Goal: Task Accomplishment & Management: Use online tool/utility

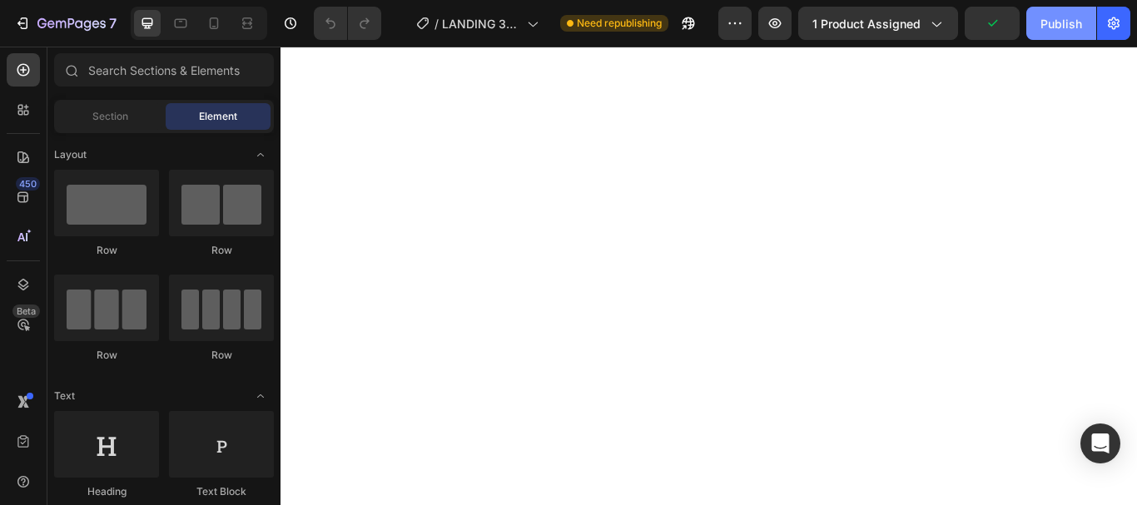
click at [1058, 25] on div "Publish" at bounding box center [1061, 23] width 42 height 17
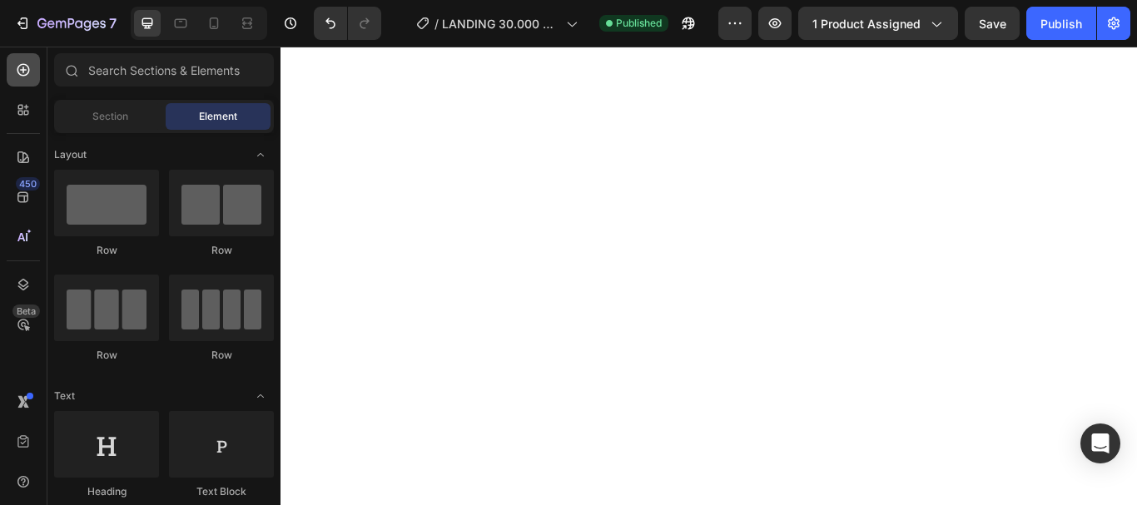
click at [35, 73] on div at bounding box center [23, 69] width 33 height 33
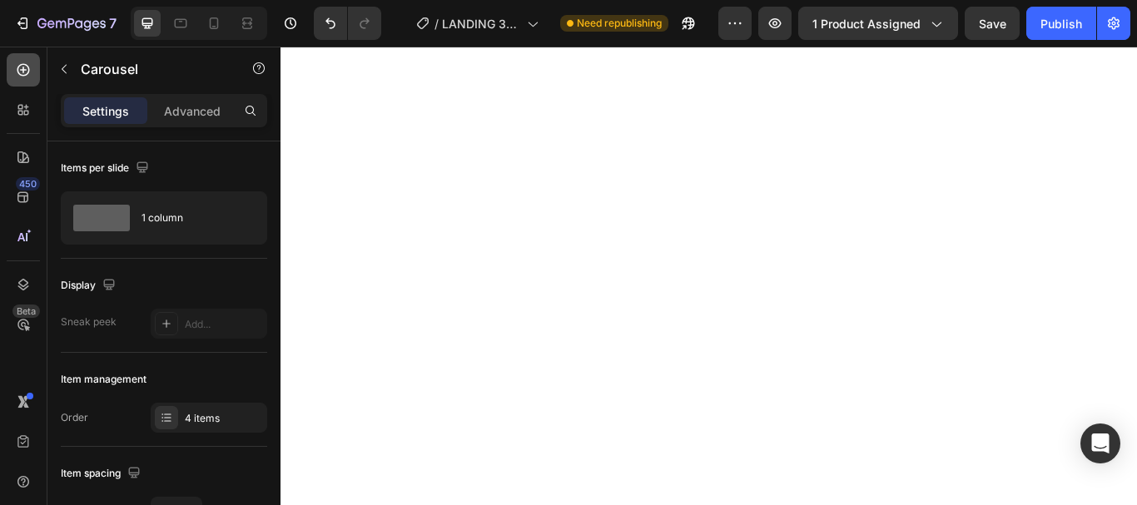
click at [28, 72] on icon at bounding box center [23, 70] width 12 height 12
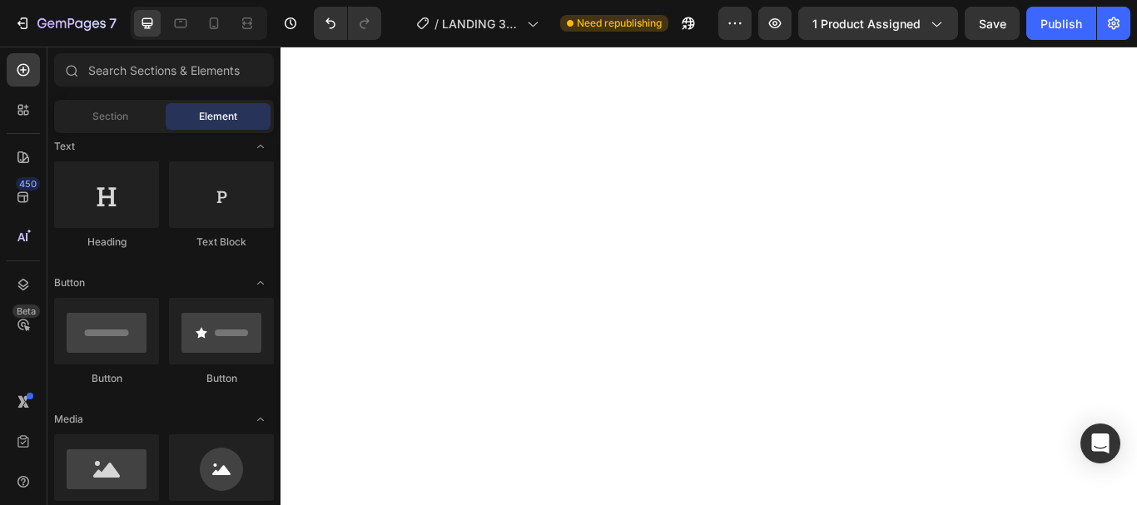
scroll to position [166, 0]
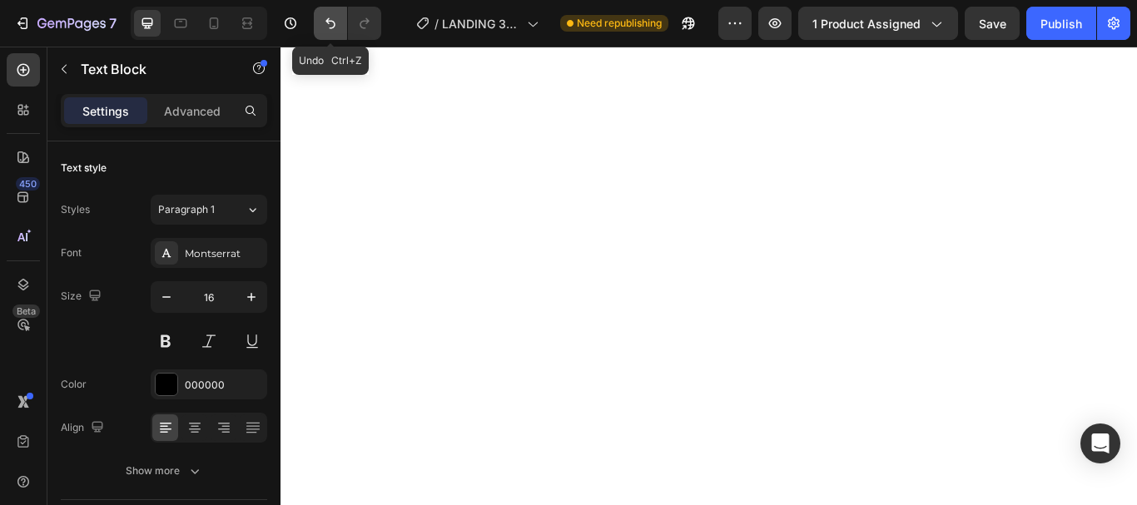
click at [334, 25] on icon "Undo/Redo" at bounding box center [330, 23] width 10 height 11
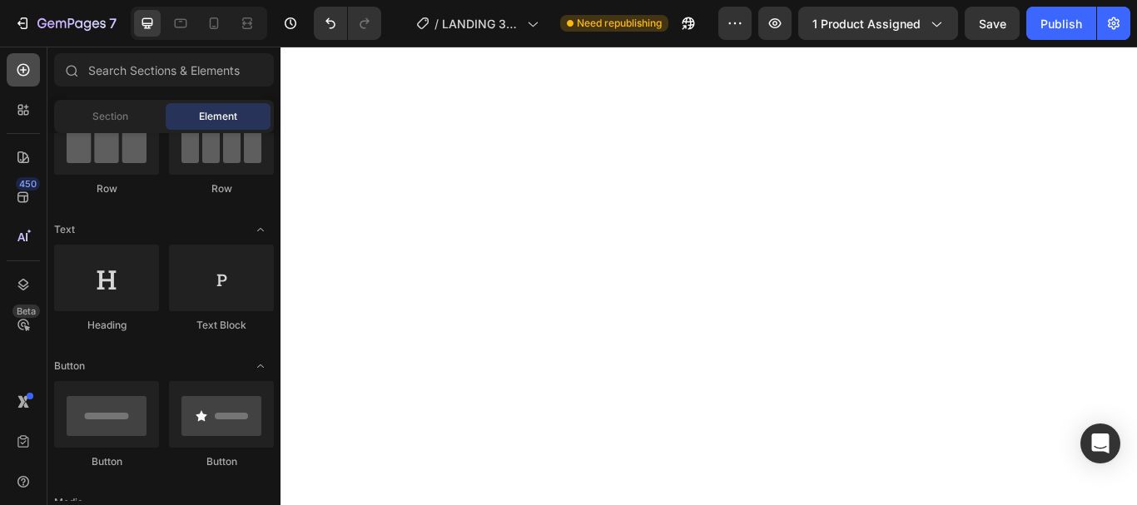
click at [21, 65] on icon at bounding box center [23, 70] width 12 height 12
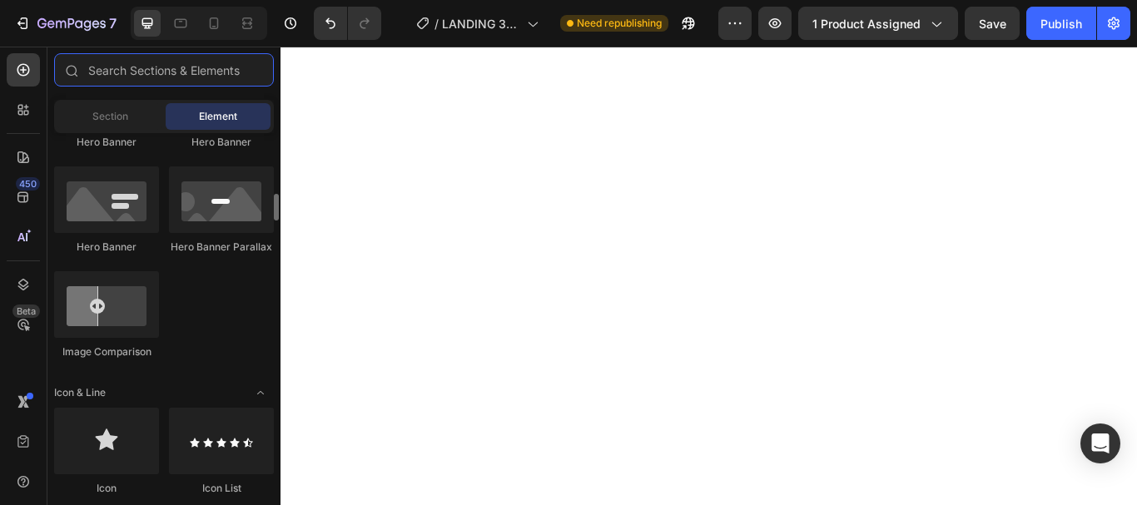
scroll to position [915, 0]
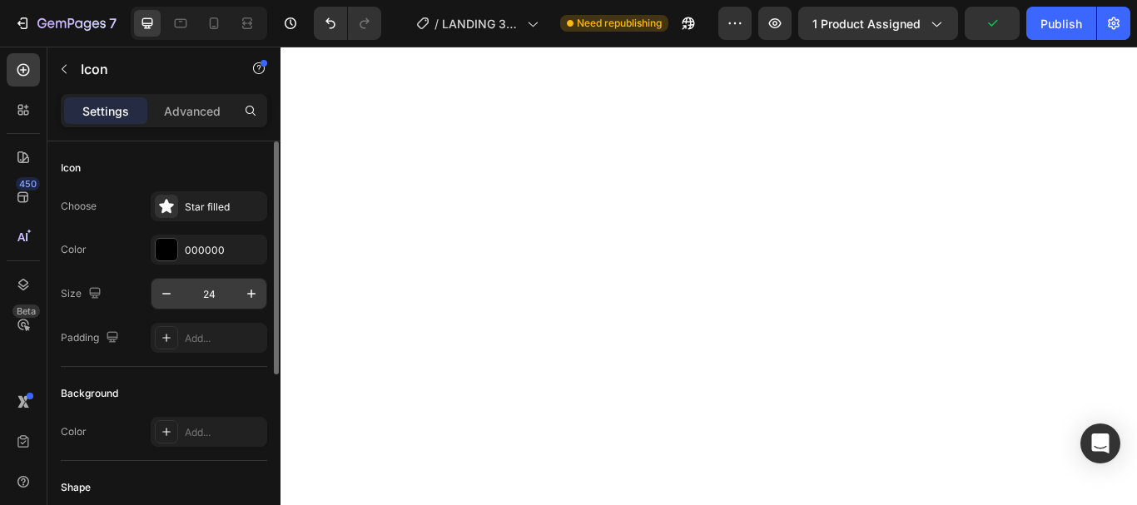
click at [220, 288] on input "24" at bounding box center [208, 294] width 55 height 30
type input "16"
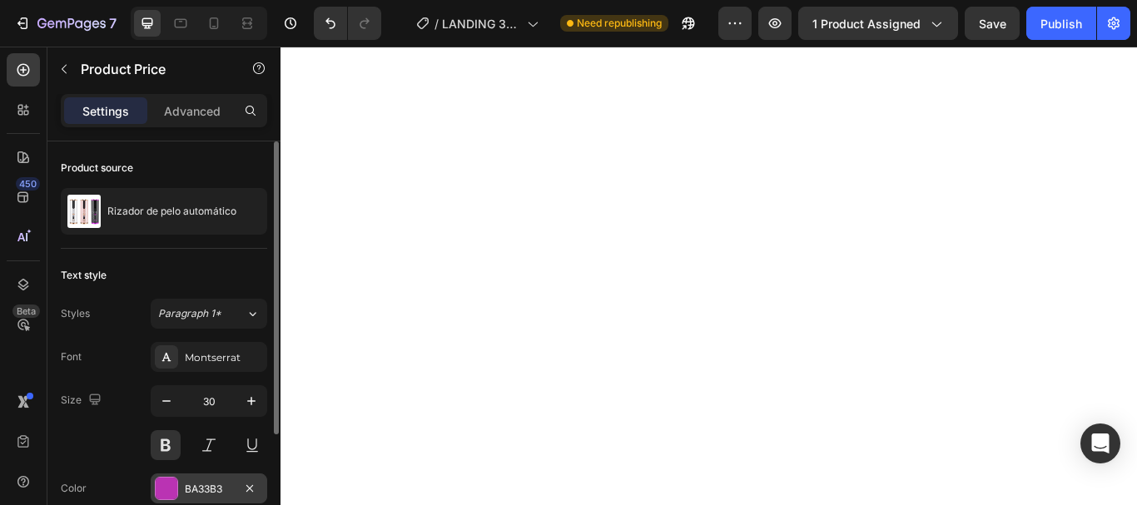
click at [206, 490] on div "BA33B3" at bounding box center [209, 489] width 48 height 15
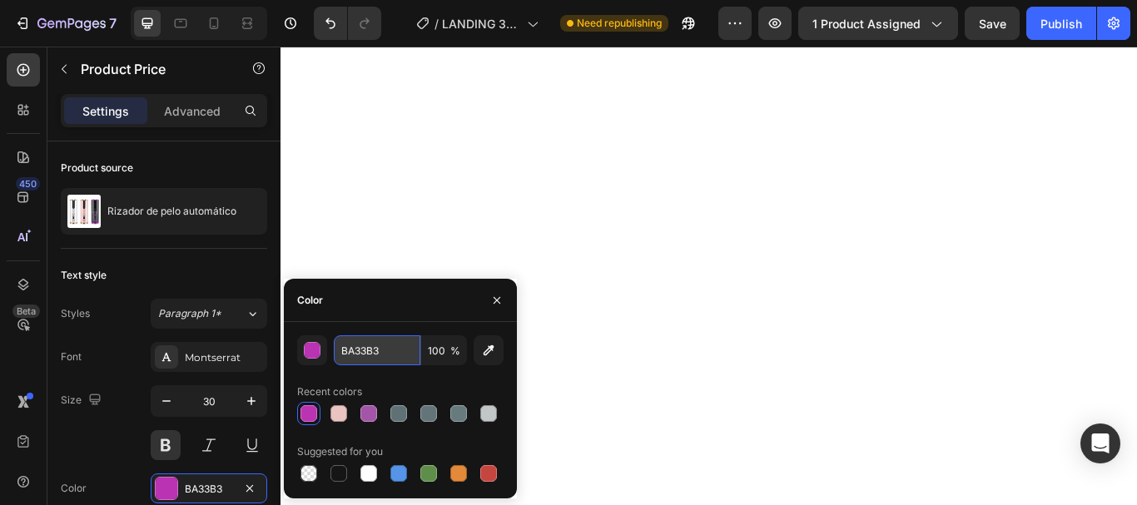
click at [357, 350] on input "BA33B3" at bounding box center [377, 350] width 87 height 30
click at [357, 351] on input "BA33B3" at bounding box center [377, 350] width 87 height 30
drag, startPoint x: 357, startPoint y: 351, endPoint x: 344, endPoint y: 348, distance: 12.9
click at [344, 348] on input "BA33B3" at bounding box center [377, 350] width 87 height 30
click at [360, 348] on input "BA33B3" at bounding box center [377, 350] width 87 height 30
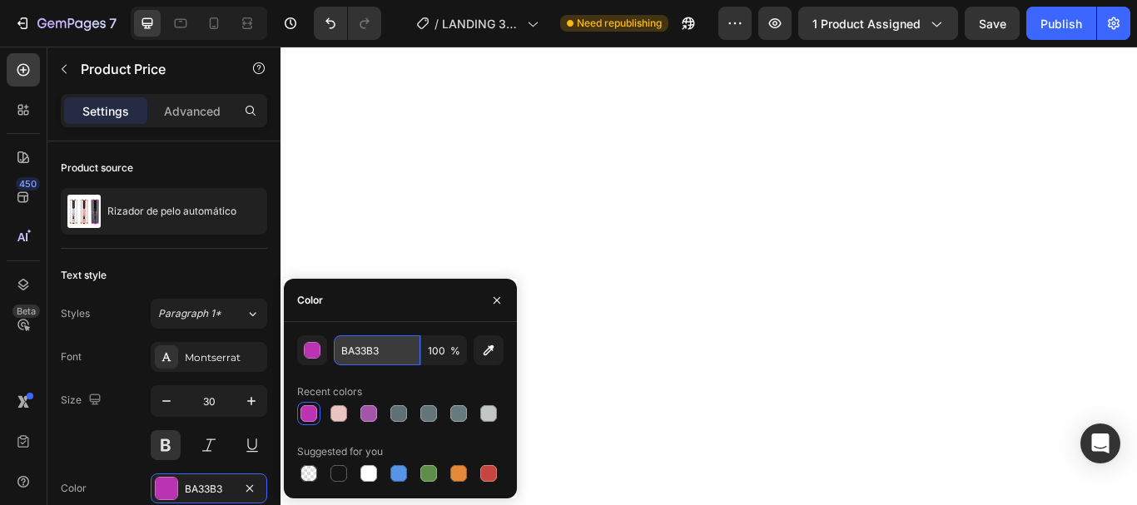
click at [360, 348] on input "BA33B3" at bounding box center [377, 350] width 87 height 30
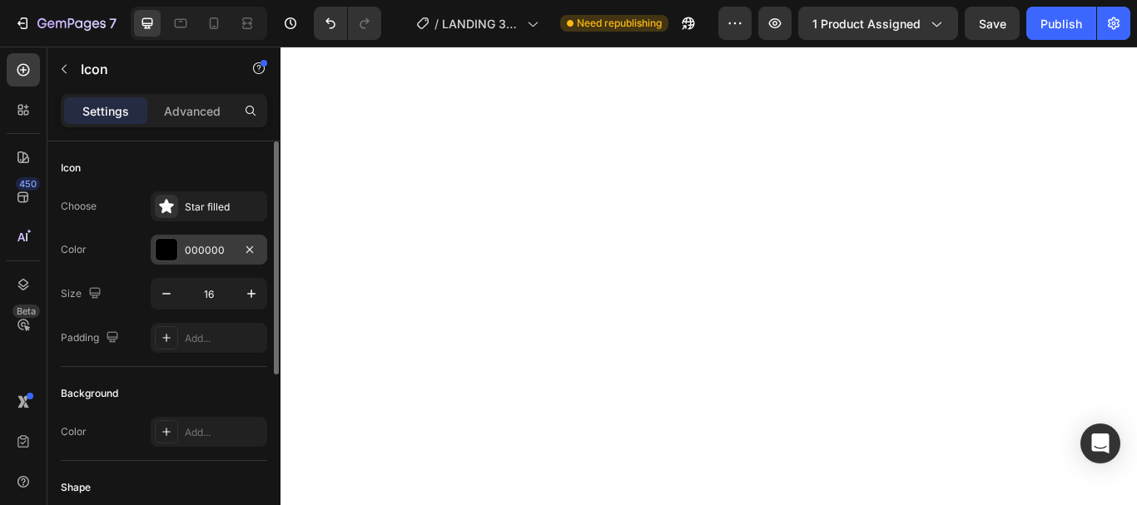
click at [200, 246] on div "000000" at bounding box center [209, 250] width 48 height 15
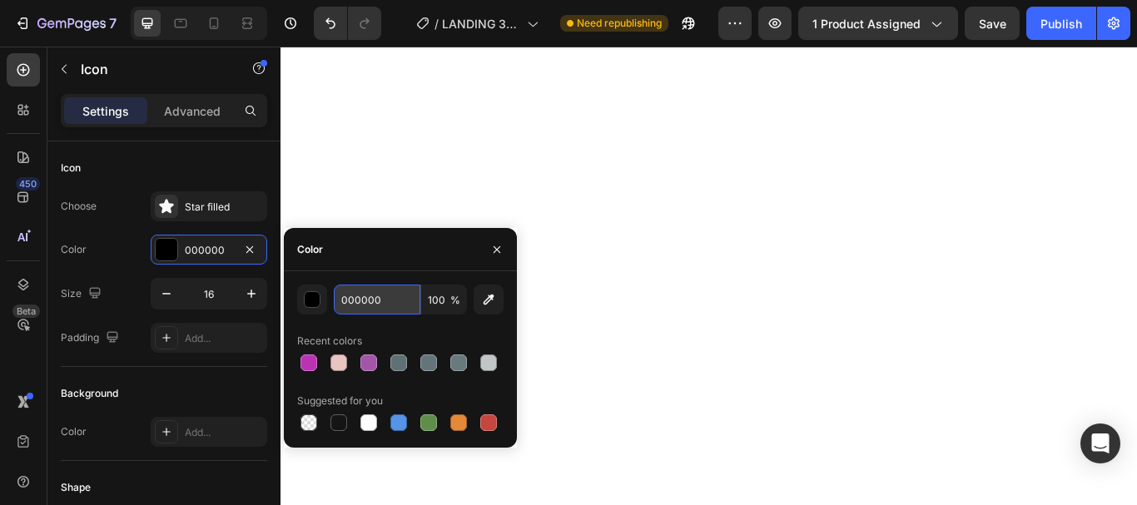
click at [357, 294] on input "000000" at bounding box center [377, 300] width 87 height 30
paste input "BA33B3"
type input "BA33B3"
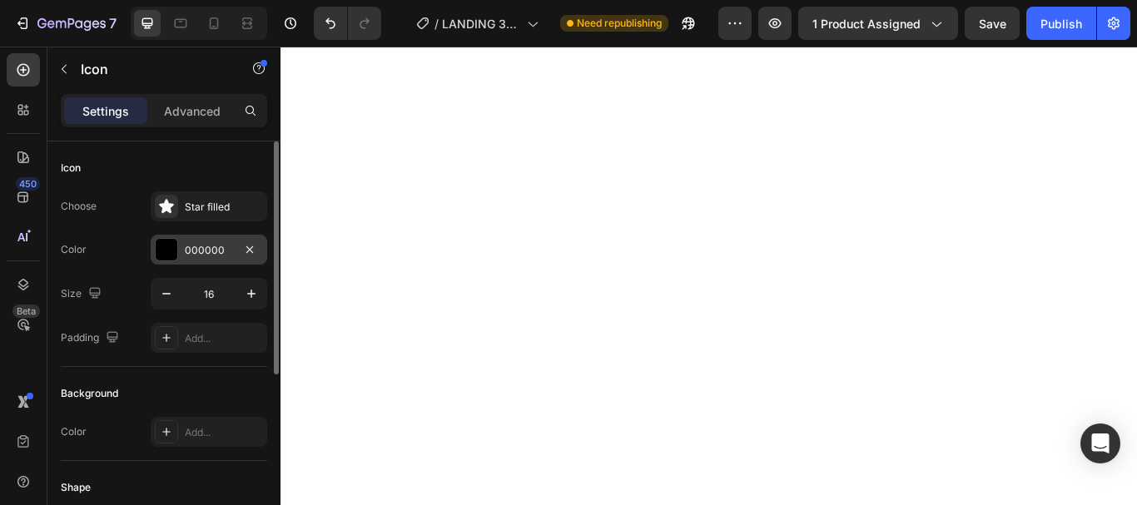
click at [225, 248] on div "000000" at bounding box center [209, 250] width 48 height 15
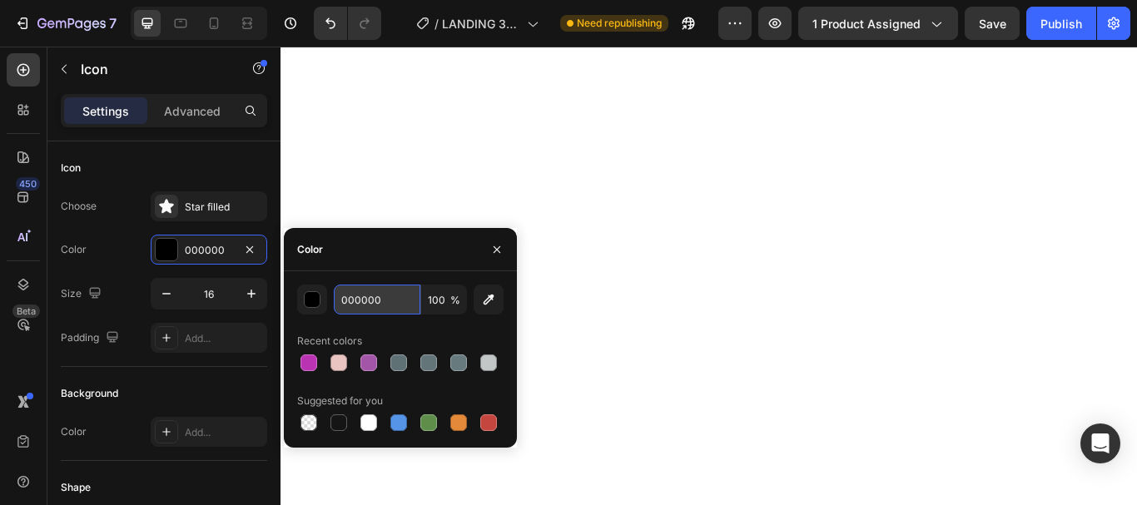
click at [366, 307] on input "000000" at bounding box center [377, 300] width 87 height 30
paste input "BA33B3"
type input "BA33B3"
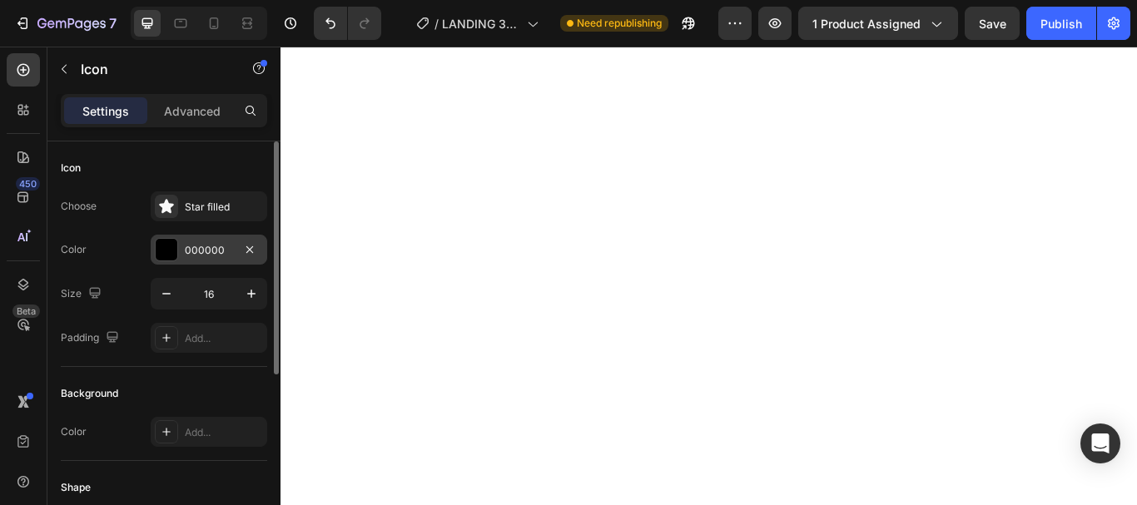
click at [206, 244] on div "000000" at bounding box center [209, 250] width 48 height 15
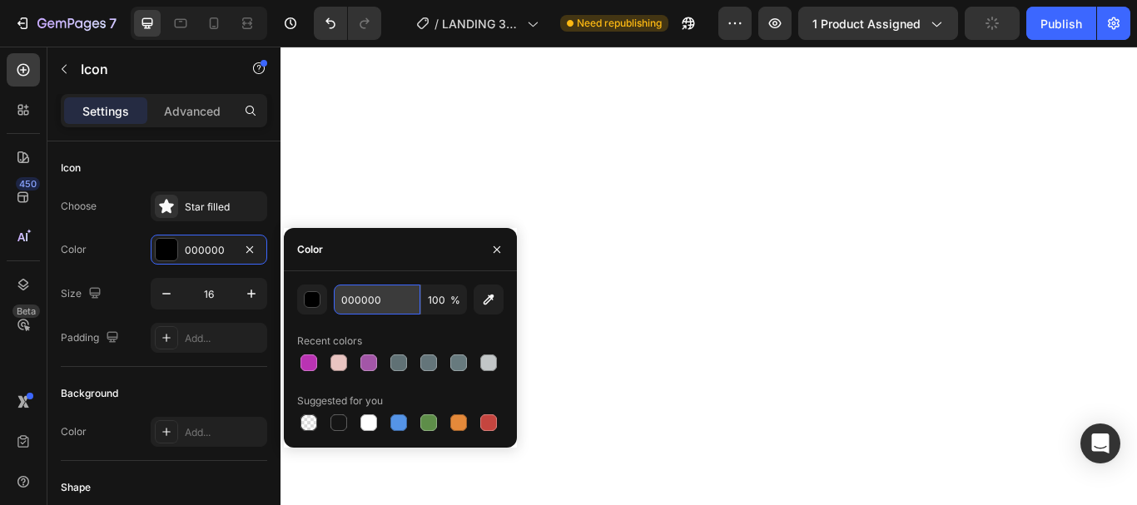
click at [356, 296] on input "000000" at bounding box center [377, 300] width 87 height 30
paste input "BA33B3"
type input "BA33B3"
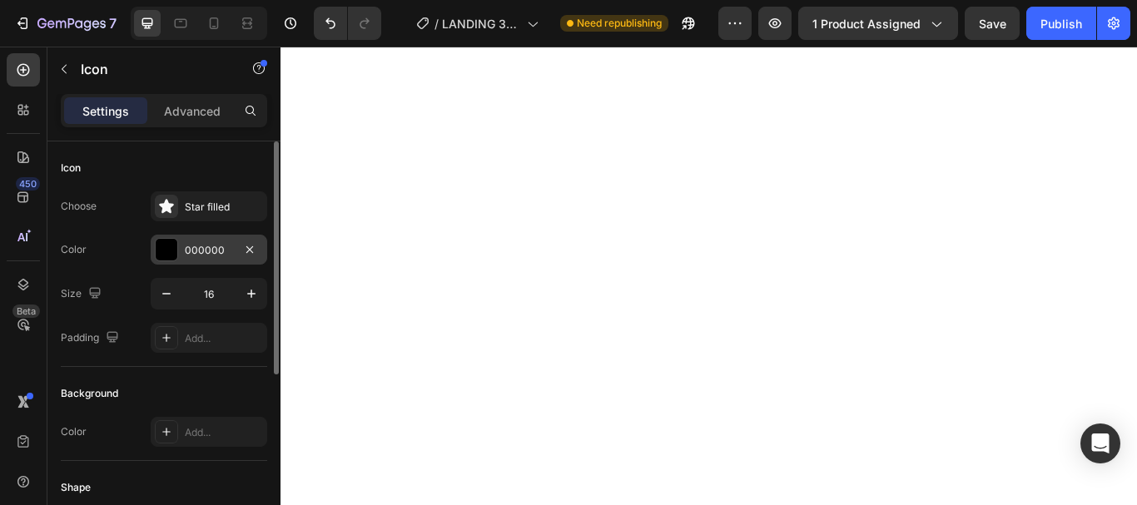
click at [201, 248] on div "000000" at bounding box center [209, 250] width 48 height 15
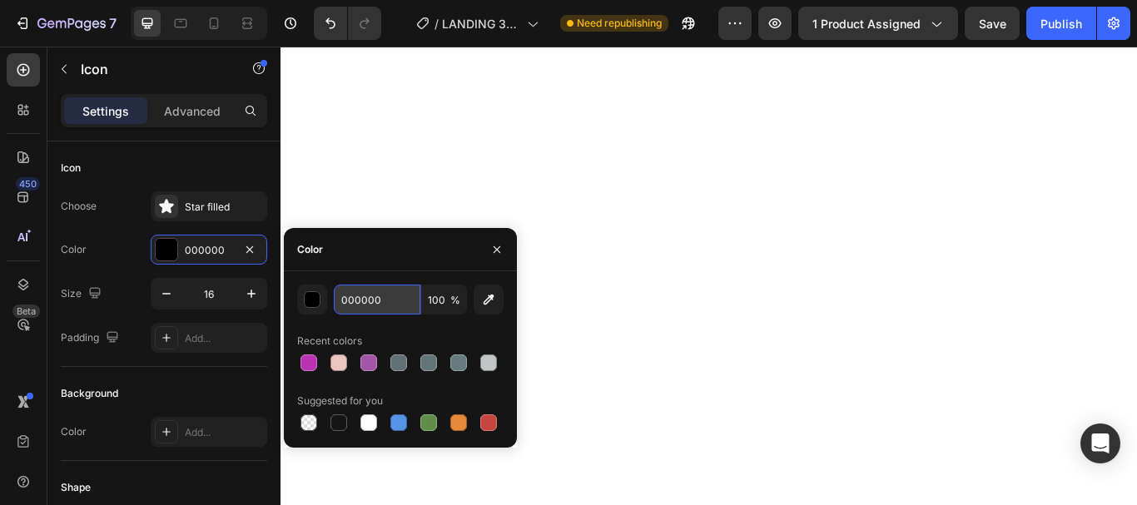
click at [368, 302] on input "000000" at bounding box center [377, 300] width 87 height 30
paste input "BA33B3"
type input "BA33B3"
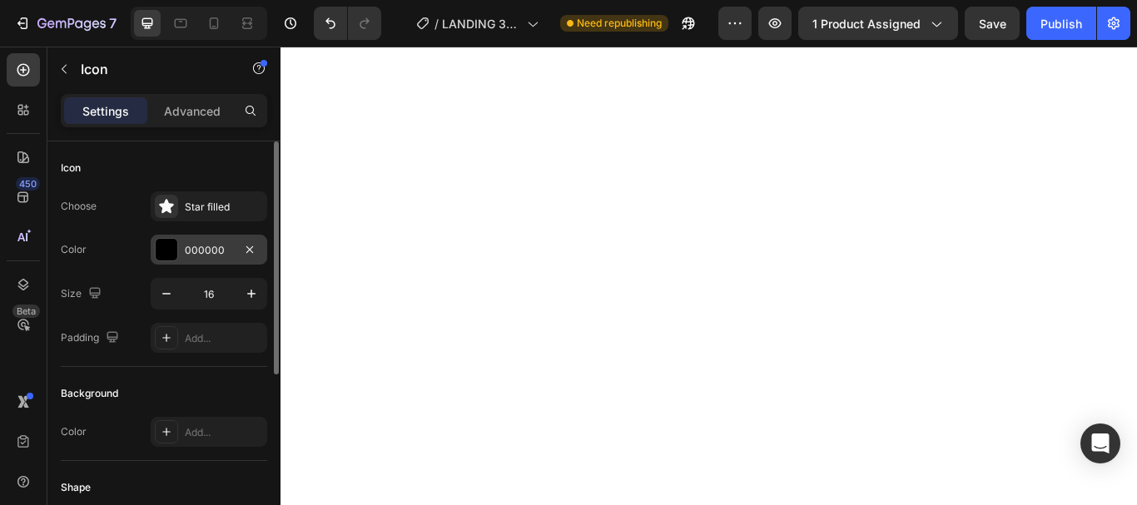
click at [191, 244] on div "000000" at bounding box center [209, 250] width 48 height 15
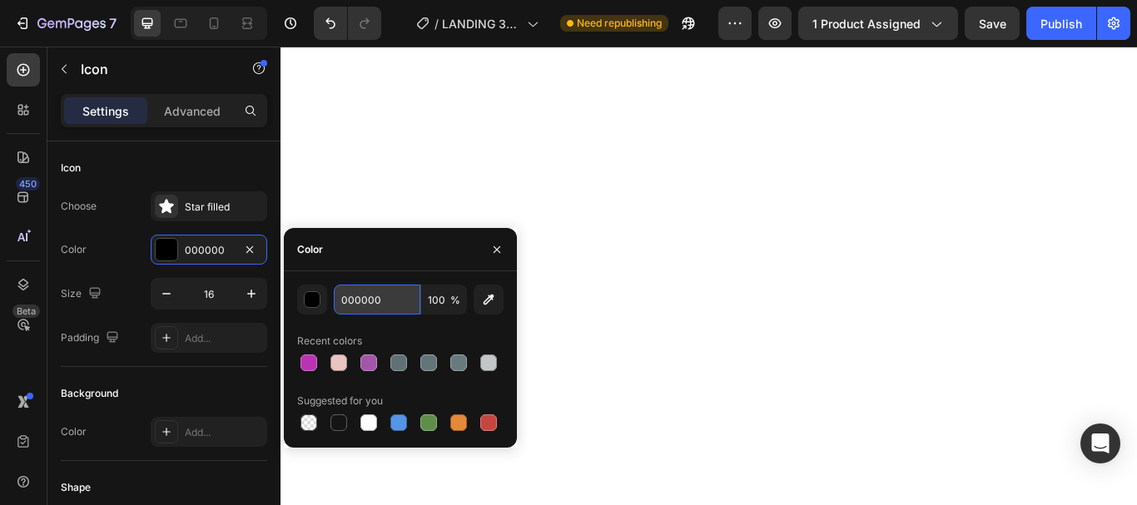
click at [354, 290] on input "000000" at bounding box center [377, 300] width 87 height 30
click at [354, 291] on input "000000" at bounding box center [377, 300] width 87 height 30
paste input "BA33B3"
type input "BA33B3"
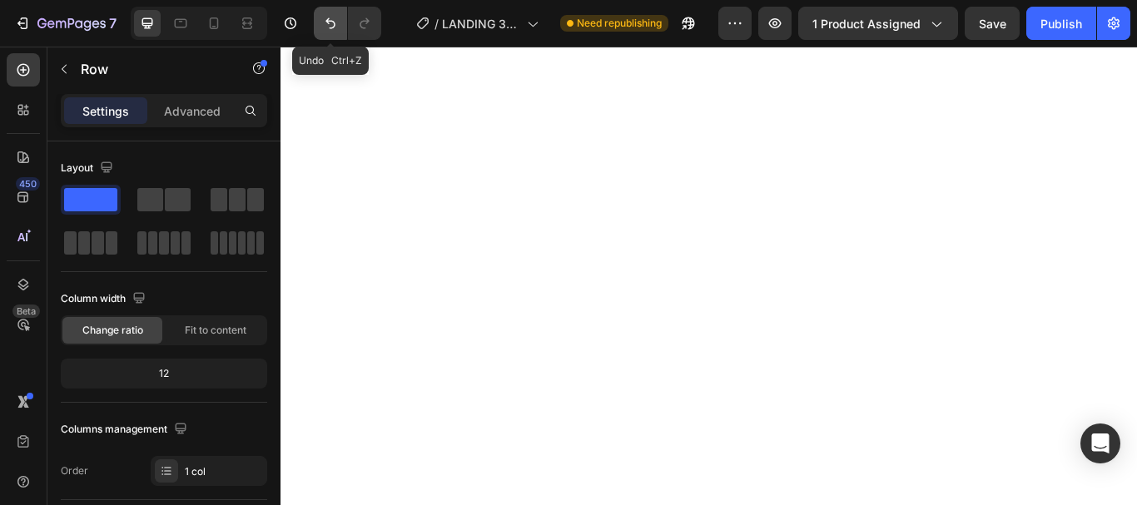
click at [333, 27] on icon "Undo/Redo" at bounding box center [330, 23] width 17 height 17
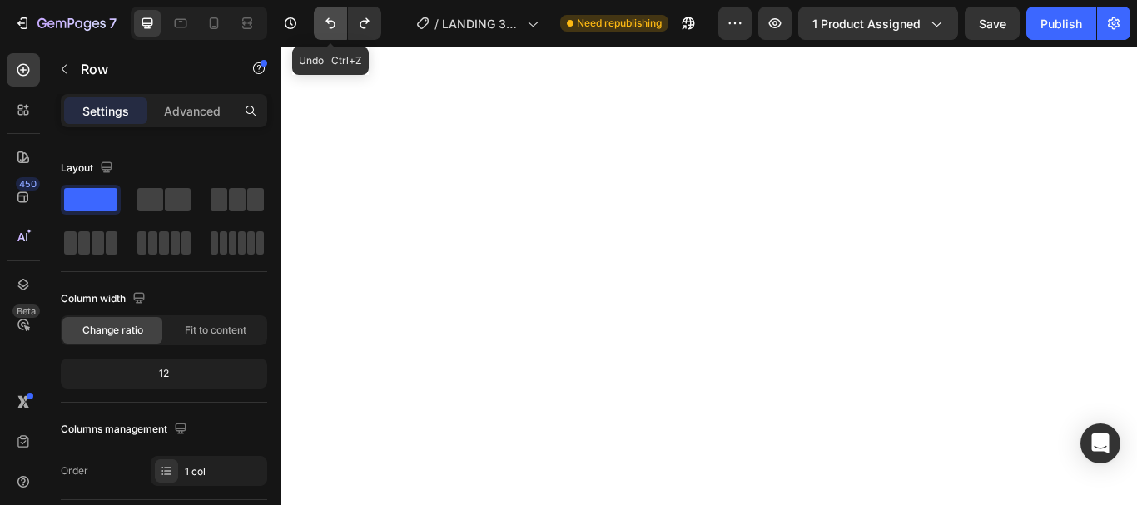
click at [333, 27] on icon "Undo/Redo" at bounding box center [330, 23] width 17 height 17
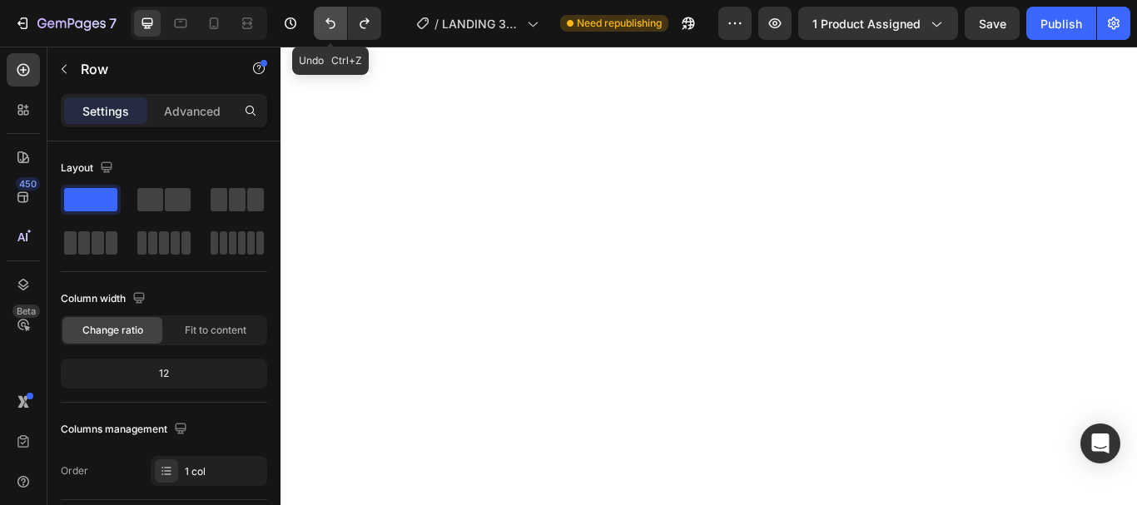
click at [333, 27] on icon "Undo/Redo" at bounding box center [330, 23] width 17 height 17
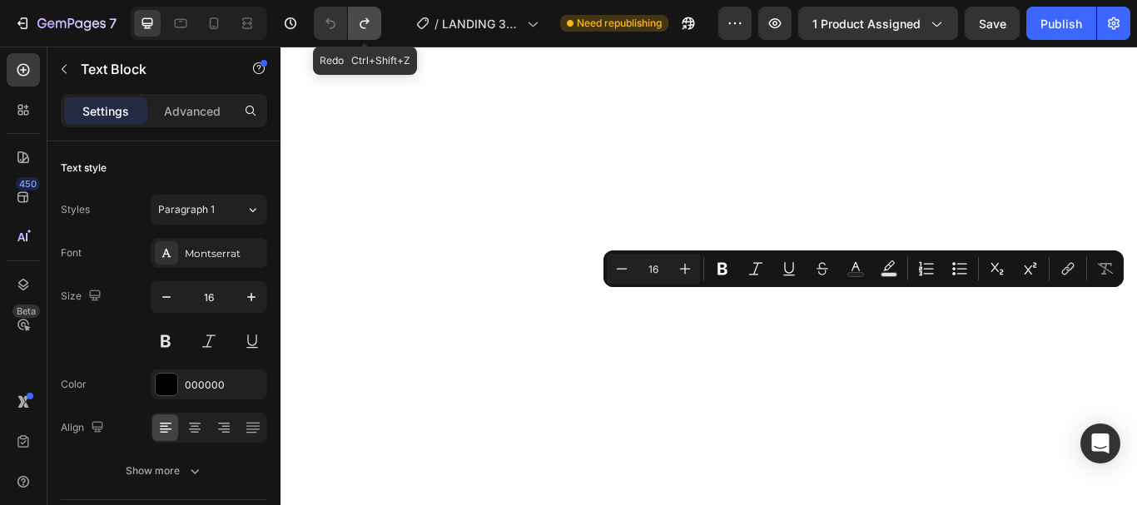
click at [365, 22] on icon "Undo/Redo" at bounding box center [364, 23] width 17 height 17
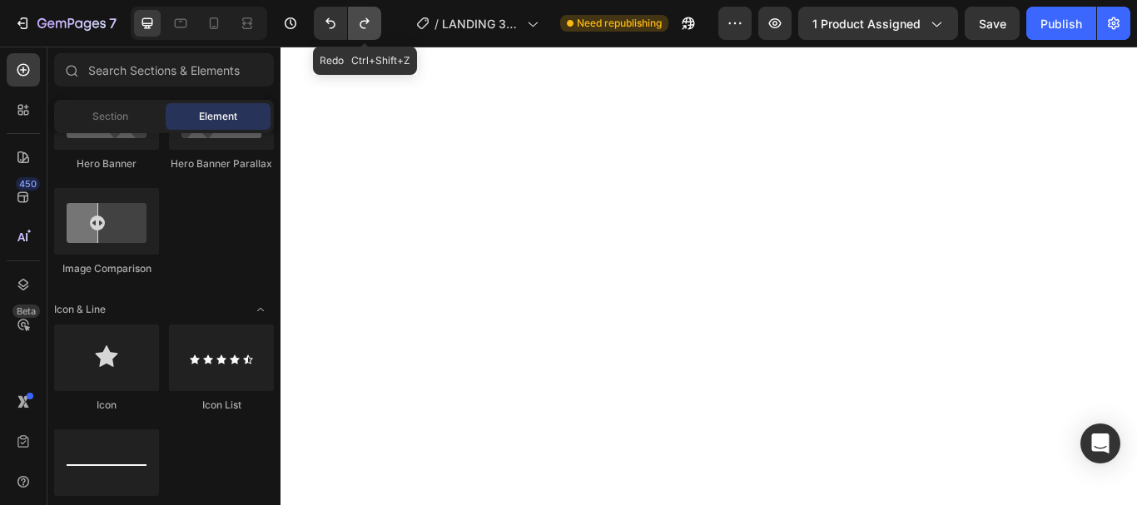
click at [365, 22] on icon "Undo/Redo" at bounding box center [364, 23] width 17 height 17
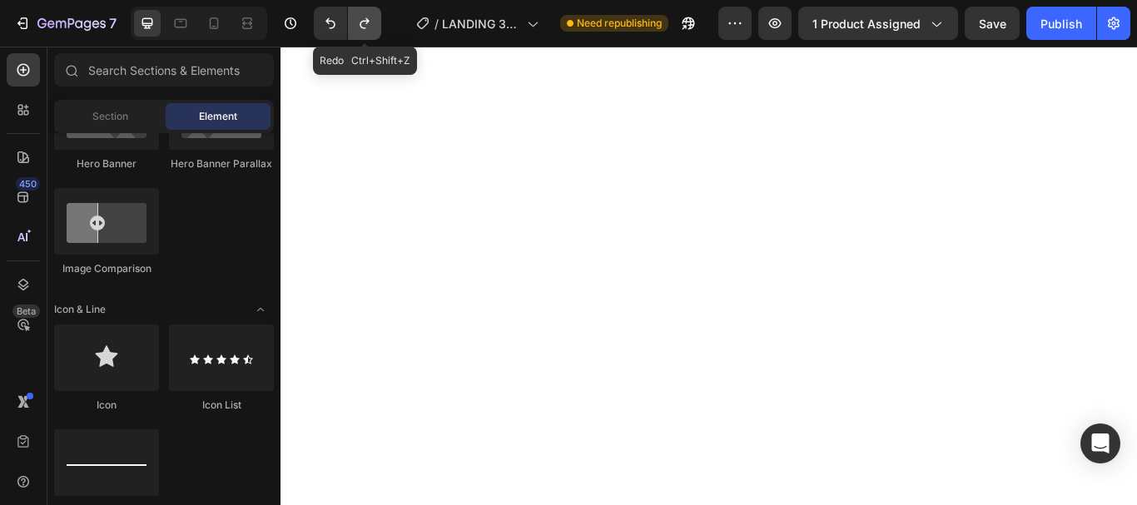
click at [365, 22] on icon "Undo/Redo" at bounding box center [364, 23] width 17 height 17
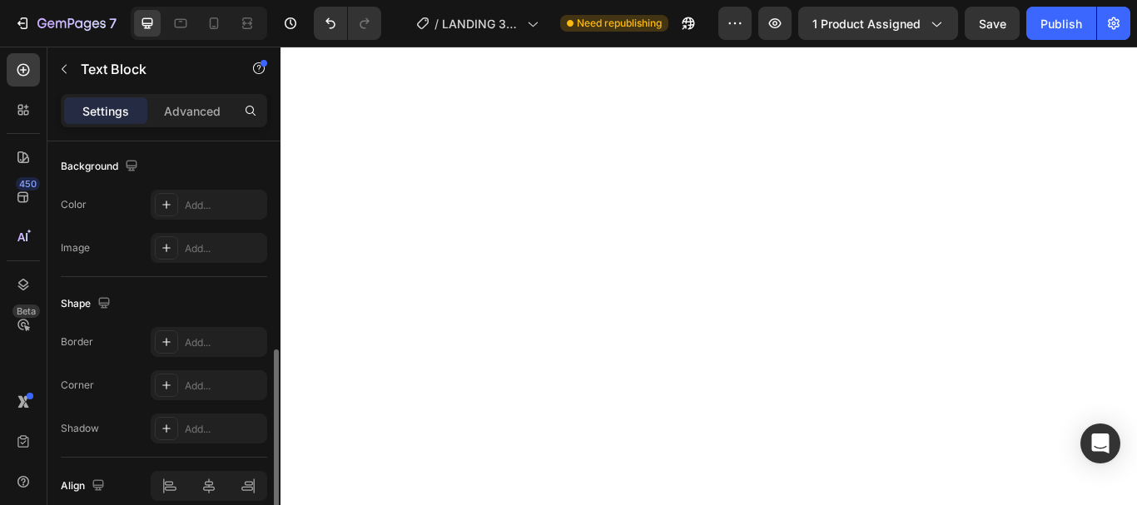
scroll to position [0, 0]
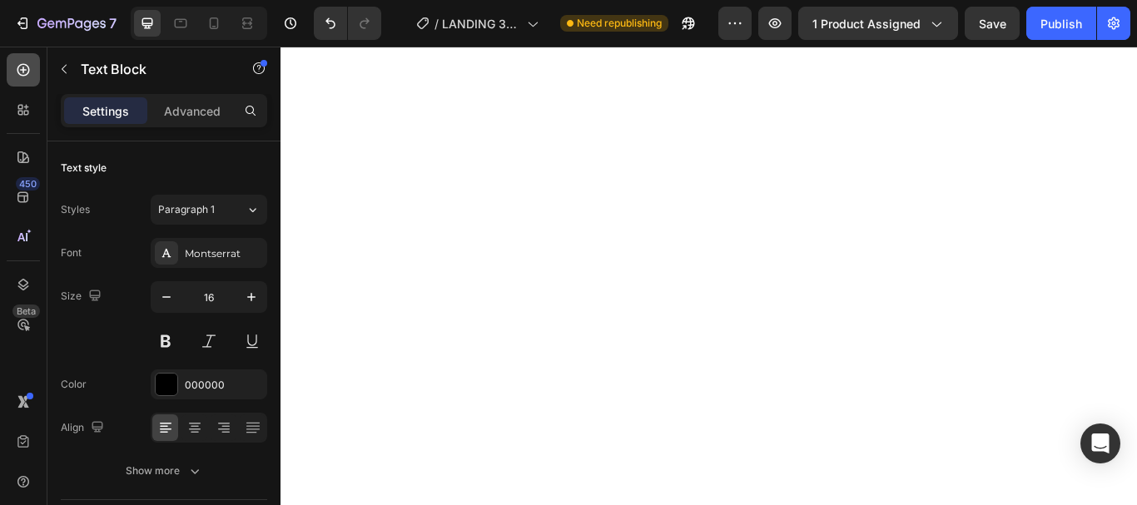
click at [22, 66] on icon at bounding box center [23, 70] width 17 height 17
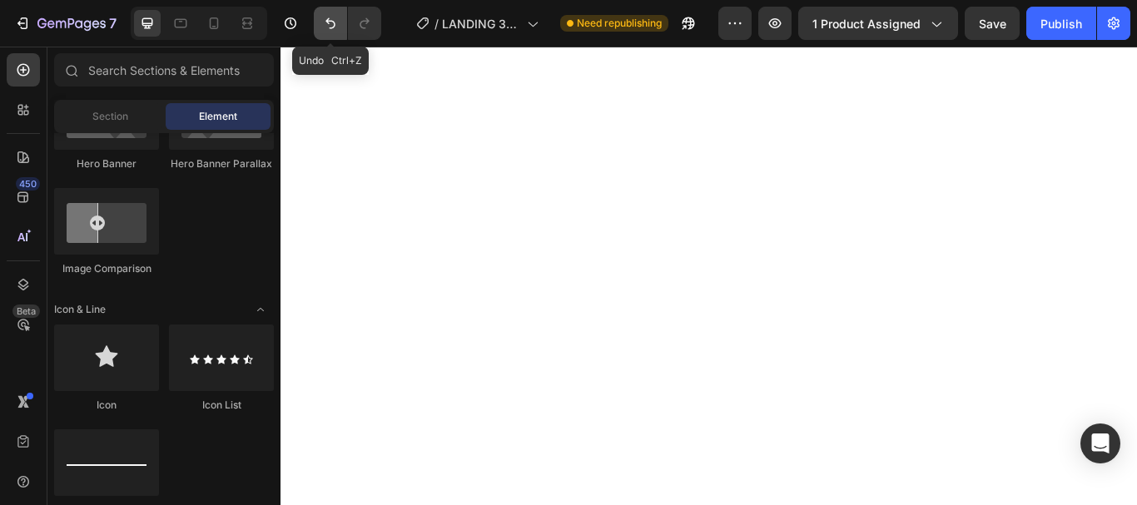
click at [325, 23] on icon "Undo/Redo" at bounding box center [330, 23] width 17 height 17
click at [332, 18] on icon "Undo/Redo" at bounding box center [330, 23] width 17 height 17
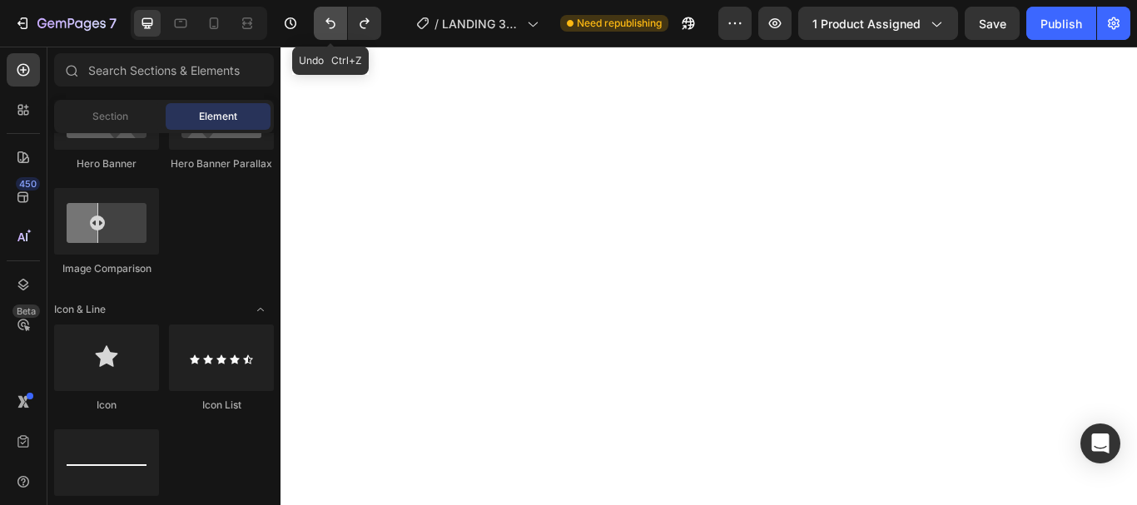
click at [332, 18] on icon "Undo/Redo" at bounding box center [330, 23] width 17 height 17
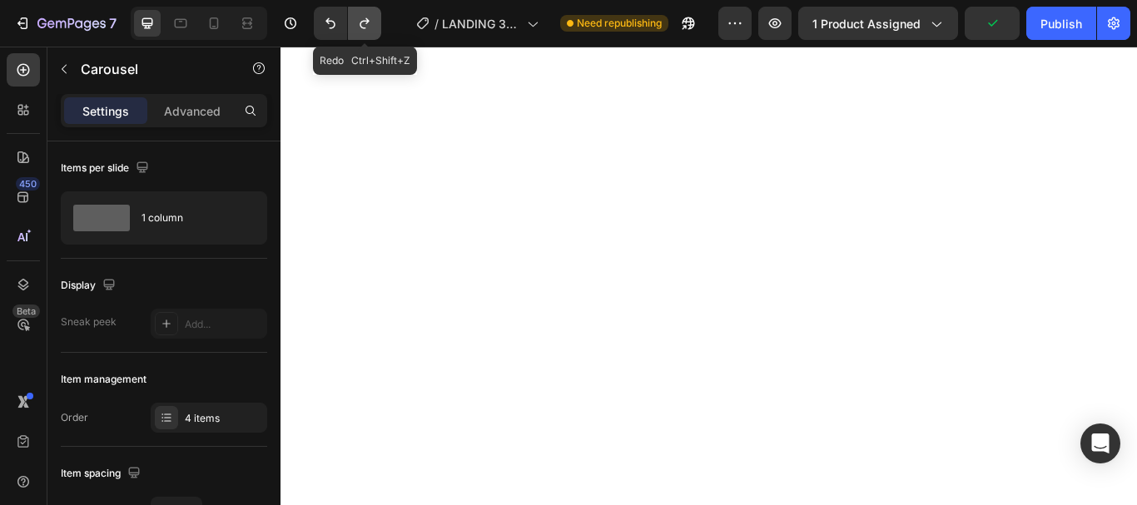
click at [364, 19] on icon "Undo/Redo" at bounding box center [364, 23] width 17 height 17
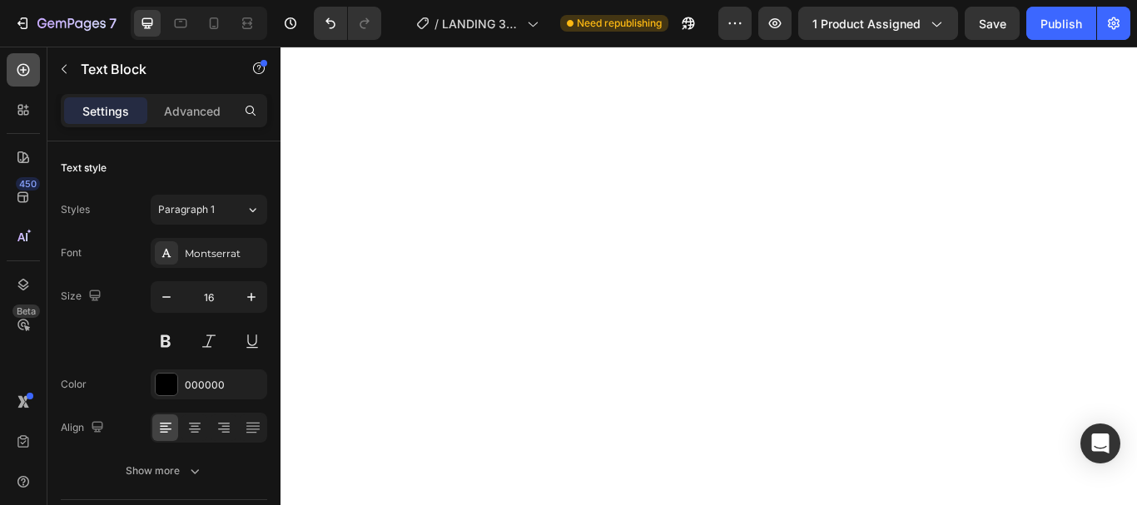
click at [22, 67] on icon at bounding box center [23, 70] width 17 height 17
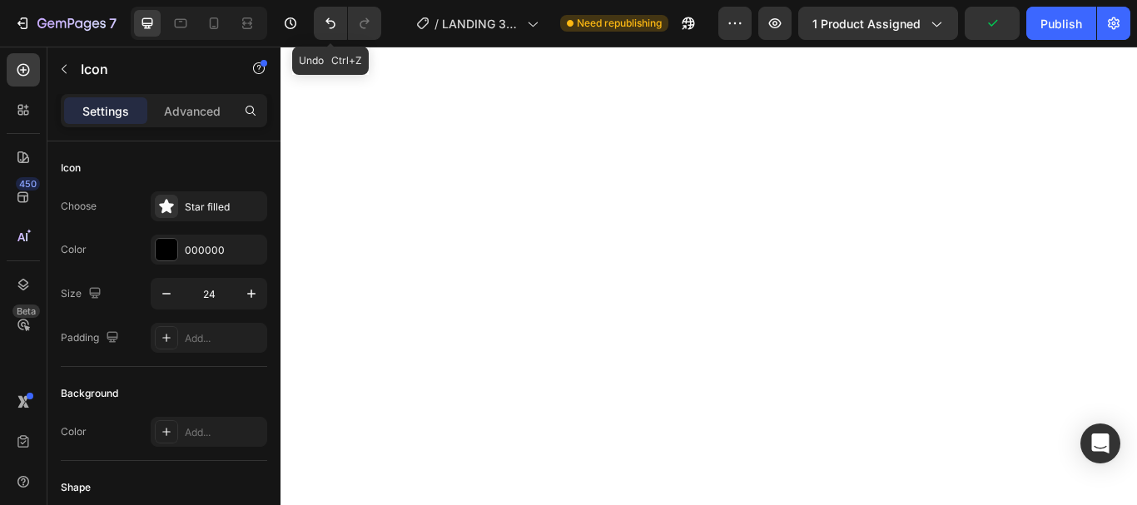
drag, startPoint x: 333, startPoint y: 22, endPoint x: 354, endPoint y: 37, distance: 26.8
click at [334, 20] on icon "Undo/Redo" at bounding box center [330, 23] width 17 height 17
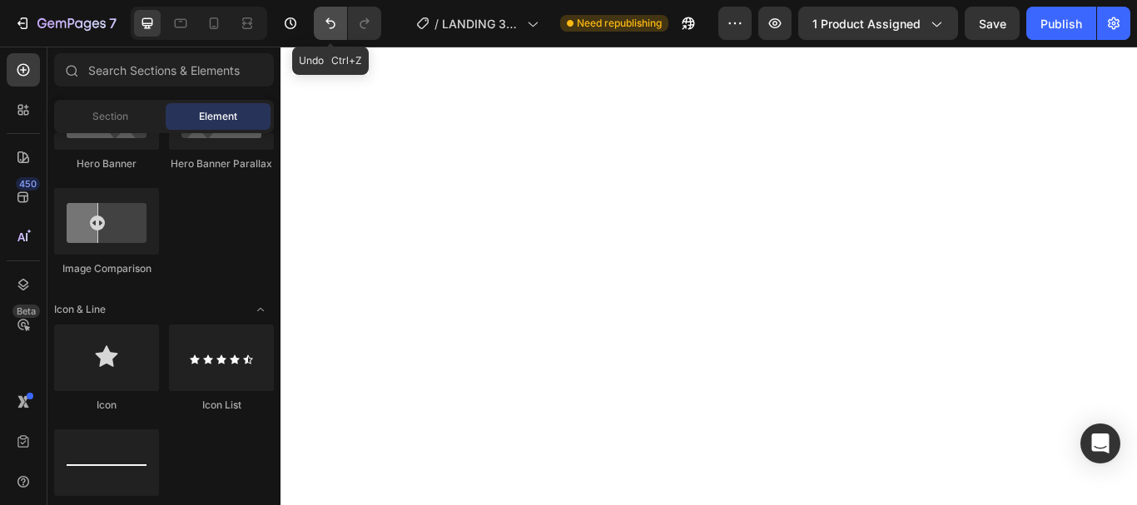
click at [324, 17] on icon "Undo/Redo" at bounding box center [330, 23] width 17 height 17
click at [325, 20] on icon "Undo/Redo" at bounding box center [330, 23] width 17 height 17
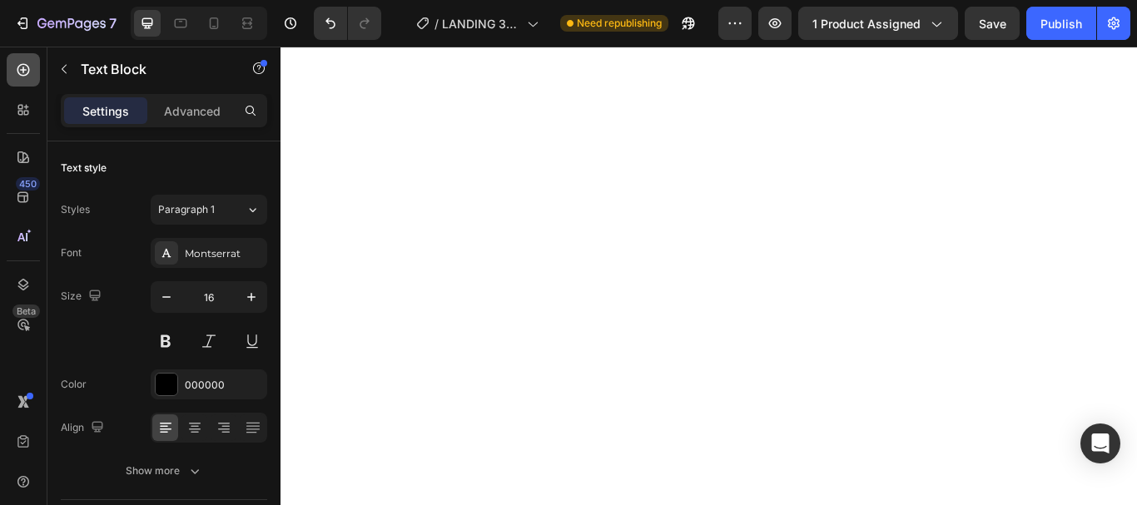
click at [21, 65] on icon at bounding box center [23, 70] width 12 height 12
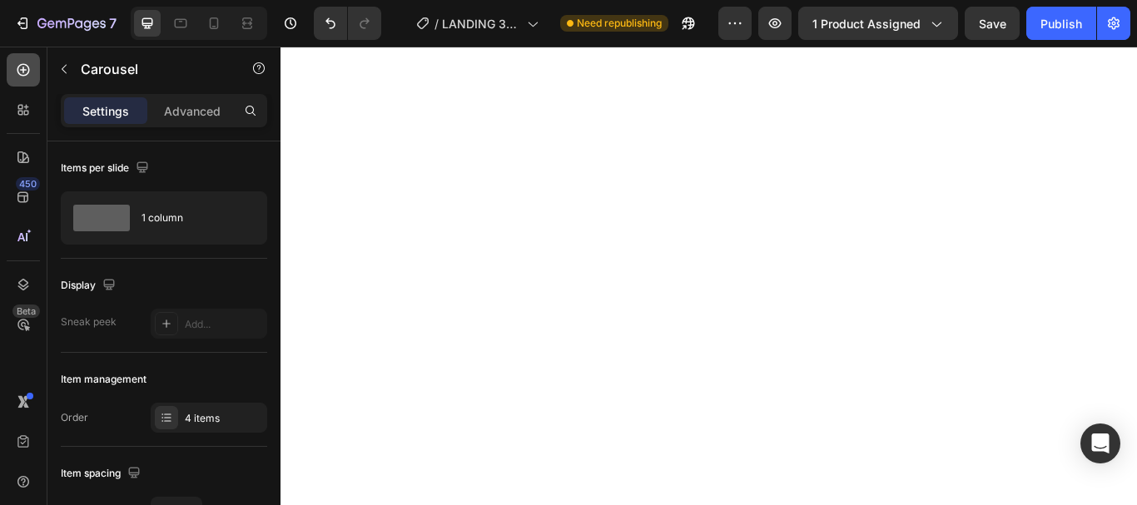
click at [28, 68] on icon at bounding box center [23, 70] width 12 height 12
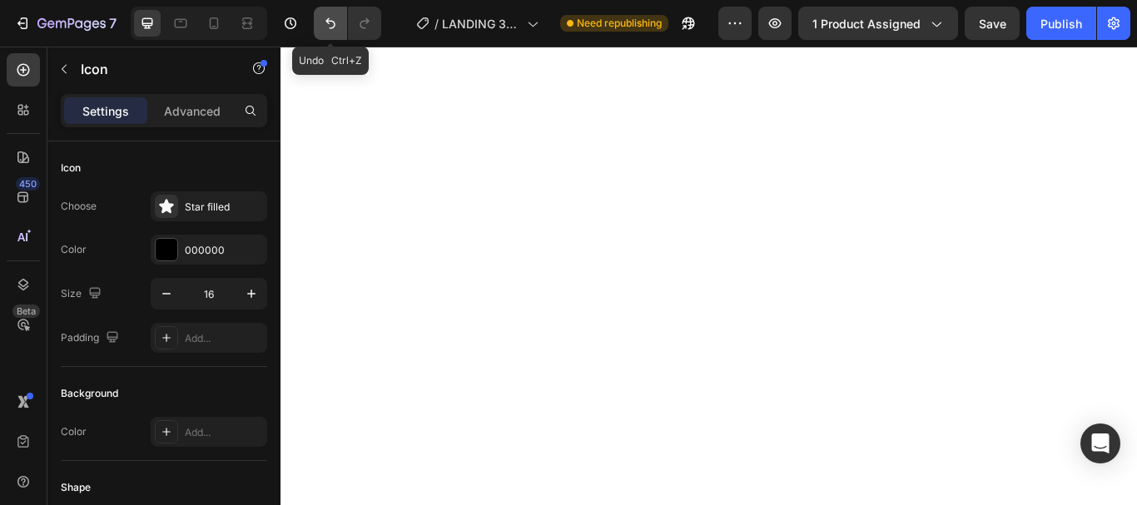
click at [329, 14] on button "Undo/Redo" at bounding box center [330, 23] width 33 height 33
click at [328, 26] on icon "Undo/Redo" at bounding box center [330, 23] width 17 height 17
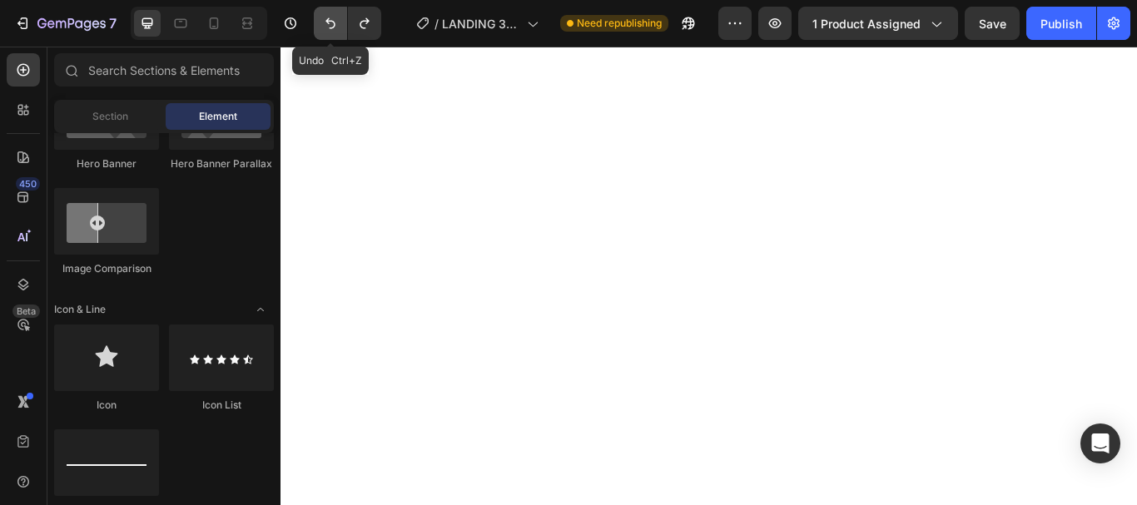
click at [328, 25] on icon "Undo/Redo" at bounding box center [330, 23] width 17 height 17
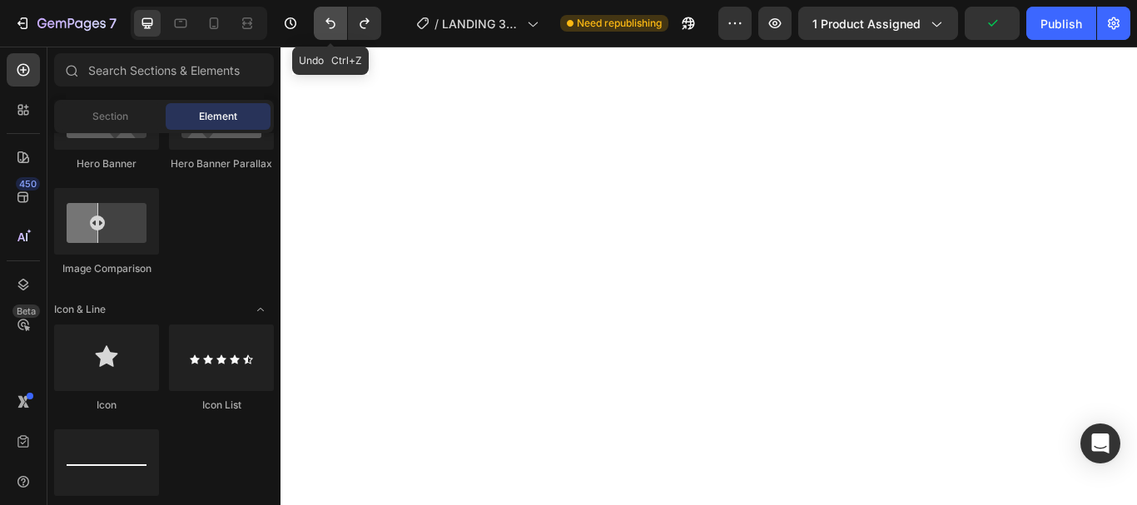
click at [328, 25] on icon "Undo/Redo" at bounding box center [330, 23] width 17 height 17
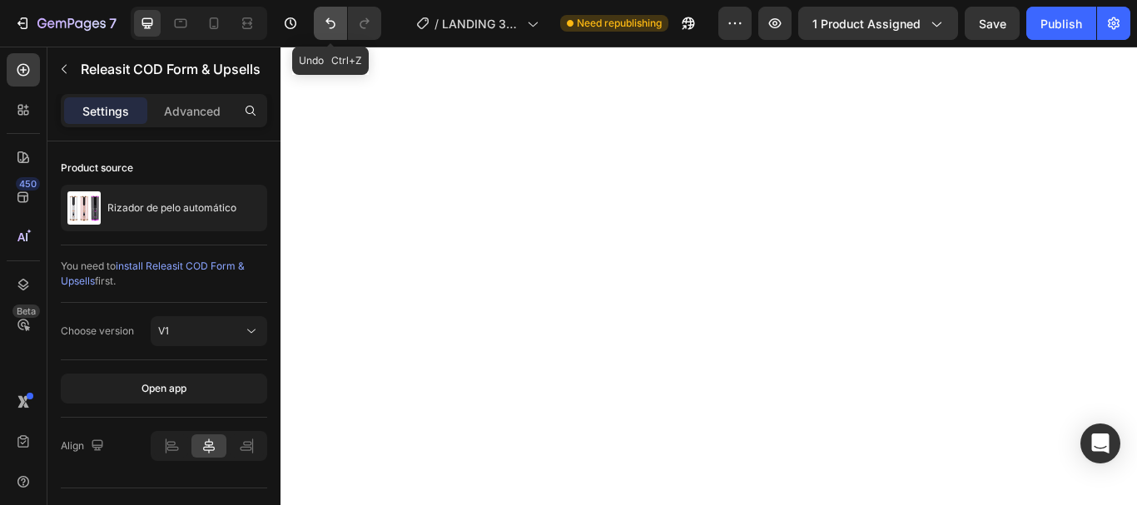
click at [323, 18] on icon "Undo/Redo" at bounding box center [330, 23] width 17 height 17
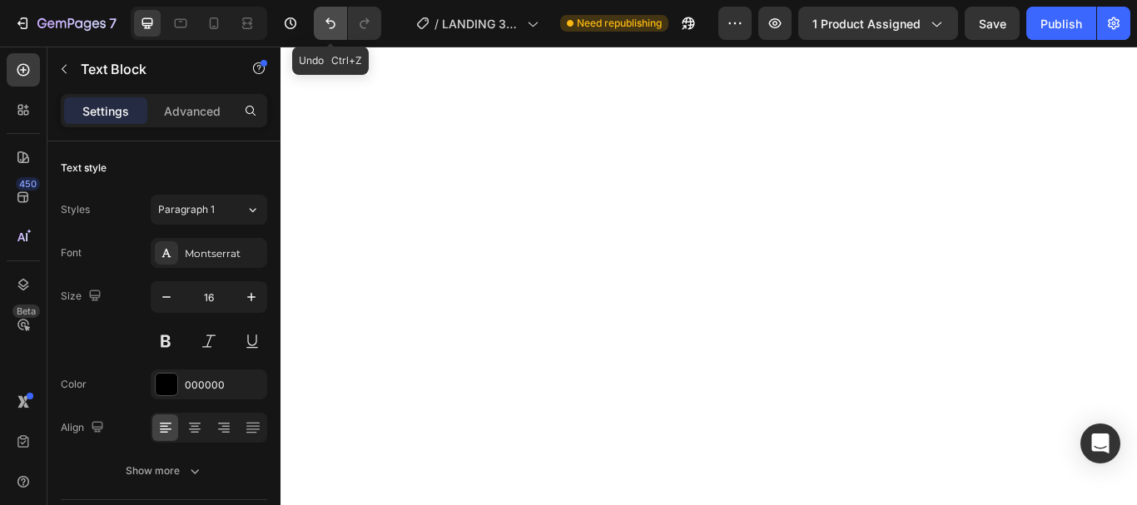
click at [332, 18] on icon "Undo/Redo" at bounding box center [330, 23] width 17 height 17
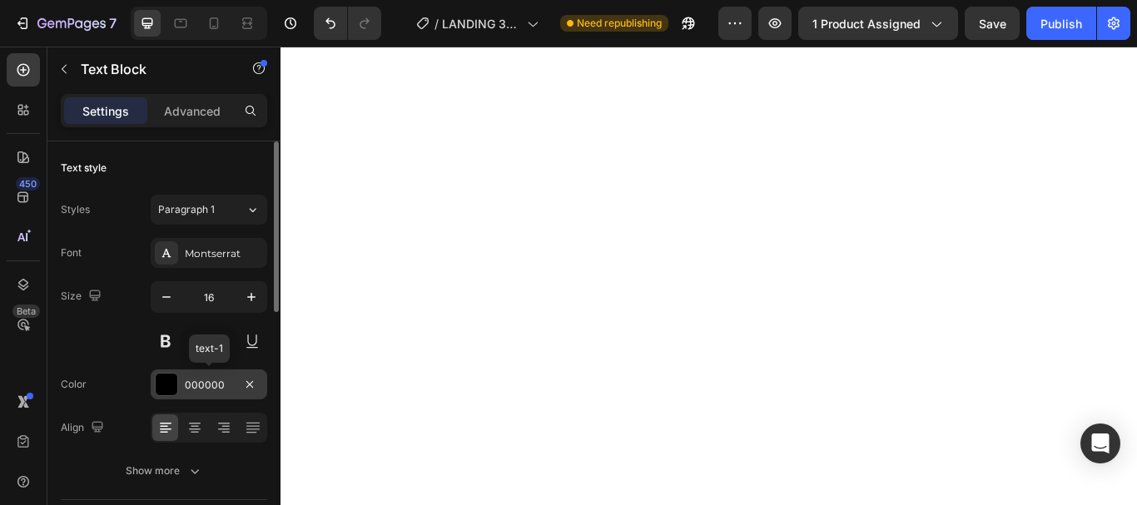
click at [204, 385] on div "000000" at bounding box center [209, 385] width 48 height 15
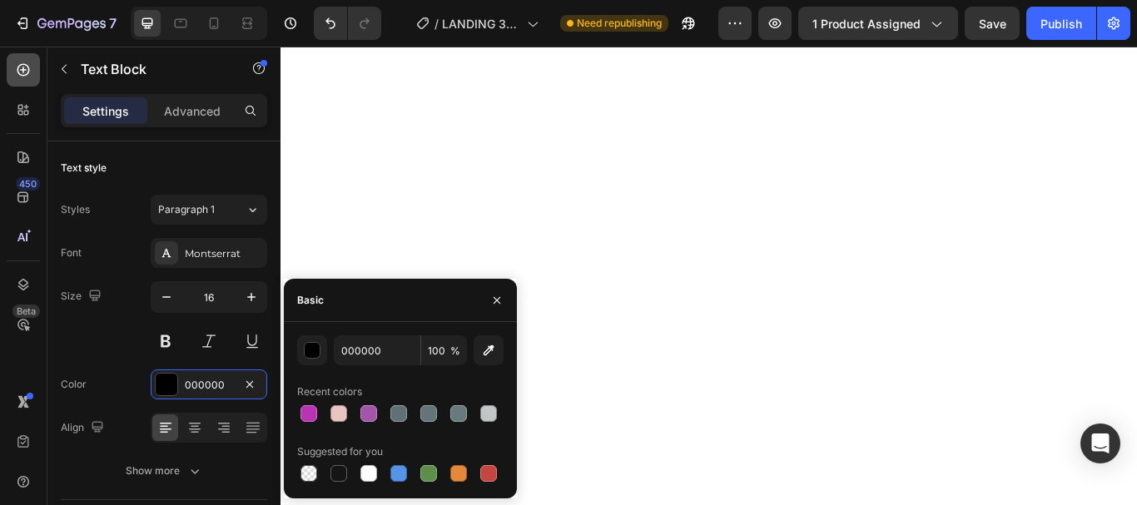
click at [24, 62] on icon at bounding box center [23, 70] width 17 height 17
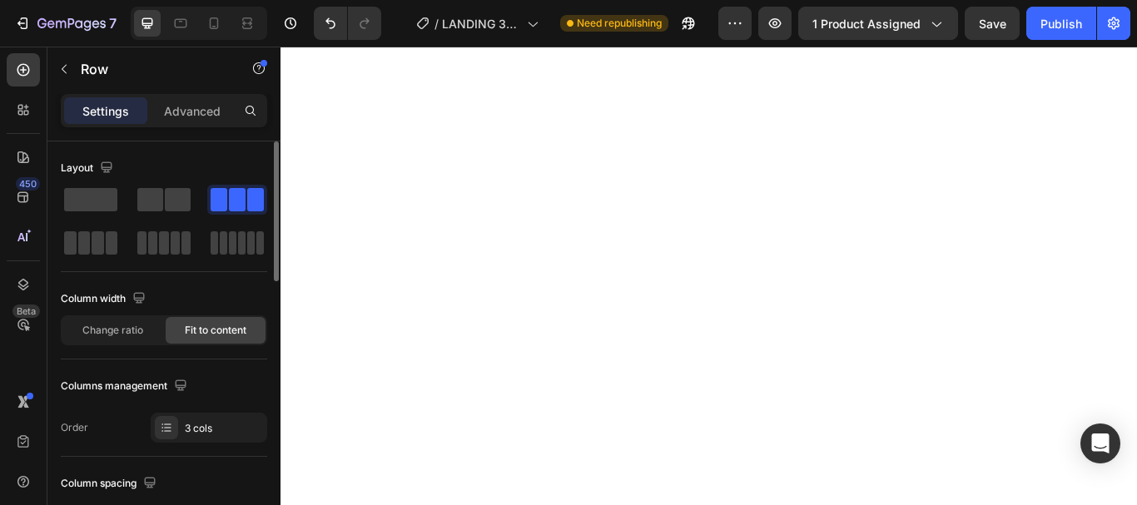
click at [219, 326] on span "Fit to content" at bounding box center [216, 330] width 62 height 15
click at [216, 333] on span "Fit to content" at bounding box center [216, 330] width 62 height 15
click at [102, 329] on span "Change ratio" at bounding box center [112, 330] width 61 height 15
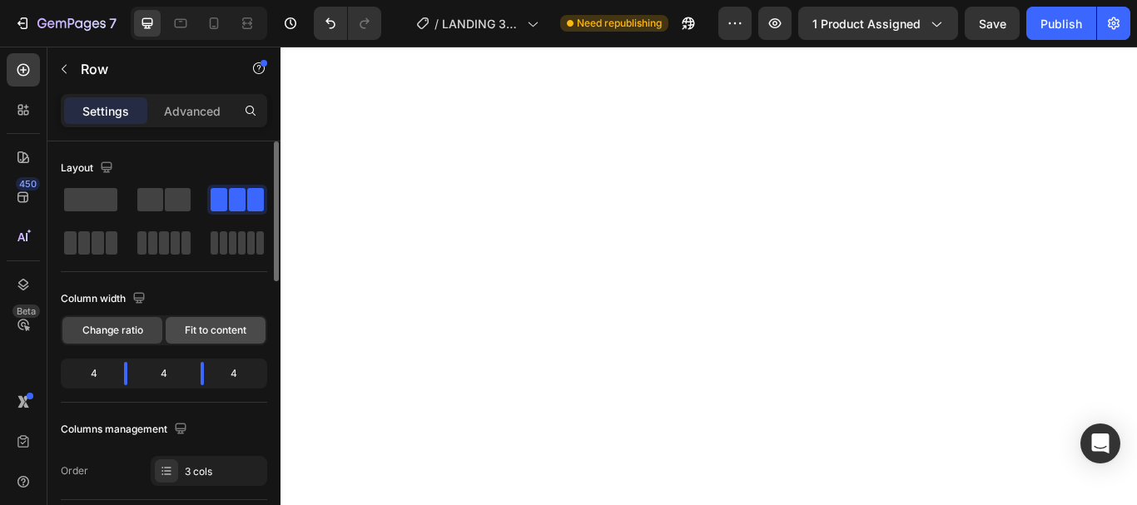
click at [240, 329] on span "Fit to content" at bounding box center [216, 330] width 62 height 15
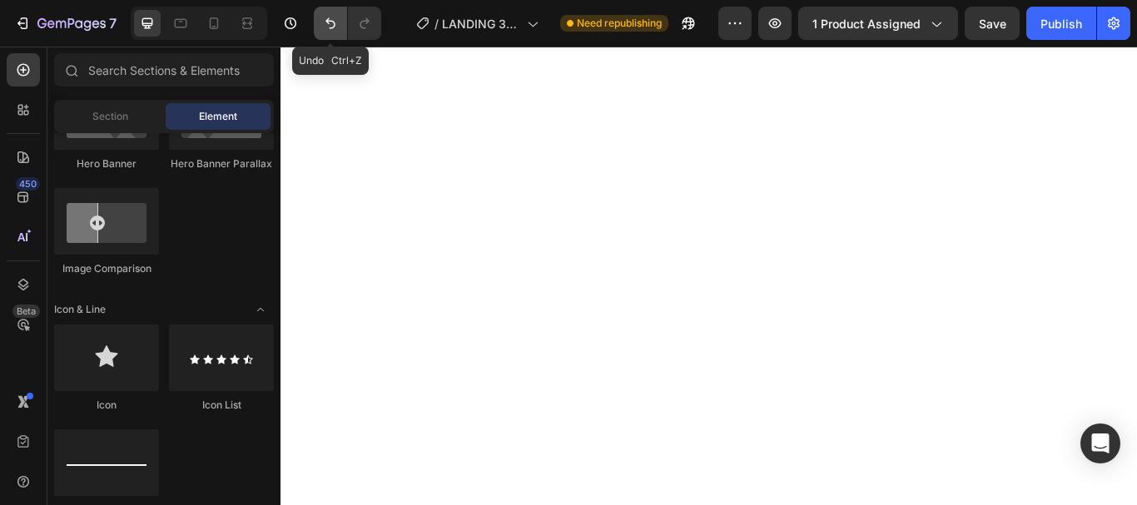
click at [331, 17] on icon "Undo/Redo" at bounding box center [330, 23] width 17 height 17
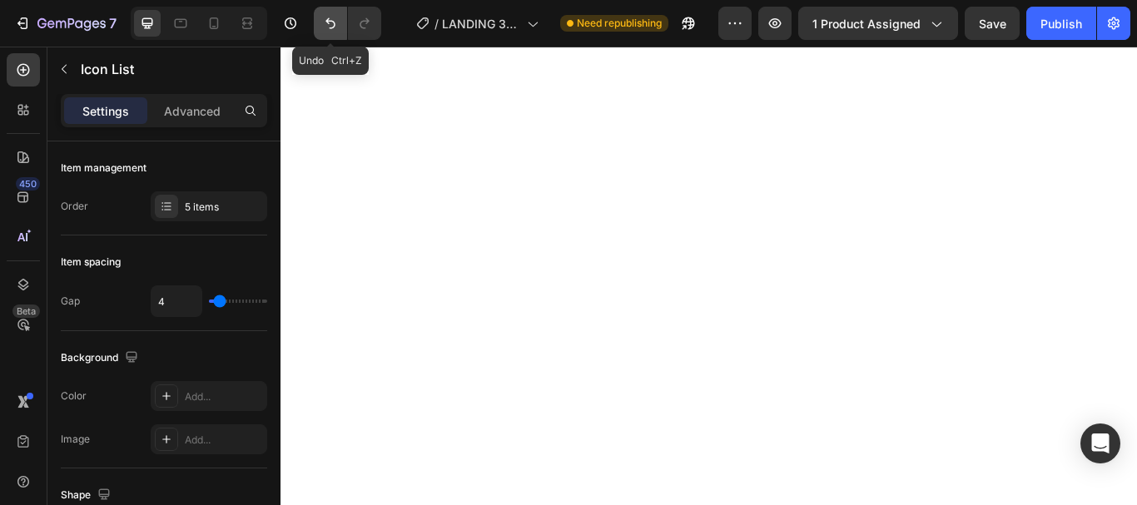
click at [323, 17] on icon "Undo/Redo" at bounding box center [330, 23] width 17 height 17
click at [325, 10] on button "Undo/Redo" at bounding box center [330, 23] width 33 height 33
click at [326, 8] on button "Undo/Redo" at bounding box center [330, 23] width 33 height 33
click at [334, 23] on icon "Undo/Redo" at bounding box center [330, 23] width 10 height 11
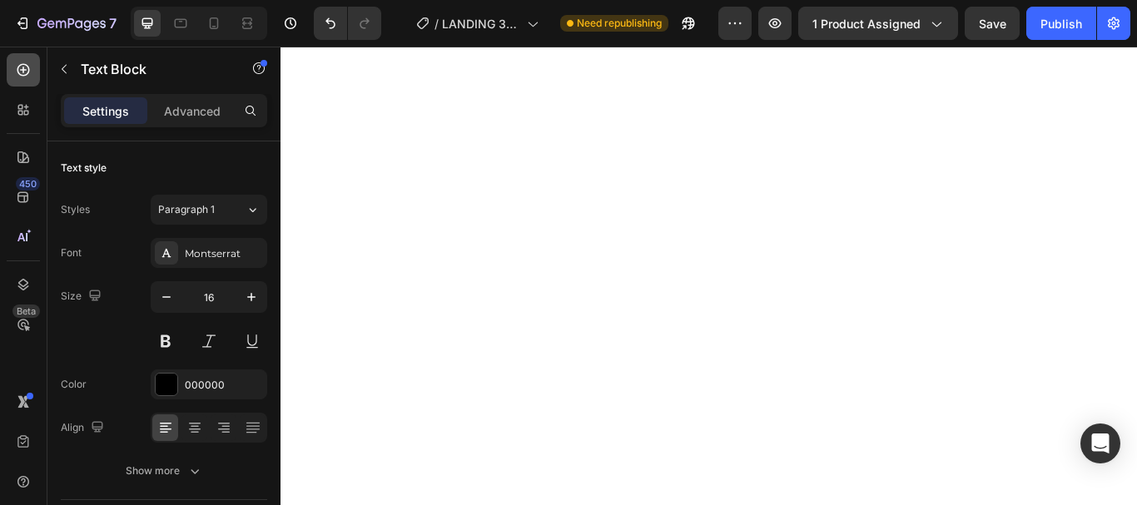
click at [19, 63] on icon at bounding box center [23, 70] width 17 height 17
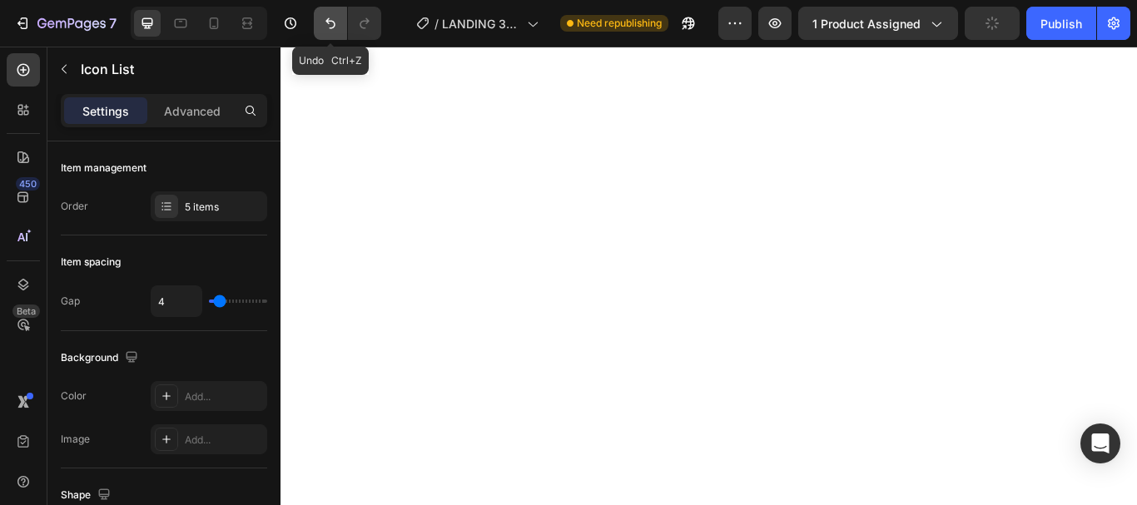
click at [326, 15] on icon "Undo/Redo" at bounding box center [330, 23] width 17 height 17
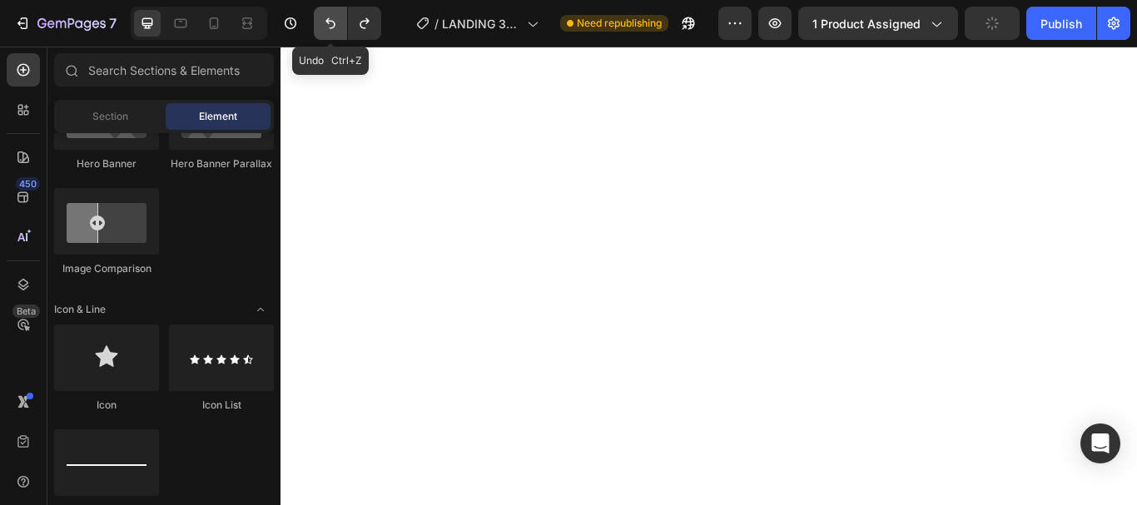
click at [326, 15] on icon "Undo/Redo" at bounding box center [330, 23] width 17 height 17
click at [326, 16] on icon "Undo/Redo" at bounding box center [330, 23] width 17 height 17
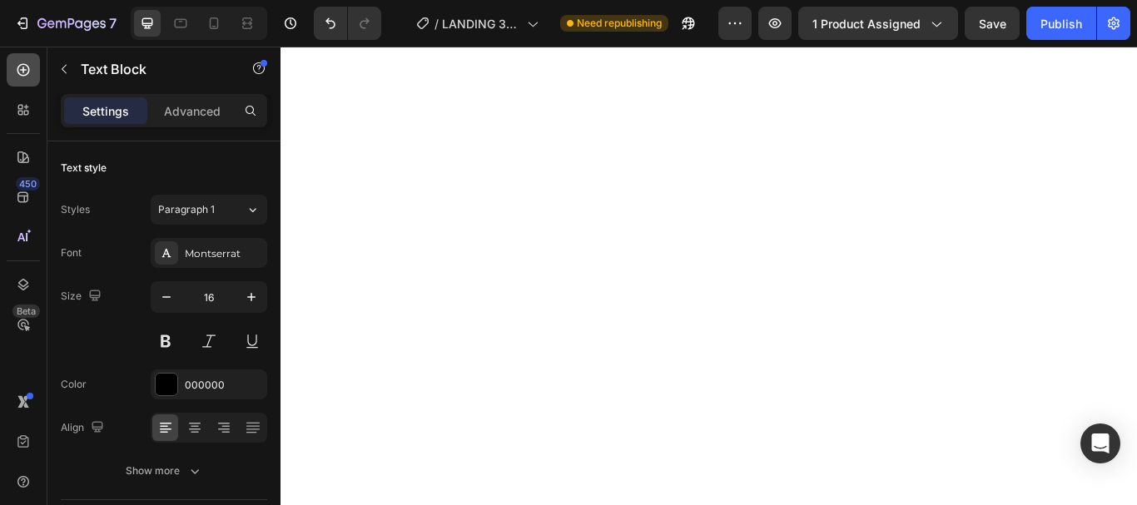
click at [23, 70] on icon at bounding box center [23, 70] width 12 height 12
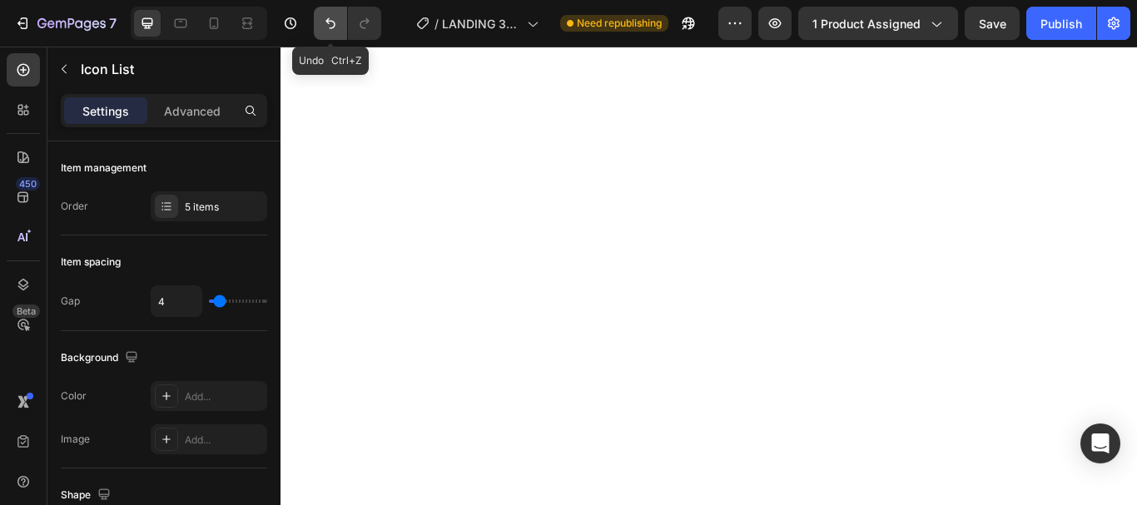
click at [323, 21] on icon "Undo/Redo" at bounding box center [330, 23] width 17 height 17
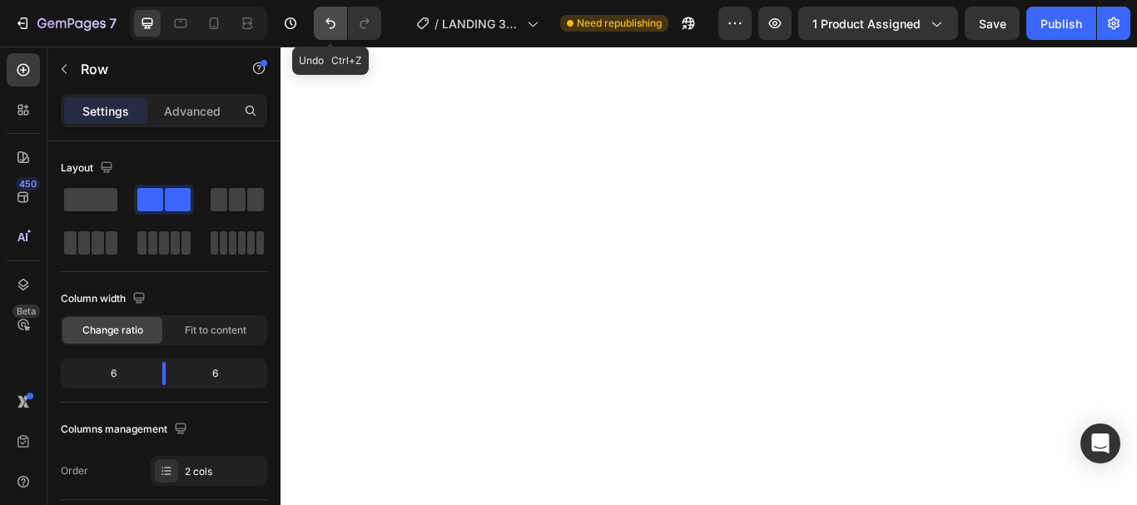
click at [322, 16] on icon "Undo/Redo" at bounding box center [330, 23] width 17 height 17
click at [323, 16] on icon "Undo/Redo" at bounding box center [330, 23] width 17 height 17
click at [324, 16] on icon "Undo/Redo" at bounding box center [330, 23] width 17 height 17
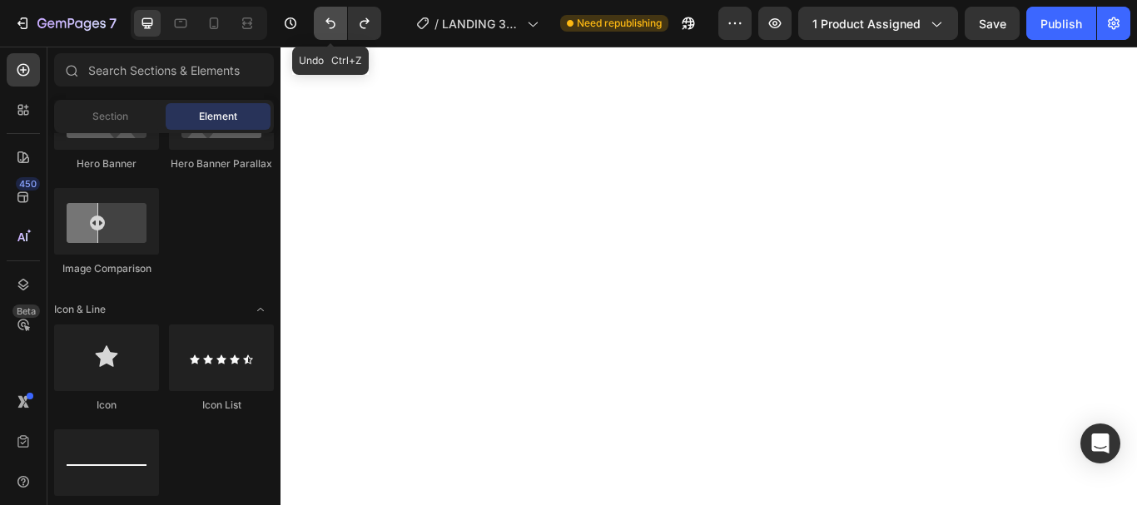
click at [324, 16] on icon "Undo/Redo" at bounding box center [330, 23] width 17 height 17
click at [370, 22] on icon "Undo/Redo" at bounding box center [364, 23] width 17 height 17
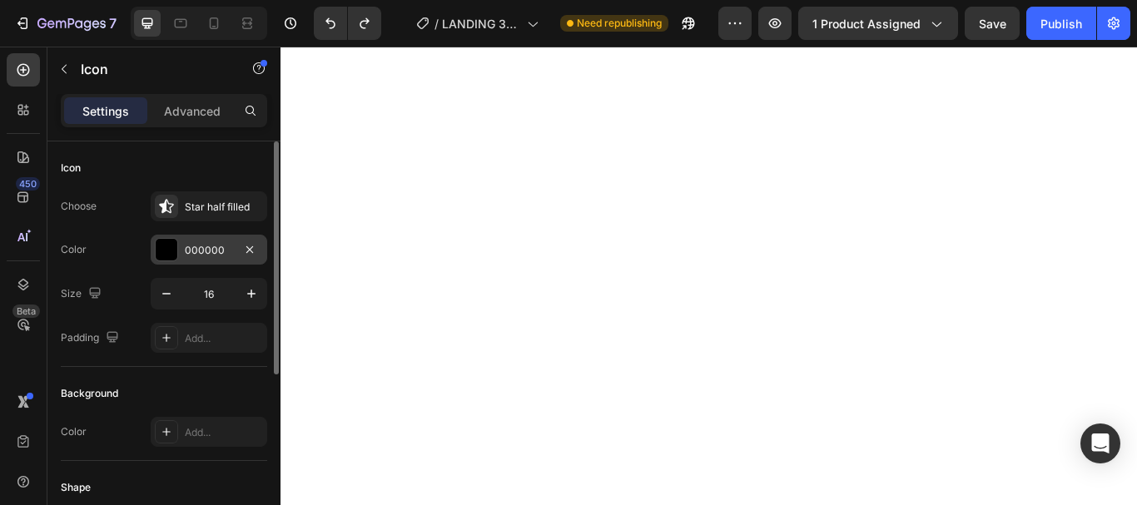
click at [207, 245] on div "000000" at bounding box center [209, 250] width 48 height 15
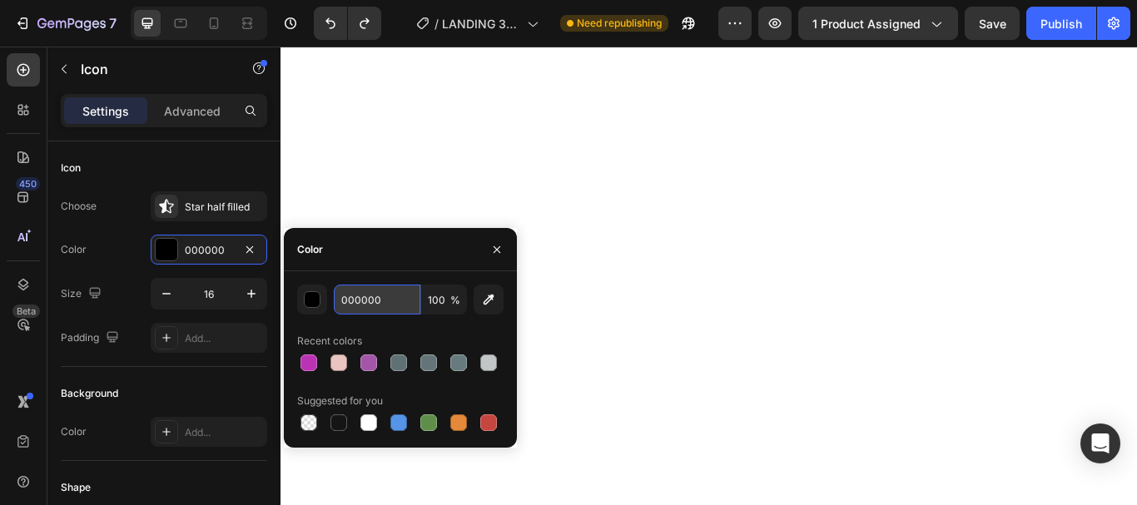
click at [366, 304] on input "000000" at bounding box center [377, 300] width 87 height 30
click at [367, 303] on input "000000" at bounding box center [377, 300] width 87 height 30
drag, startPoint x: 369, startPoint y: 303, endPoint x: 357, endPoint y: 299, distance: 12.4
click at [357, 299] on input "000000" at bounding box center [377, 300] width 87 height 30
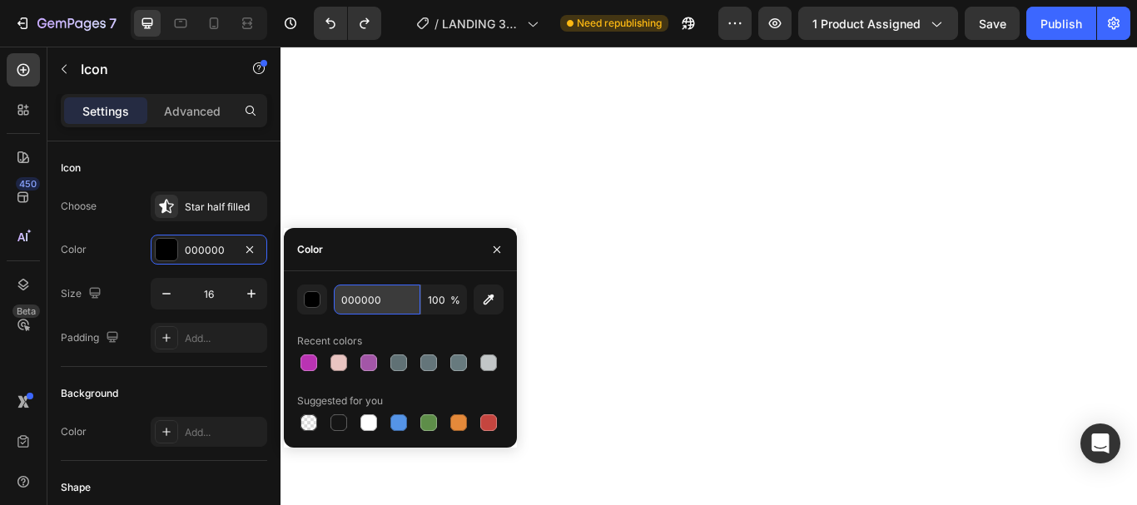
paste input ""¡Increíble! Nunca pensé que hacerme rizos sería tan fácil. En menos de 10 minu…"
type input ""¡Increíble! Nunca pensé que hacerme rizos sería tan fácil. En menos de 10 minu…"
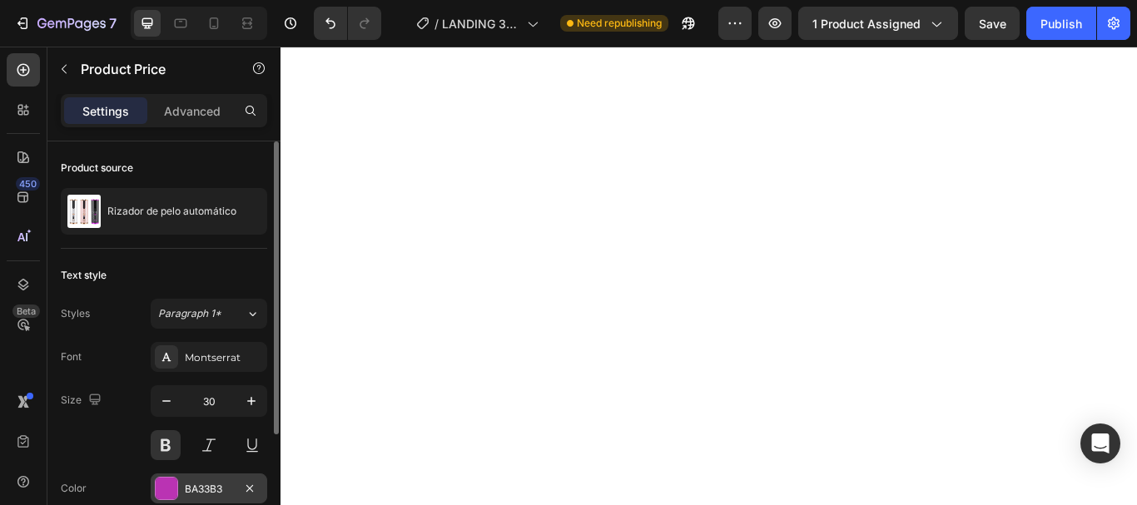
click at [194, 482] on div "BA33B3" at bounding box center [209, 489] width 48 height 15
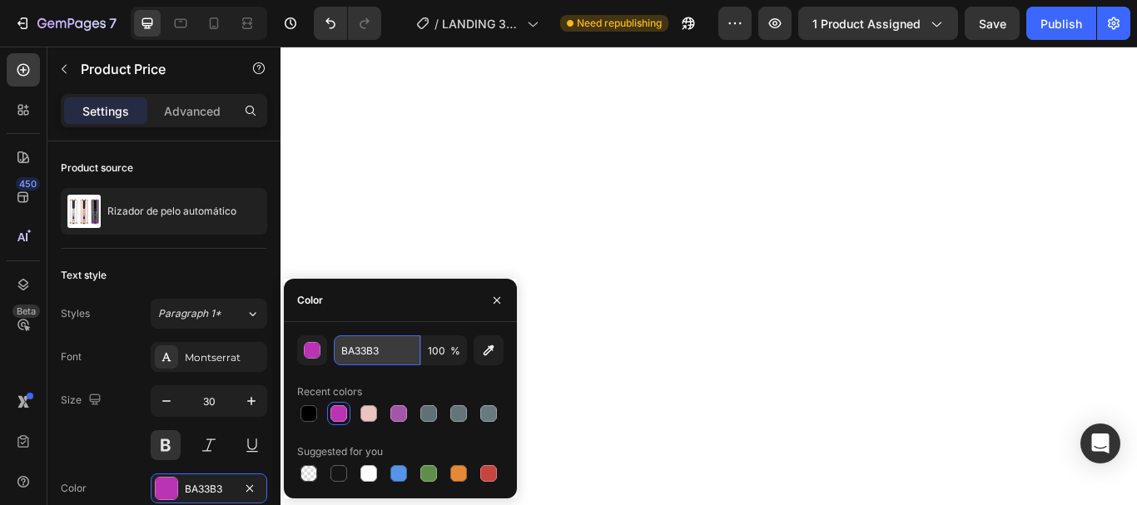
click at [351, 356] on input "BA33B3" at bounding box center [377, 350] width 87 height 30
click at [352, 357] on input "BA33B3" at bounding box center [377, 350] width 87 height 30
click at [367, 354] on input "BA33B3" at bounding box center [377, 350] width 87 height 30
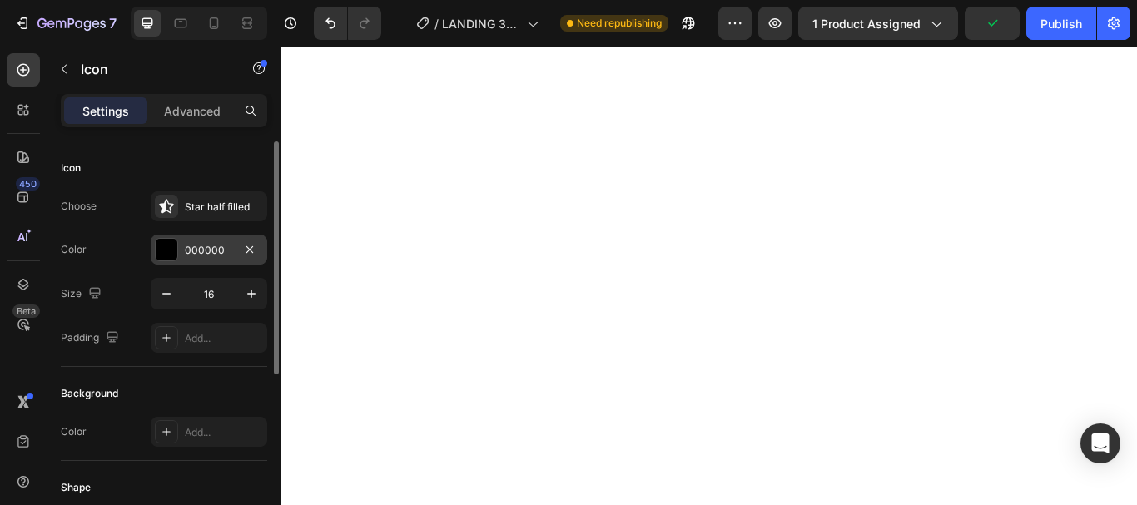
click at [202, 245] on div "000000" at bounding box center [209, 250] width 48 height 15
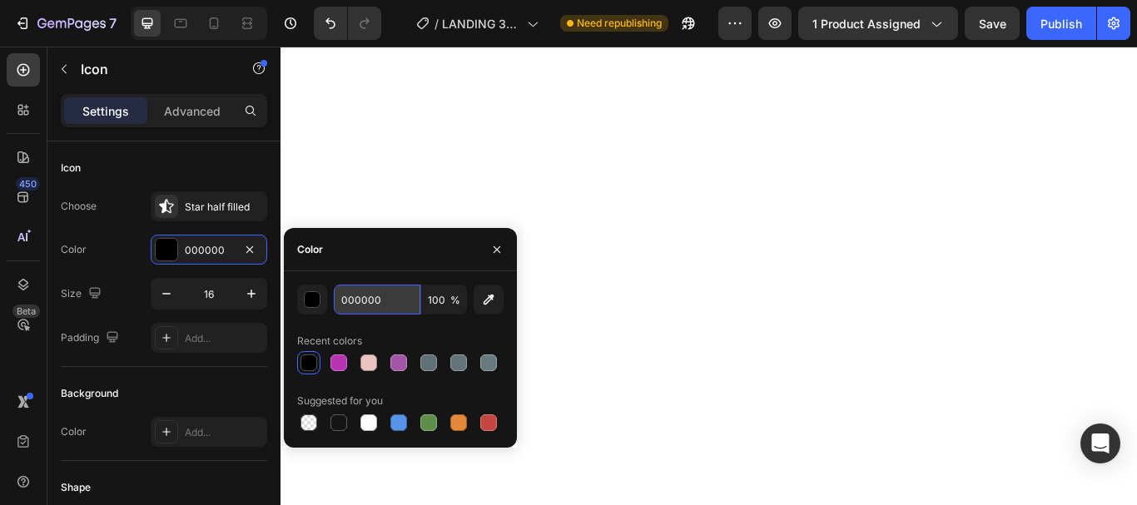
click at [357, 299] on input "000000" at bounding box center [377, 300] width 87 height 30
click at [358, 299] on input "000000" at bounding box center [377, 300] width 87 height 30
paste input "BA33B3"
type input "BA33B3"
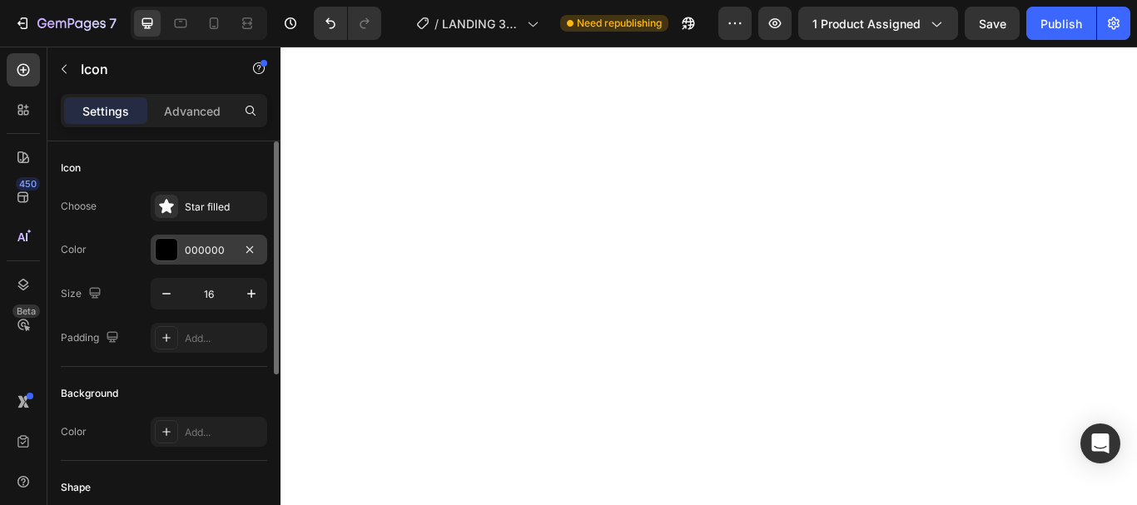
click at [207, 243] on div "000000" at bounding box center [209, 250] width 48 height 15
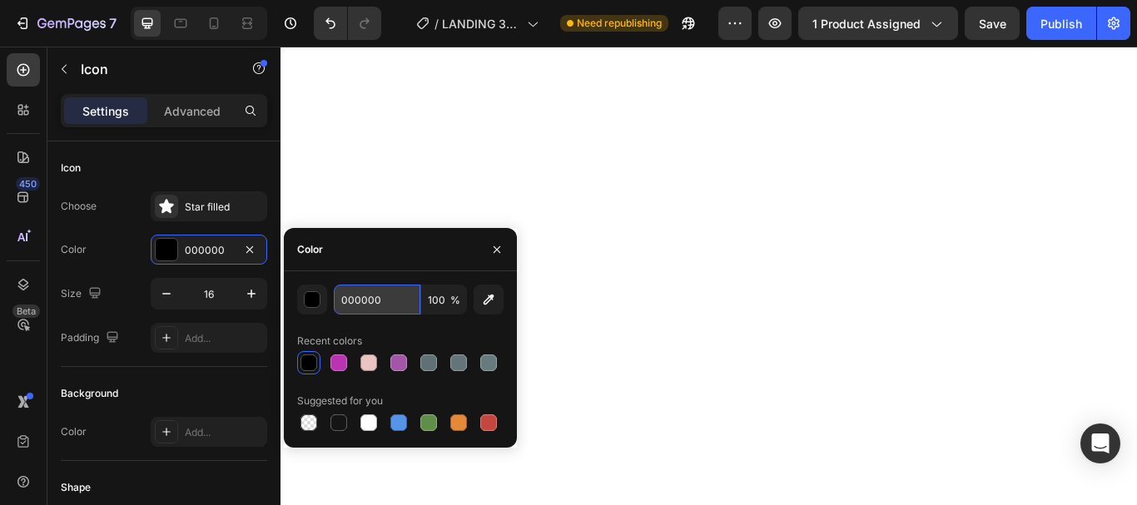
click at [365, 305] on input "000000" at bounding box center [377, 300] width 87 height 30
paste input "BA33B3"
type input "BA33B3"
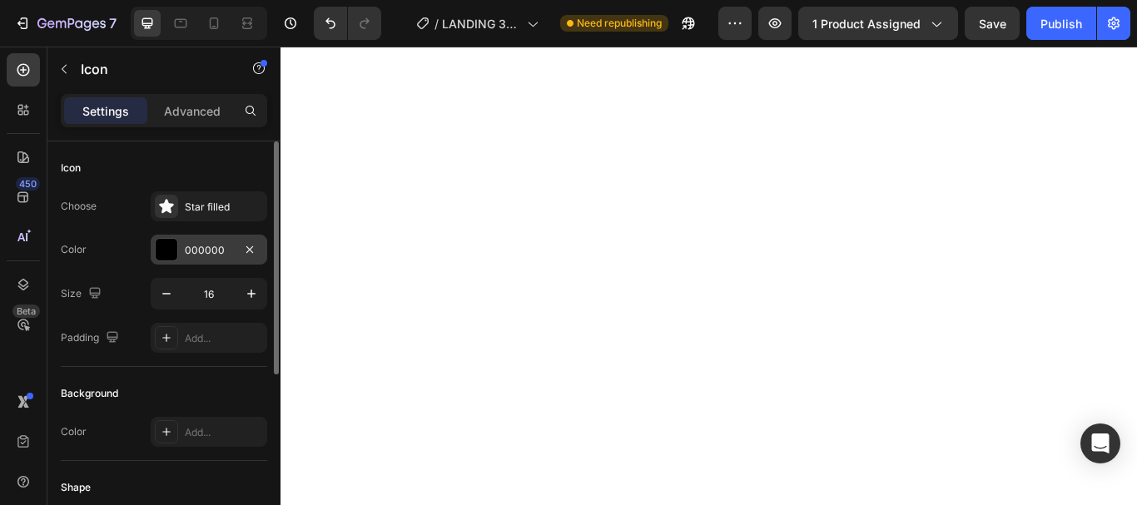
click at [202, 250] on div "000000" at bounding box center [209, 250] width 48 height 15
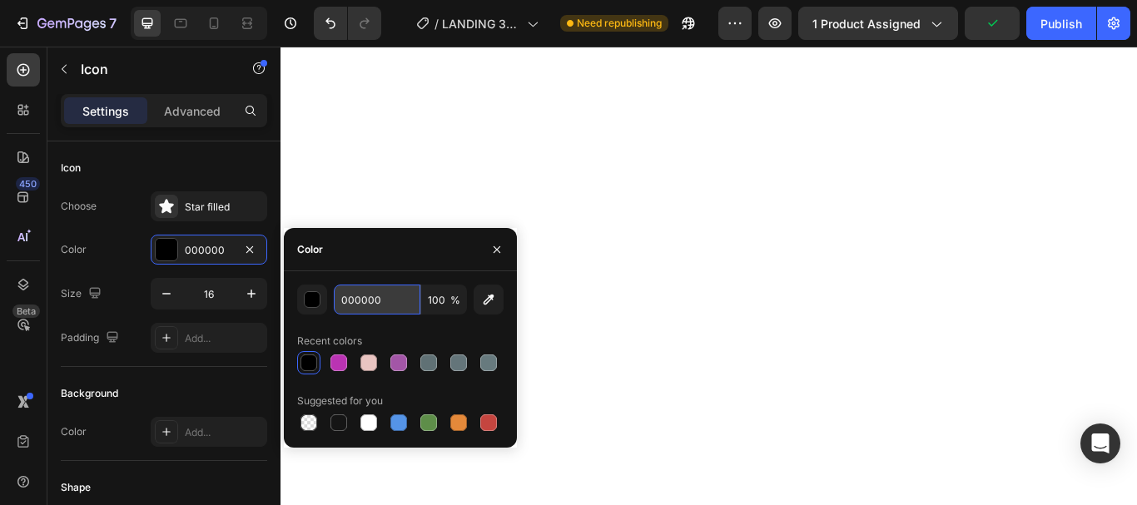
click at [376, 301] on input "000000" at bounding box center [377, 300] width 87 height 30
click at [375, 302] on input "000000" at bounding box center [377, 300] width 87 height 30
drag, startPoint x: 374, startPoint y: 304, endPoint x: 339, endPoint y: 291, distance: 36.3
click at [339, 292] on input "000000" at bounding box center [377, 300] width 87 height 30
click at [339, 291] on input "000000" at bounding box center [377, 300] width 87 height 30
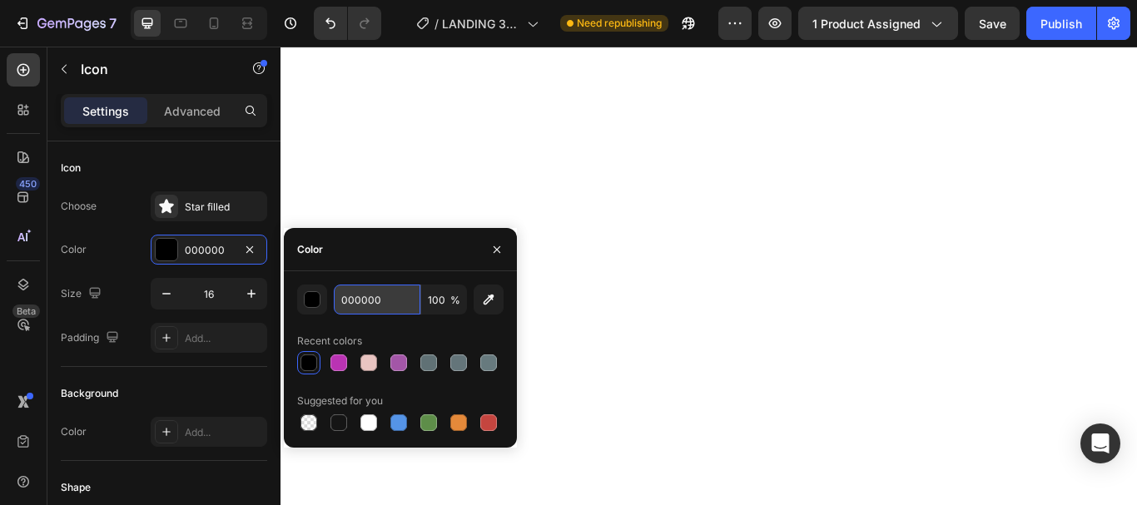
paste input "BA33B3"
type input "BA33B3"
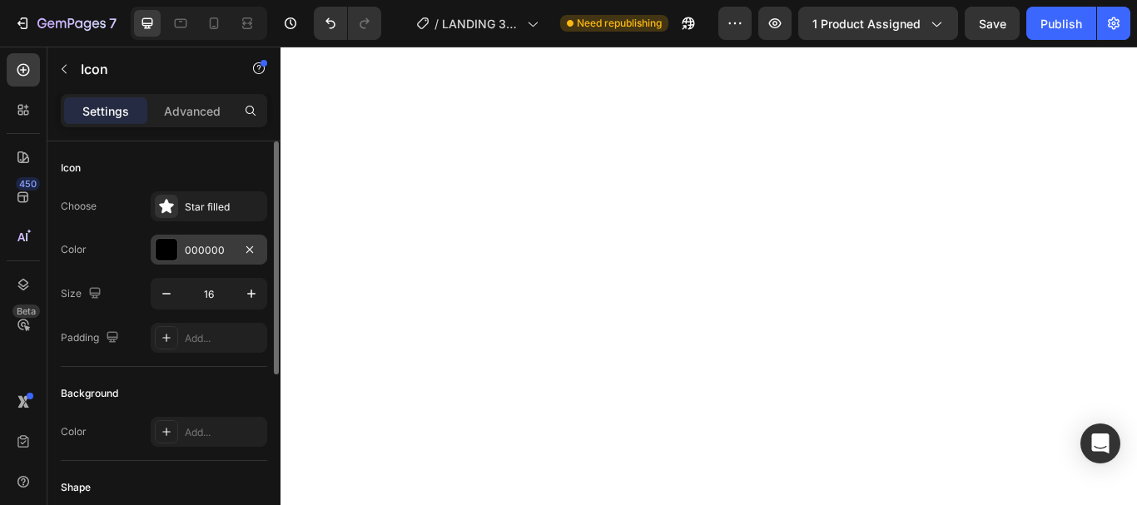
click at [211, 245] on div "000000" at bounding box center [209, 250] width 48 height 15
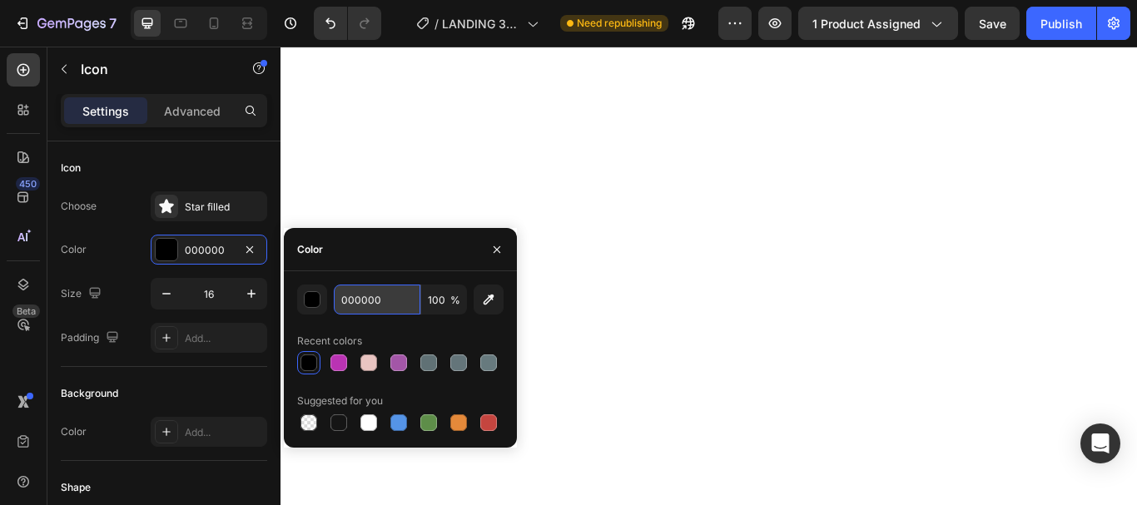
click at [366, 304] on input "000000" at bounding box center [377, 300] width 87 height 30
paste input "BA33B3"
type input "BA33B3"
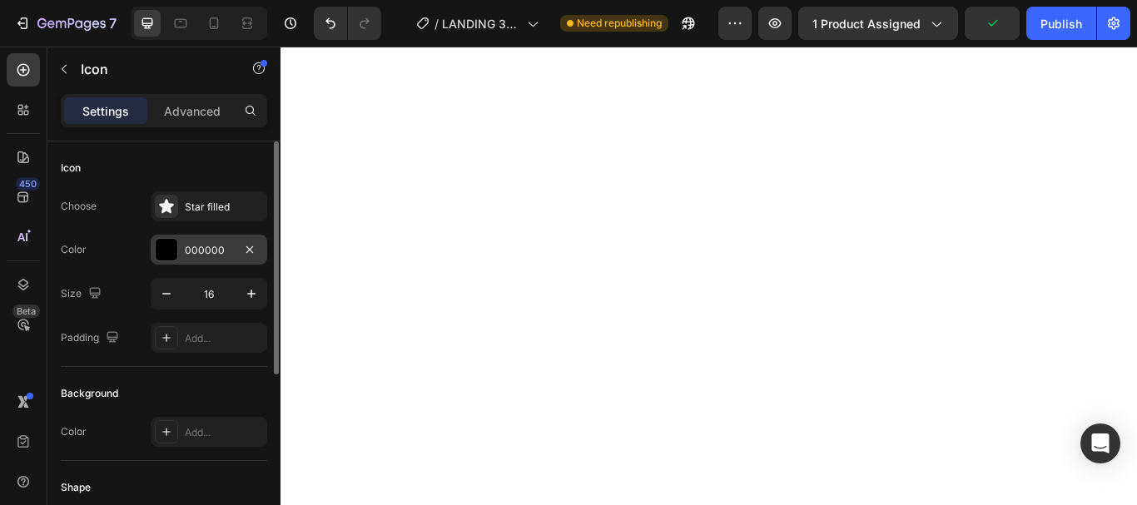
click at [211, 243] on div "000000" at bounding box center [209, 250] width 48 height 15
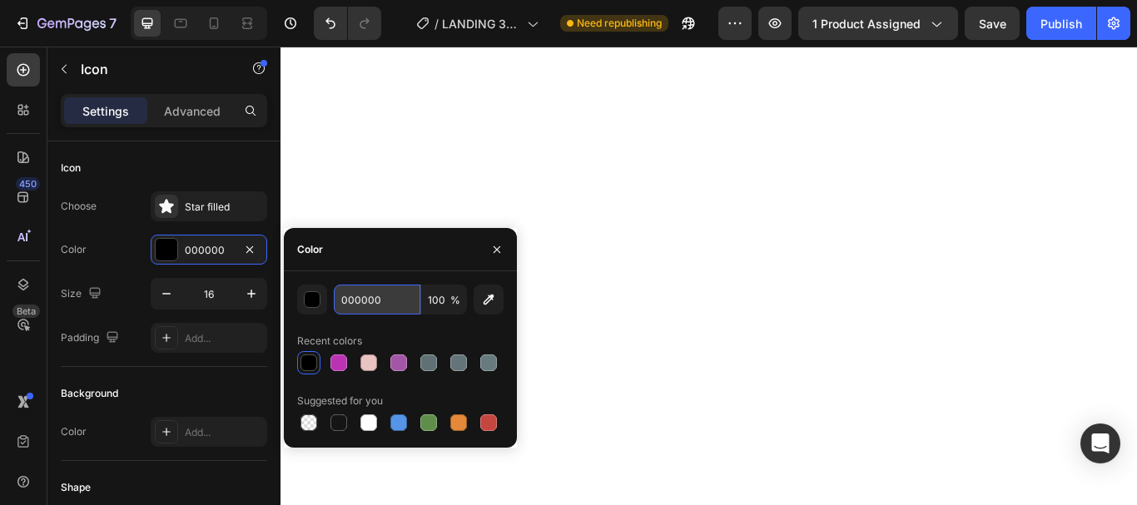
click at [379, 300] on input "000000" at bounding box center [377, 300] width 87 height 30
paste input "BA33B3"
type input "BA33B3"
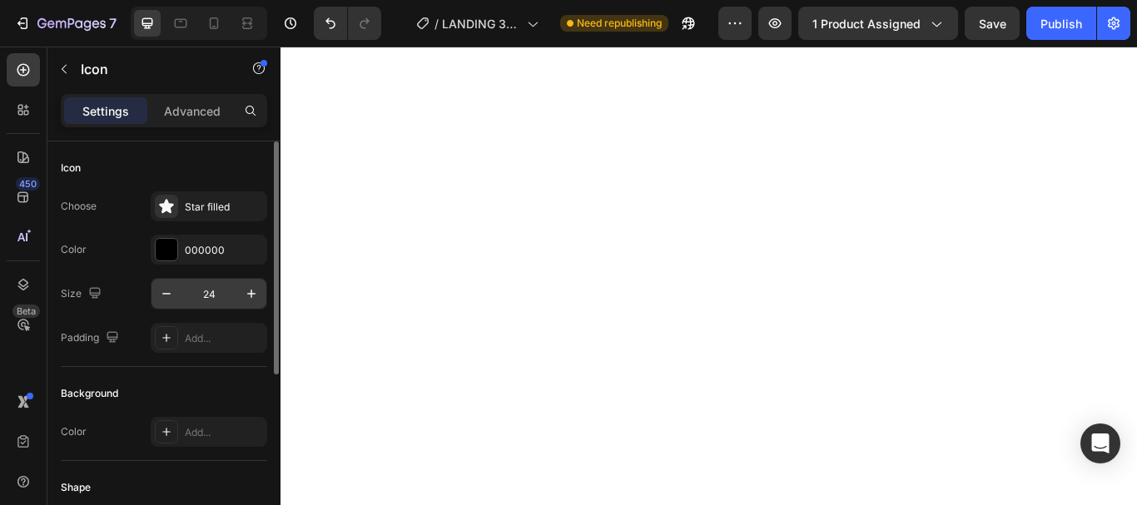
click at [221, 296] on input "24" at bounding box center [208, 294] width 55 height 30
type input "16"
click at [203, 245] on div "000000" at bounding box center [209, 250] width 48 height 15
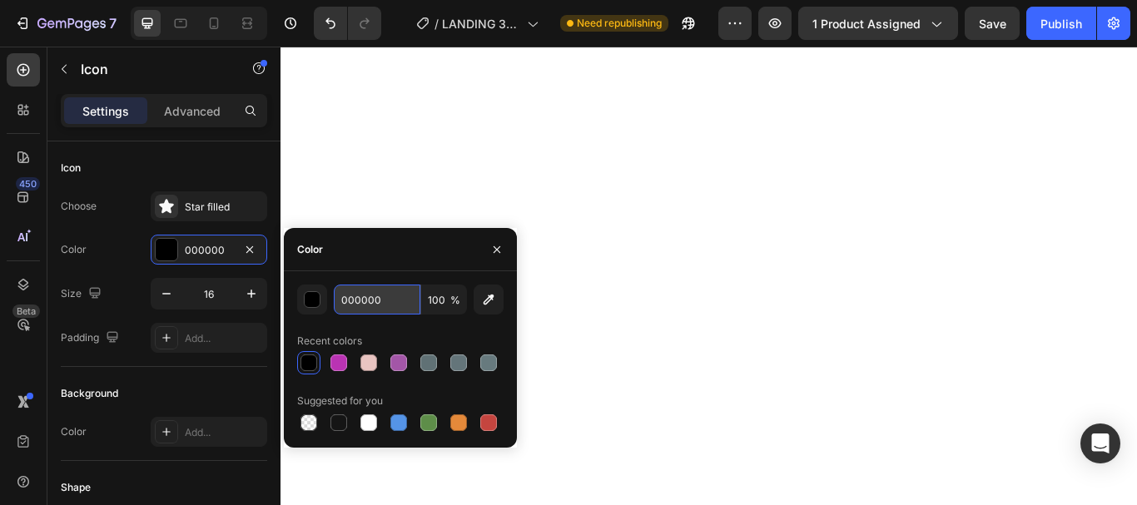
click at [367, 305] on input "000000" at bounding box center [377, 300] width 87 height 30
paste input "BA33B3"
type input "BA33B3"
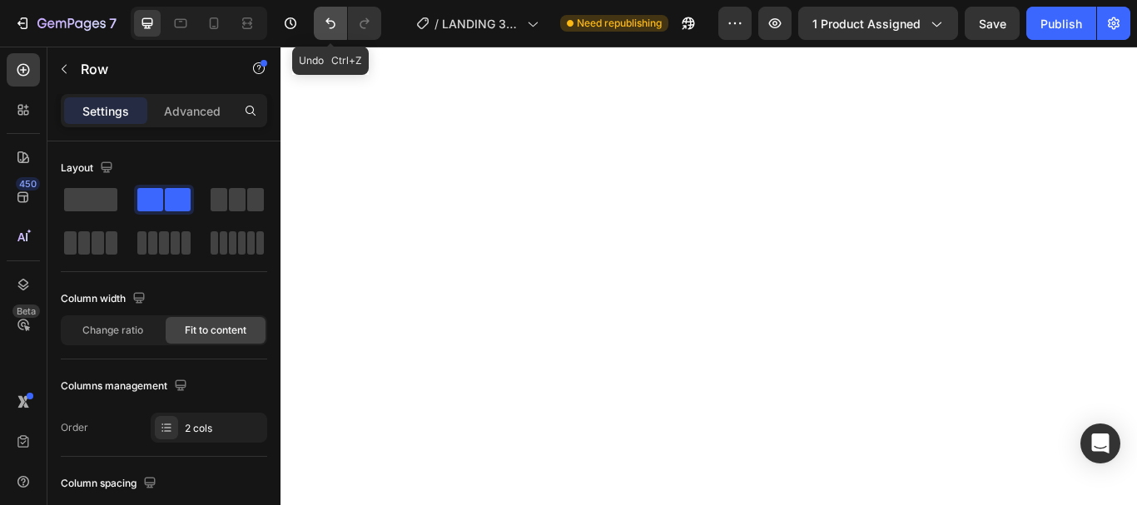
click at [332, 23] on icon "Undo/Redo" at bounding box center [330, 23] width 17 height 17
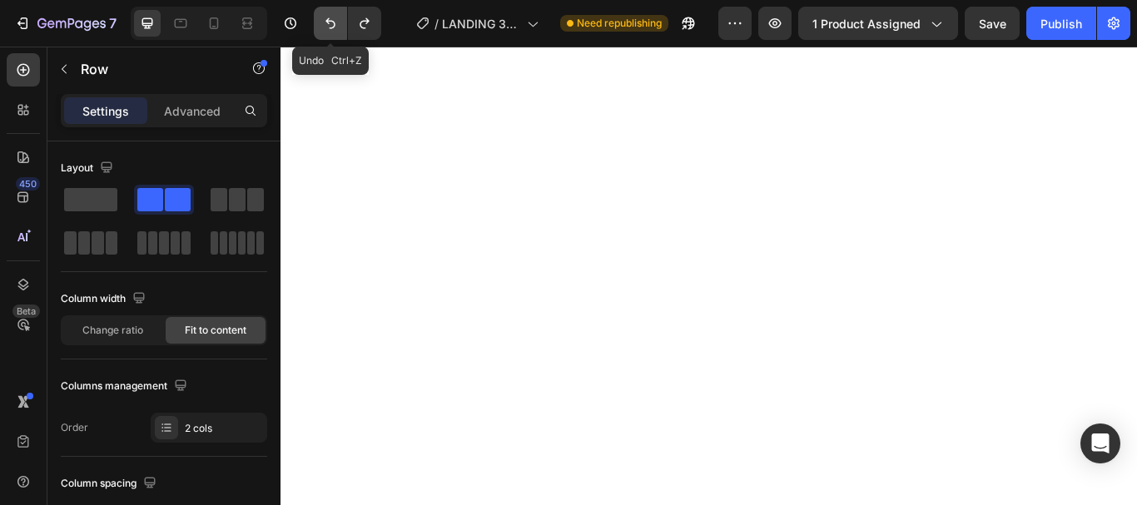
click at [332, 23] on icon "Undo/Redo" at bounding box center [330, 23] width 17 height 17
click at [331, 22] on icon "Undo/Redo" at bounding box center [330, 23] width 17 height 17
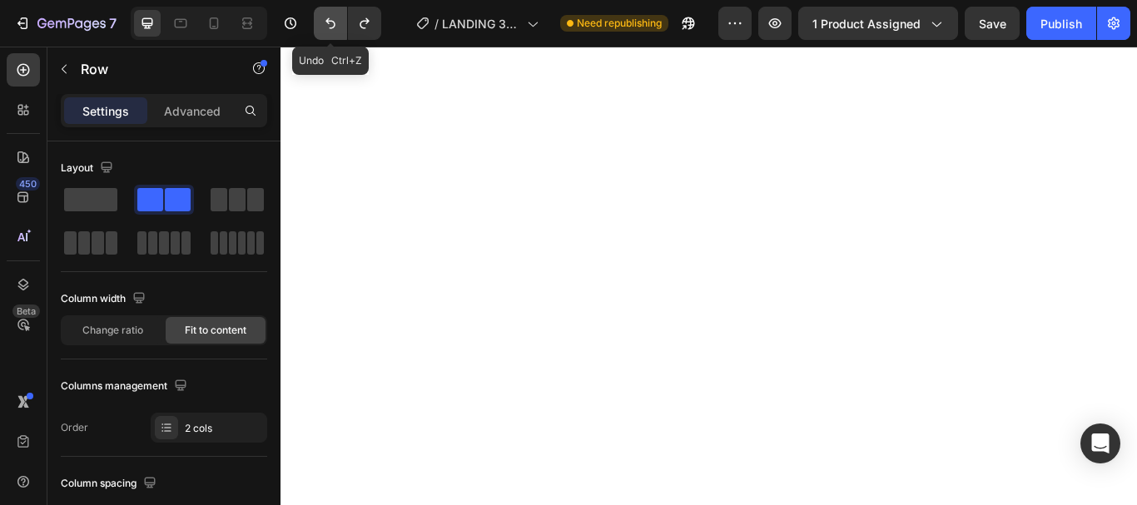
click at [329, 22] on icon "Undo/Redo" at bounding box center [330, 23] width 17 height 17
click at [331, 21] on icon "Undo/Redo" at bounding box center [330, 23] width 10 height 11
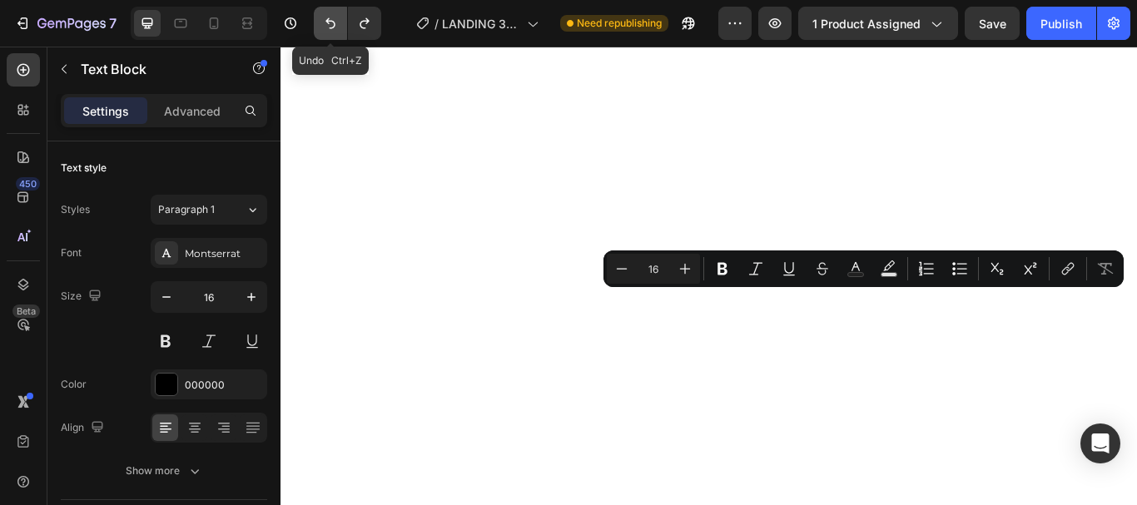
click at [328, 19] on icon "Undo/Redo" at bounding box center [330, 23] width 10 height 11
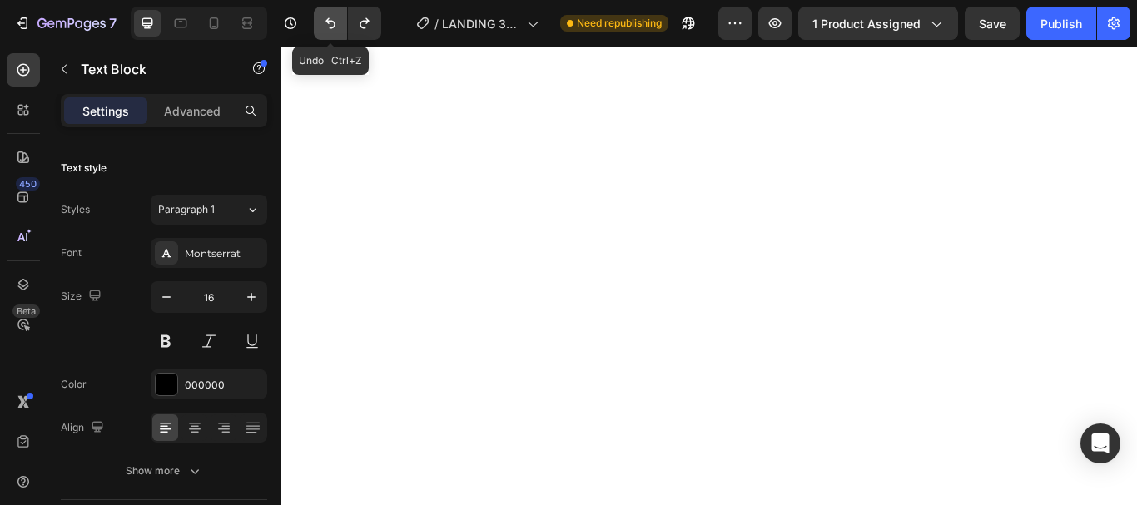
click at [328, 19] on icon "Undo/Redo" at bounding box center [330, 23] width 10 height 11
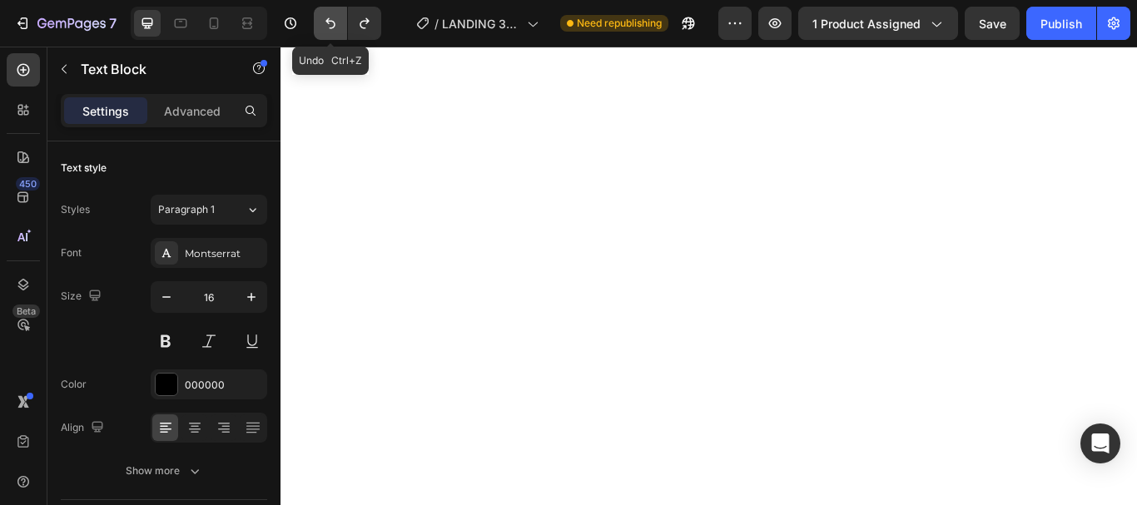
click at [328, 19] on icon "Undo/Redo" at bounding box center [330, 23] width 10 height 11
click at [338, 22] on icon "Undo/Redo" at bounding box center [330, 23] width 17 height 17
click at [369, 22] on icon "Undo/Redo" at bounding box center [363, 23] width 9 height 11
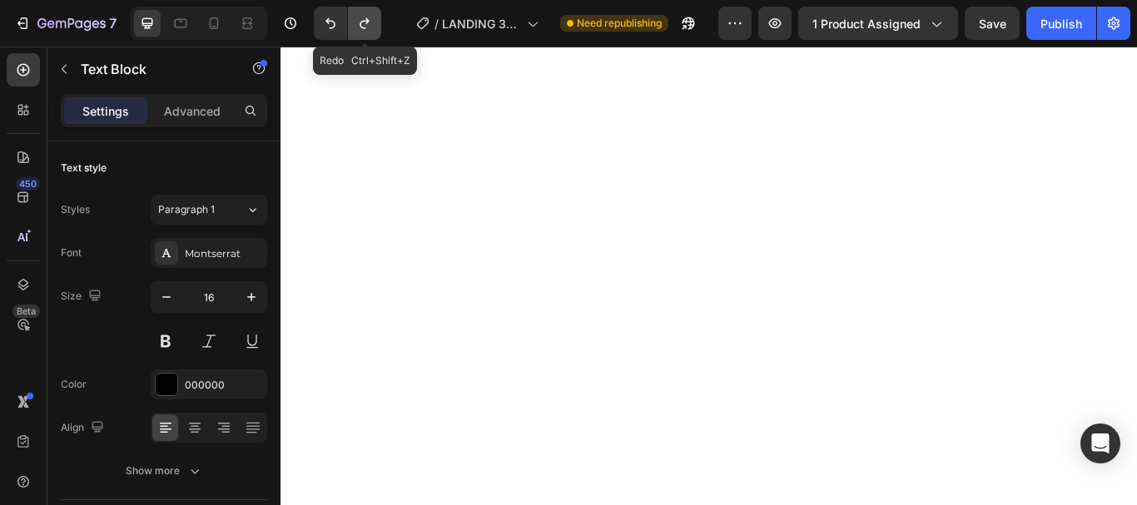
click at [369, 22] on icon "Undo/Redo" at bounding box center [363, 23] width 9 height 11
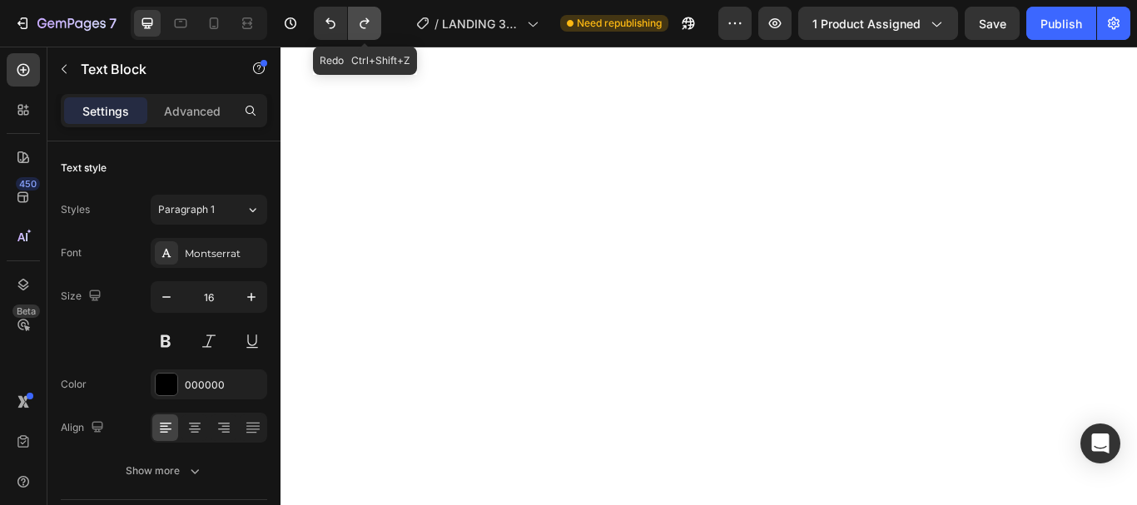
click at [369, 22] on icon "Undo/Redo" at bounding box center [363, 23] width 9 height 11
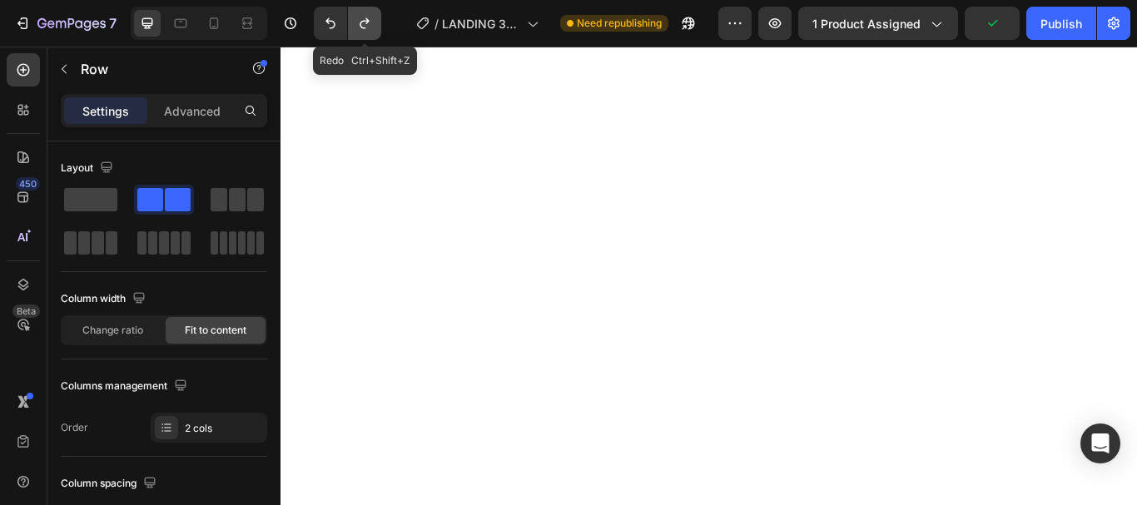
click at [363, 20] on icon "Undo/Redo" at bounding box center [364, 23] width 17 height 17
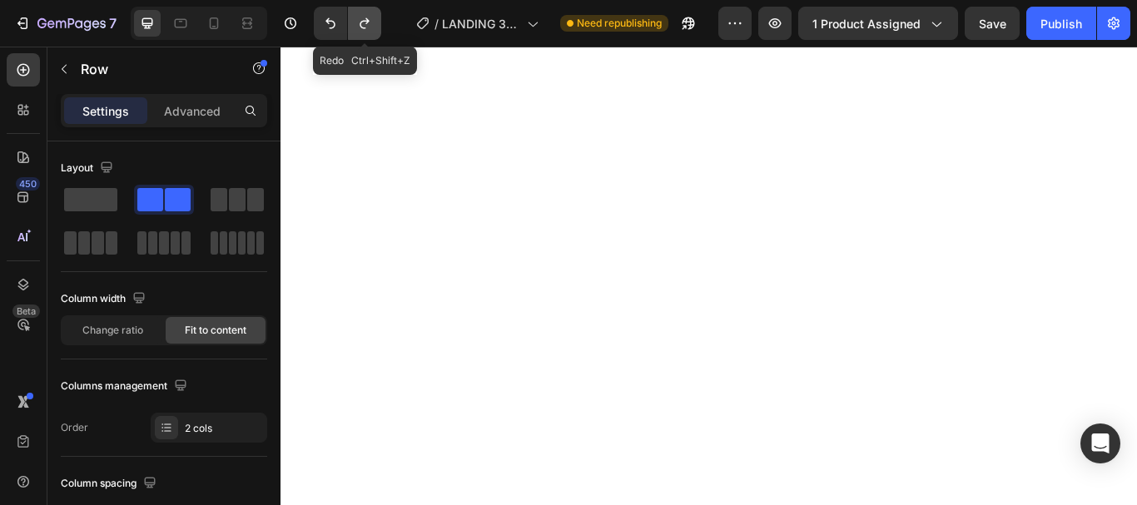
click at [363, 20] on icon "Undo/Redo" at bounding box center [364, 23] width 17 height 17
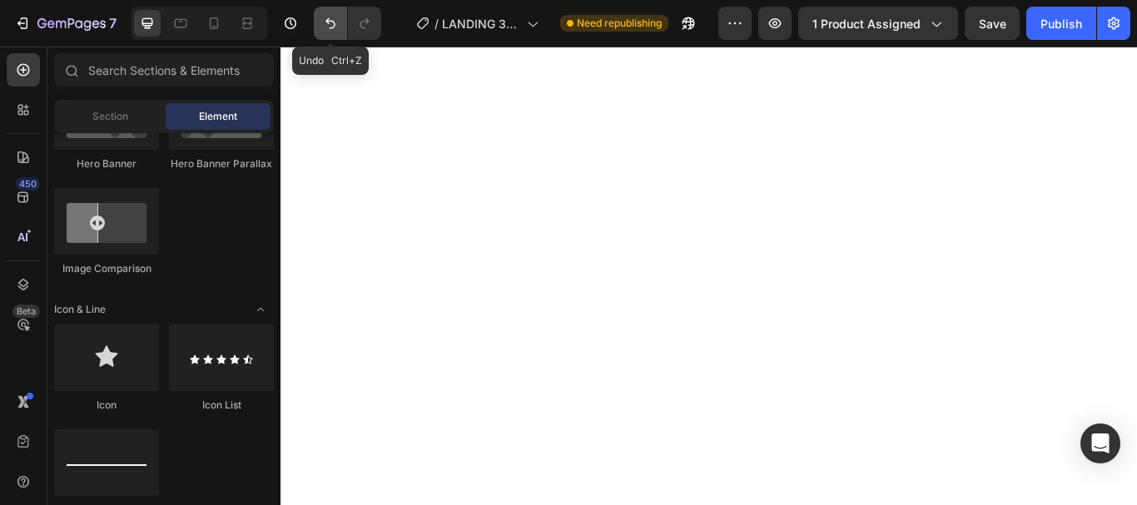
click at [329, 24] on icon "Undo/Redo" at bounding box center [330, 23] width 17 height 17
click at [330, 24] on icon "Undo/Redo" at bounding box center [330, 23] width 17 height 17
click at [369, 19] on icon "Undo/Redo" at bounding box center [364, 23] width 17 height 17
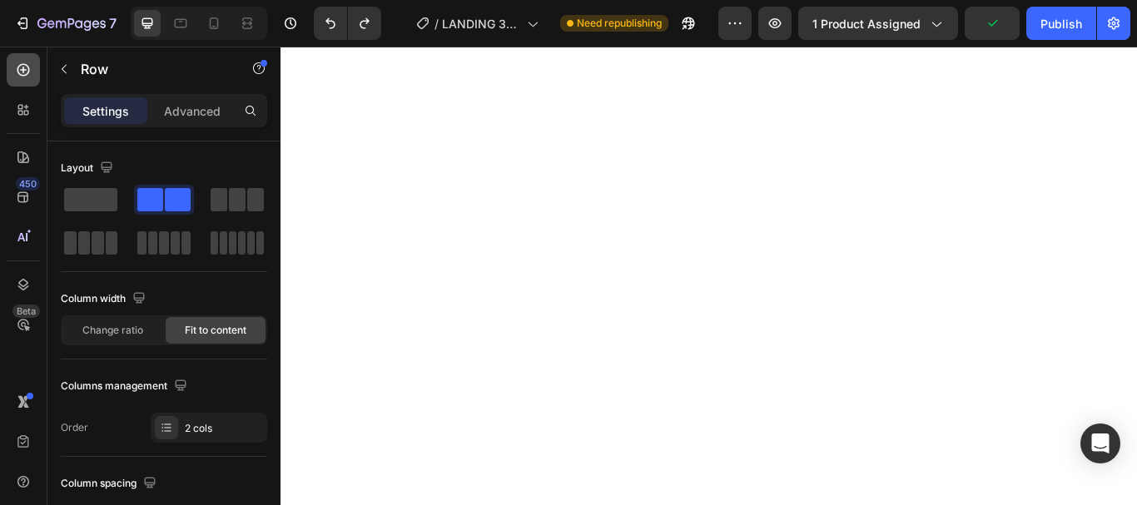
click at [23, 67] on icon at bounding box center [23, 70] width 12 height 12
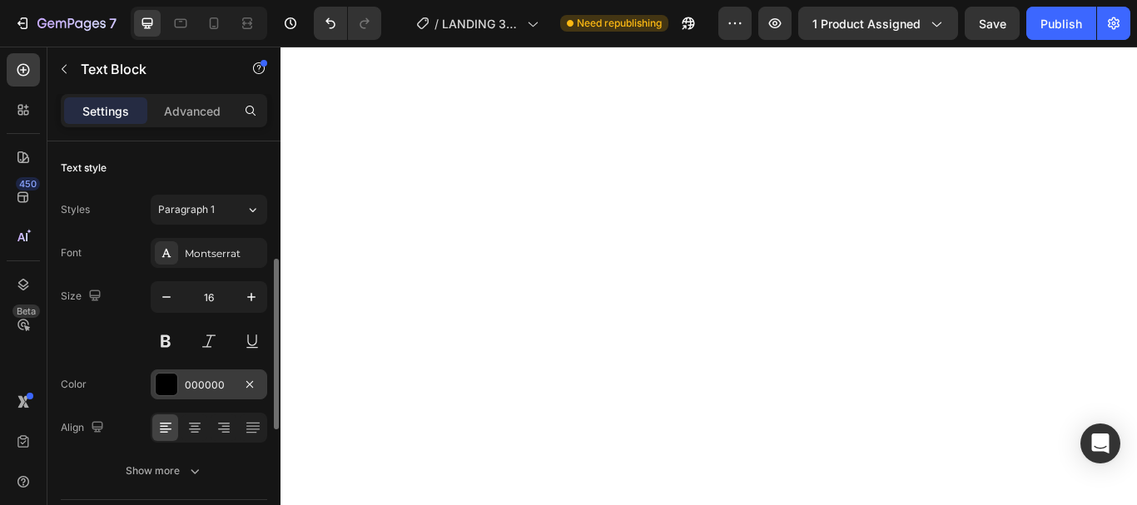
scroll to position [83, 0]
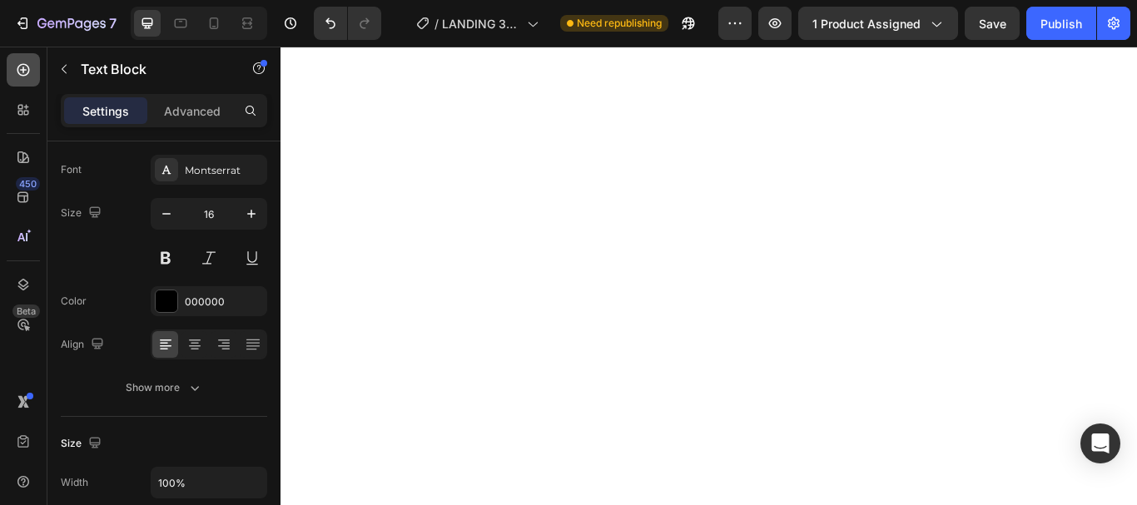
click at [23, 69] on icon at bounding box center [23, 70] width 12 height 12
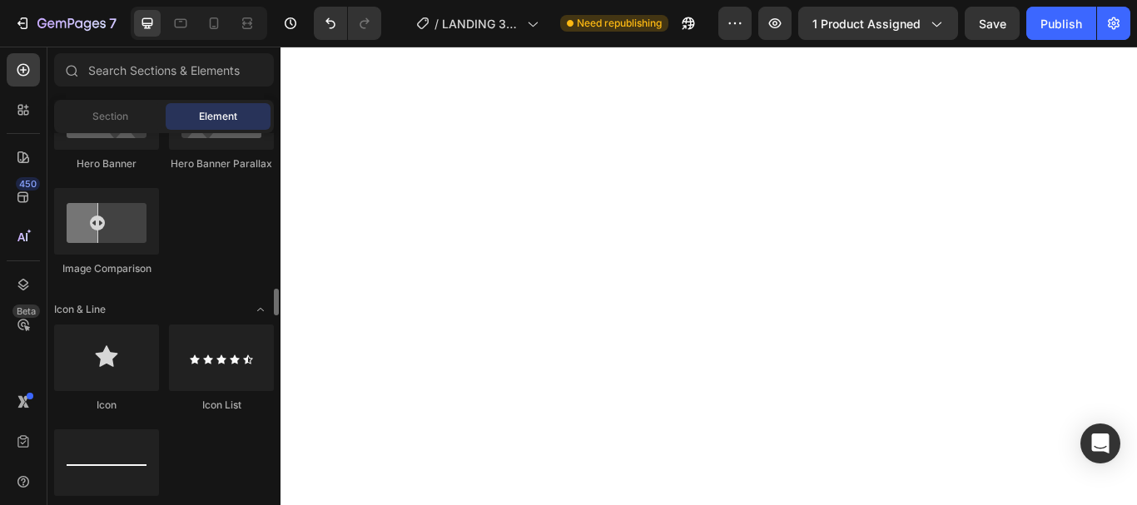
scroll to position [998, 0]
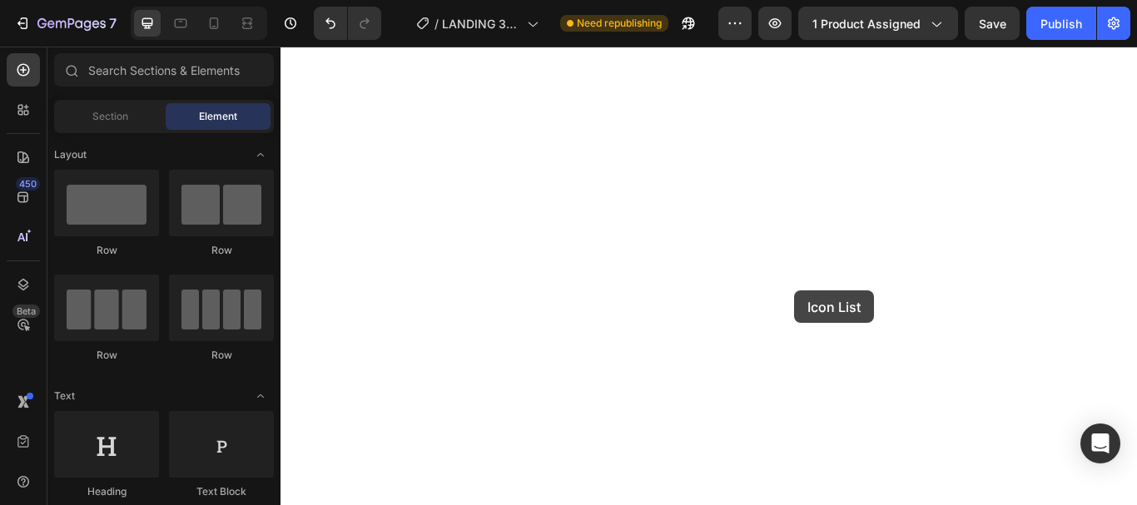
scroll to position [998, 0]
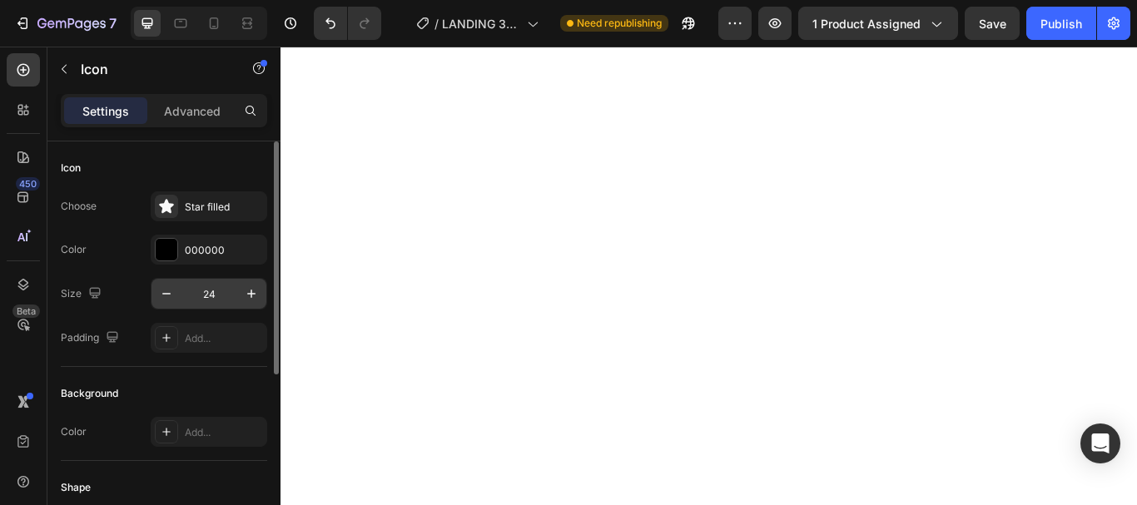
click at [225, 297] on input "24" at bounding box center [208, 294] width 55 height 30
type input "16"
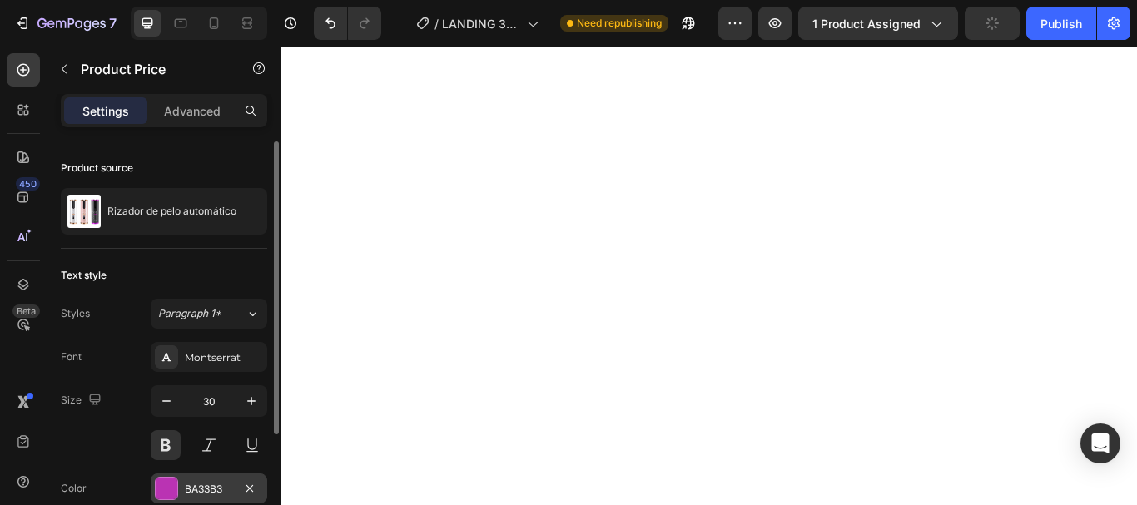
click at [203, 486] on div "BA33B3" at bounding box center [209, 489] width 48 height 15
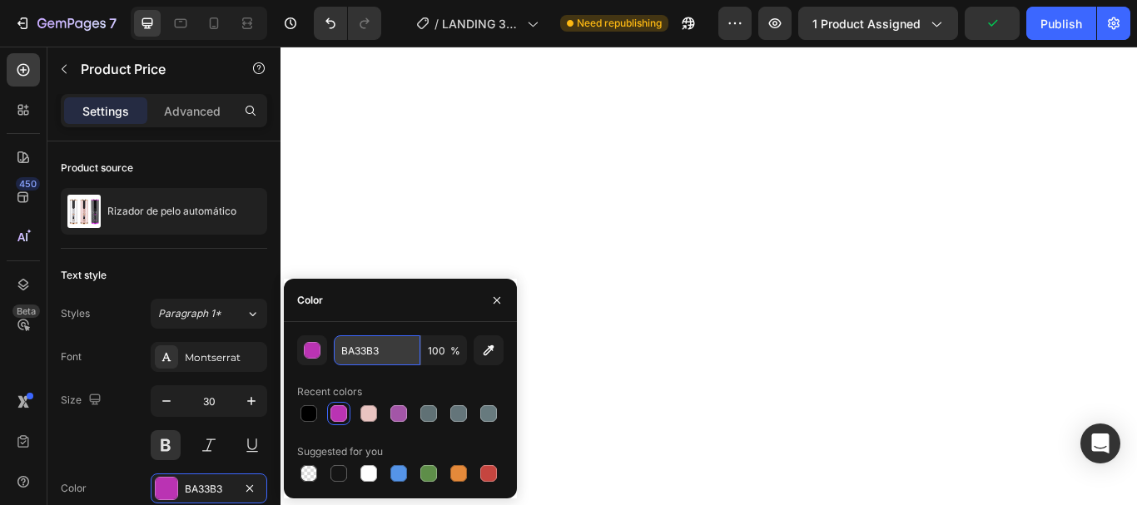
click at [367, 351] on input "BA33B3" at bounding box center [377, 350] width 87 height 30
click at [367, 350] on input "BA33B3" at bounding box center [377, 350] width 87 height 30
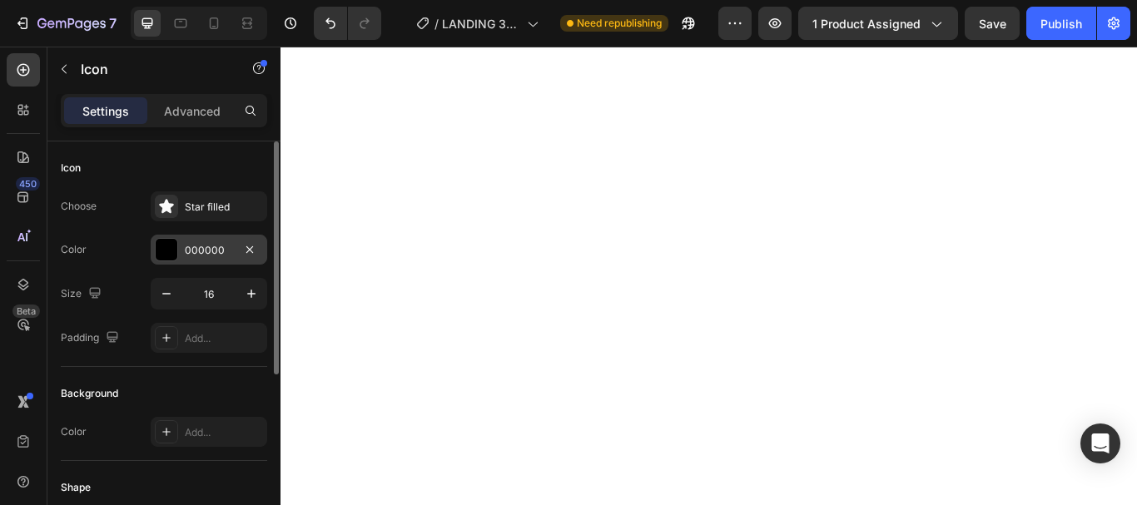
click at [206, 251] on div "000000" at bounding box center [209, 250] width 48 height 15
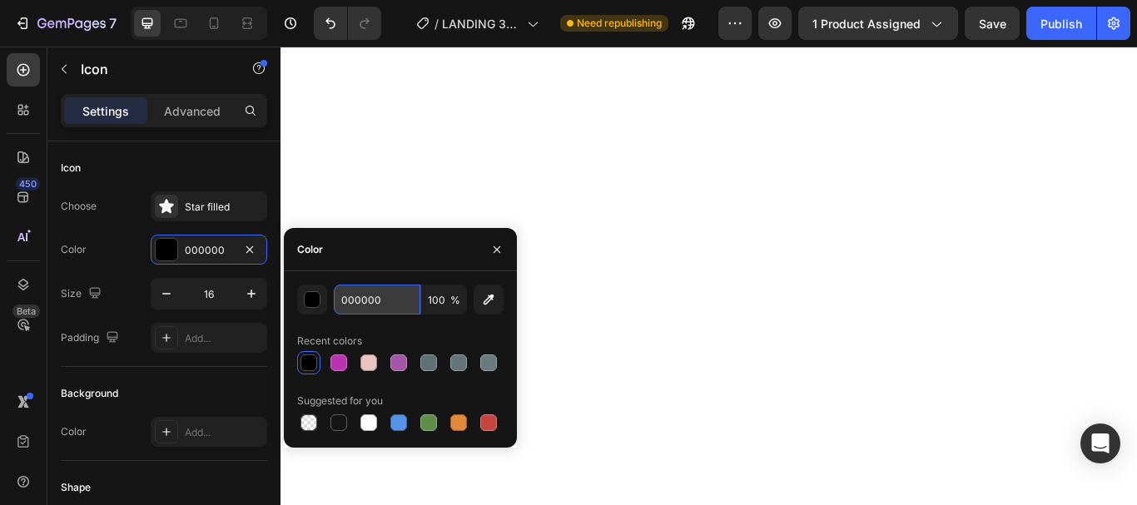
click at [385, 300] on input "000000" at bounding box center [377, 300] width 87 height 30
paste input "BA33B3"
type input "BA33B3"
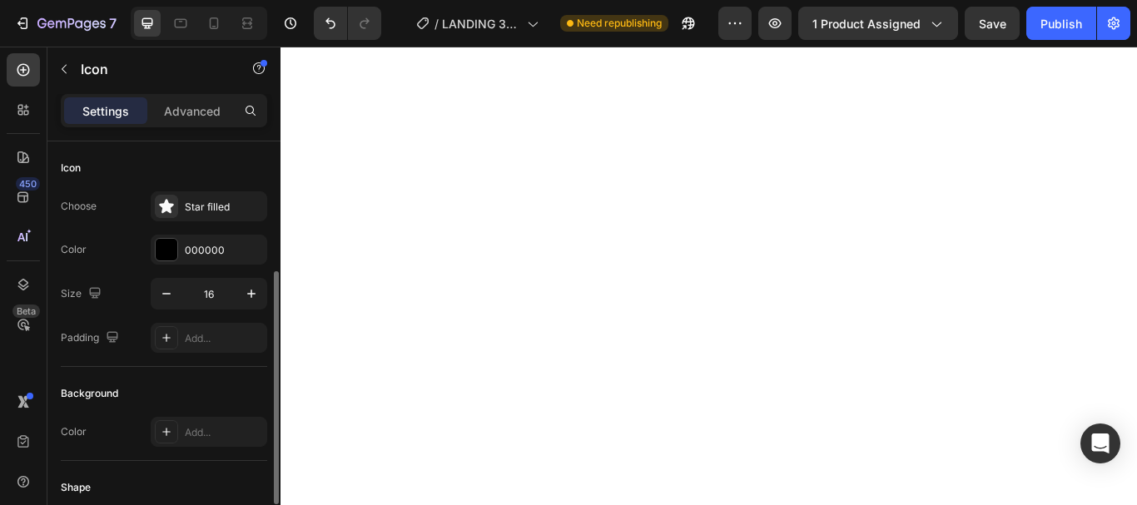
scroll to position [83, 0]
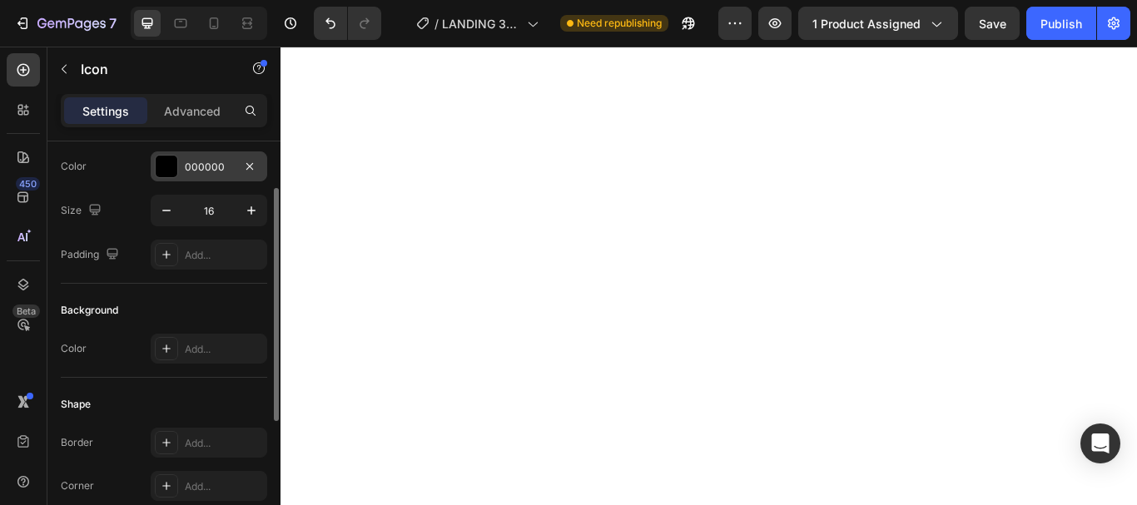
click at [204, 161] on div "000000" at bounding box center [209, 167] width 48 height 15
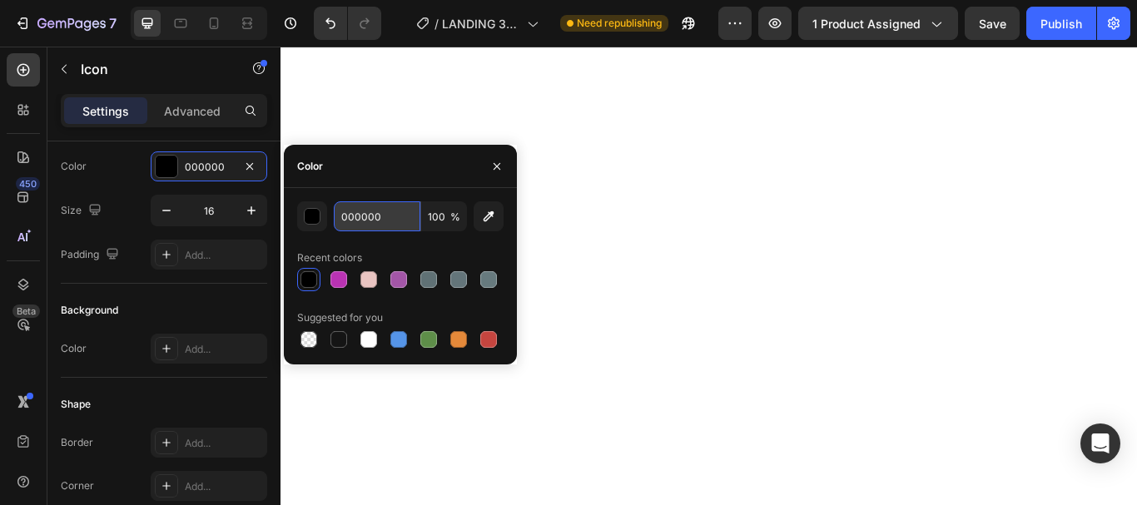
click at [359, 211] on input "000000" at bounding box center [377, 216] width 87 height 30
paste input "BA33B3"
type input "BA33B3"
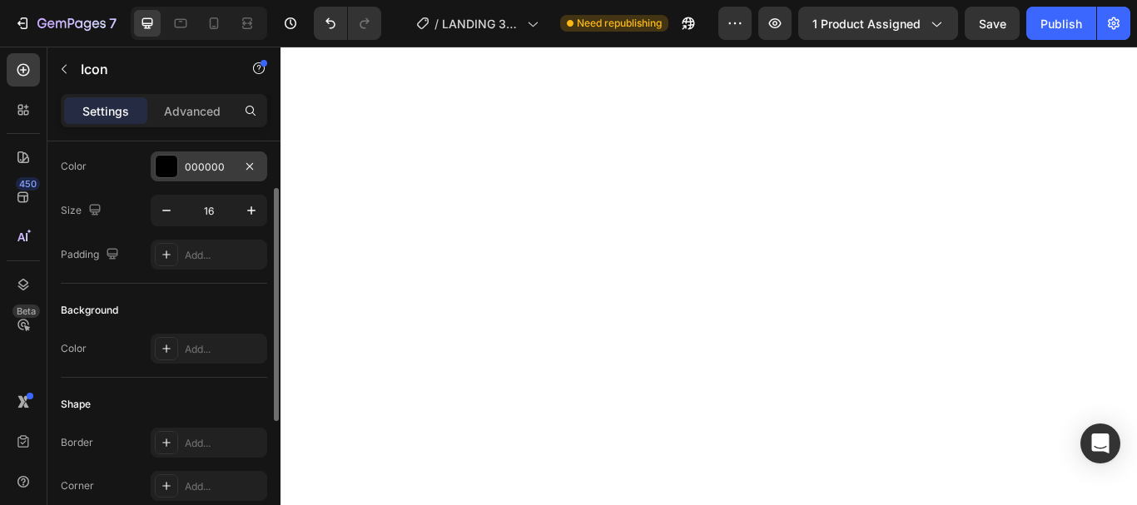
click at [198, 164] on div "000000" at bounding box center [209, 167] width 48 height 15
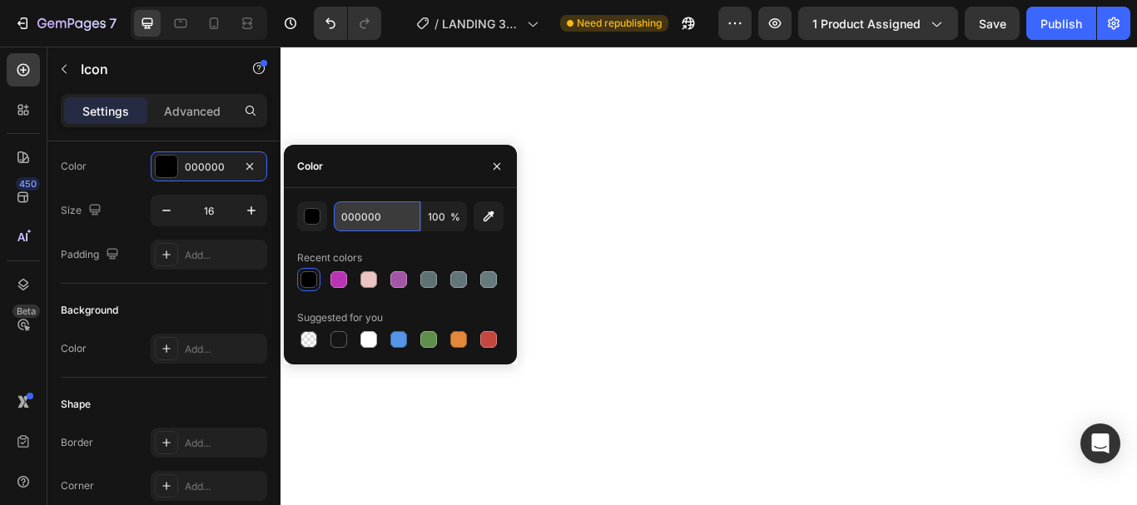
click at [370, 213] on input "000000" at bounding box center [377, 216] width 87 height 30
click at [370, 214] on input "000000" at bounding box center [377, 216] width 87 height 30
paste input "BA33B3"
type input "BA33B3"
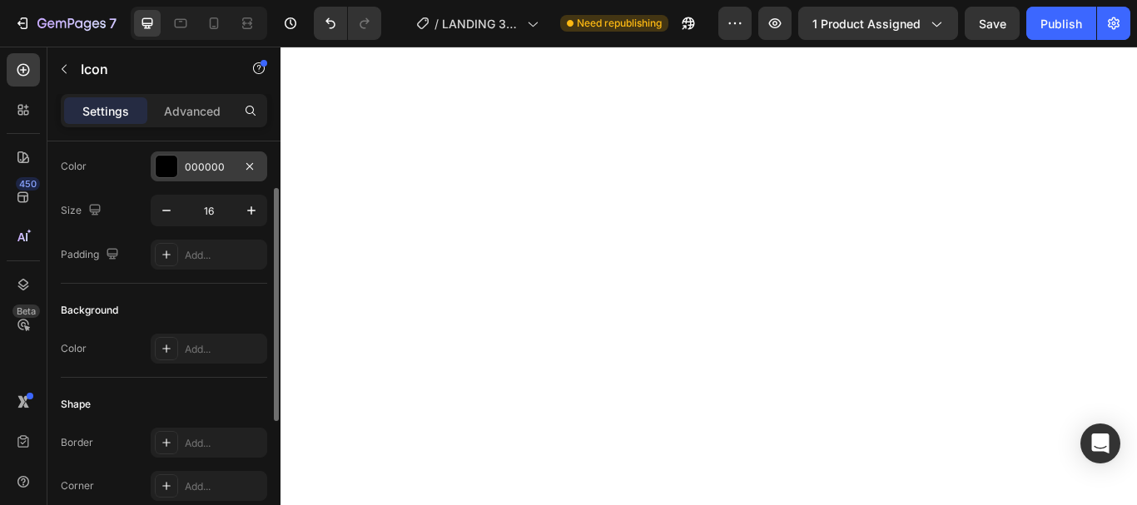
click at [205, 161] on div "000000" at bounding box center [209, 167] width 48 height 15
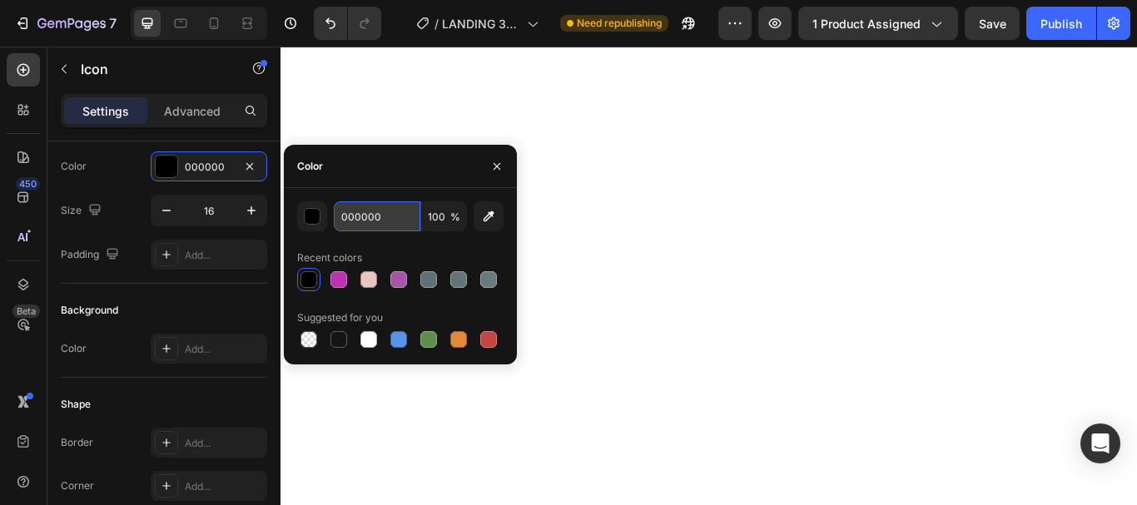
click at [365, 217] on input "000000" at bounding box center [377, 216] width 87 height 30
click at [365, 218] on input "000000" at bounding box center [377, 216] width 87 height 30
paste input "BA33B3"
type input "BA33B3"
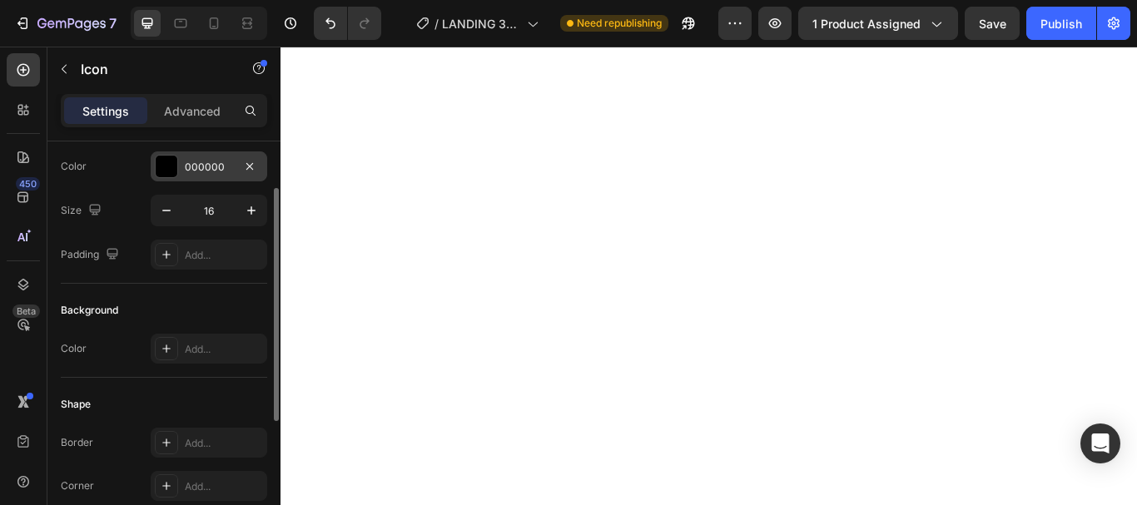
click at [195, 162] on div "000000" at bounding box center [209, 167] width 48 height 15
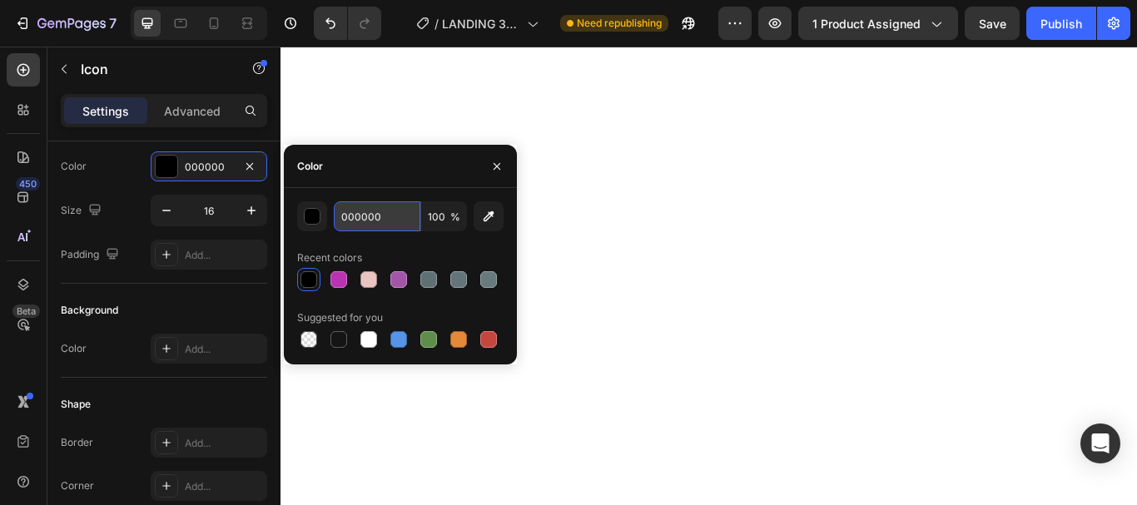
click at [371, 219] on input "000000" at bounding box center [377, 216] width 87 height 30
click at [373, 219] on input "000000" at bounding box center [377, 216] width 87 height 30
paste input "BA33B3"
type input "BA33B3"
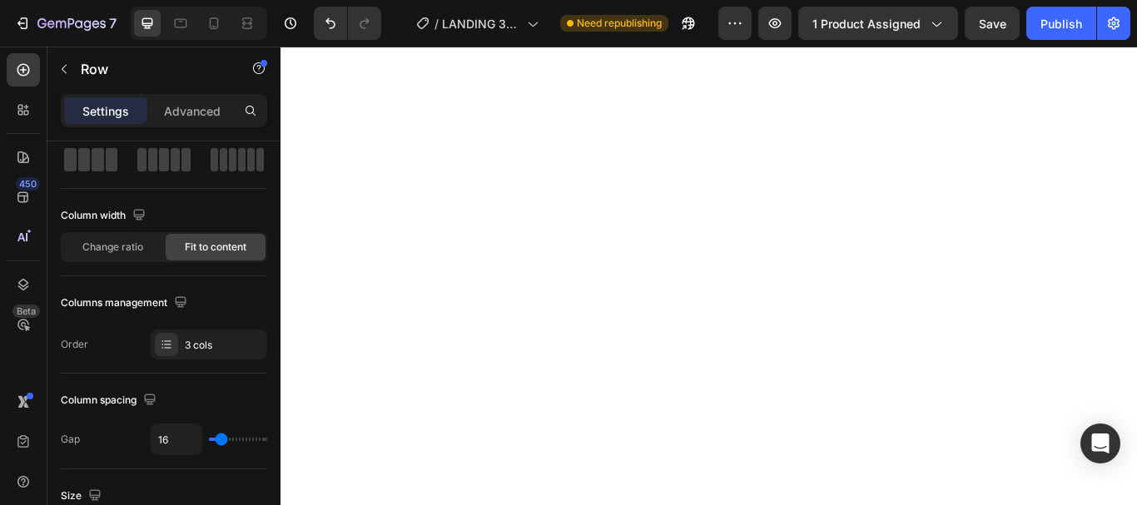
scroll to position [0, 0]
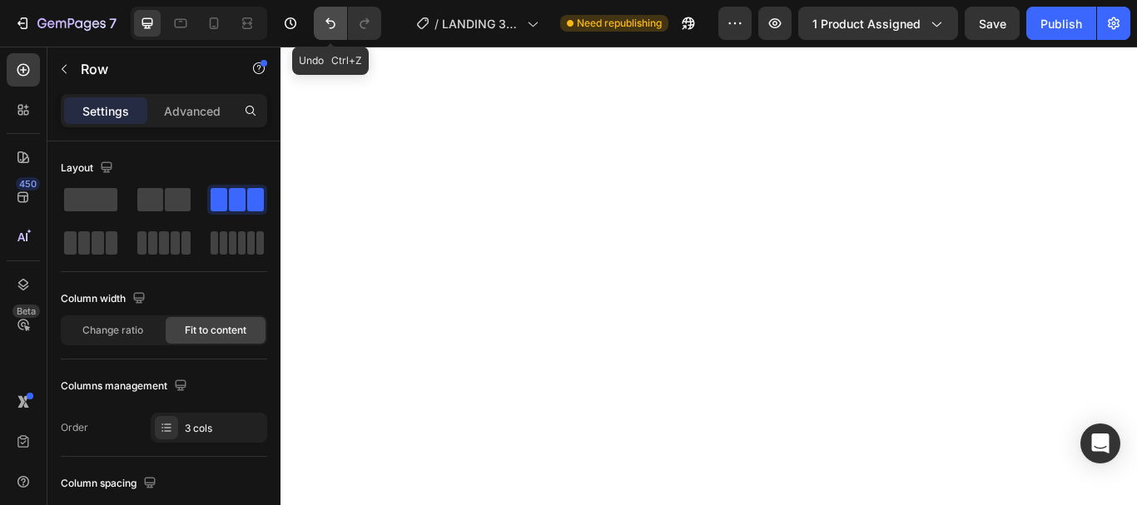
click at [333, 16] on icon "Undo/Redo" at bounding box center [330, 23] width 17 height 17
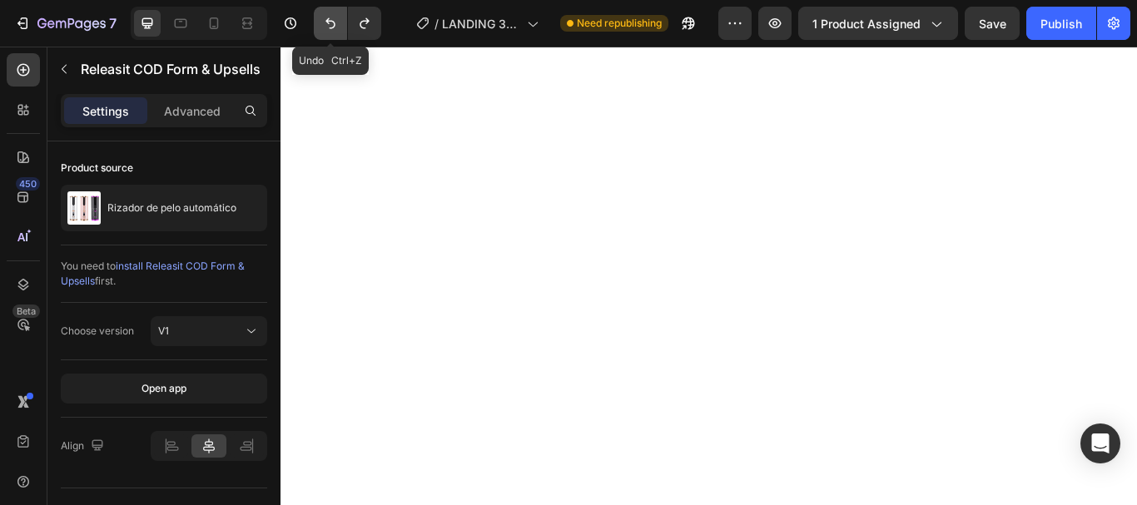
click at [334, 21] on icon "Undo/Redo" at bounding box center [330, 23] width 17 height 17
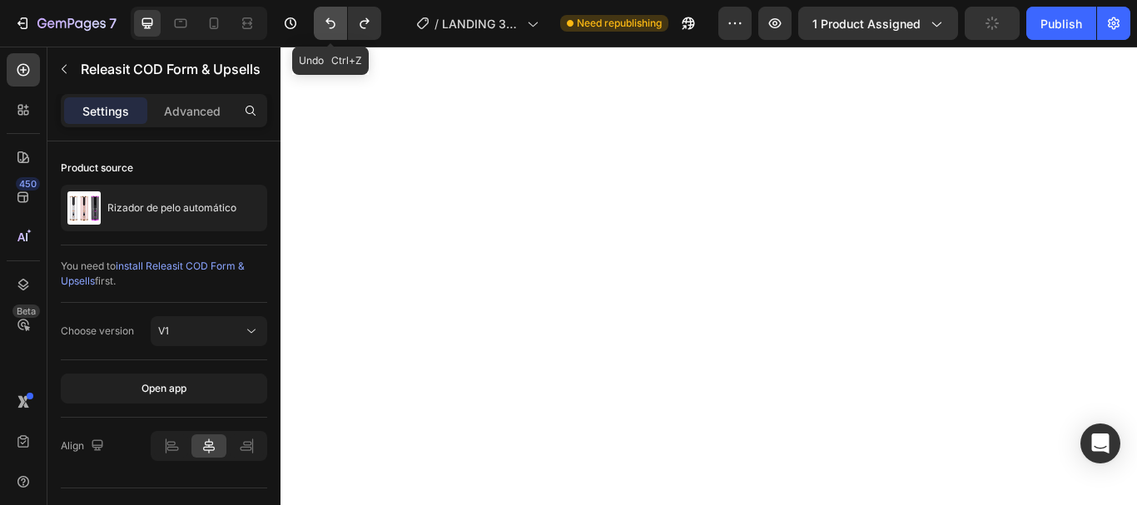
click at [334, 22] on icon "Undo/Redo" at bounding box center [330, 23] width 10 height 11
click at [334, 22] on icon "Undo/Redo" at bounding box center [330, 23] width 17 height 17
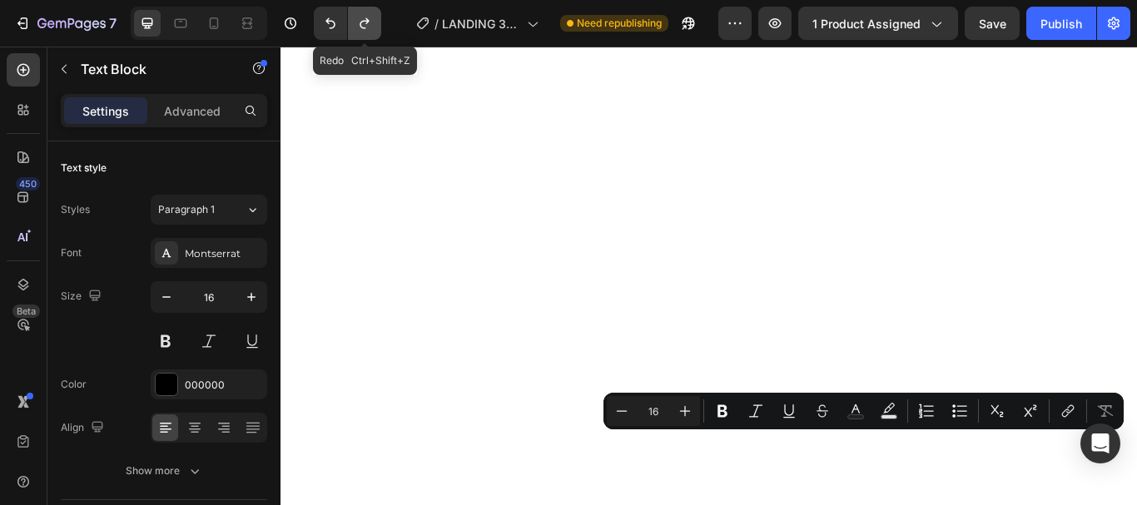
click at [360, 22] on icon "Undo/Redo" at bounding box center [364, 23] width 17 height 17
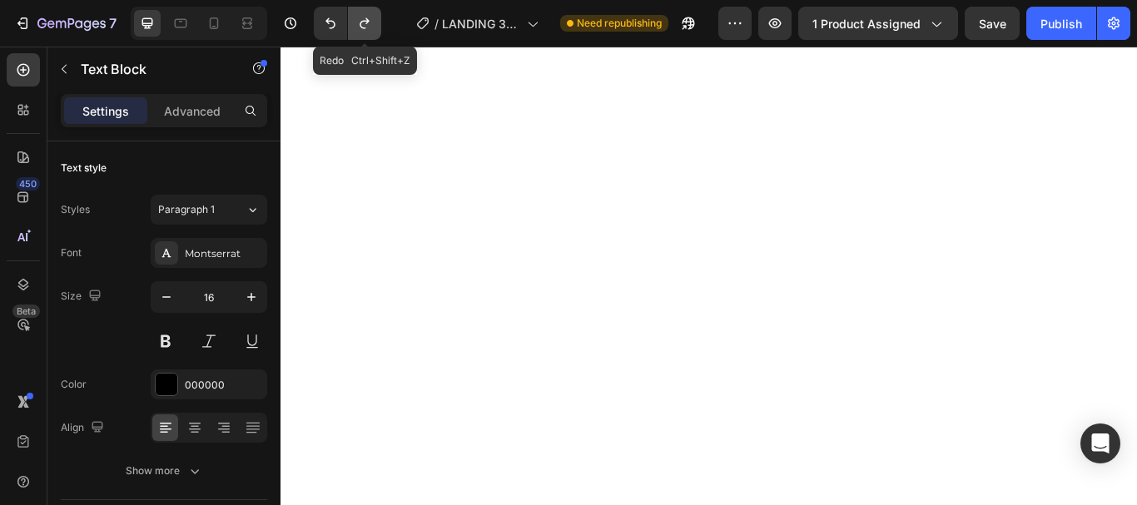
click at [360, 22] on icon "Undo/Redo" at bounding box center [364, 23] width 17 height 17
click at [364, 22] on icon "Undo/Redo" at bounding box center [363, 23] width 9 height 11
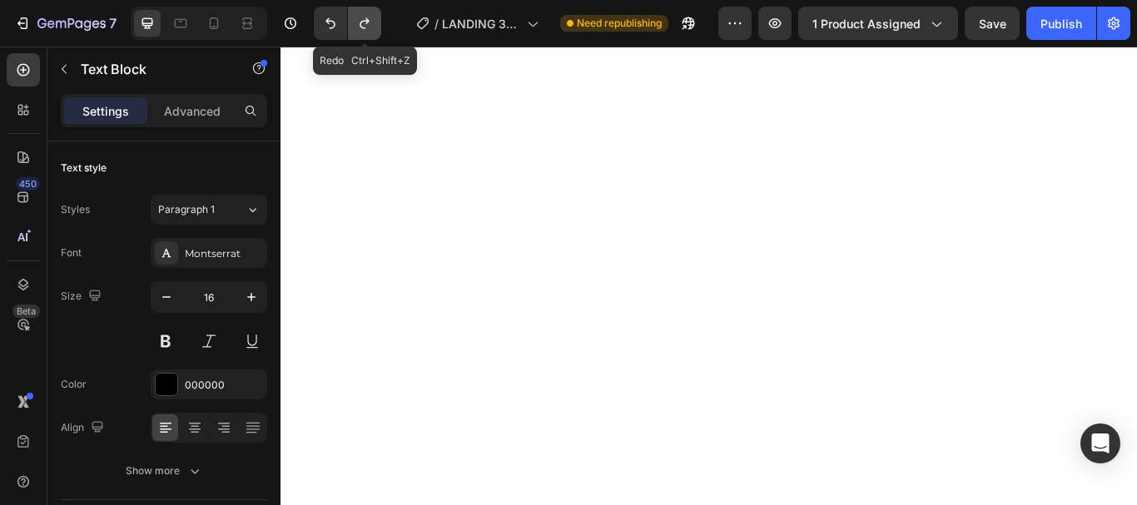
click at [364, 22] on icon "Undo/Redo" at bounding box center [363, 23] width 9 height 11
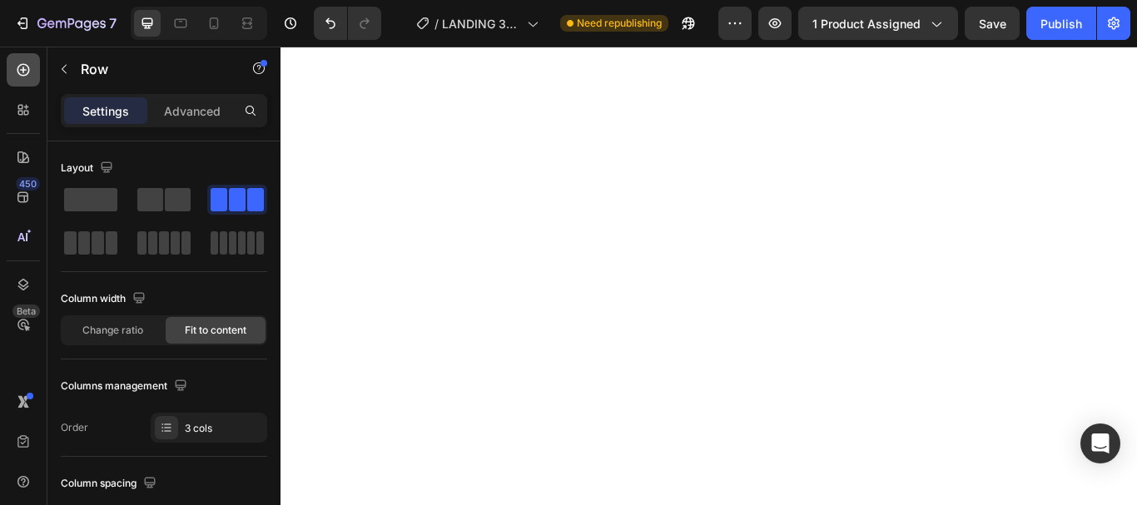
click at [25, 64] on icon at bounding box center [23, 70] width 12 height 12
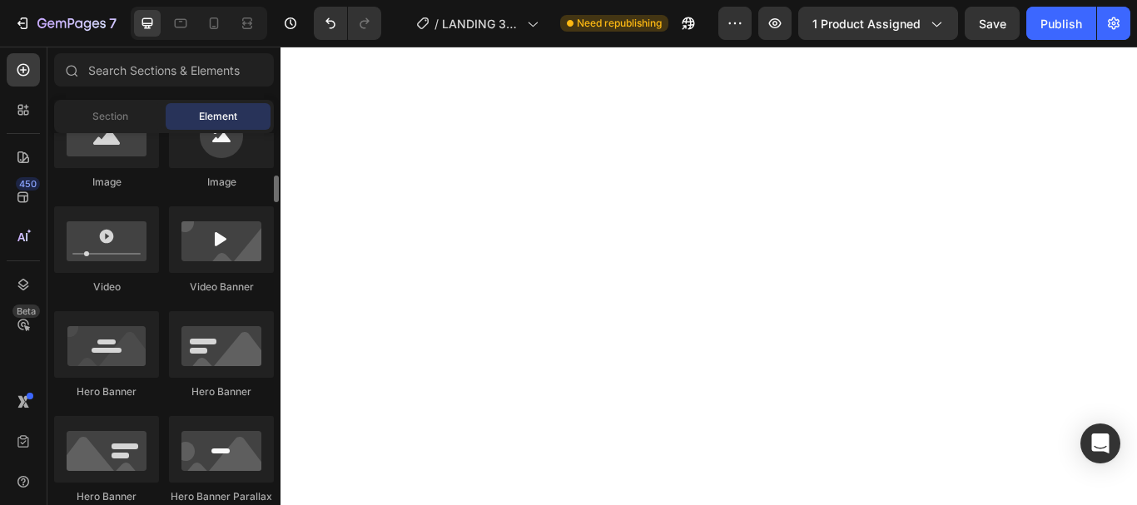
scroll to position [416, 0]
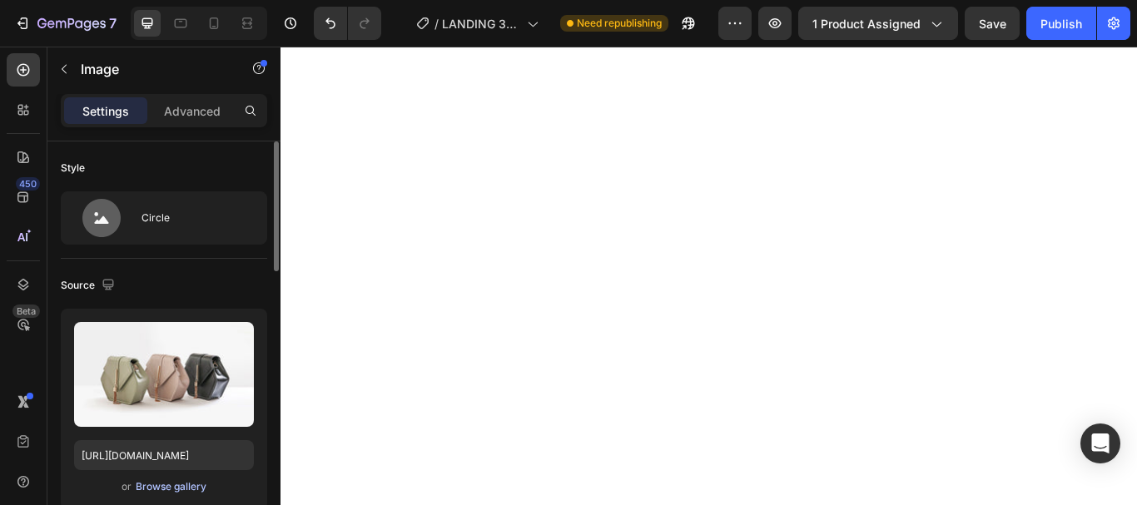
click at [183, 483] on div "Browse gallery" at bounding box center [171, 486] width 71 height 15
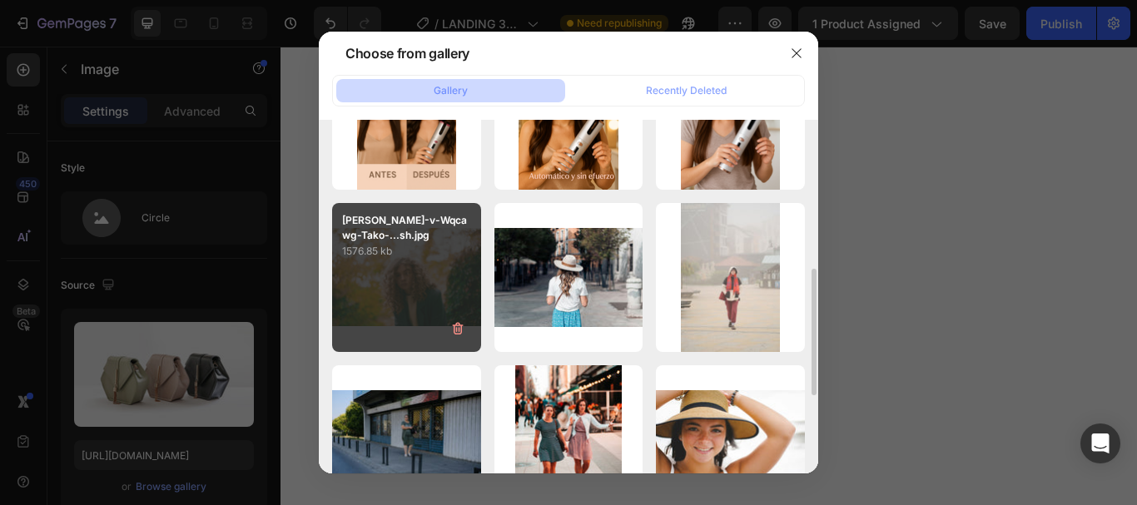
click at [401, 273] on div "olenka-v-Wqcawg-Tako-...sh.jpg 1576.85 kb" at bounding box center [406, 277] width 149 height 149
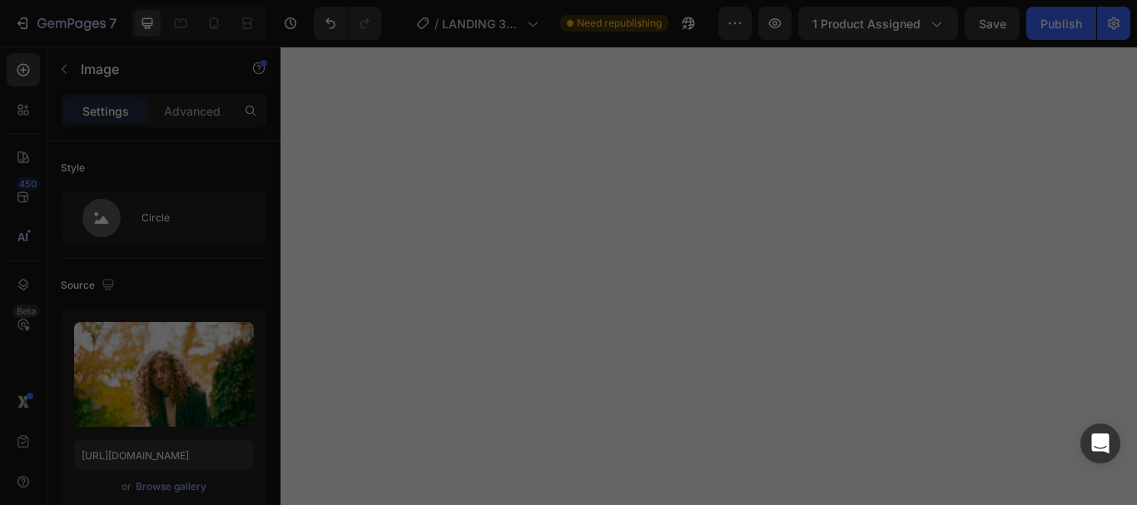
type input "https://cdn.shopify.com/s/files/1/0939/3215/9318/files/gempages_579765324400821…"
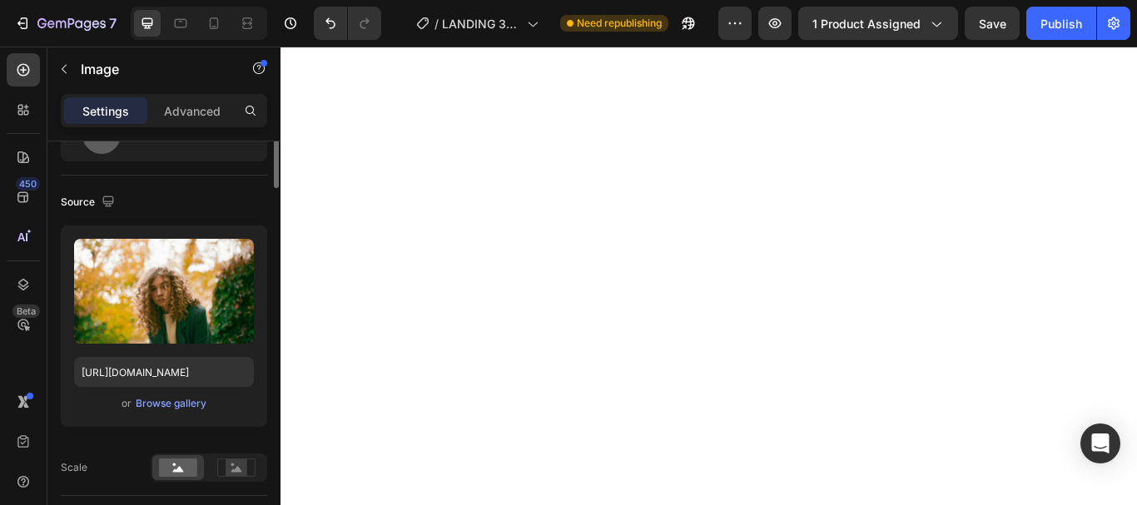
scroll to position [0, 0]
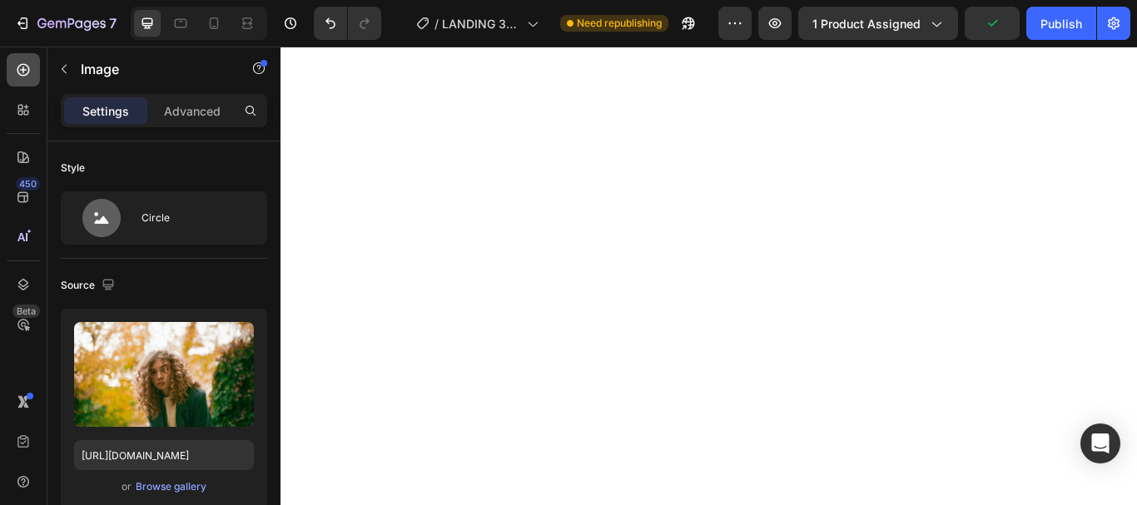
click at [17, 62] on icon at bounding box center [23, 70] width 17 height 17
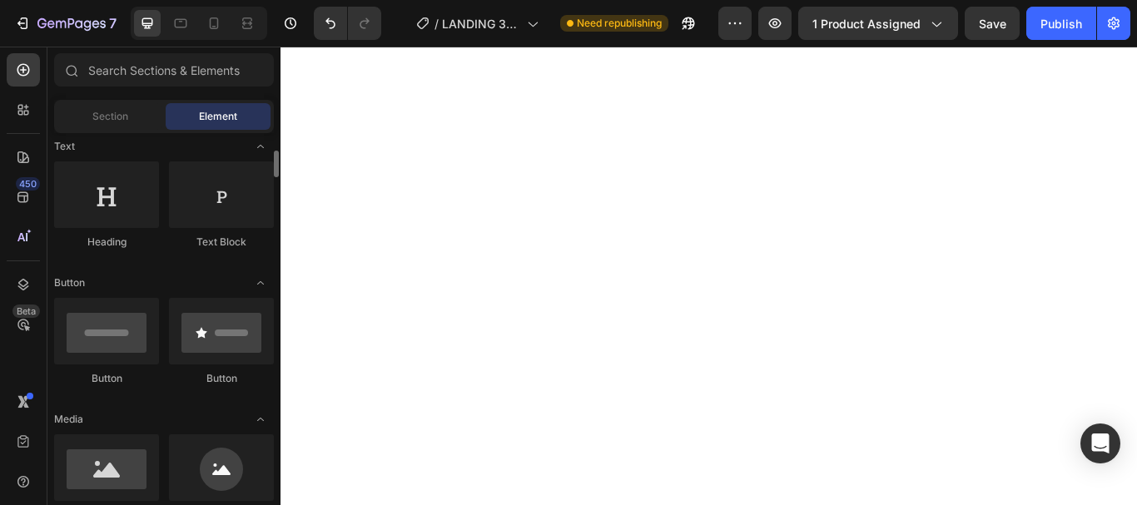
scroll to position [166, 0]
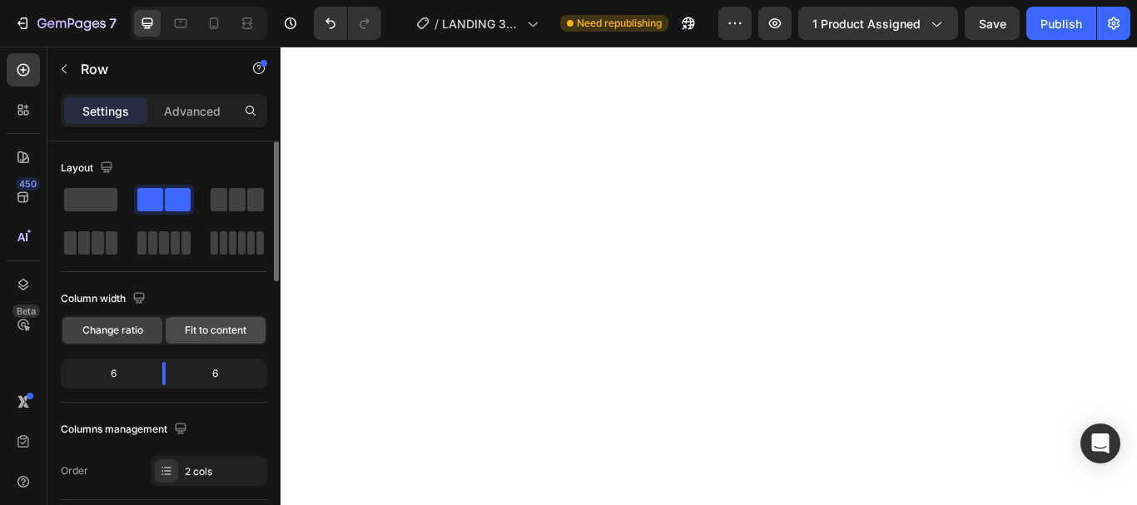
click at [207, 328] on span "Fit to content" at bounding box center [216, 330] width 62 height 15
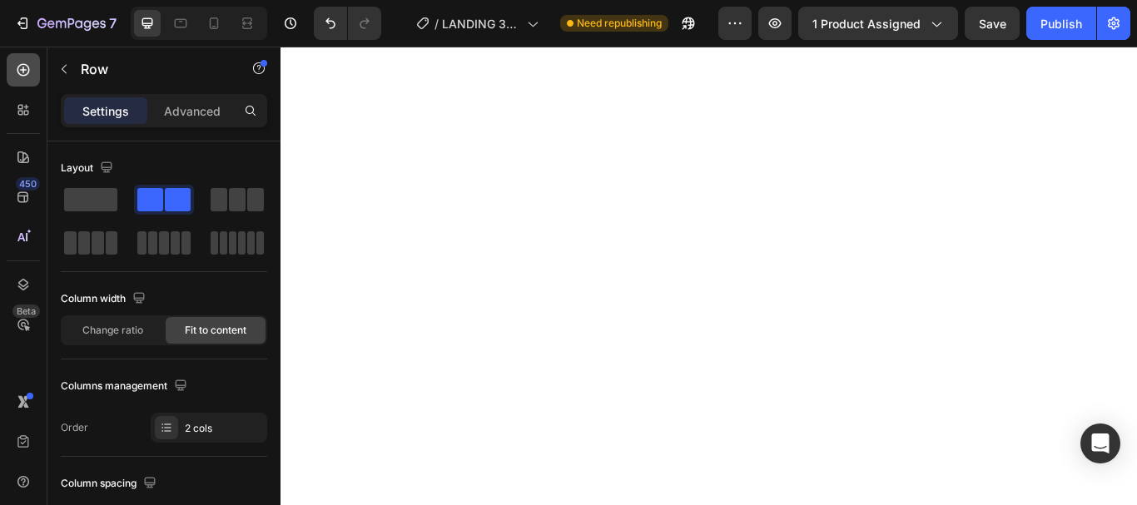
click at [20, 69] on icon at bounding box center [23, 70] width 17 height 17
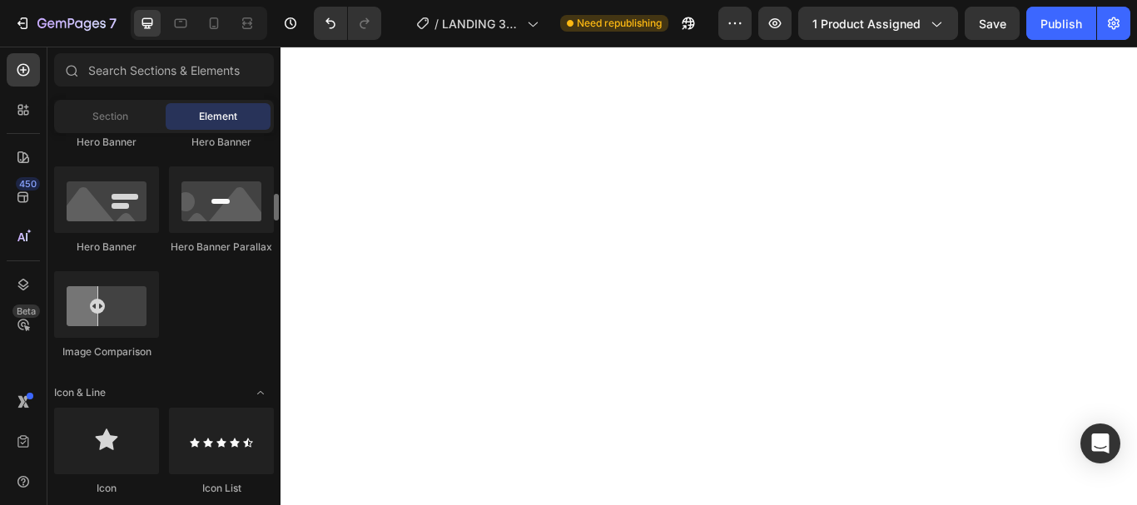
scroll to position [998, 0]
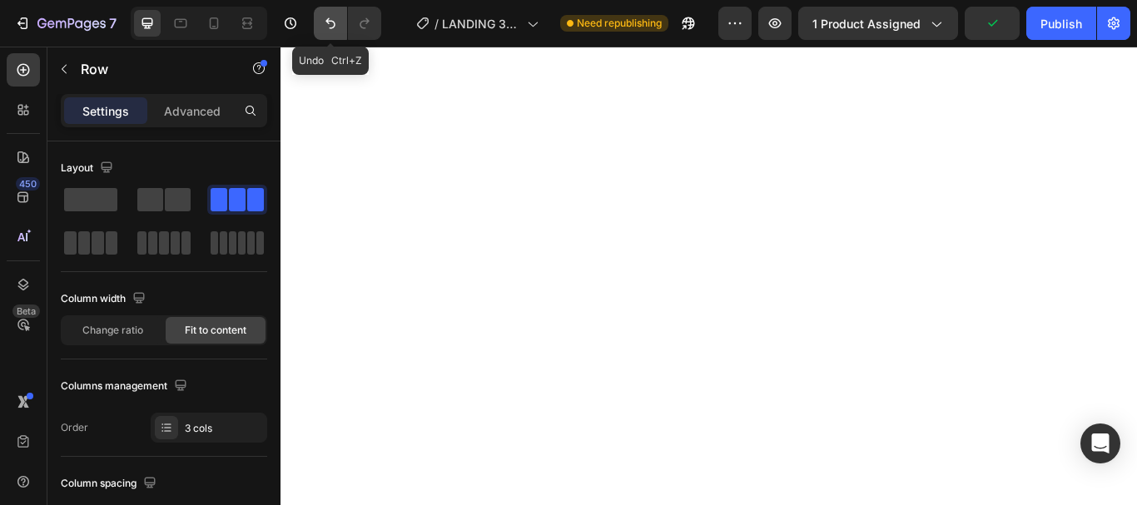
click at [330, 21] on icon "Undo/Redo" at bounding box center [330, 23] width 10 height 11
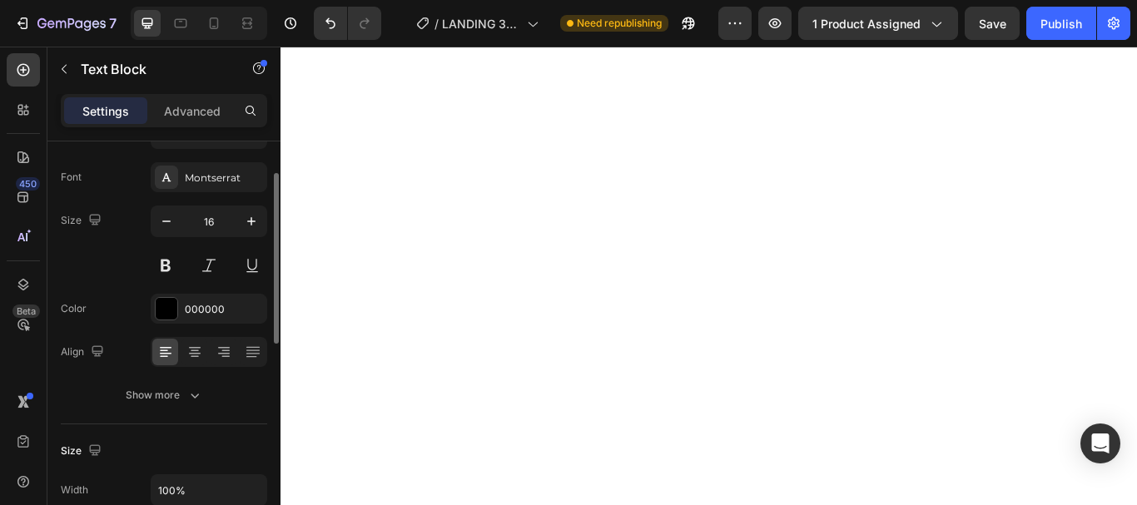
scroll to position [0, 0]
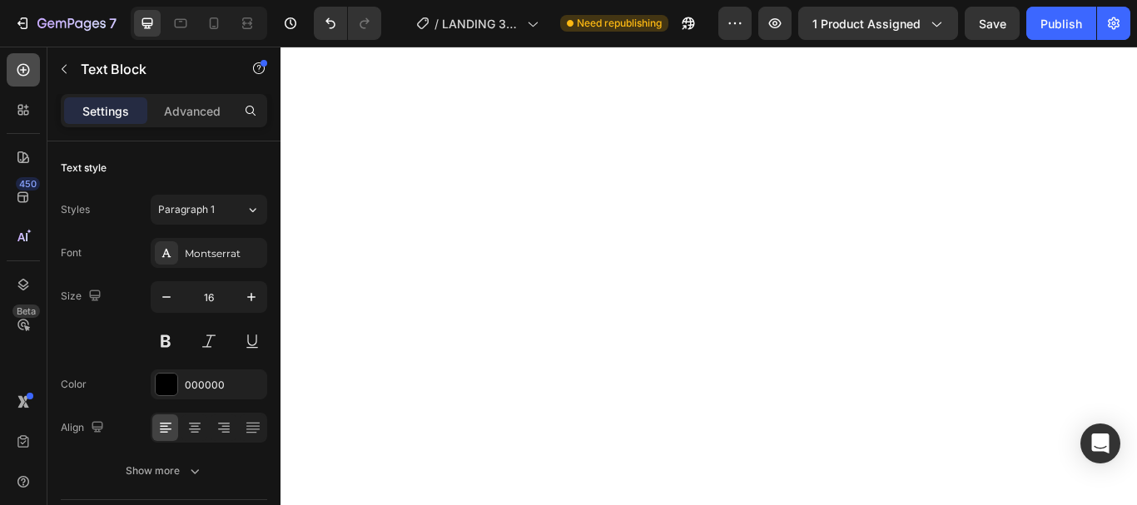
click at [17, 69] on icon at bounding box center [23, 70] width 12 height 12
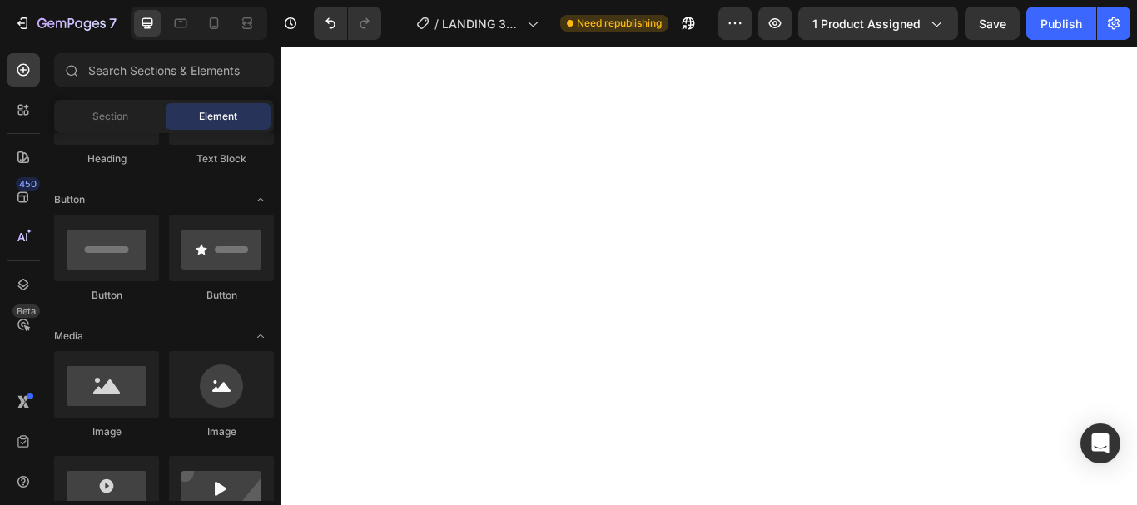
scroll to position [250, 0]
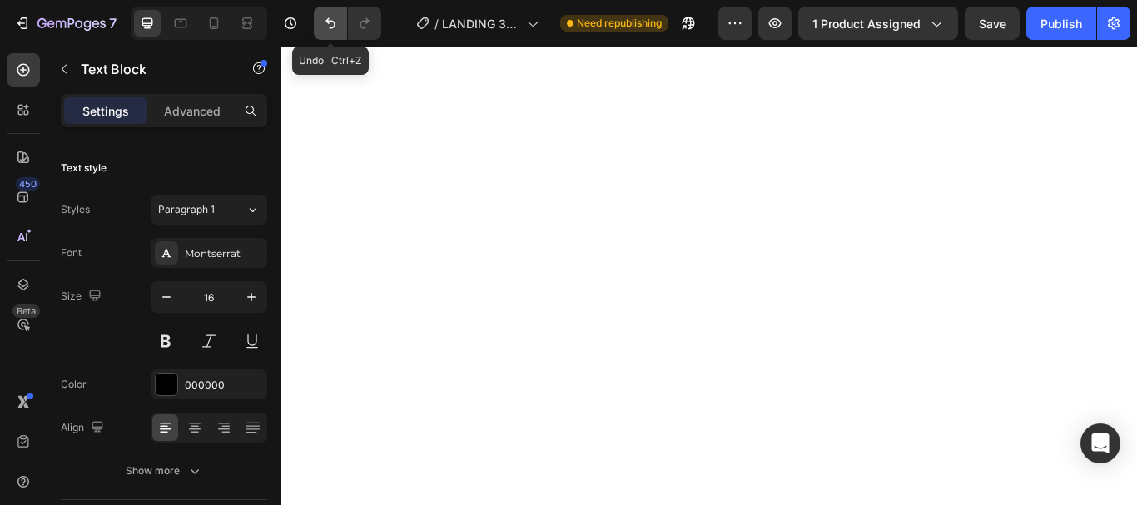
click at [327, 17] on icon "Undo/Redo" at bounding box center [330, 23] width 17 height 17
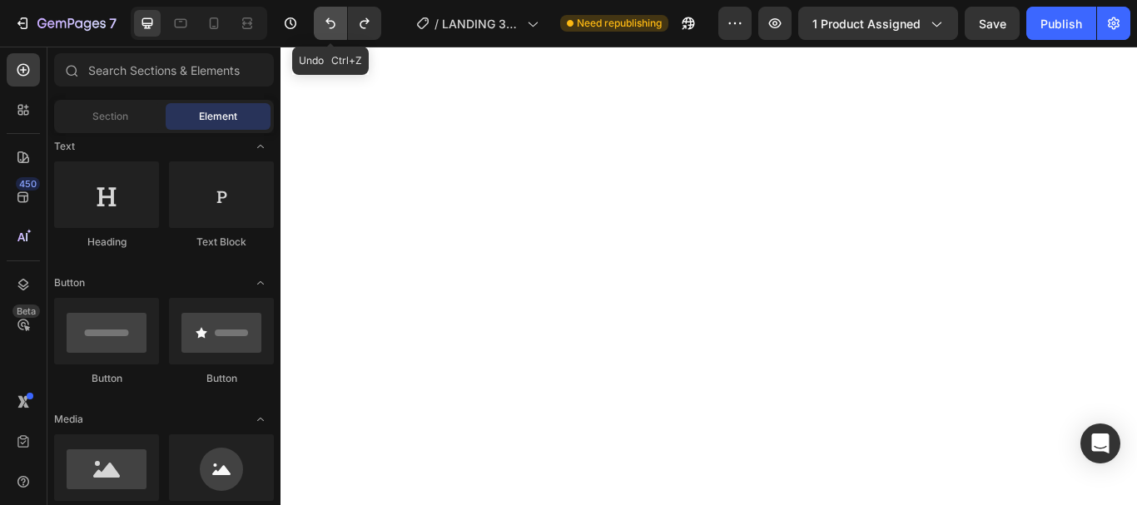
click at [327, 17] on icon "Undo/Redo" at bounding box center [330, 23] width 17 height 17
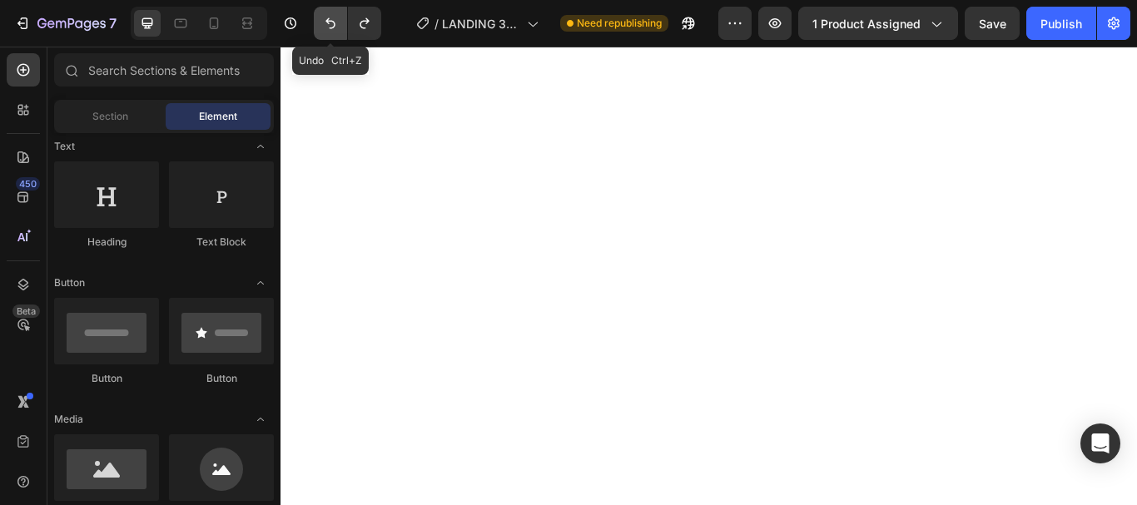
click at [327, 17] on icon "Undo/Redo" at bounding box center [330, 23] width 17 height 17
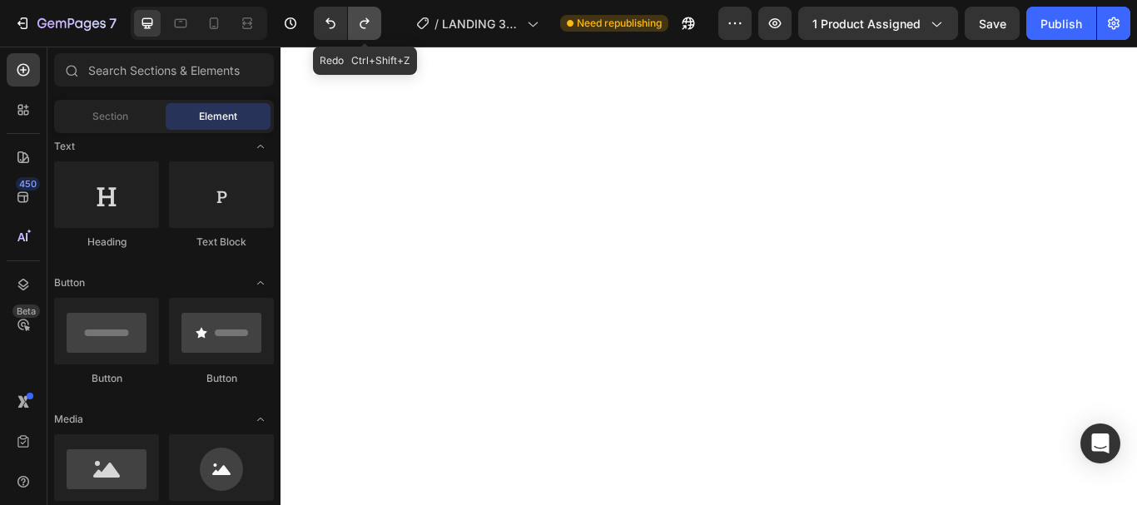
click at [362, 17] on icon "Undo/Redo" at bounding box center [364, 23] width 17 height 17
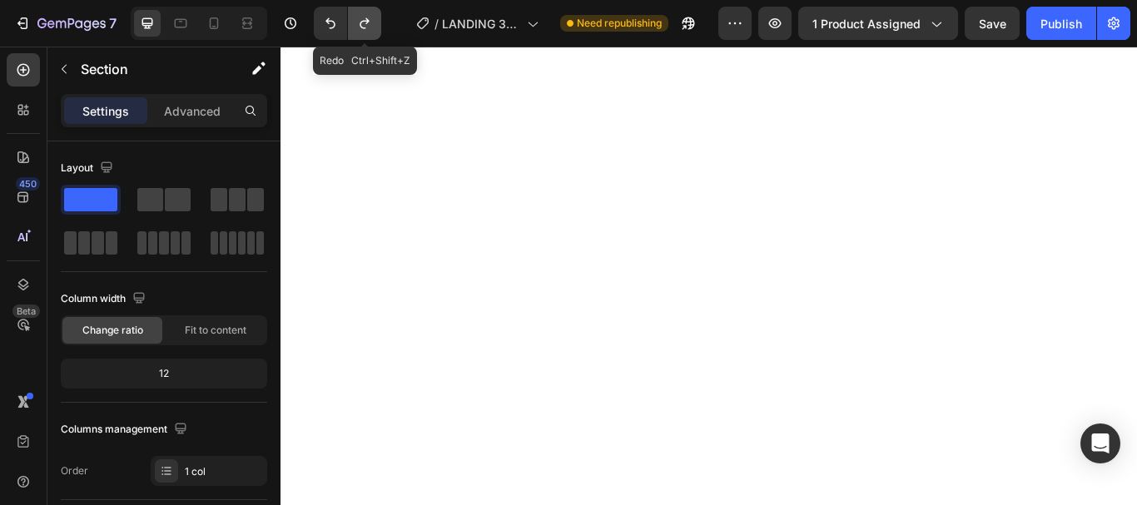
click at [374, 26] on button "Undo/Redo" at bounding box center [364, 23] width 33 height 33
click at [368, 25] on icon "Undo/Redo" at bounding box center [364, 23] width 17 height 17
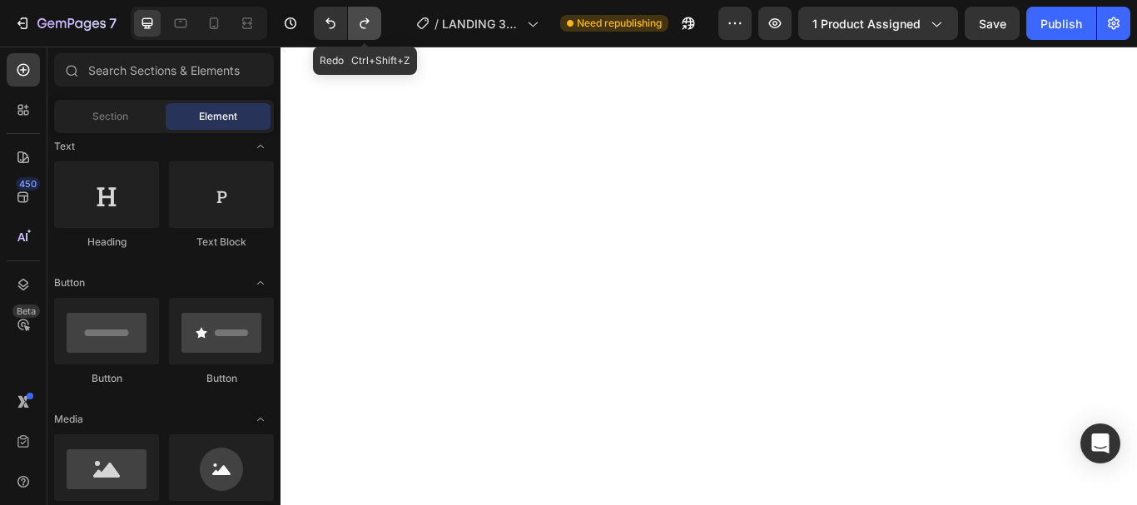
click at [368, 25] on icon "Undo/Redo" at bounding box center [364, 23] width 17 height 17
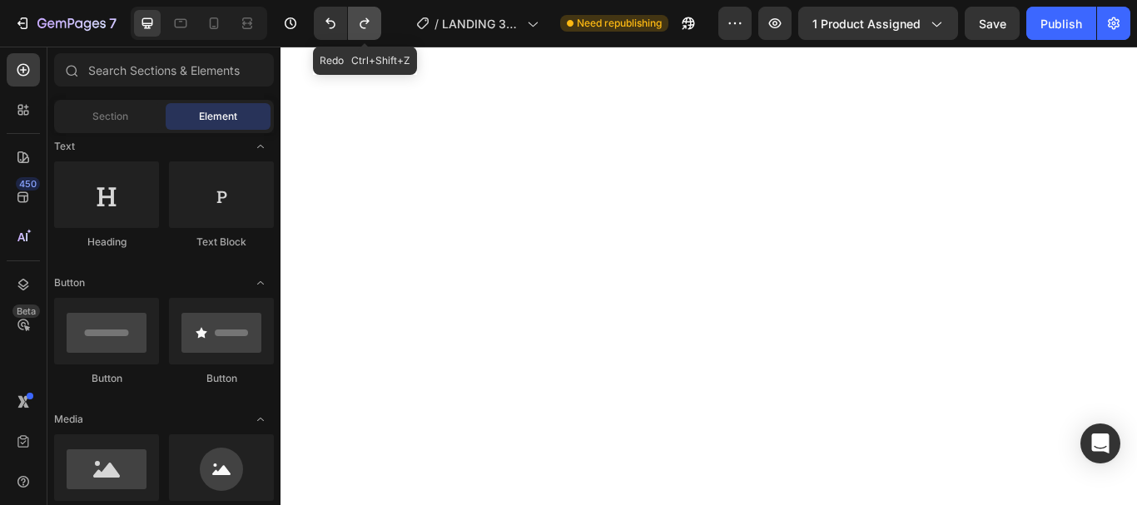
click at [368, 25] on icon "Undo/Redo" at bounding box center [364, 23] width 17 height 17
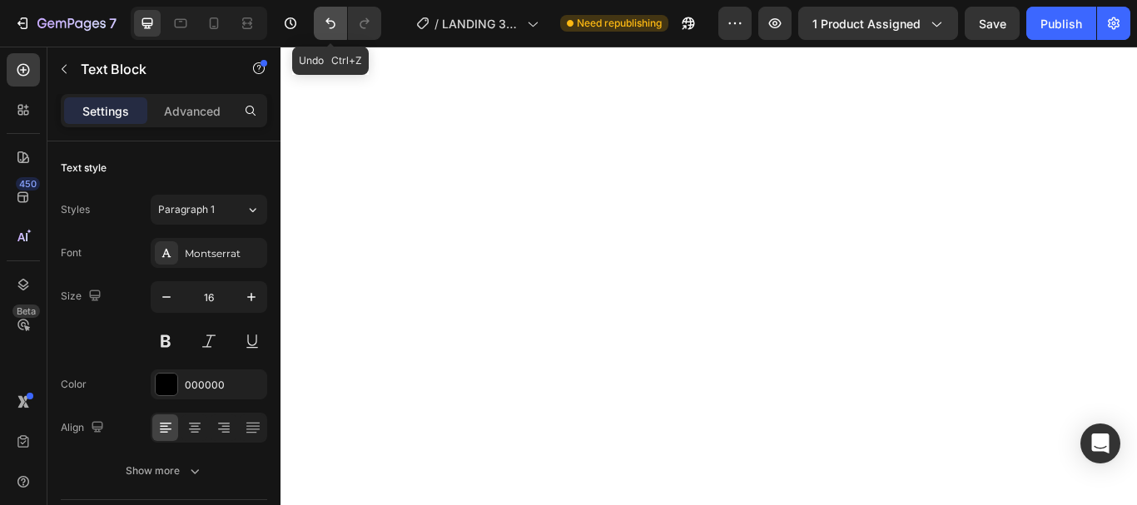
click at [327, 20] on icon "Undo/Redo" at bounding box center [330, 23] width 10 height 11
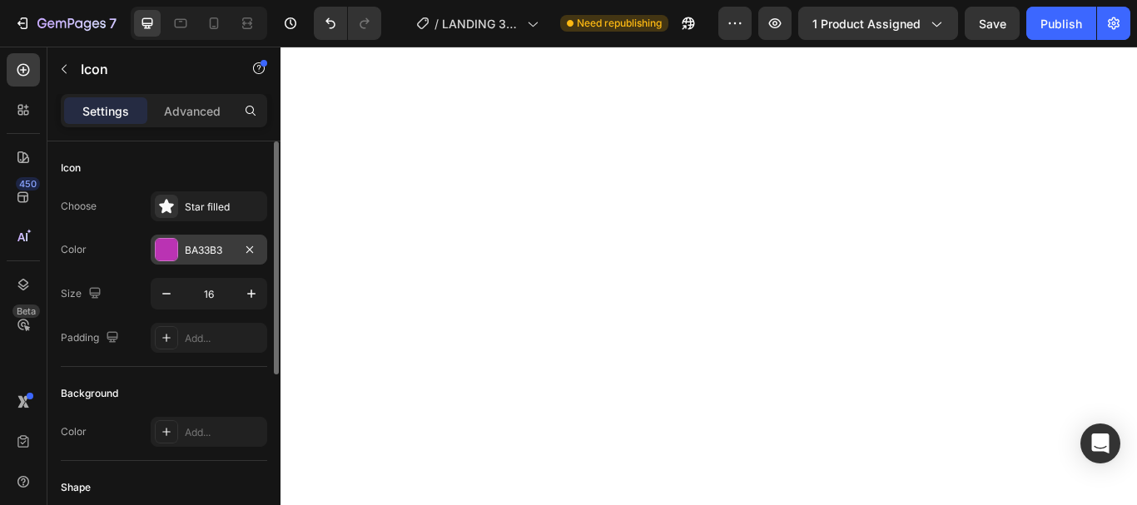
click at [207, 244] on div "BA33B3" at bounding box center [209, 250] width 48 height 15
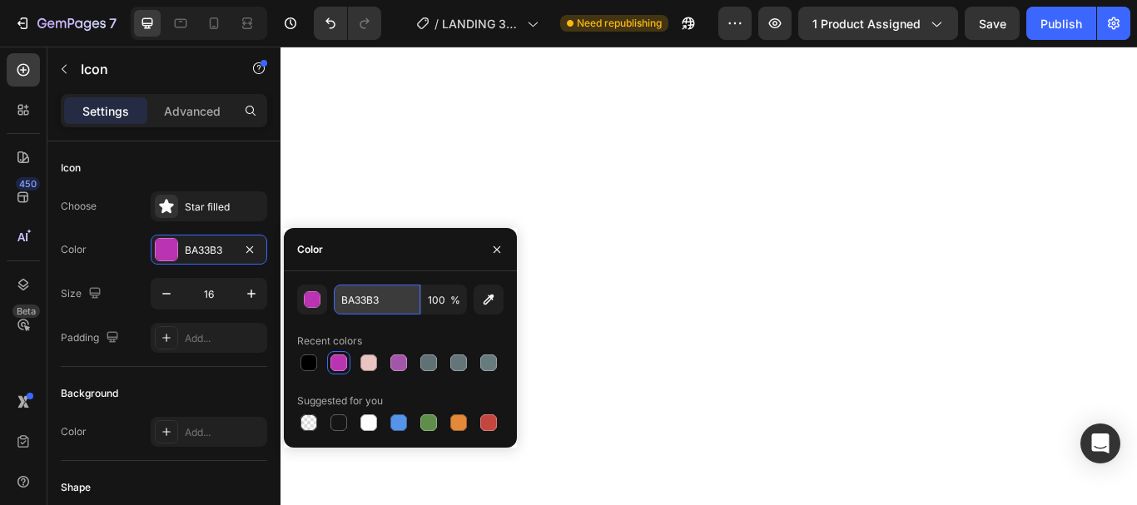
click at [359, 299] on input "BA33B3" at bounding box center [377, 300] width 87 height 30
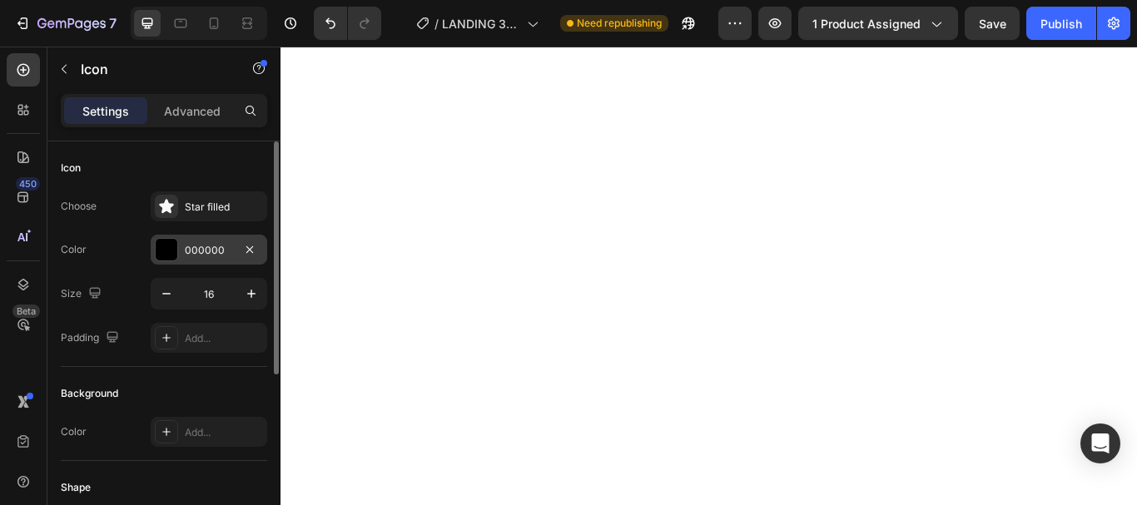
click at [206, 250] on div "000000" at bounding box center [209, 250] width 48 height 15
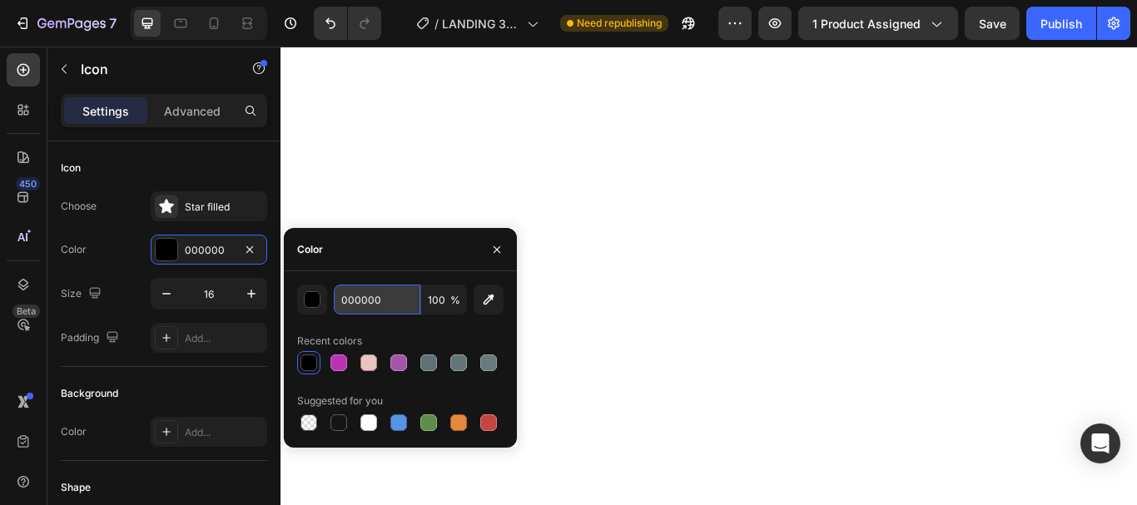
click at [386, 304] on input "000000" at bounding box center [377, 300] width 87 height 30
paste input "BA33B3"
type input "BA33B3"
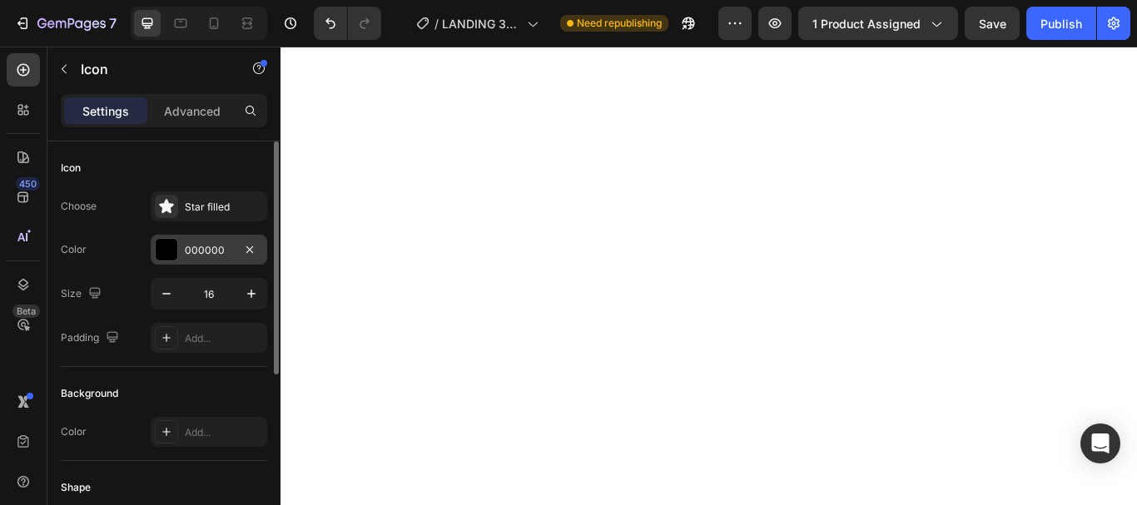
click at [209, 241] on div "000000" at bounding box center [209, 250] width 116 height 30
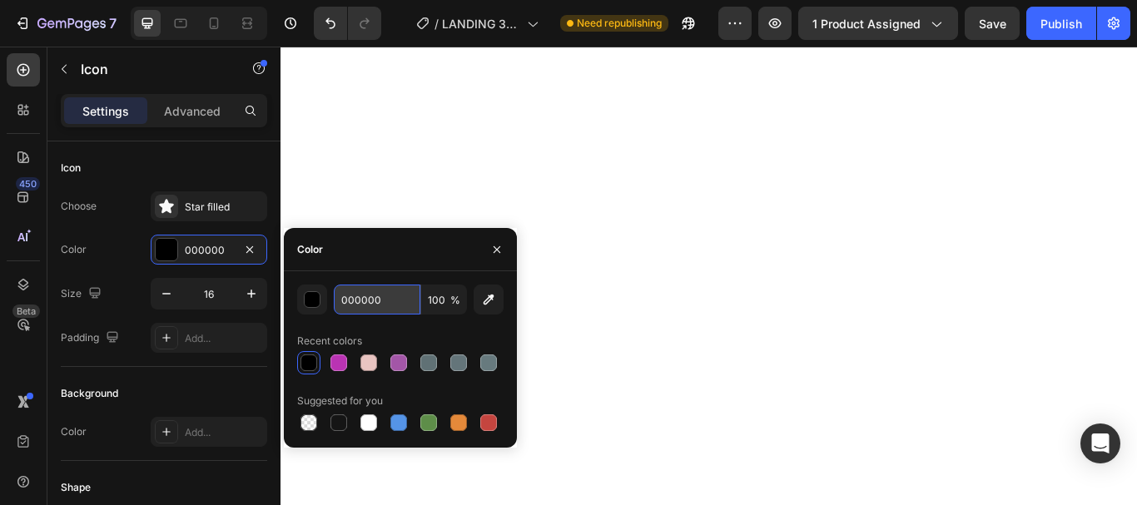
click at [379, 292] on input "000000" at bounding box center [377, 300] width 87 height 30
click at [380, 294] on input "000000" at bounding box center [377, 300] width 87 height 30
paste input "BA33B3"
type input "BA33B3"
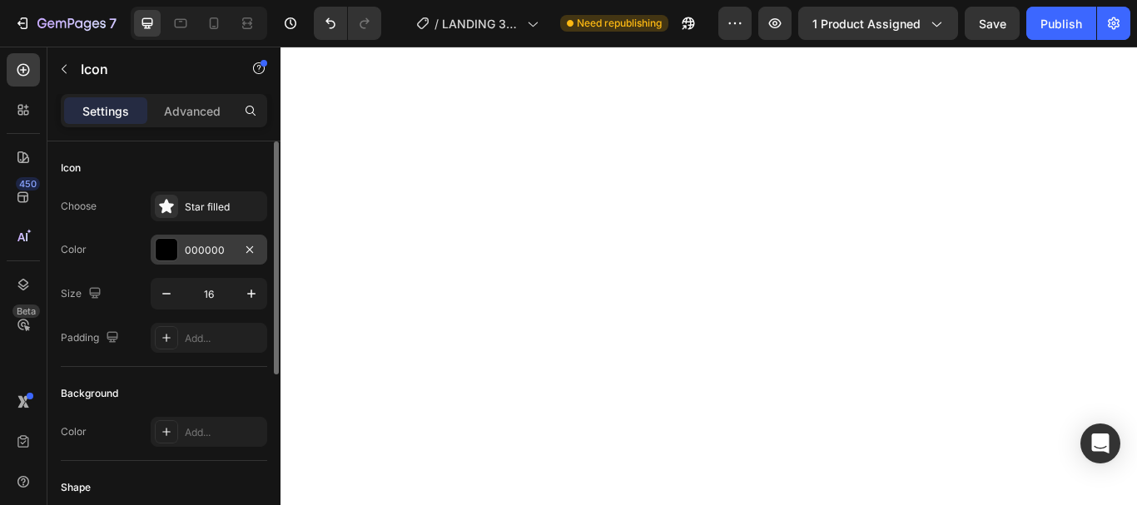
click at [208, 244] on div "000000" at bounding box center [209, 250] width 48 height 15
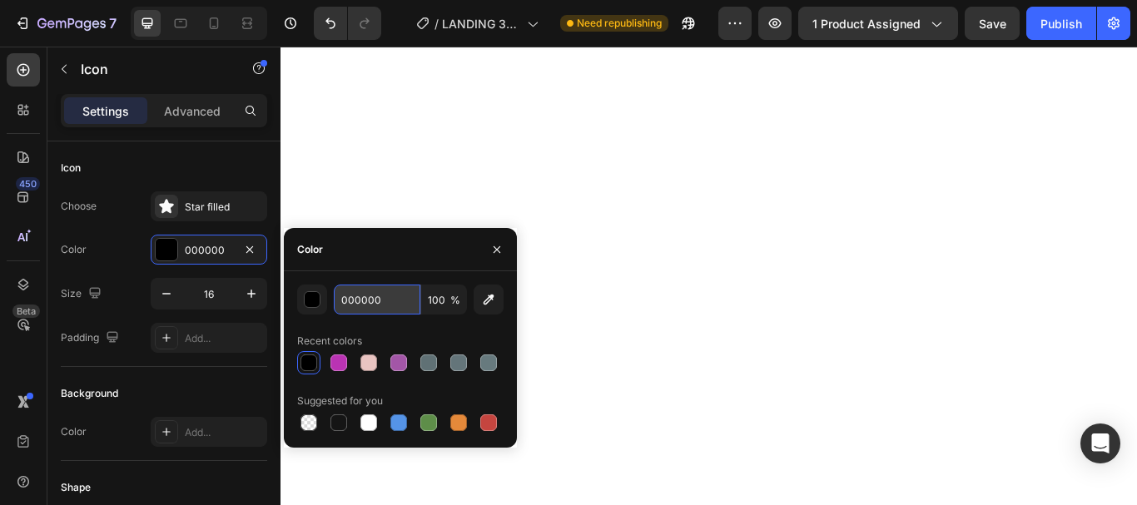
click at [384, 295] on input "000000" at bounding box center [377, 300] width 87 height 30
paste input "BA33B3"
type input "BA33B3"
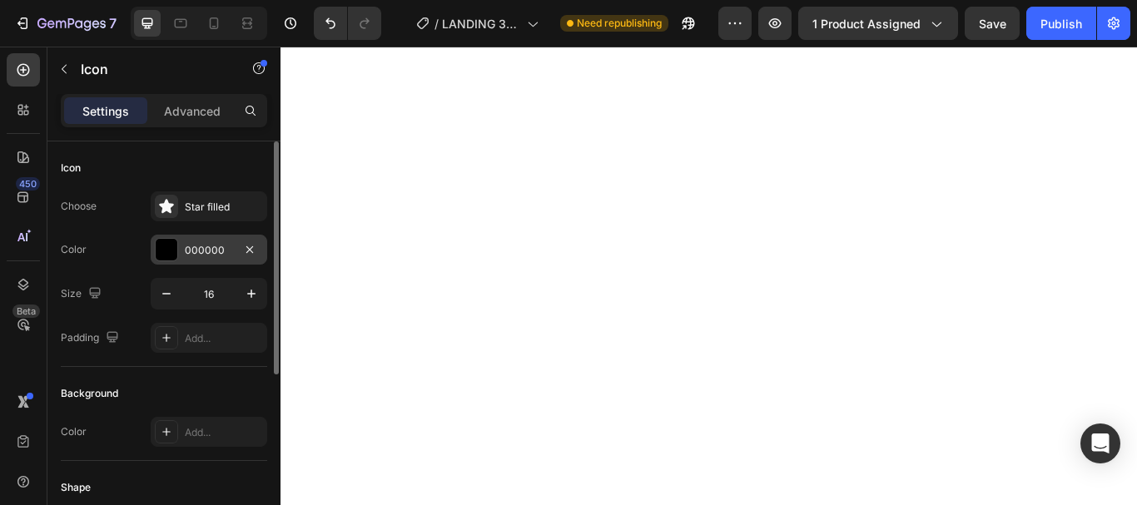
click at [196, 245] on div "000000" at bounding box center [209, 250] width 48 height 15
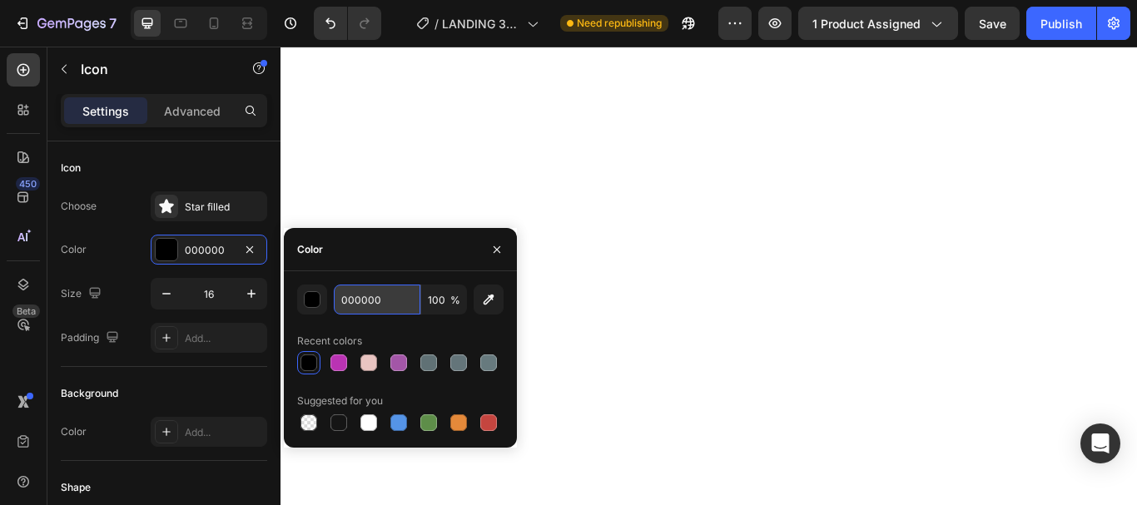
click at [386, 298] on input "000000" at bounding box center [377, 300] width 87 height 30
paste input "BA33B3"
type input "BA33B3"
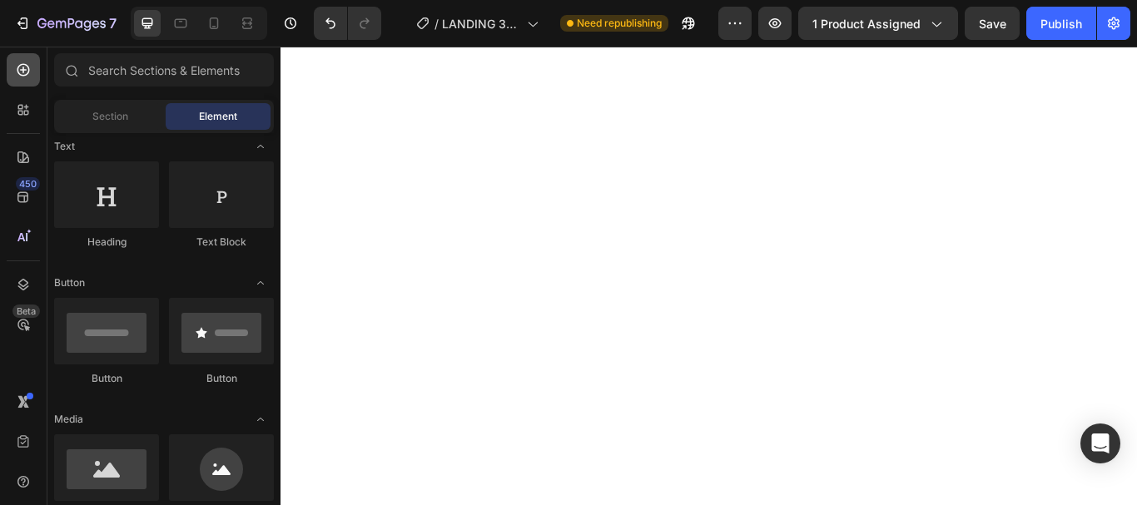
click at [23, 65] on icon at bounding box center [23, 70] width 12 height 12
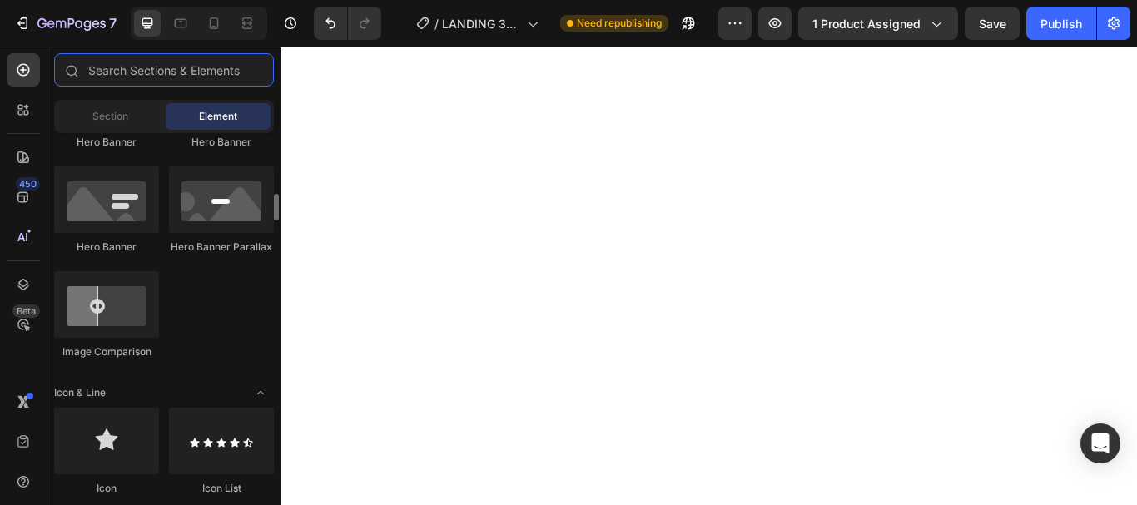
scroll to position [915, 0]
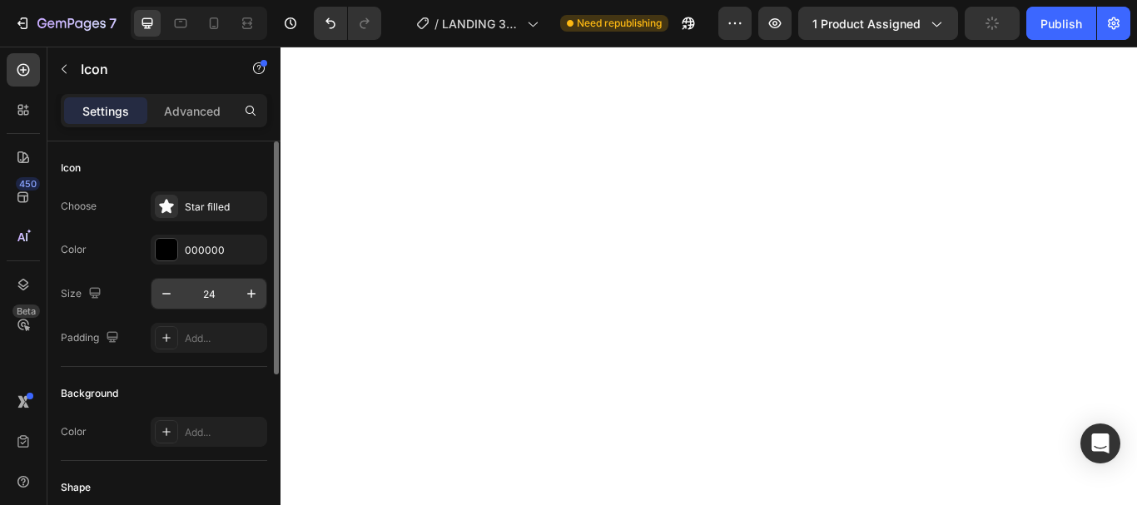
click at [220, 294] on input "24" at bounding box center [208, 294] width 55 height 30
type input "16"
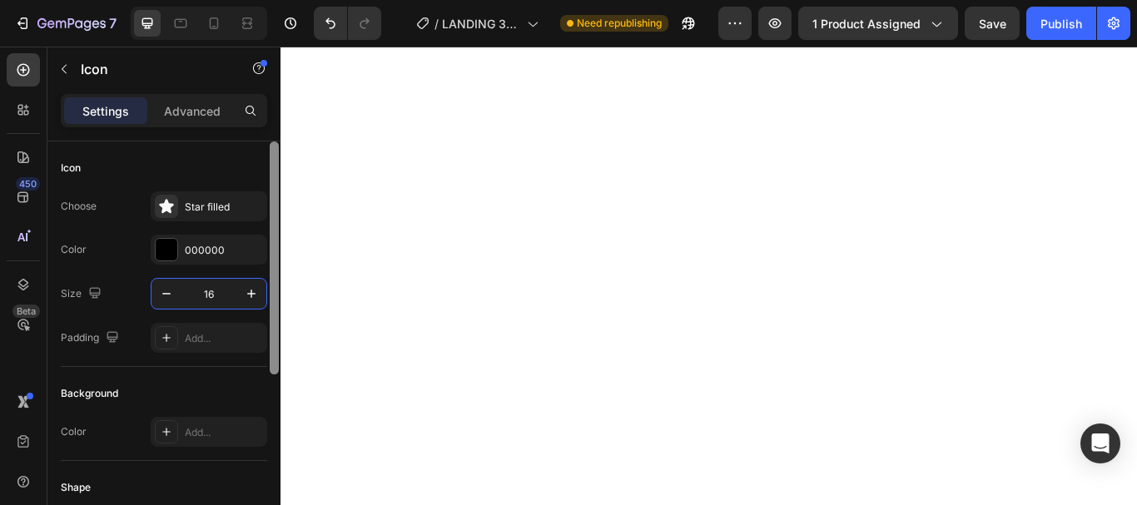
drag, startPoint x: 216, startPoint y: 249, endPoint x: 271, endPoint y: 249, distance: 55.7
click at [216, 249] on div "000000" at bounding box center [224, 250] width 78 height 15
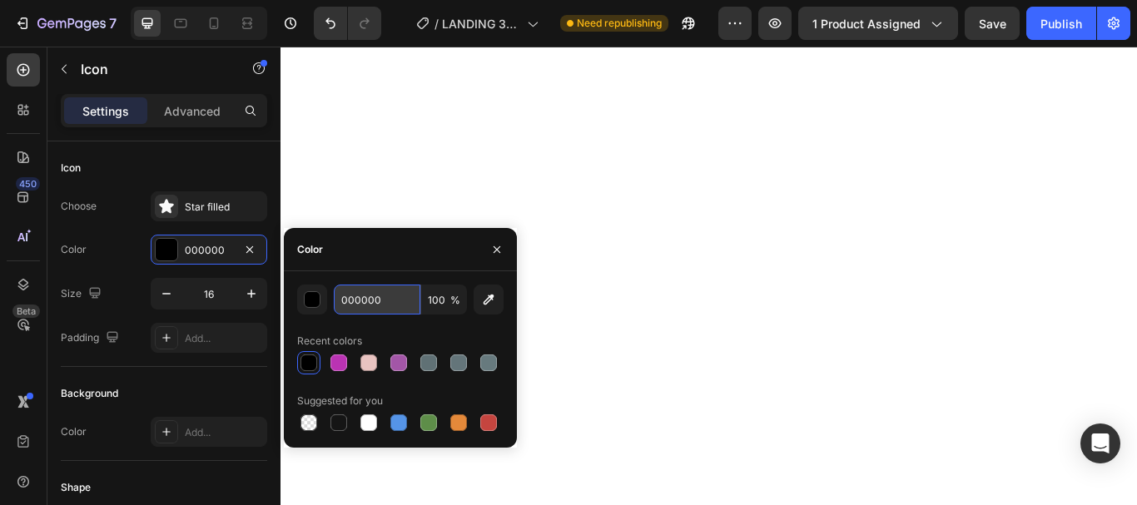
click at [372, 297] on input "000000" at bounding box center [377, 300] width 87 height 30
click at [372, 298] on input "000000" at bounding box center [377, 300] width 87 height 30
paste input "BA33B3"
type input "BA33B3"
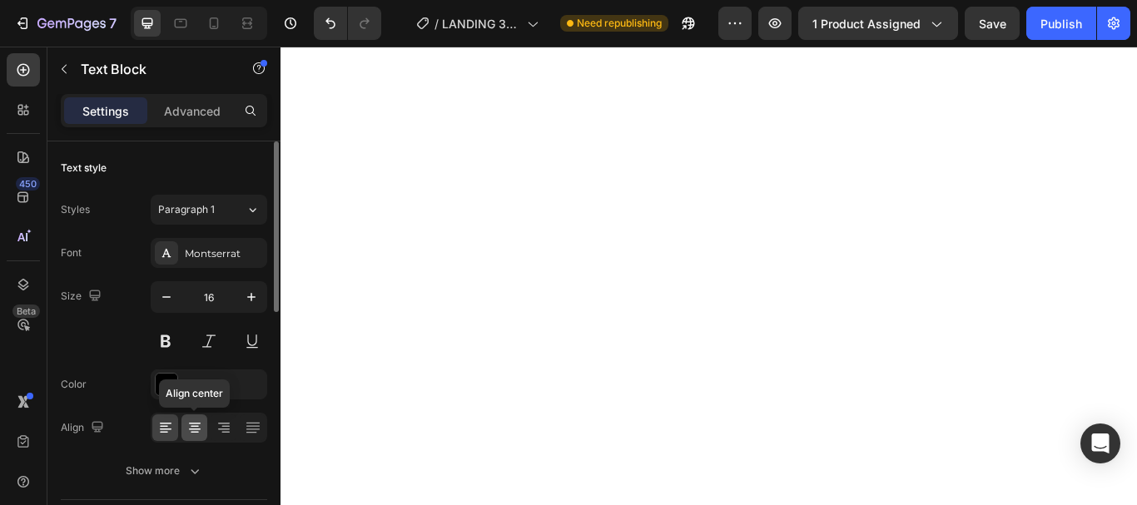
click at [194, 425] on icon at bounding box center [194, 427] width 17 height 17
click at [167, 426] on icon at bounding box center [164, 427] width 8 height 2
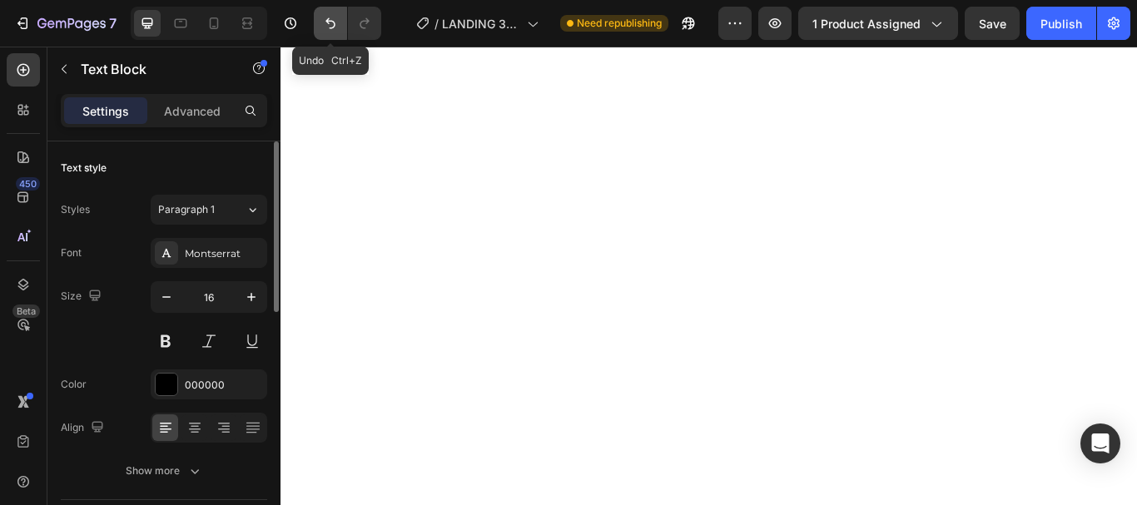
click at [330, 27] on icon "Undo/Redo" at bounding box center [330, 23] width 10 height 11
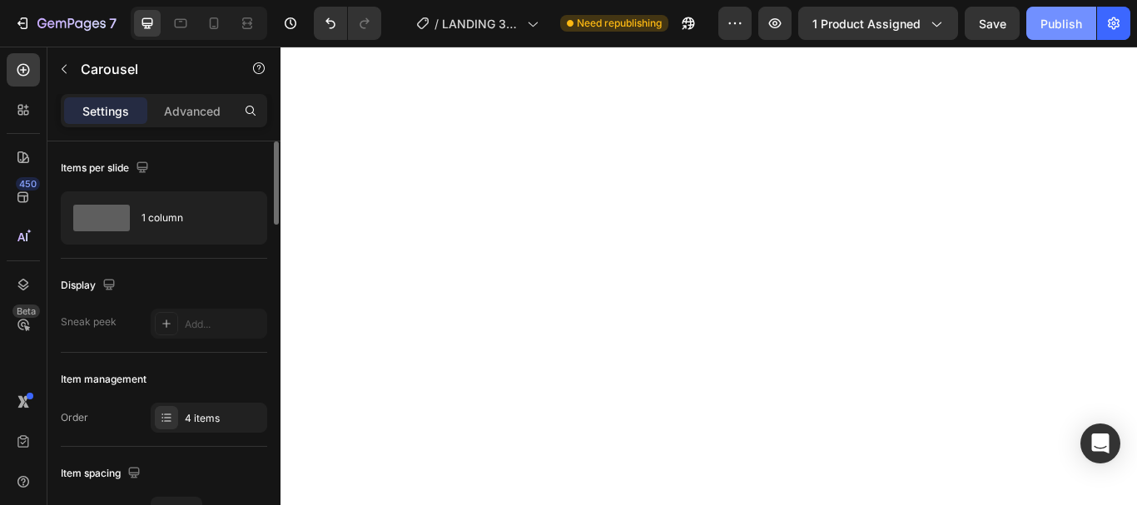
click at [1061, 22] on div "Publish" at bounding box center [1061, 23] width 42 height 17
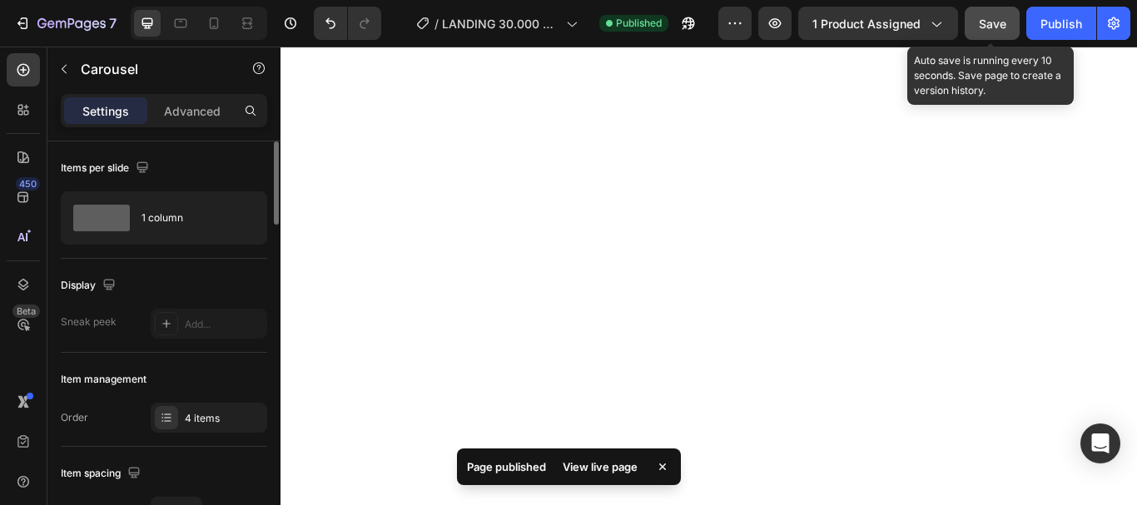
click at [995, 15] on div "Save" at bounding box center [992, 23] width 27 height 17
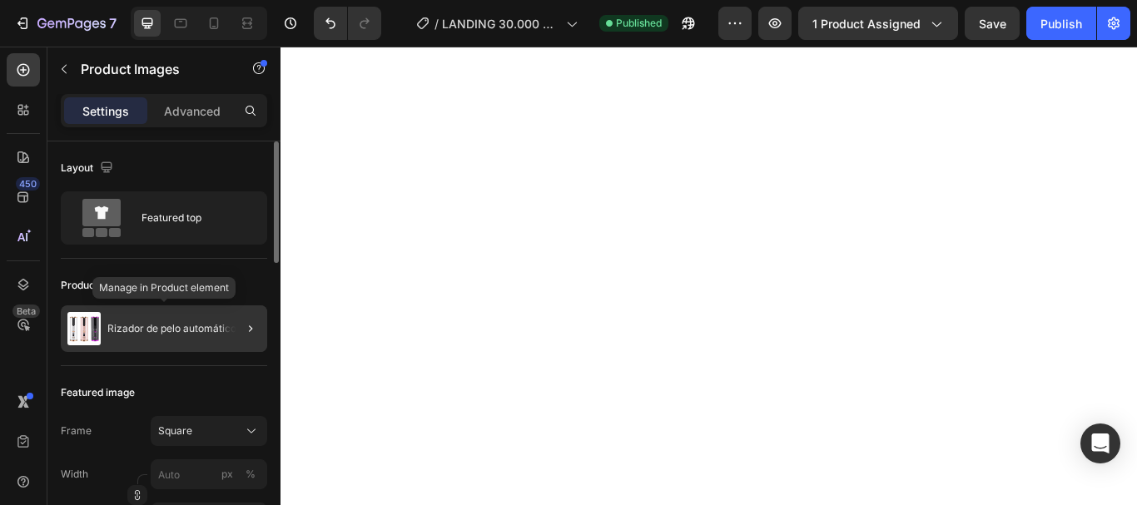
click at [151, 325] on p "Rizador de pelo automático" at bounding box center [171, 329] width 129 height 12
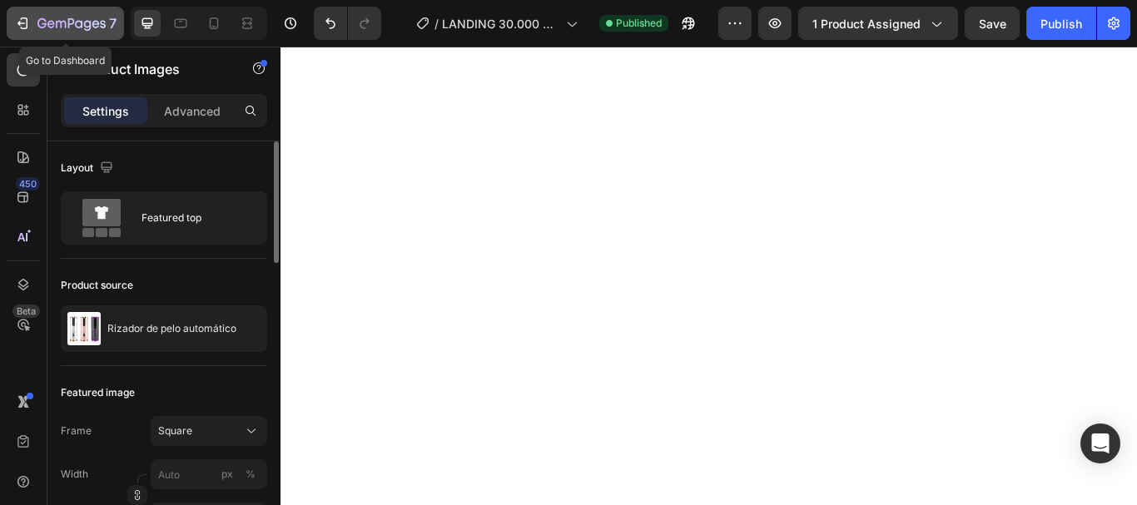
click at [18, 18] on icon "button" at bounding box center [22, 23] width 17 height 17
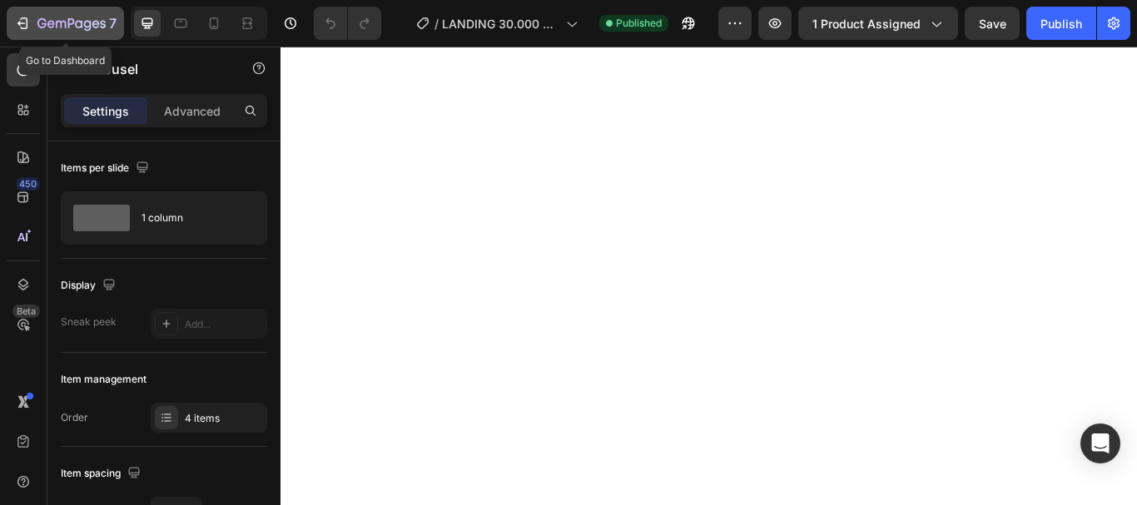
click at [19, 20] on icon "button" at bounding box center [22, 23] width 17 height 17
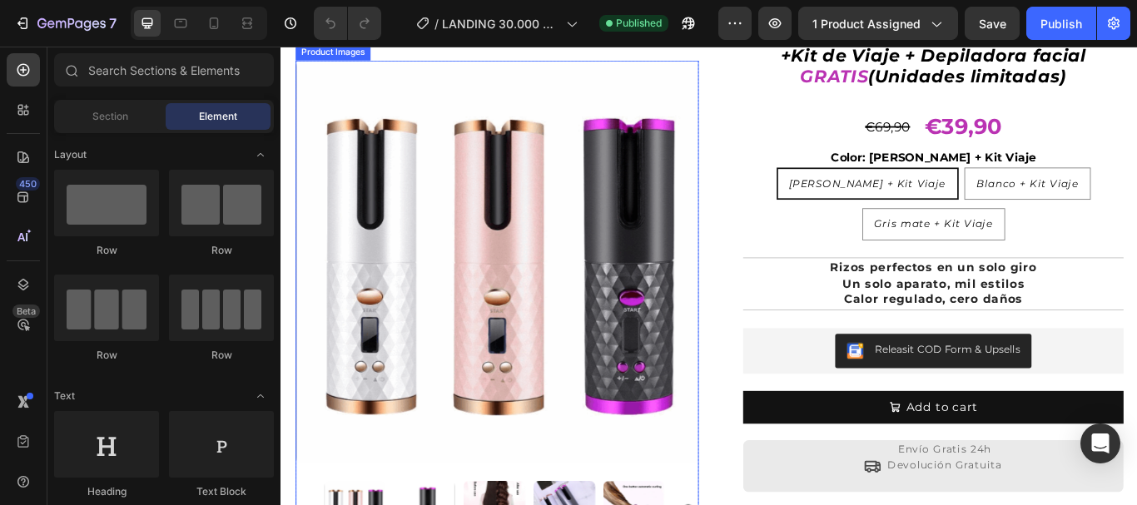
scroll to position [416, 0]
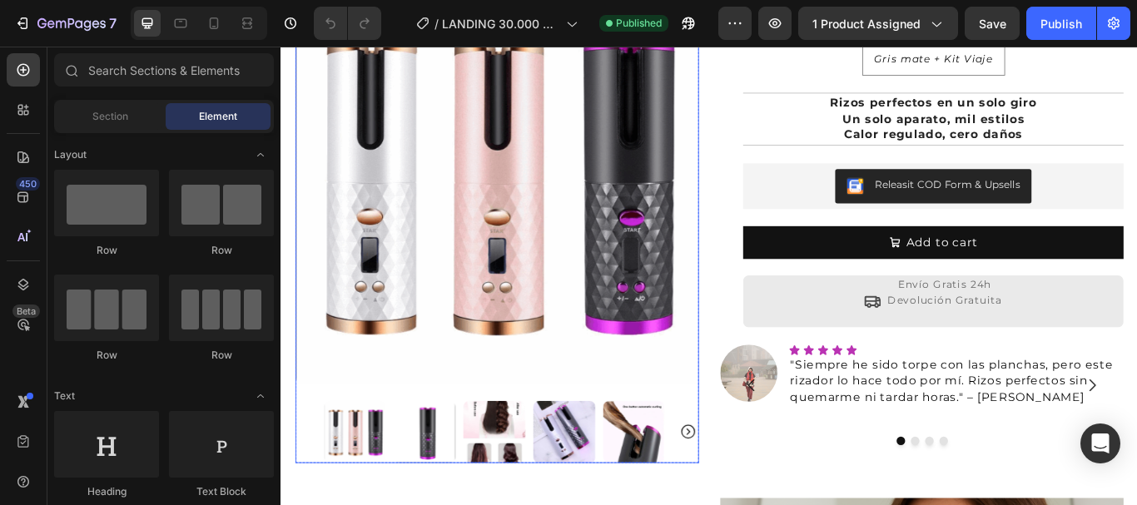
click at [750, 486] on icon "Carousel Next Arrow" at bounding box center [755, 496] width 20 height 20
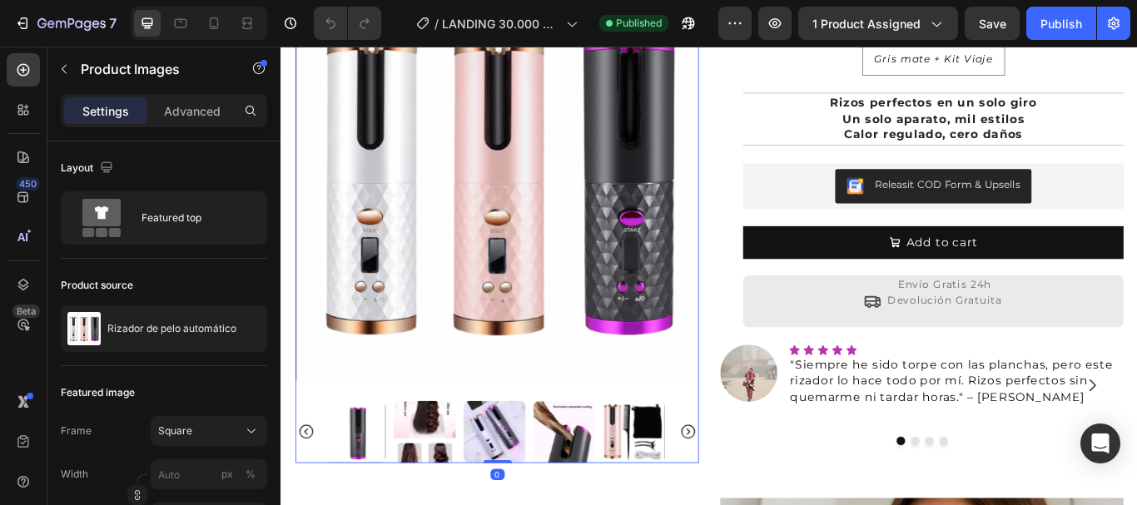
click at [750, 488] on icon "Carousel Next Arrow" at bounding box center [754, 496] width 17 height 17
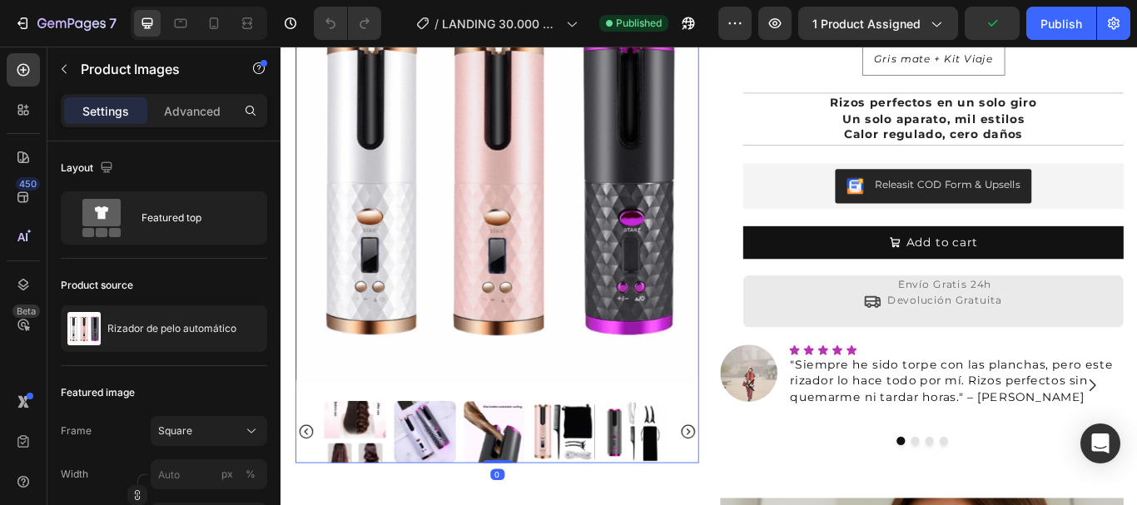
click at [750, 488] on icon "Carousel Next Arrow" at bounding box center [754, 496] width 17 height 17
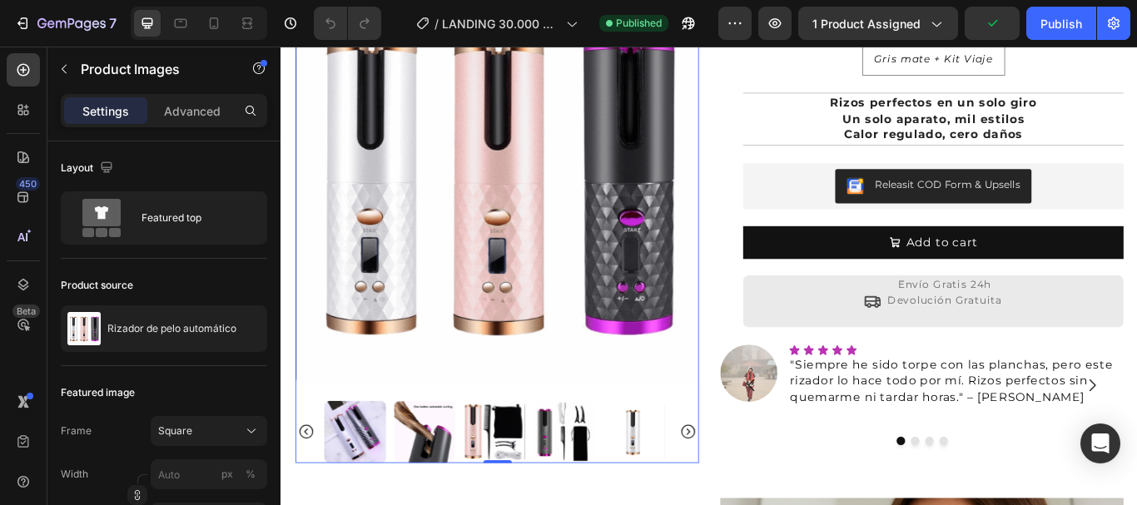
click at [750, 488] on icon "Carousel Next Arrow" at bounding box center [754, 496] width 17 height 17
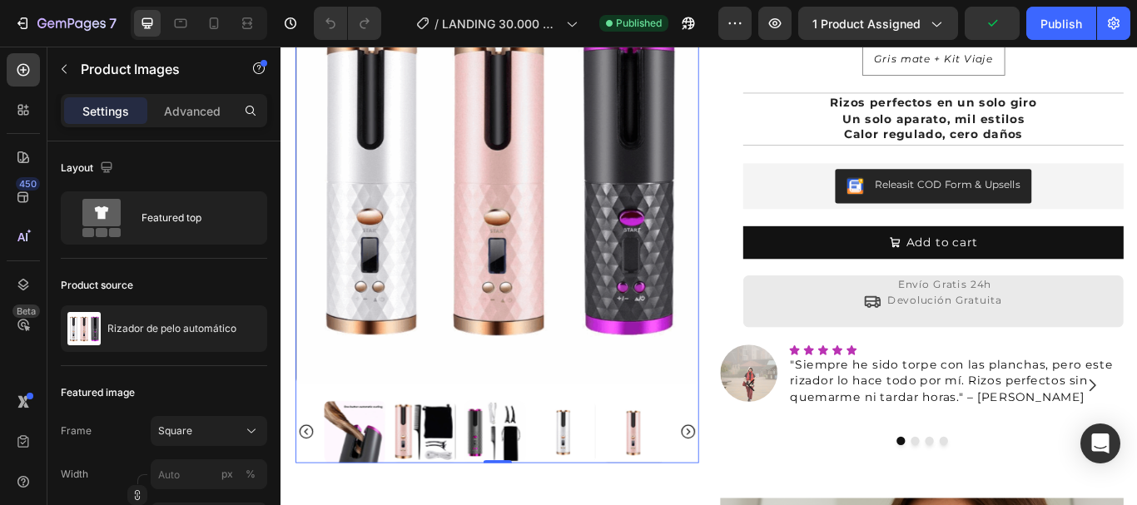
click at [750, 488] on icon "Carousel Next Arrow" at bounding box center [754, 496] width 17 height 17
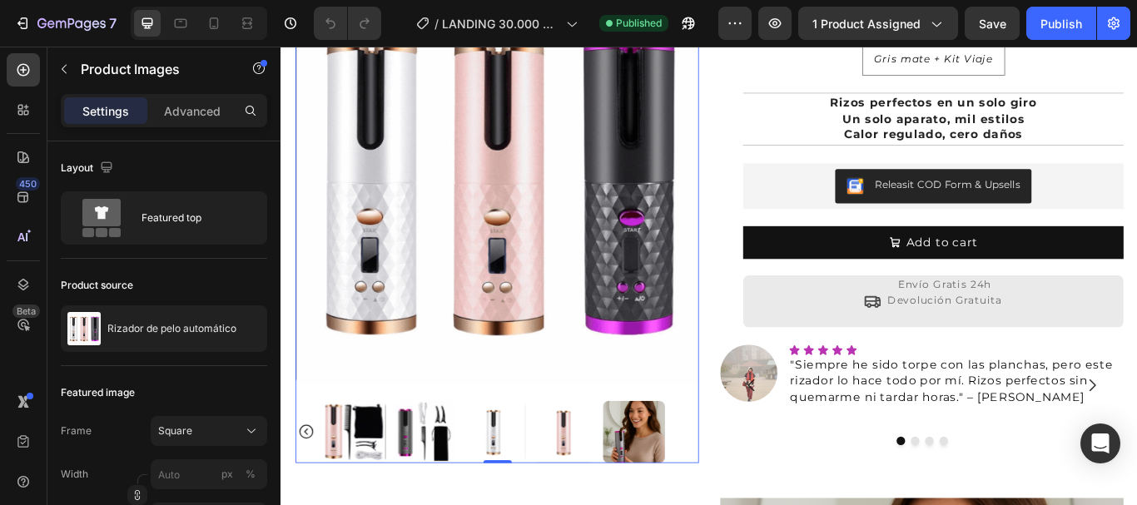
click at [750, 477] on div at bounding box center [532, 496] width 470 height 72
click at [308, 488] on icon "Carousel Back Arrow" at bounding box center [309, 496] width 17 height 17
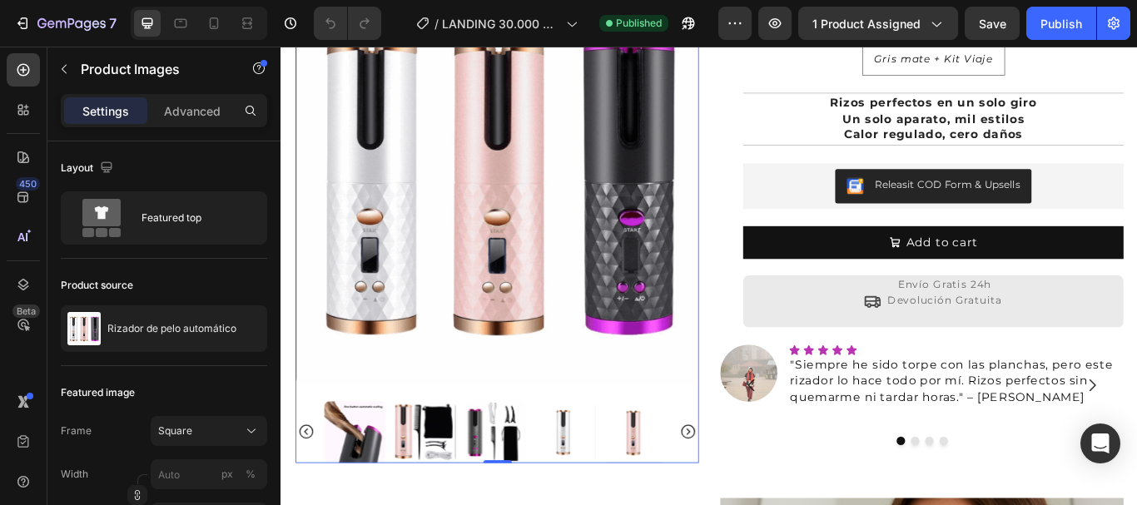
click at [308, 488] on icon "Carousel Back Arrow" at bounding box center [309, 496] width 17 height 17
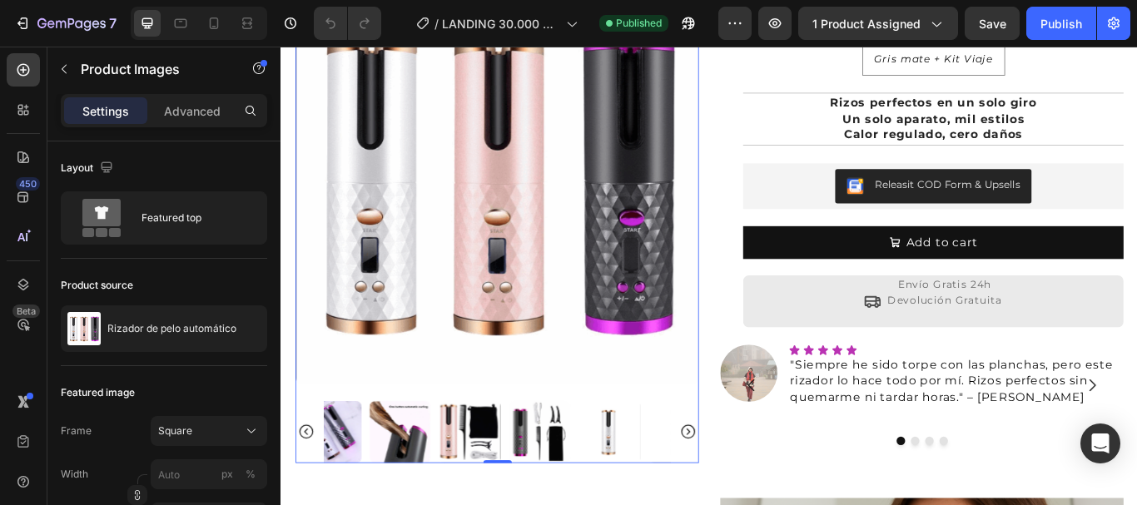
click at [308, 488] on icon "Carousel Back Arrow" at bounding box center [309, 496] width 17 height 17
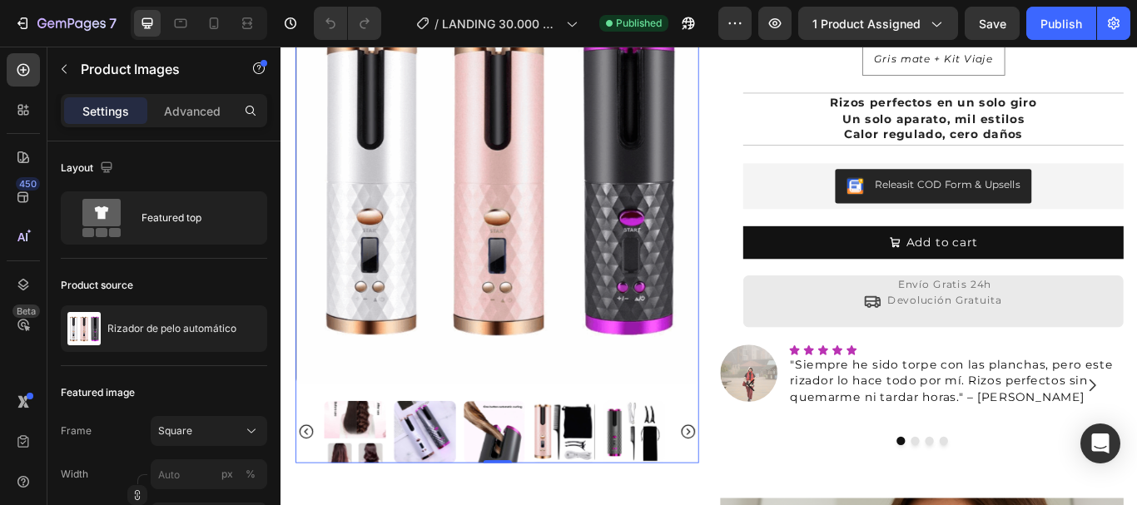
click at [308, 488] on icon "Carousel Back Arrow" at bounding box center [309, 496] width 17 height 17
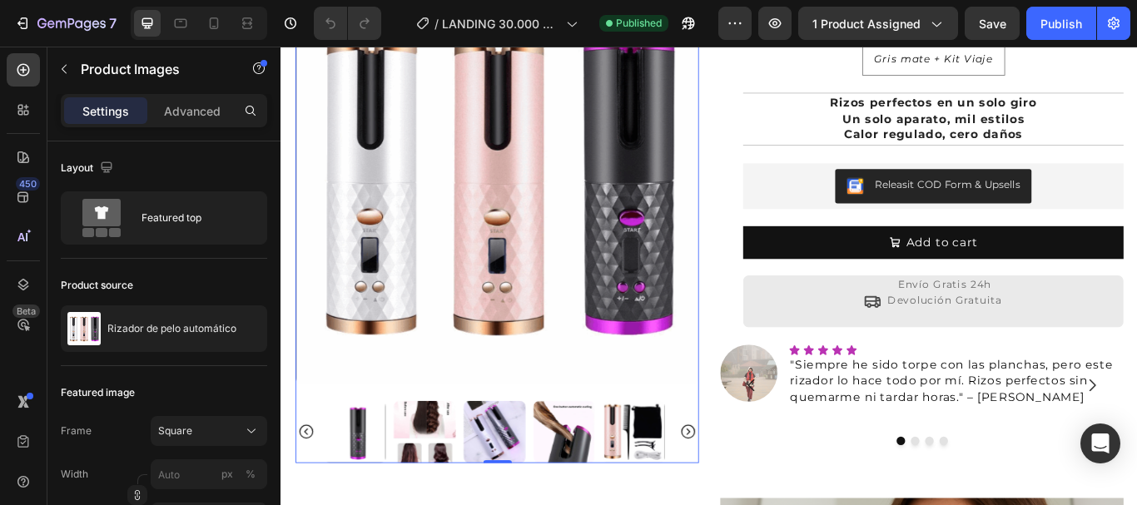
click at [308, 488] on icon "Carousel Back Arrow" at bounding box center [309, 496] width 17 height 17
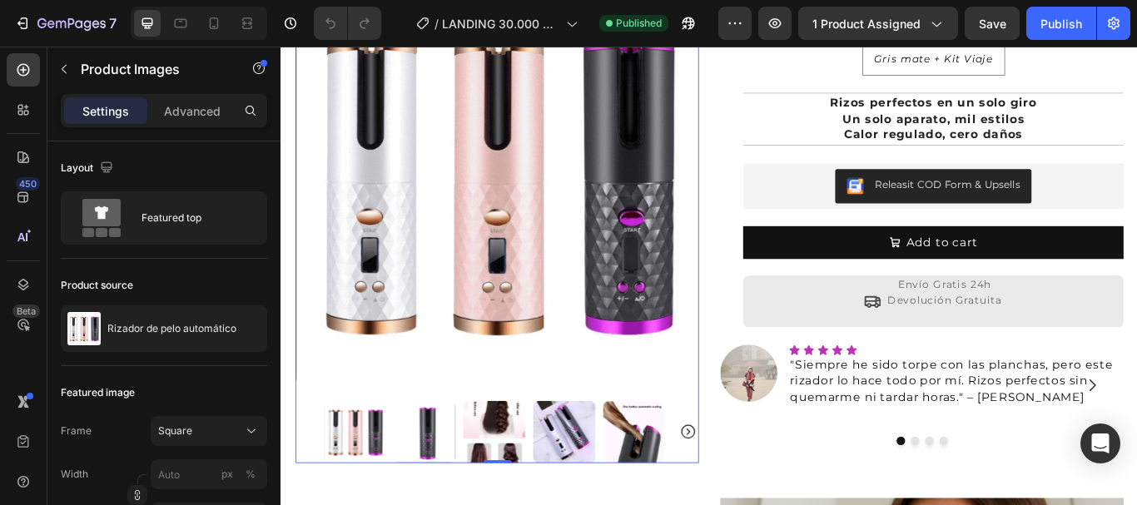
click at [308, 477] on div at bounding box center [532, 496] width 470 height 72
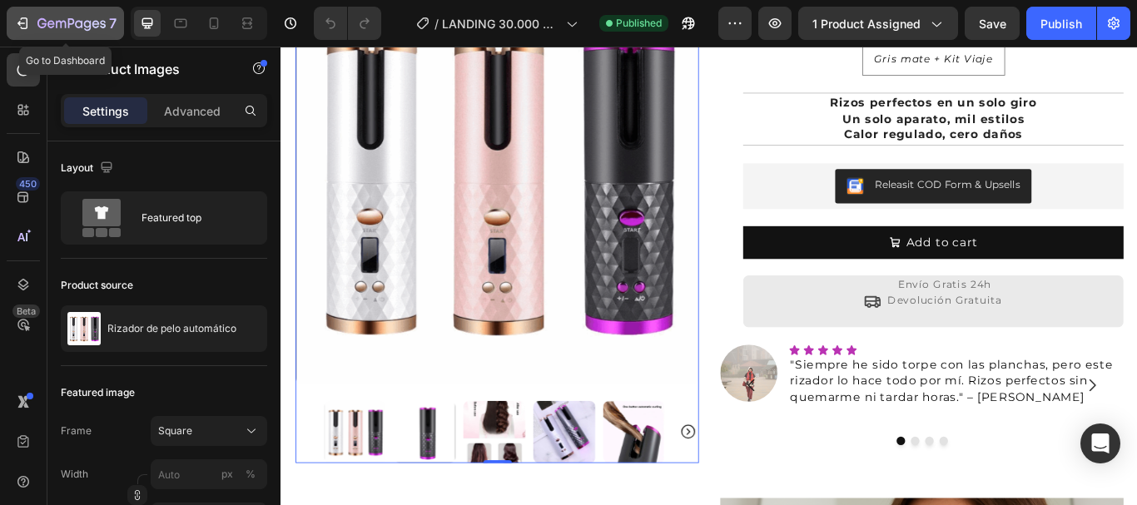
click at [23, 28] on icon "button" at bounding box center [24, 23] width 7 height 12
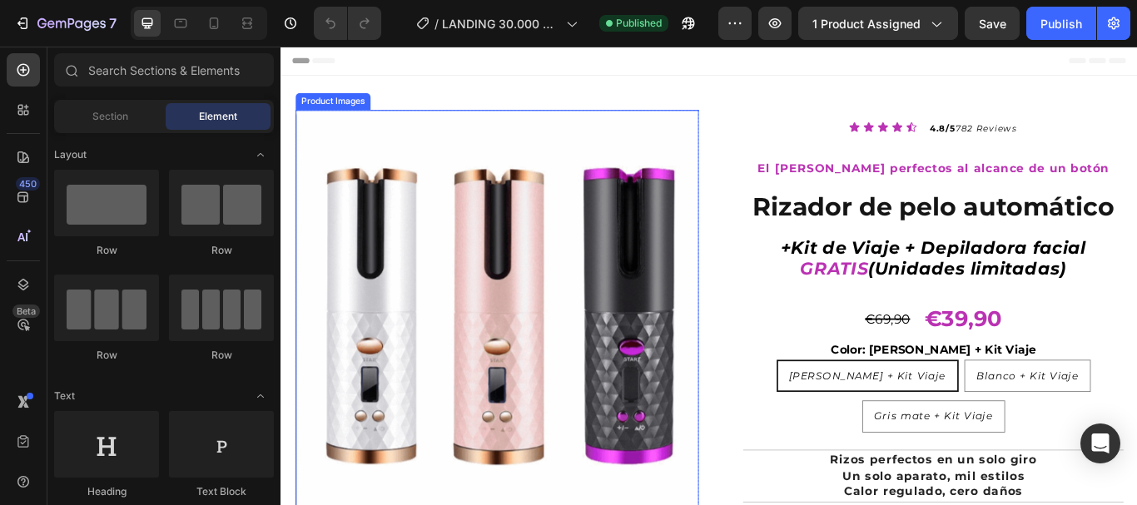
click at [551, 369] on img at bounding box center [532, 356] width 470 height 470
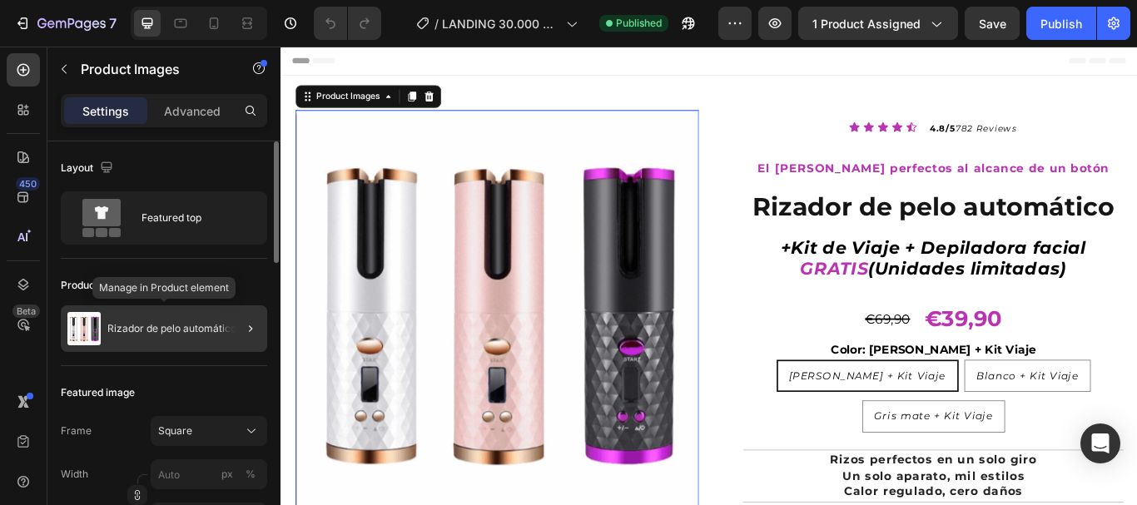
click at [173, 321] on div "Rizador de pelo automático" at bounding box center [164, 328] width 206 height 47
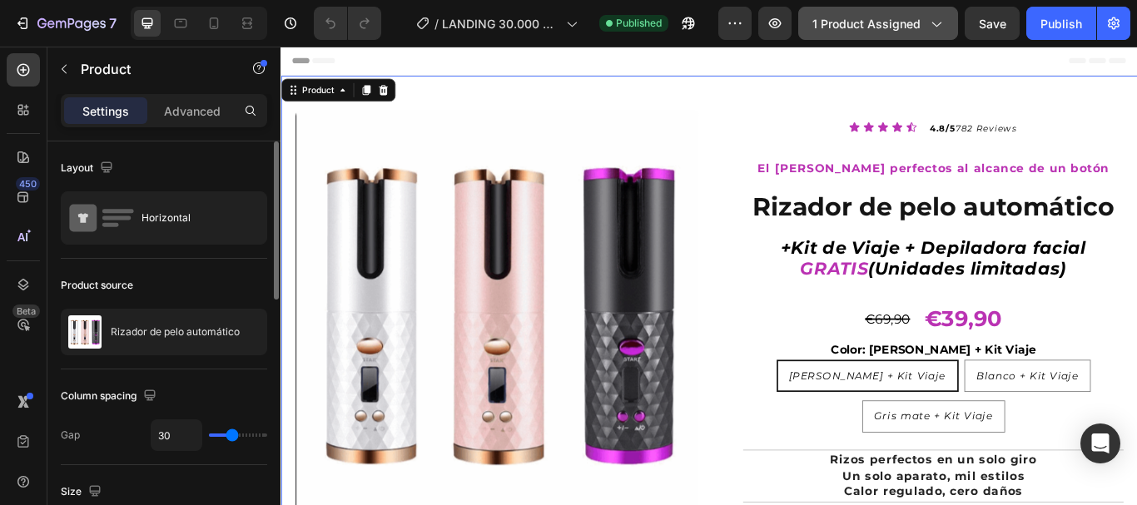
click at [934, 22] on icon "button" at bounding box center [935, 23] width 17 height 17
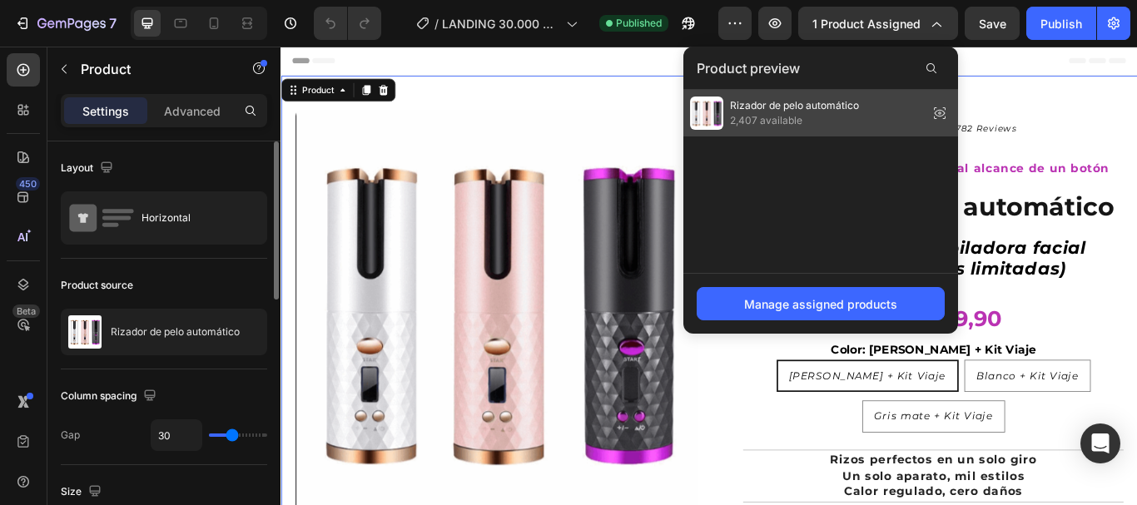
click at [785, 102] on span "Rizador de pelo automático" at bounding box center [794, 105] width 129 height 15
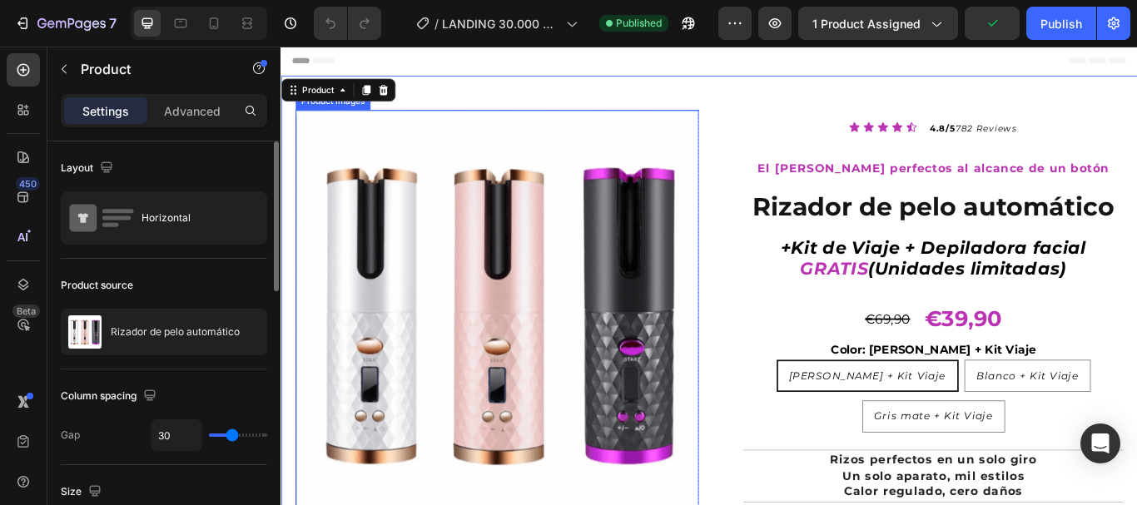
click at [616, 295] on img at bounding box center [532, 356] width 470 height 470
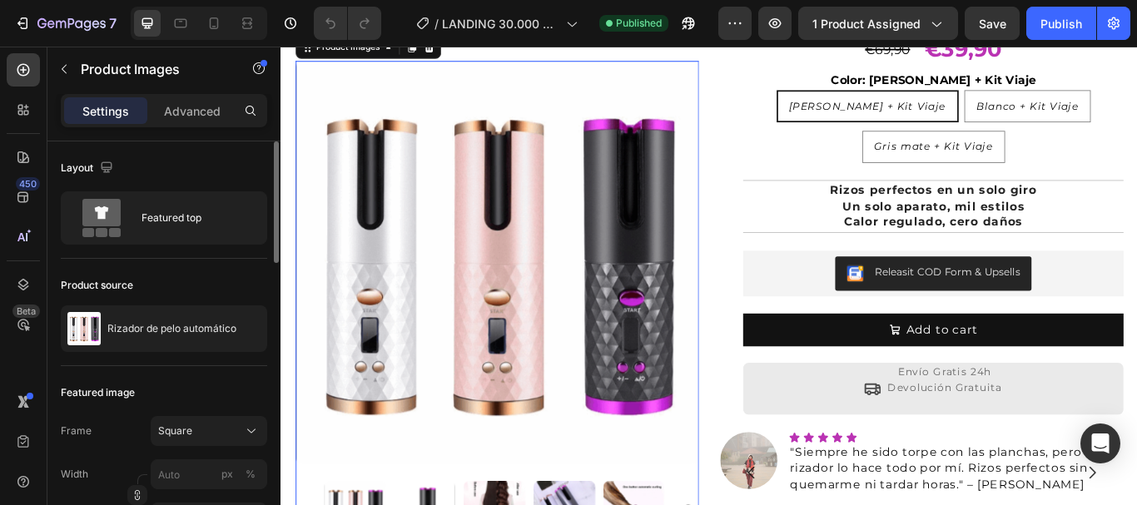
scroll to position [416, 0]
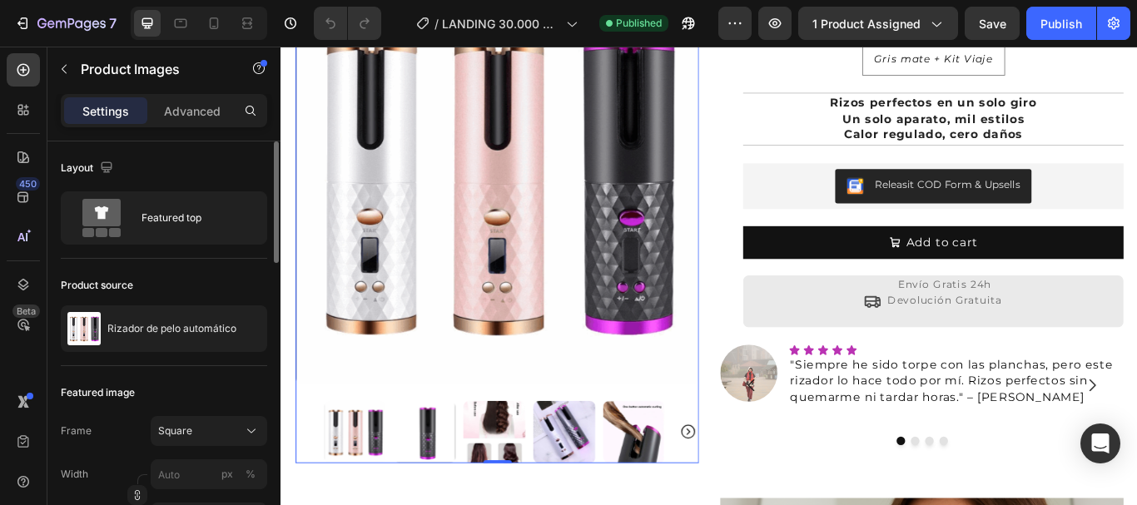
click at [749, 486] on icon "Carousel Next Arrow" at bounding box center [755, 496] width 20 height 20
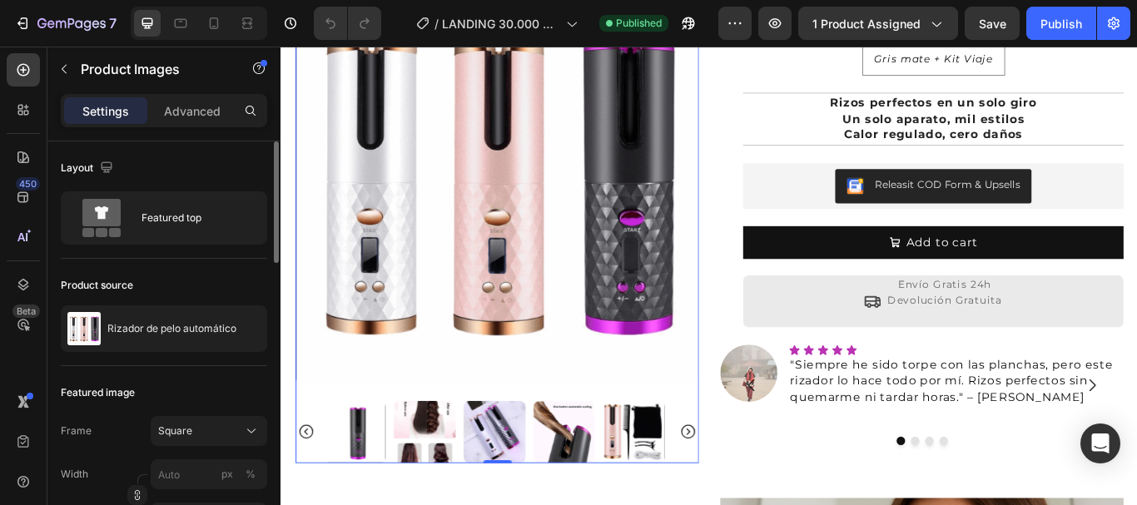
click at [749, 486] on icon "Carousel Next Arrow" at bounding box center [755, 496] width 20 height 20
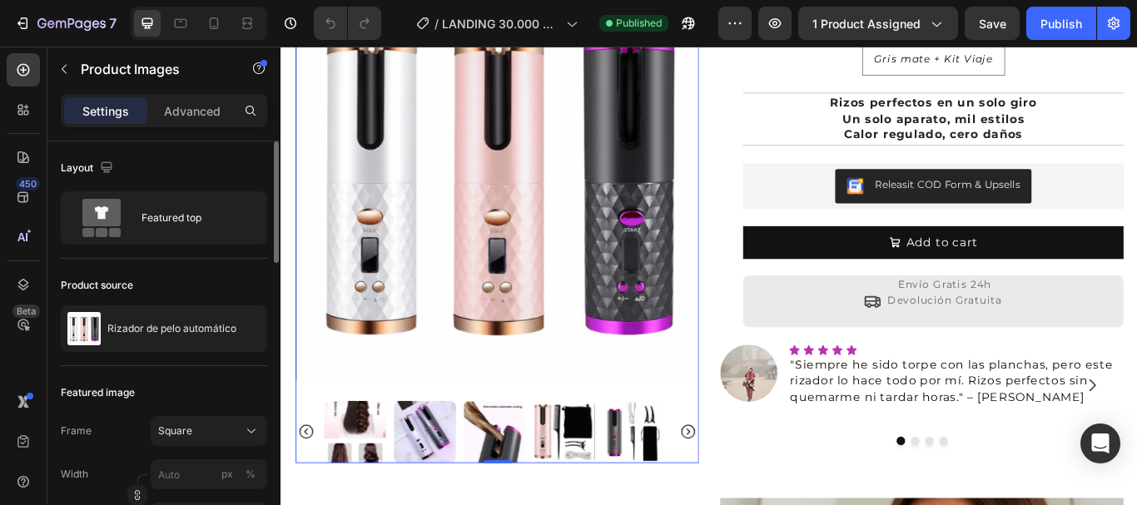
click at [746, 486] on icon "Carousel Next Arrow" at bounding box center [755, 496] width 20 height 20
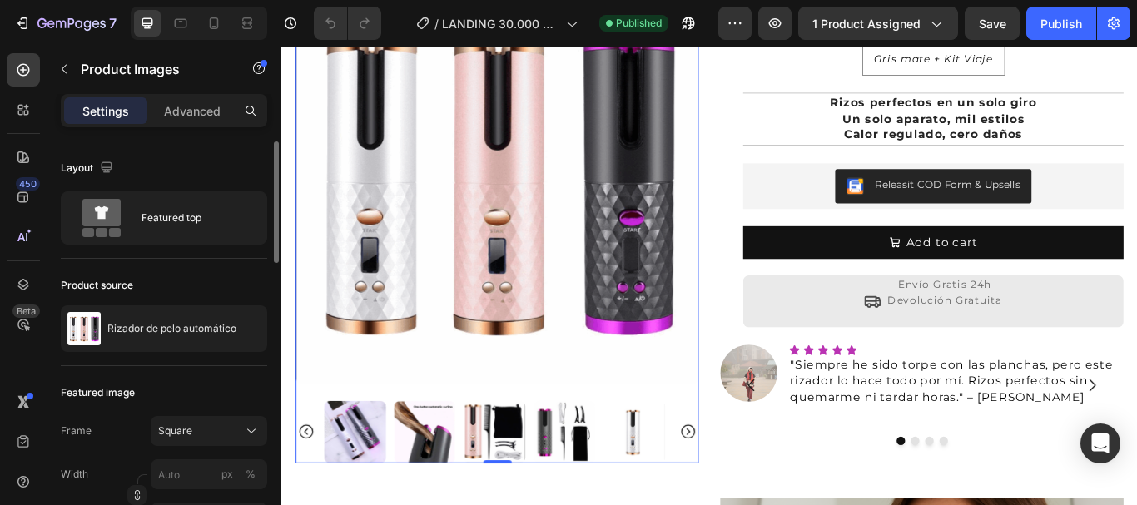
click at [746, 486] on icon "Carousel Next Arrow" at bounding box center [755, 496] width 20 height 20
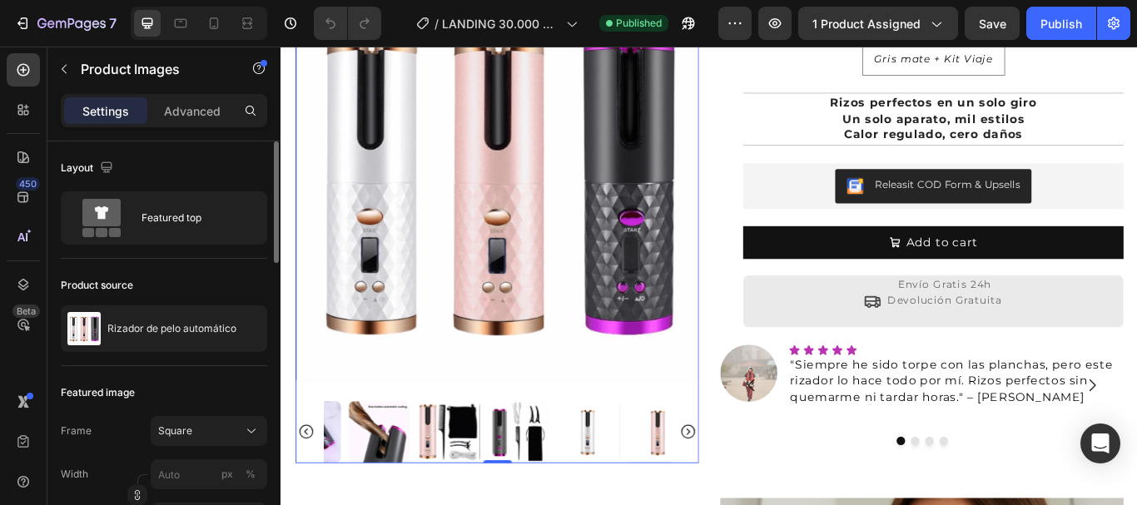
click at [746, 486] on icon "Carousel Next Arrow" at bounding box center [755, 496] width 20 height 20
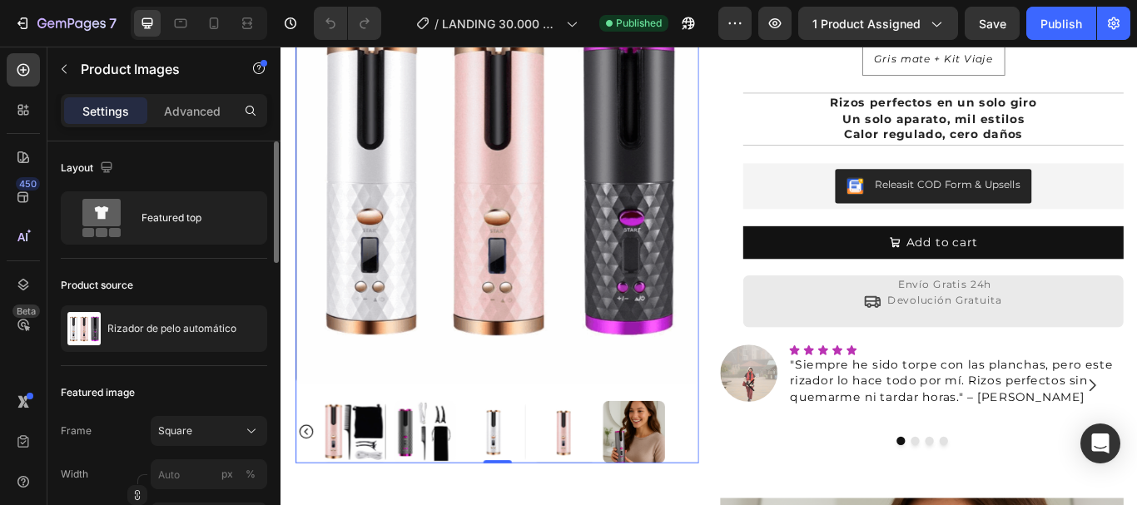
click at [746, 475] on div at bounding box center [532, 496] width 470 height 72
click at [686, 468] on img at bounding box center [692, 496] width 72 height 72
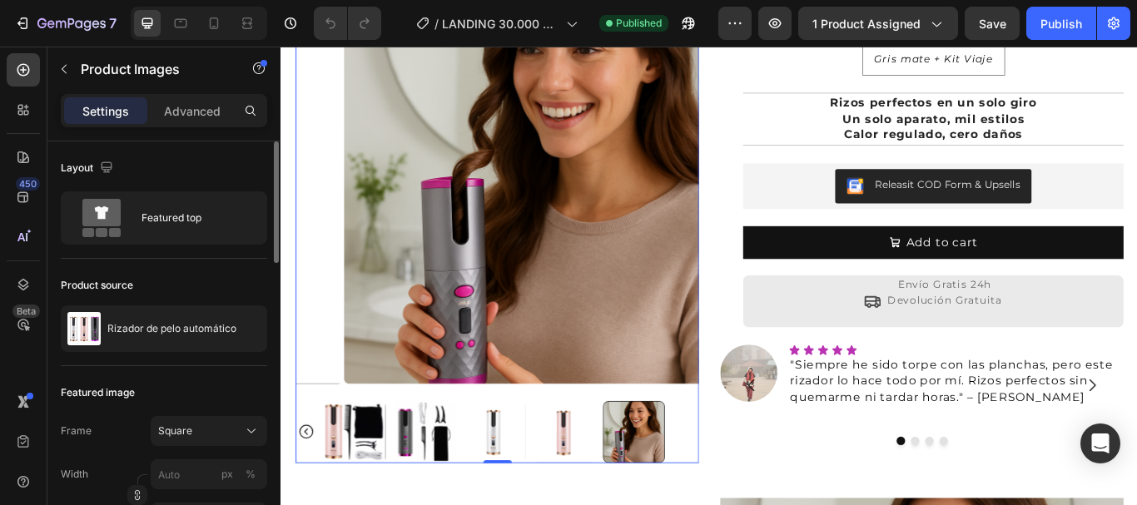
click at [365, 463] on img at bounding box center [366, 496] width 72 height 72
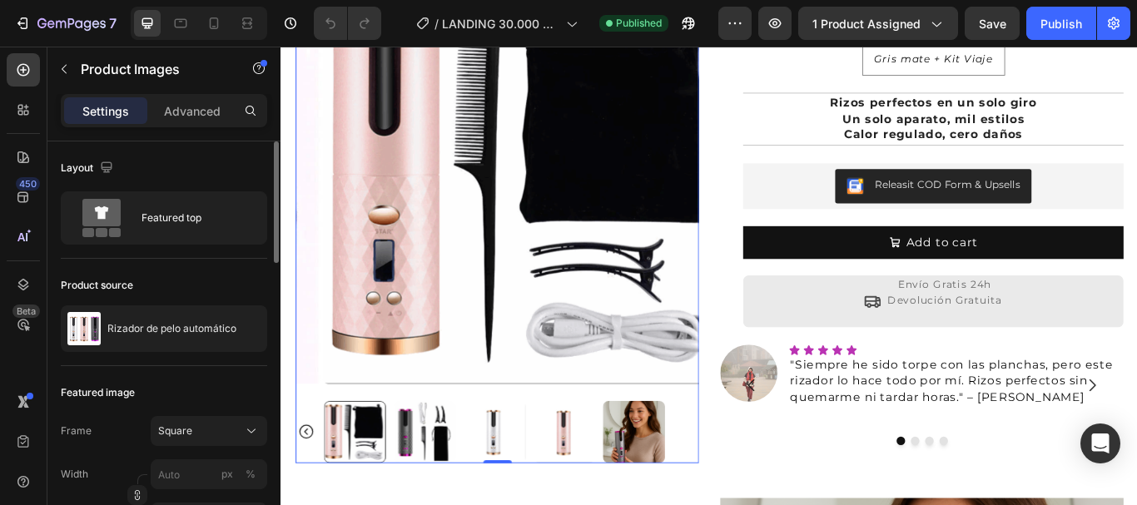
click at [456, 460] on img at bounding box center [448, 496] width 72 height 72
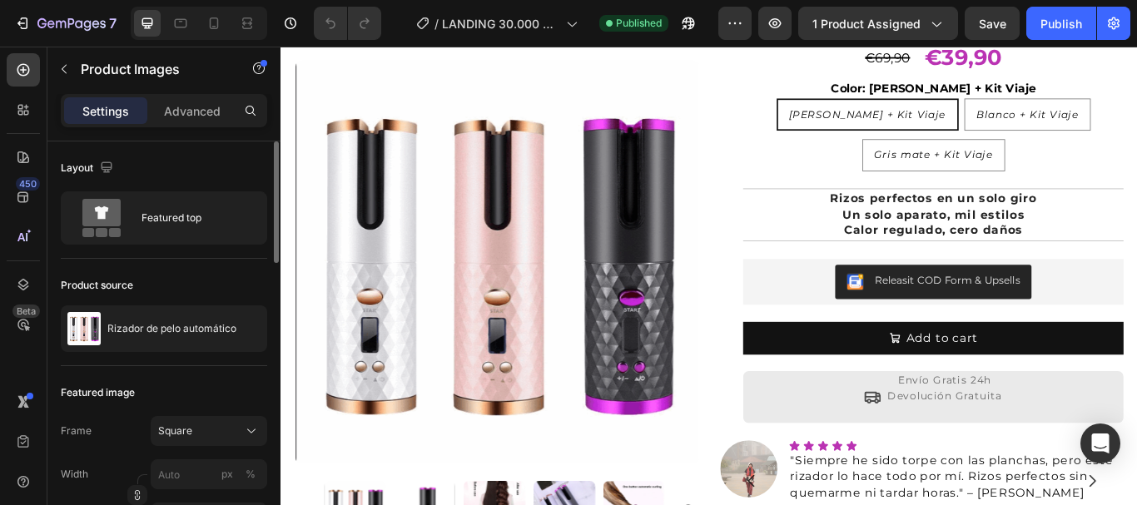
scroll to position [499, 0]
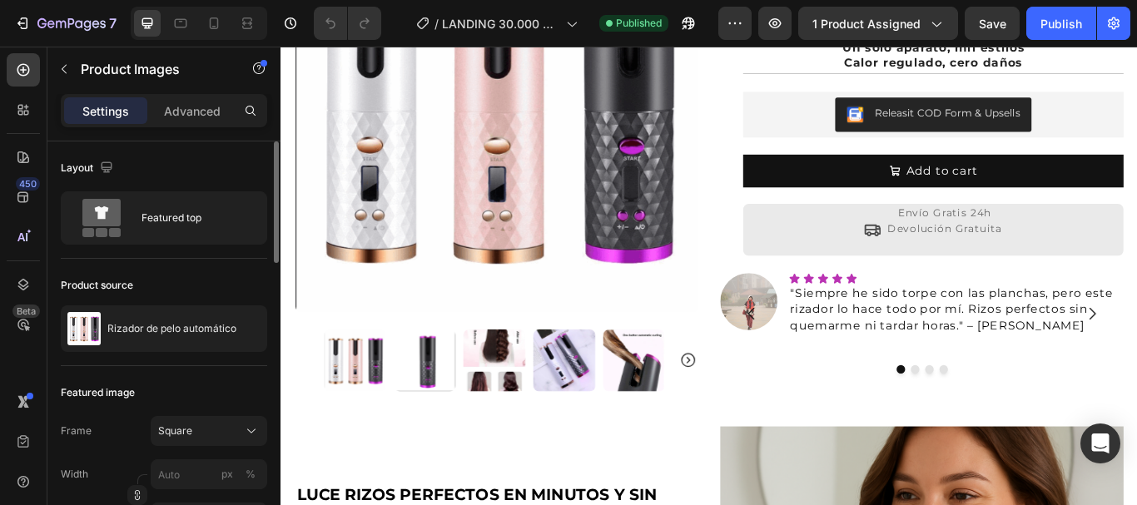
click at [751, 403] on icon "Carousel Next Arrow" at bounding box center [755, 413] width 20 height 20
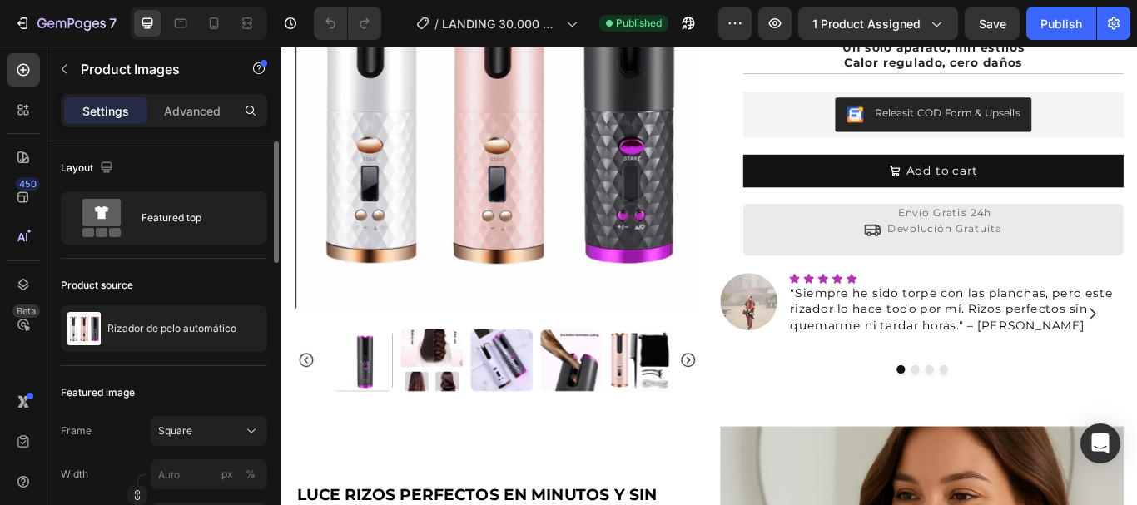
click at [751, 403] on icon "Carousel Next Arrow" at bounding box center [755, 413] width 20 height 20
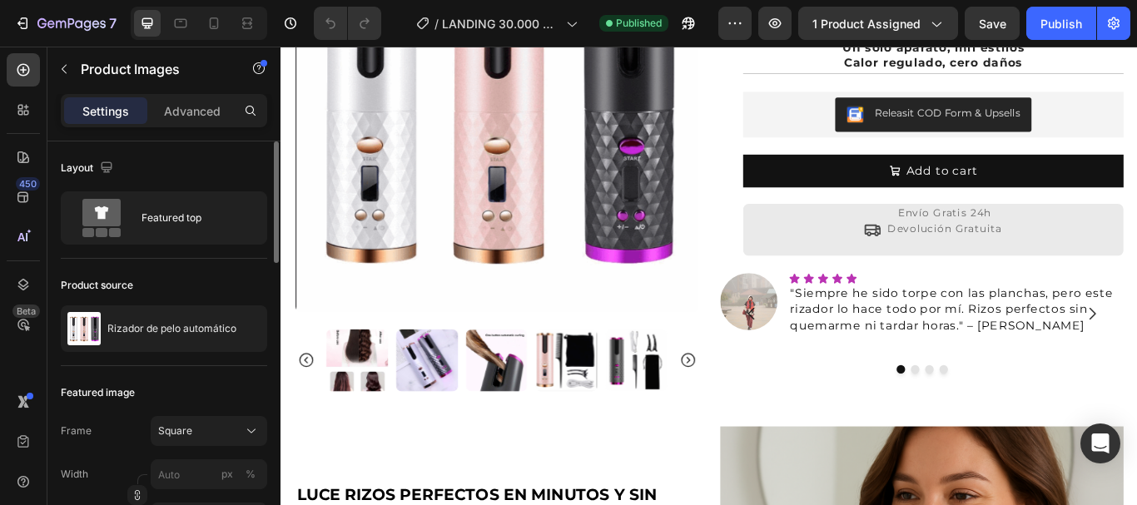
click at [751, 403] on icon "Carousel Next Arrow" at bounding box center [755, 413] width 20 height 20
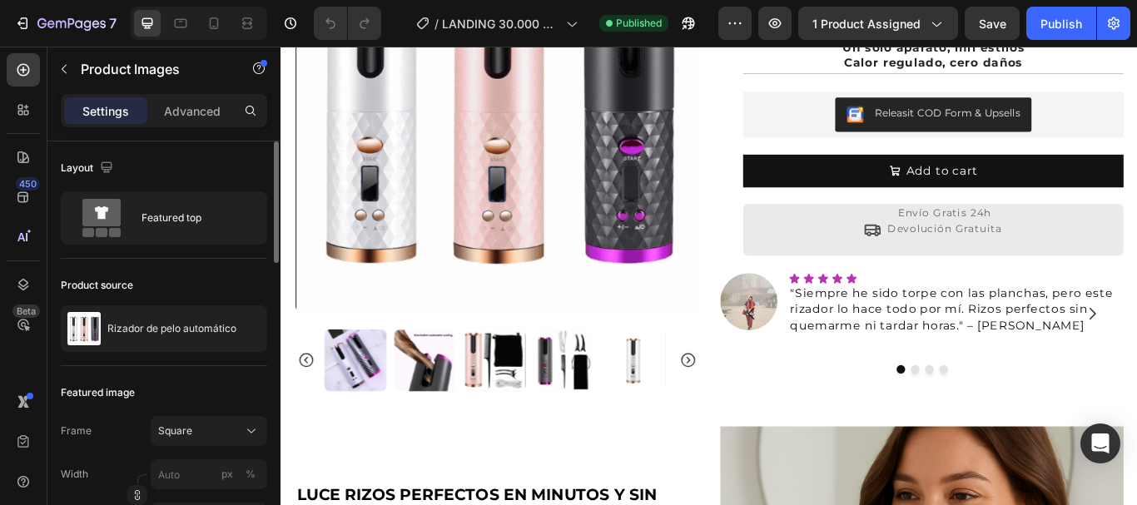
click at [751, 403] on icon "Carousel Next Arrow" at bounding box center [755, 413] width 20 height 20
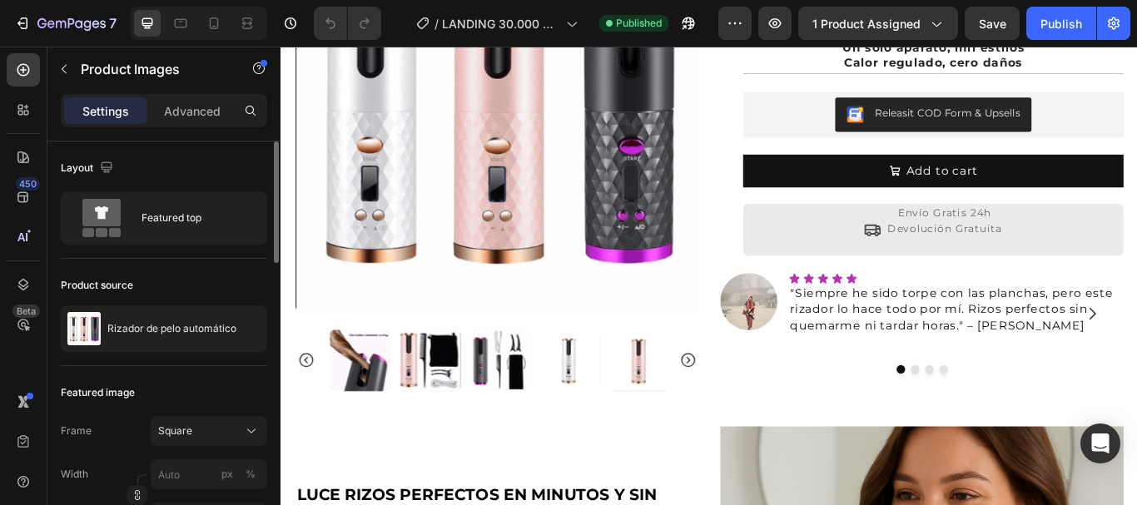
click at [751, 403] on icon "Carousel Next Arrow" at bounding box center [755, 413] width 20 height 20
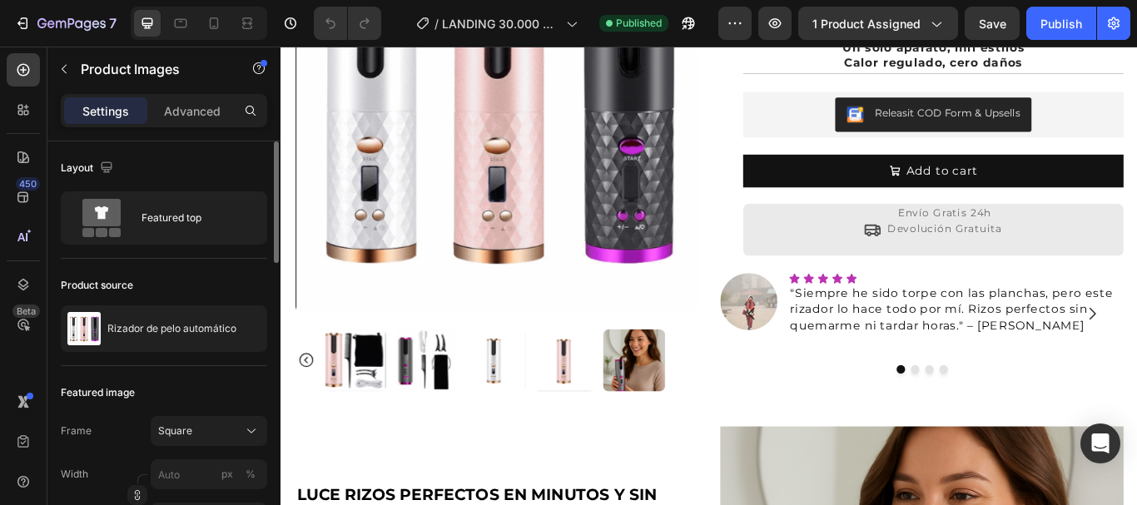
click at [751, 394] on div at bounding box center [532, 413] width 470 height 72
click at [691, 387] on img at bounding box center [692, 413] width 72 height 72
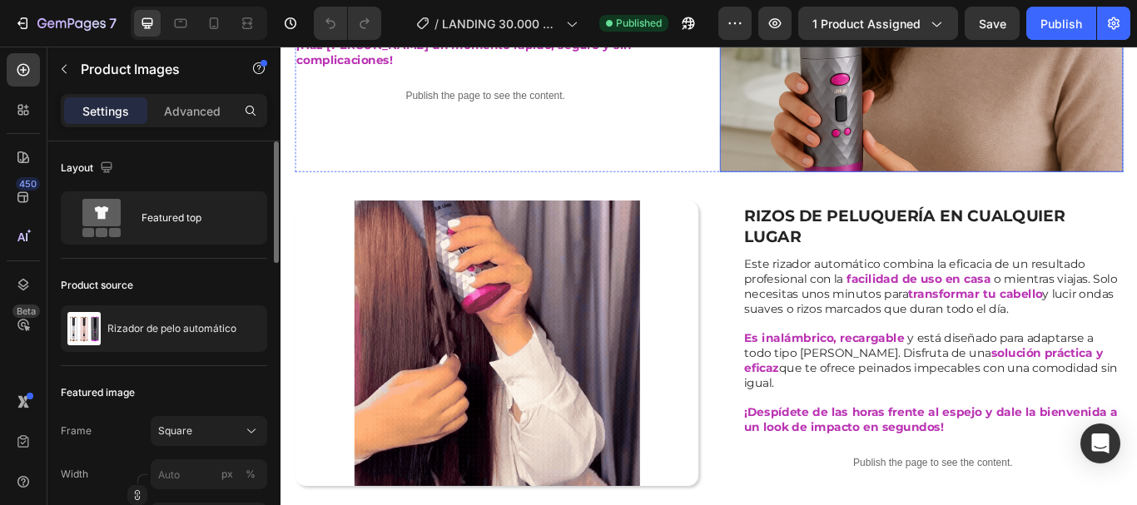
scroll to position [1331, 0]
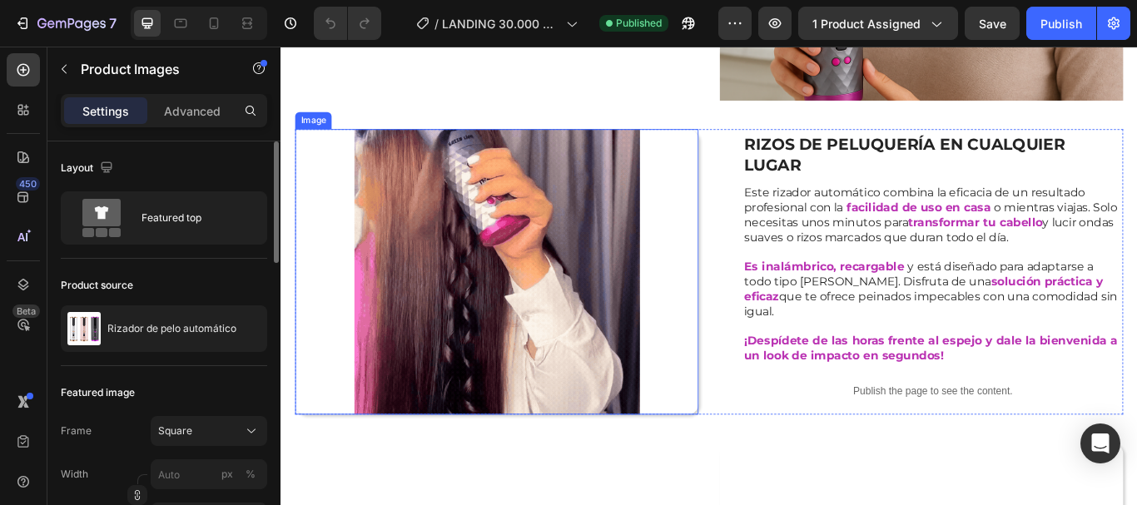
click at [501, 269] on img at bounding box center [532, 309] width 333 height 333
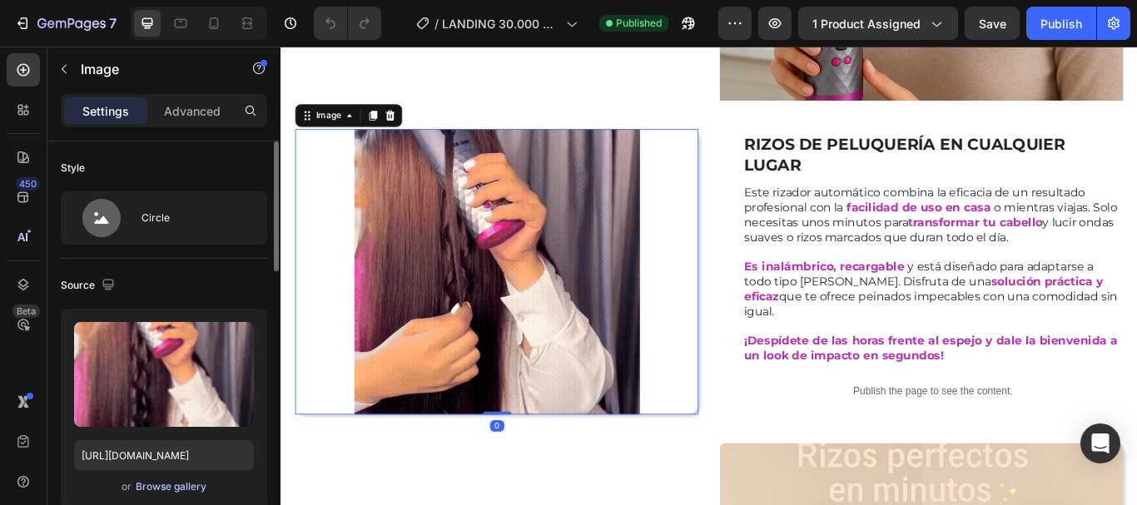
click at [157, 483] on div "Browse gallery" at bounding box center [171, 486] width 71 height 15
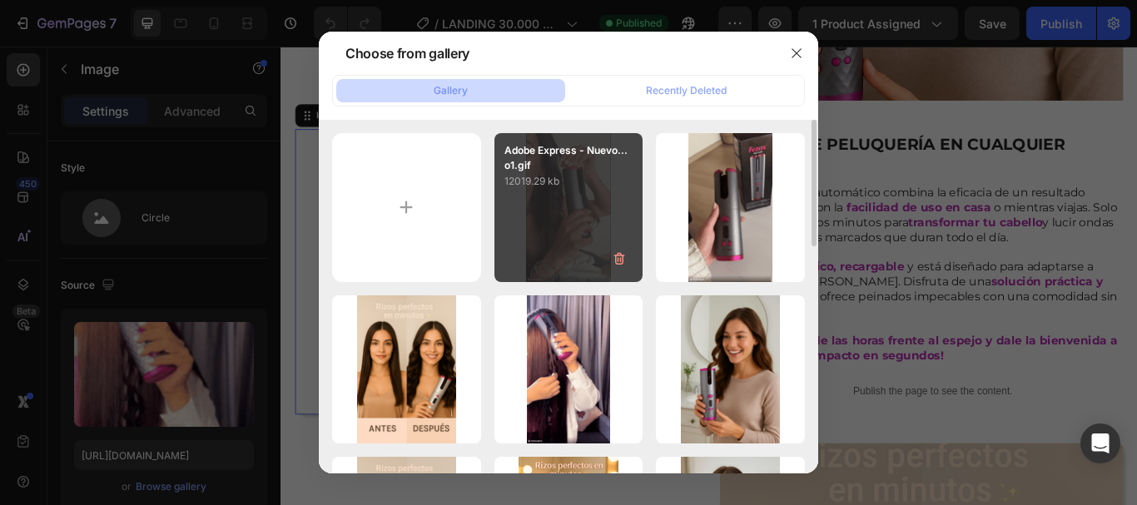
click at [596, 205] on div "Adobe Express - Nuevo...o1.gif 12019.29 kb" at bounding box center [568, 207] width 149 height 149
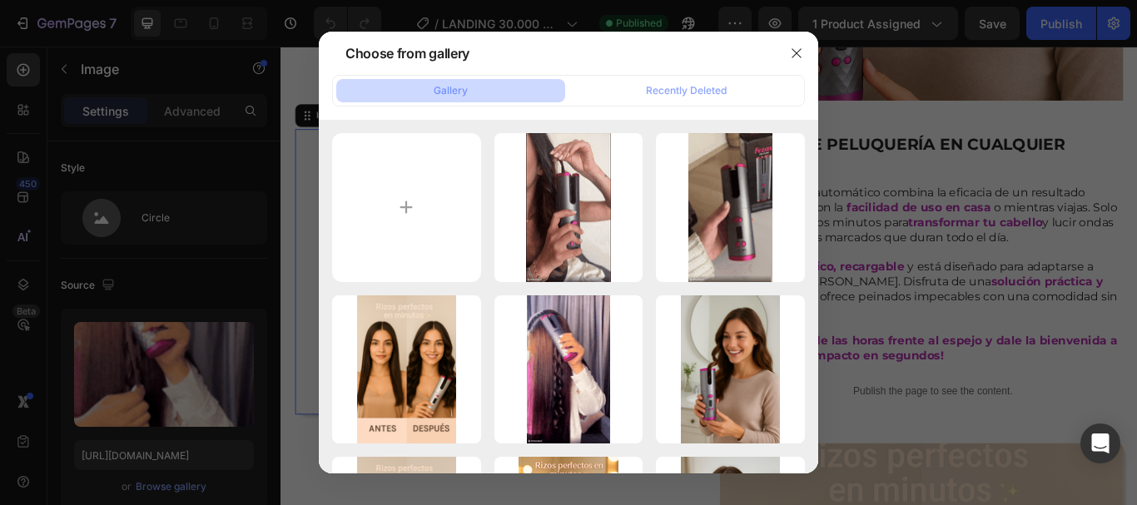
type input "https://cdn.shopify.com/s/files/1/0939/3215/9318/files/gempages_579765324400821…"
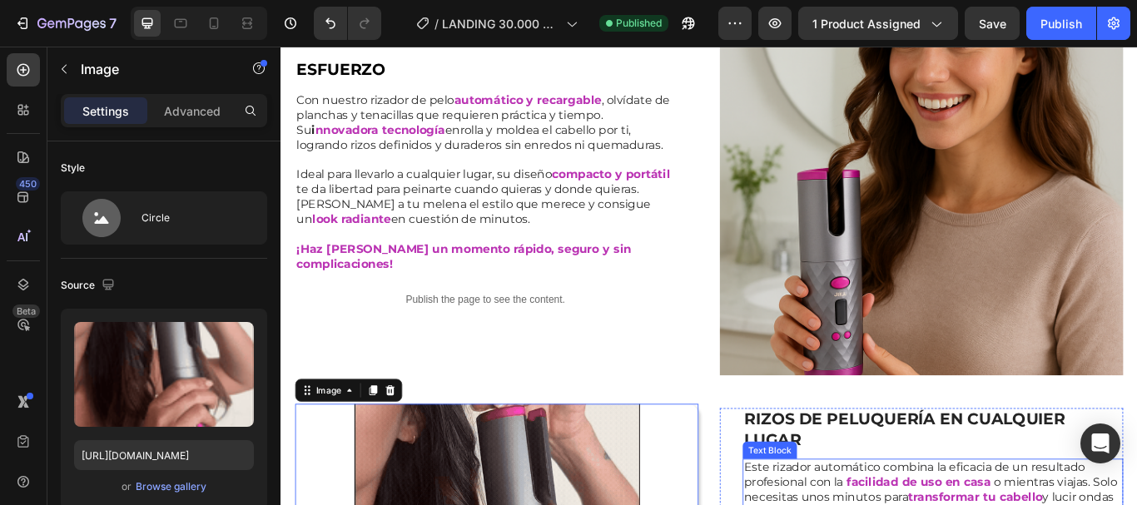
scroll to position [998, 0]
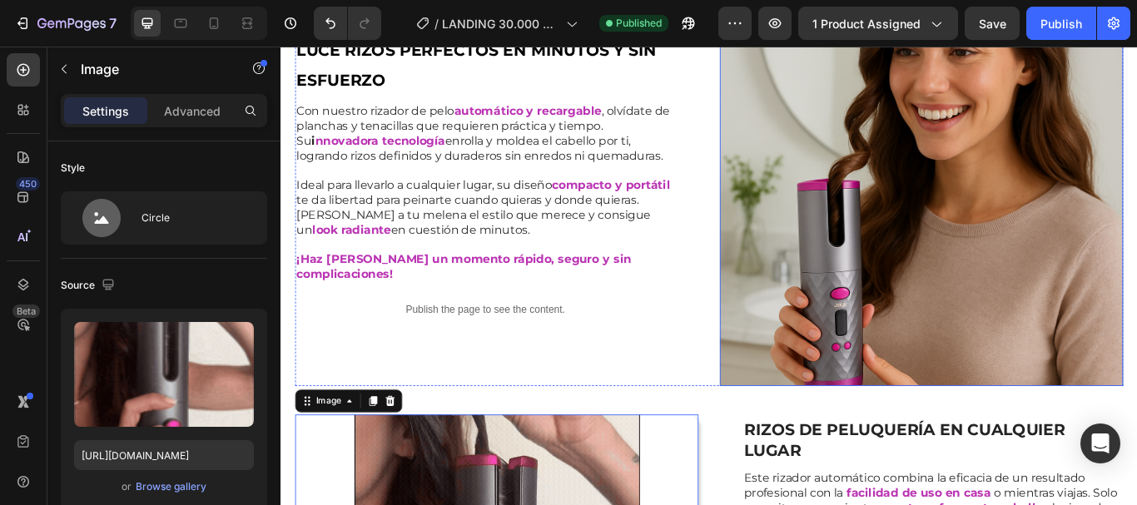
click at [1113, 228] on img at bounding box center [1027, 208] width 470 height 470
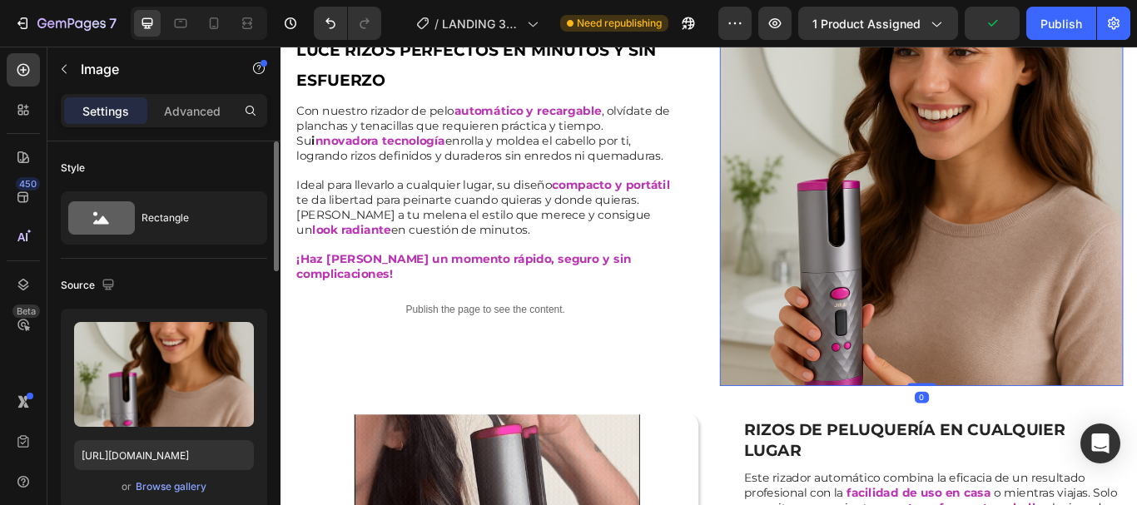
scroll to position [166, 0]
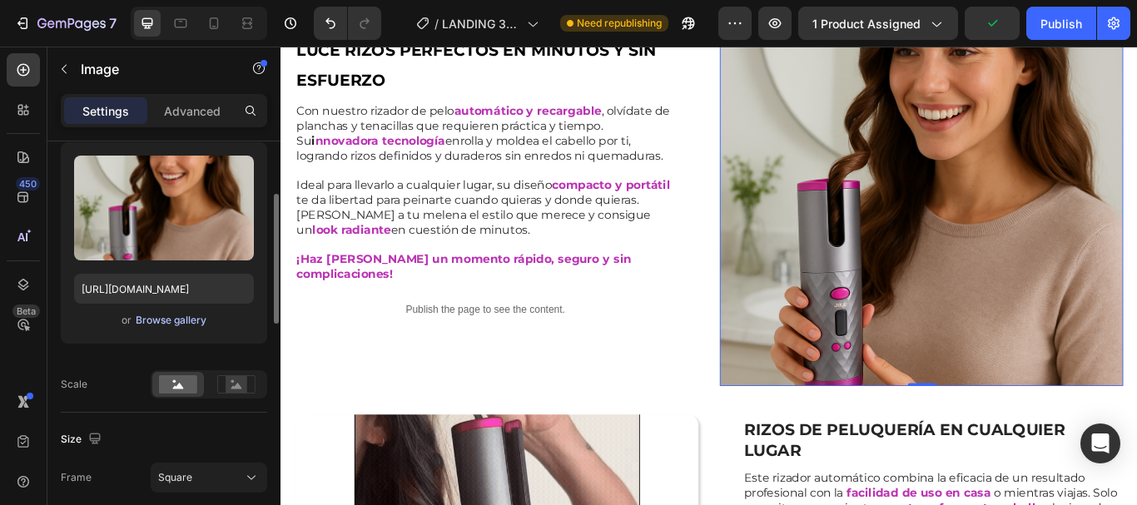
click at [160, 321] on div "Browse gallery" at bounding box center [171, 320] width 71 height 15
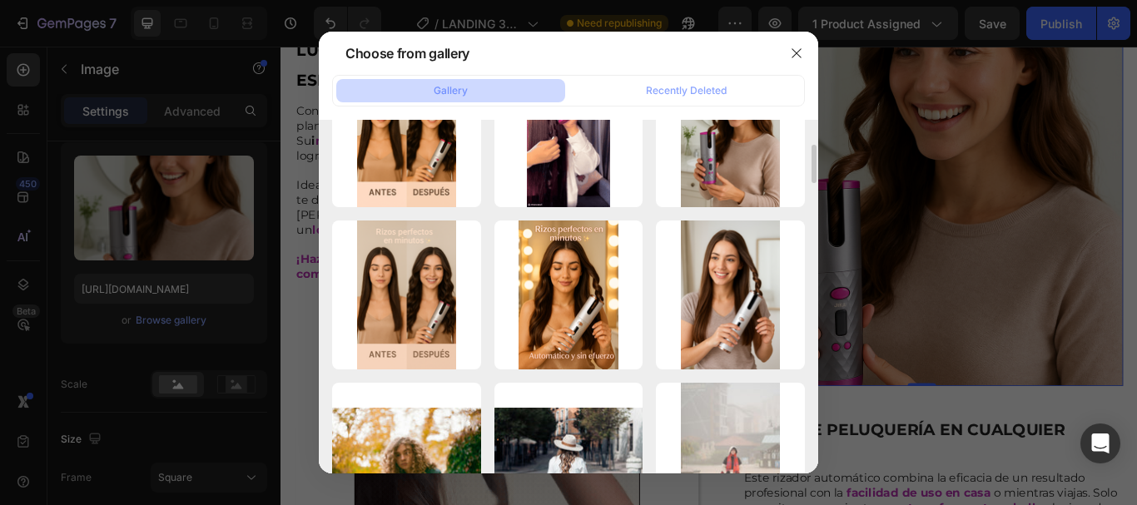
scroll to position [0, 0]
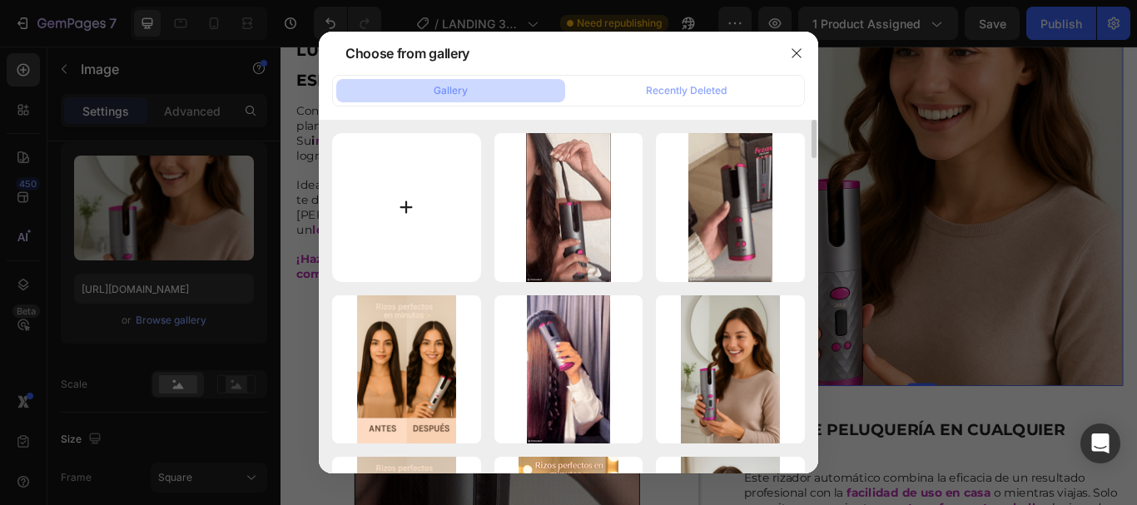
click at [409, 204] on input "file" at bounding box center [406, 207] width 149 height 149
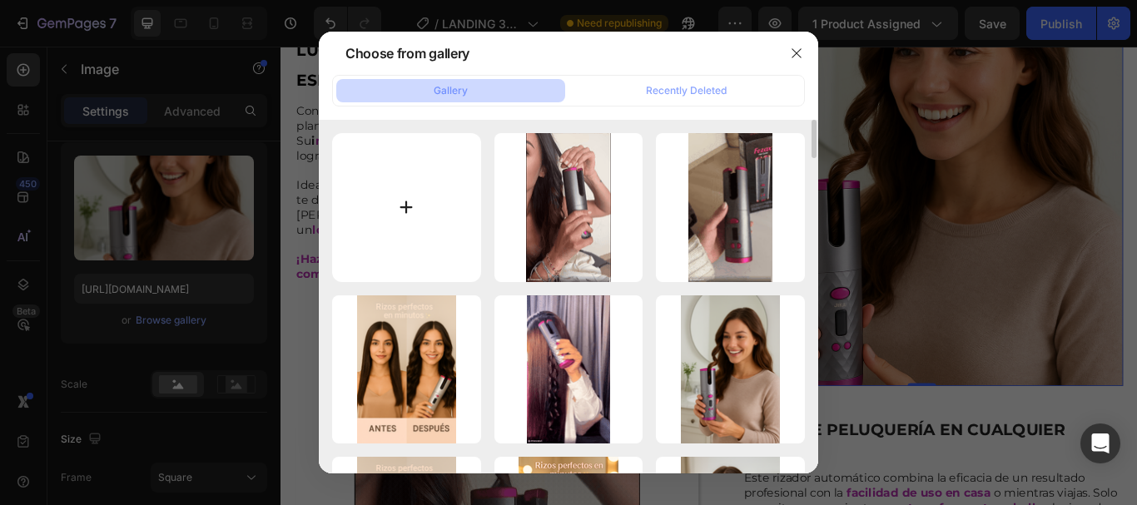
type input "C:\fakepath\ezgif.com-gif-maker_750x.webp"
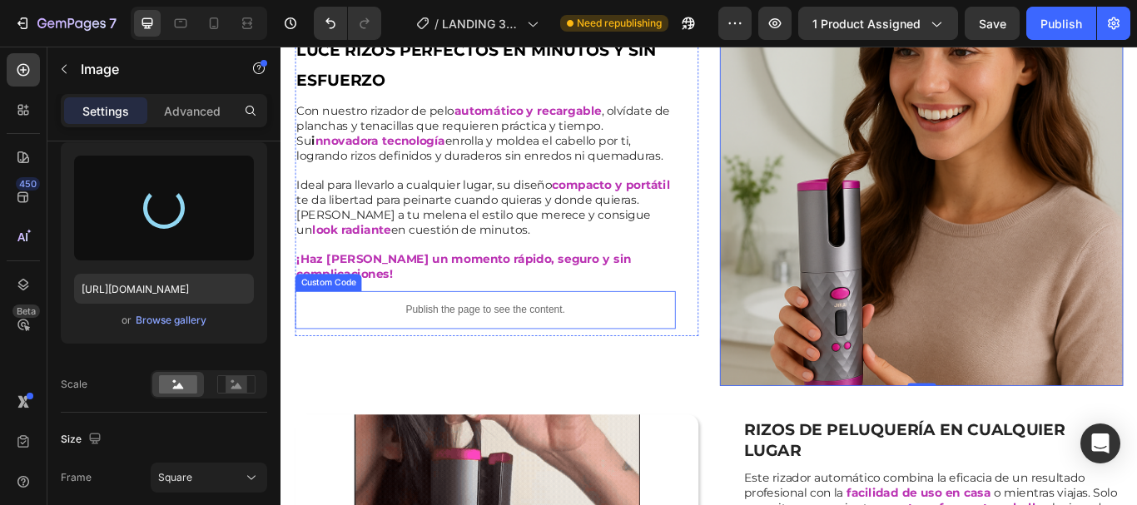
scroll to position [915, 0]
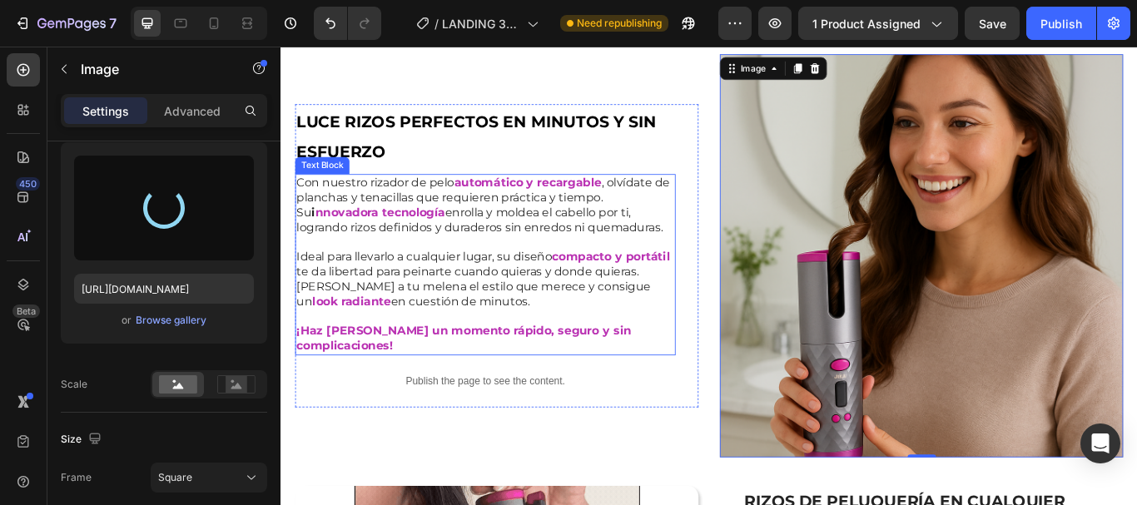
type input "https://cdn.shopify.com/s/files/1/0939/3215/9318/files/gempages_579765324400821…"
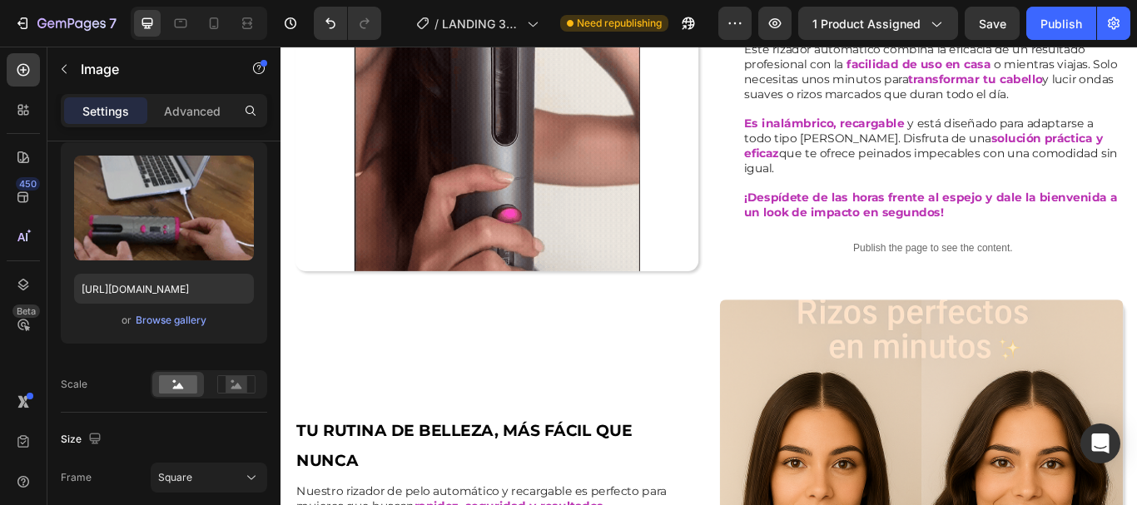
scroll to position [1581, 0]
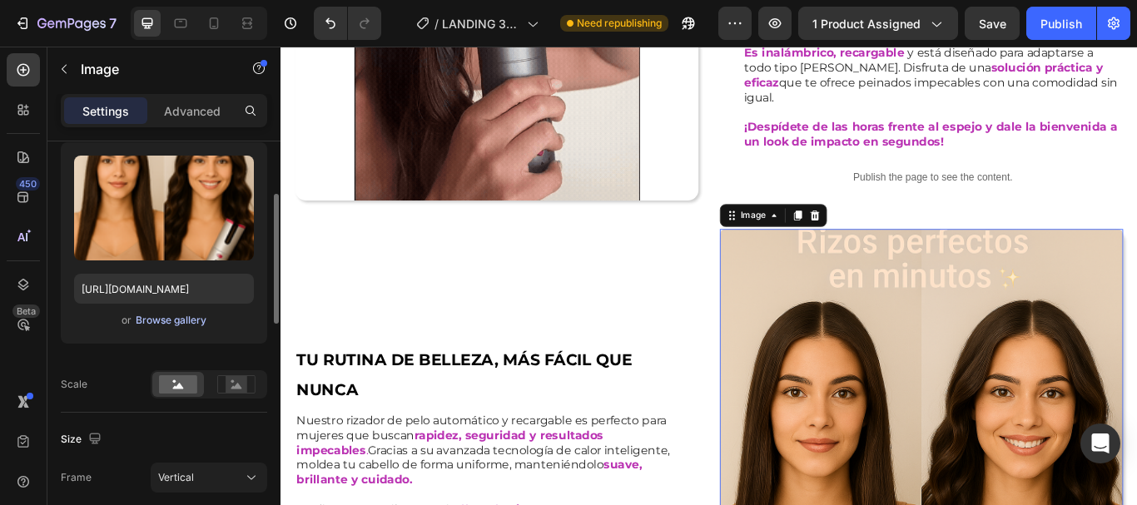
click at [182, 315] on div "Browse gallery" at bounding box center [171, 320] width 71 height 15
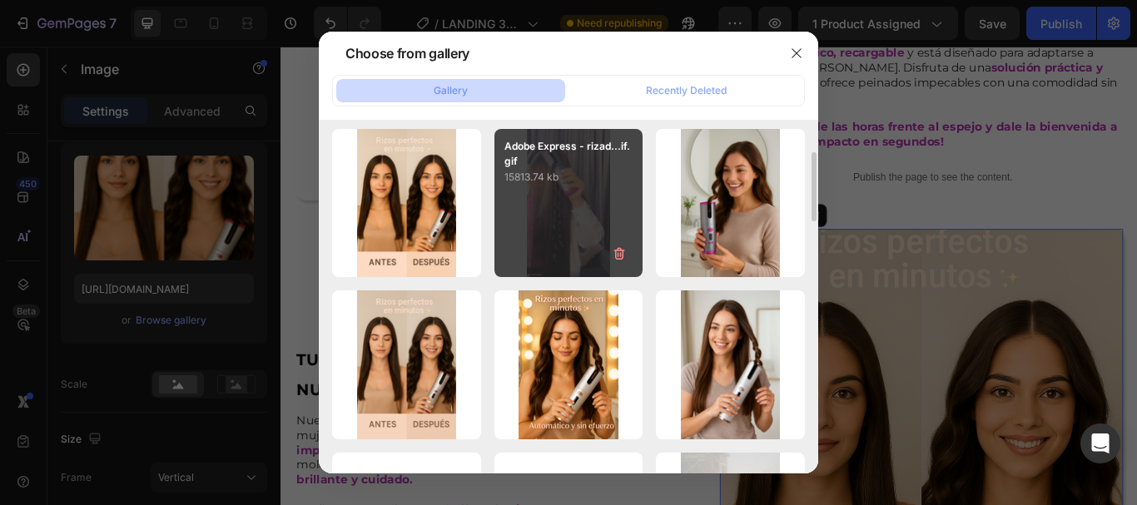
scroll to position [0, 0]
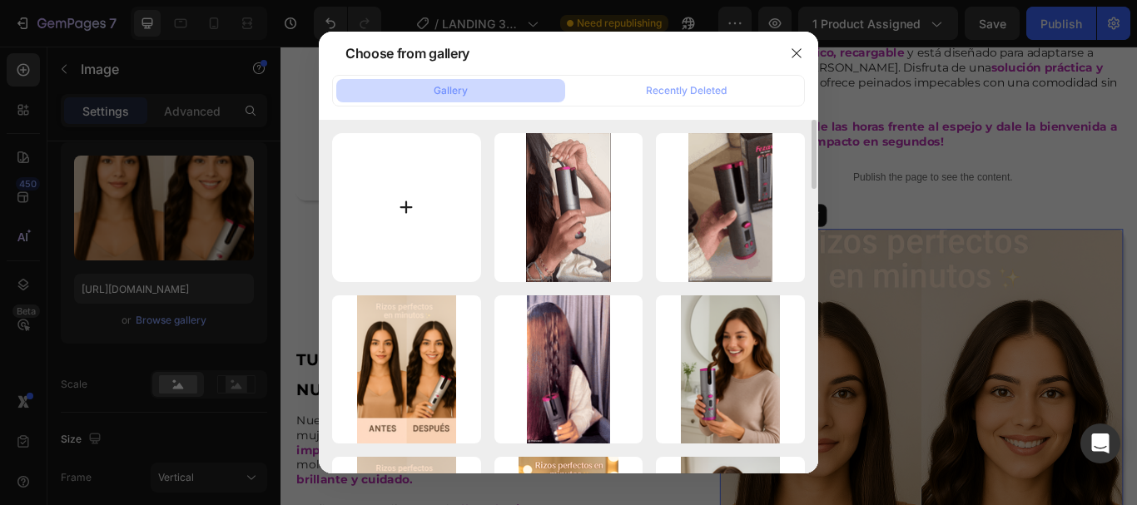
click at [411, 198] on input "file" at bounding box center [406, 207] width 149 height 149
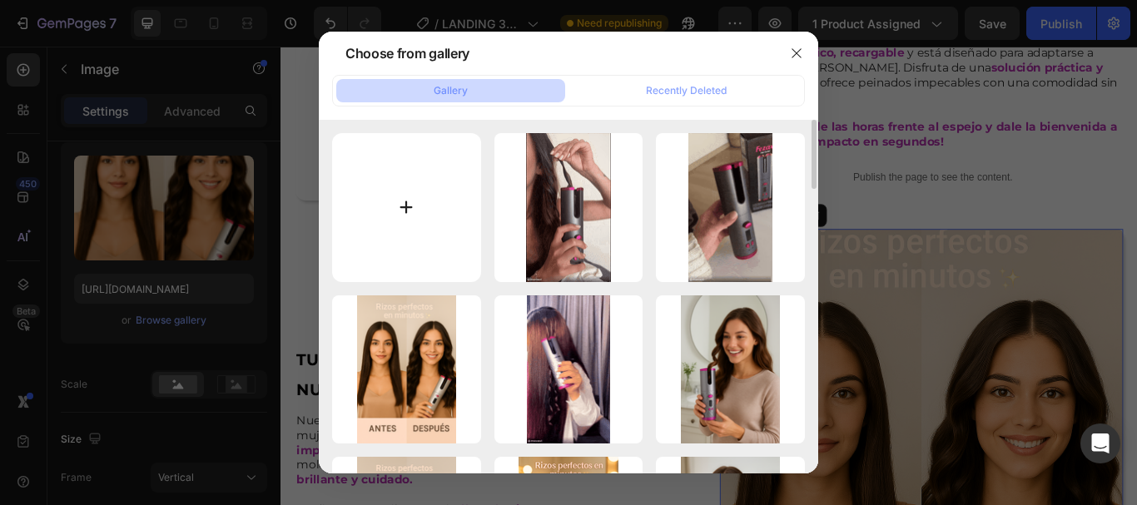
type input "C:\fakepath\ezgif.com-gif-maker_1_31d41420-ecfb-4b6a-b9bd-9c293fdb41db_540x.webp"
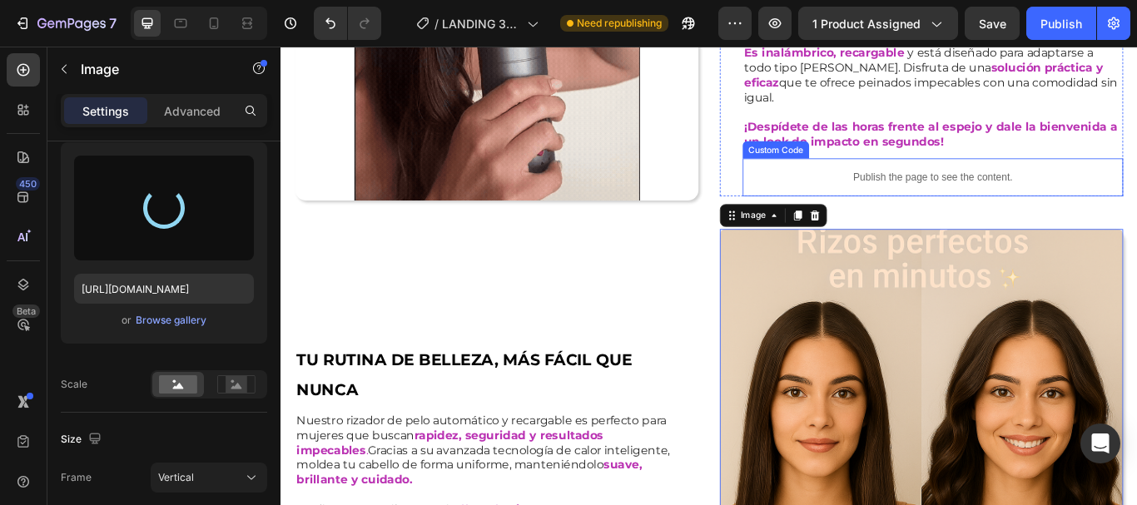
type input "https://cdn.shopify.com/s/files/1/0939/3215/9318/files/gempages_579765324400821…"
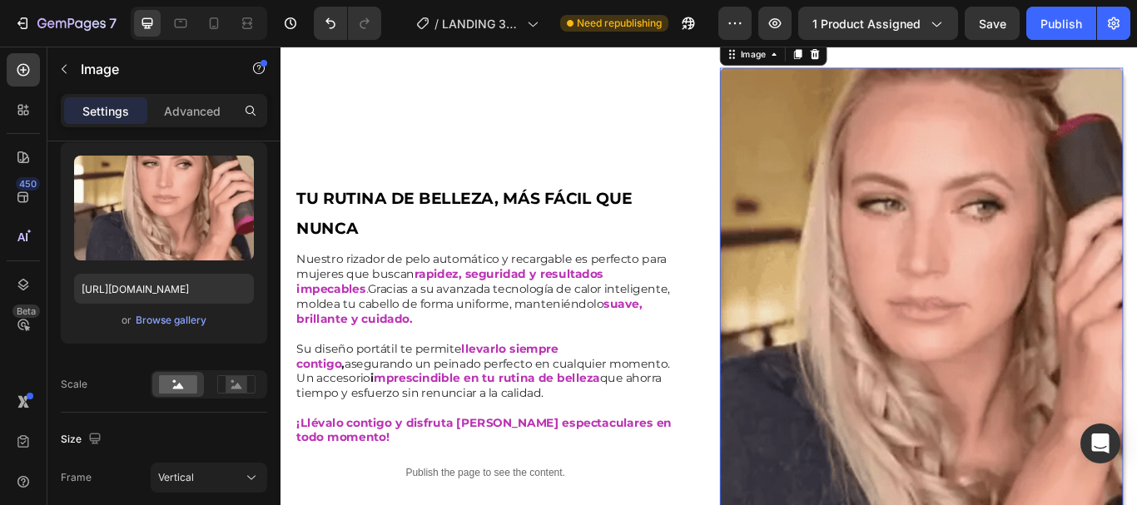
scroll to position [1747, 0]
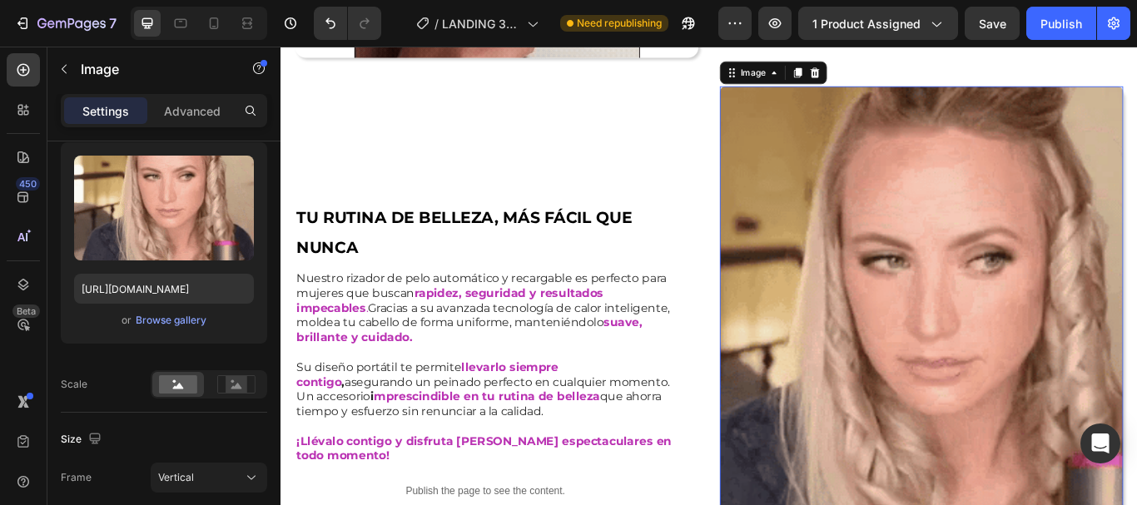
click at [1060, 359] on img at bounding box center [1027, 406] width 470 height 627
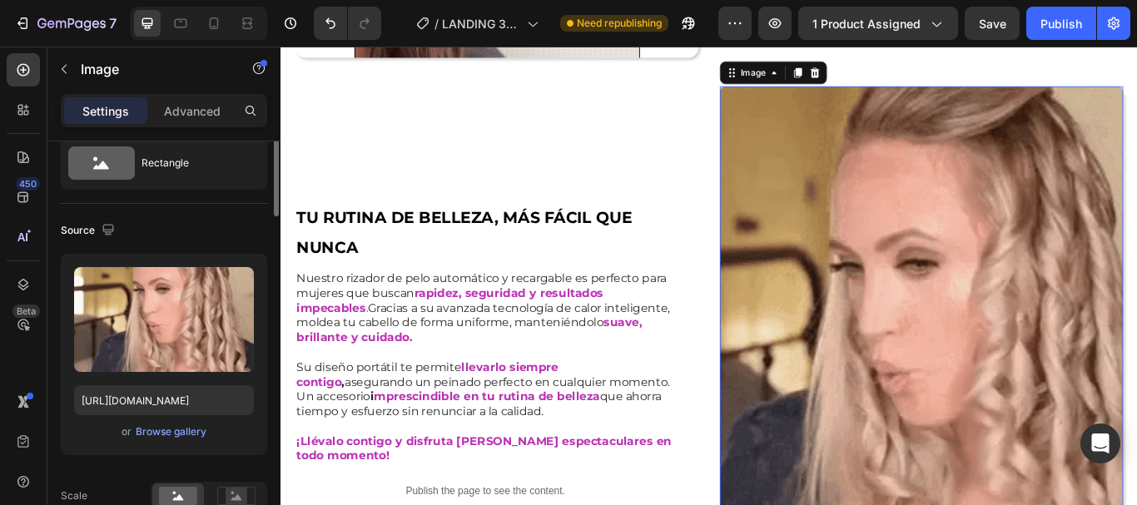
scroll to position [0, 0]
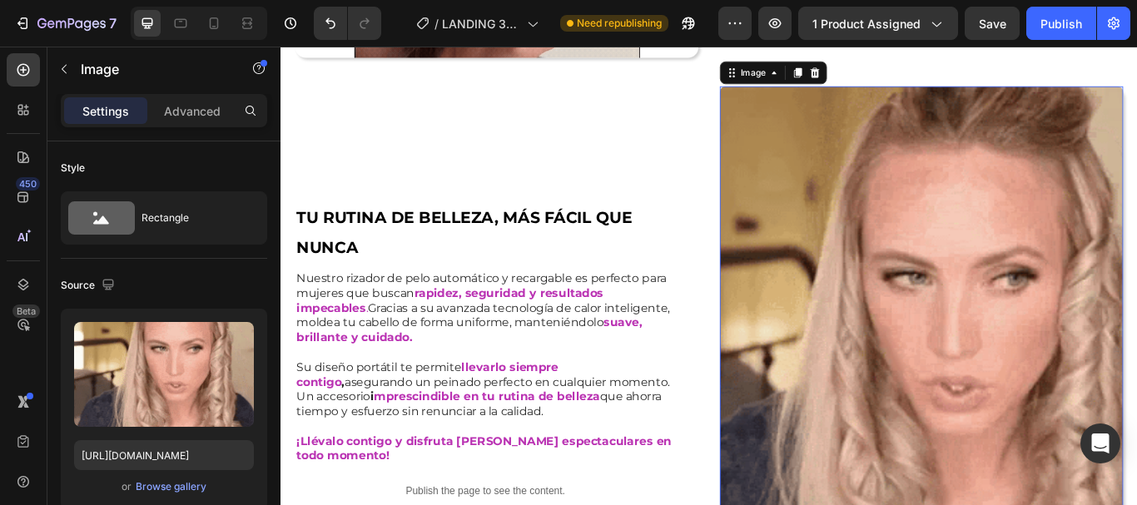
drag, startPoint x: 193, startPoint y: 115, endPoint x: 192, endPoint y: 129, distance: 14.2
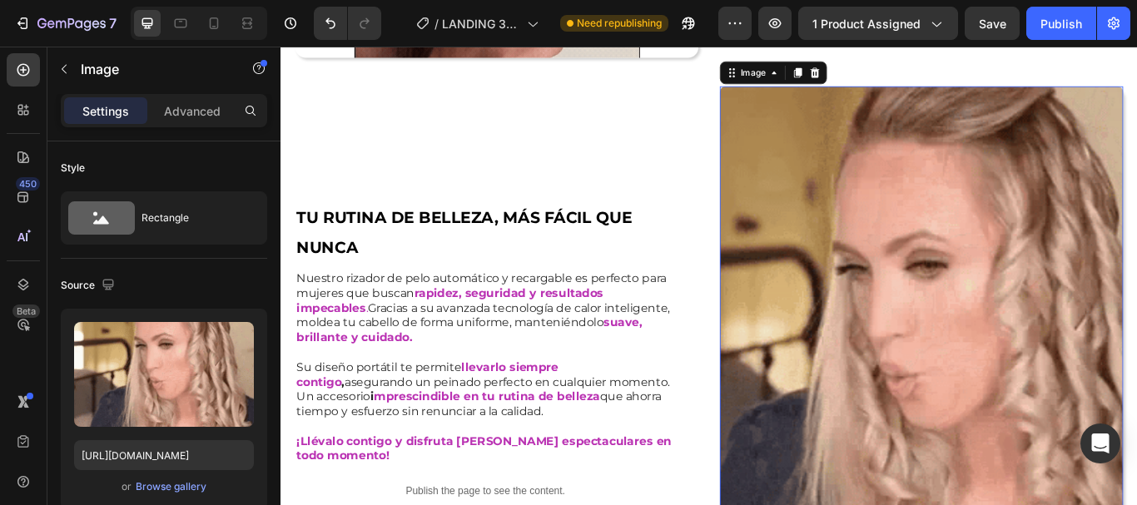
click at [193, 113] on p "Advanced" at bounding box center [192, 110] width 57 height 17
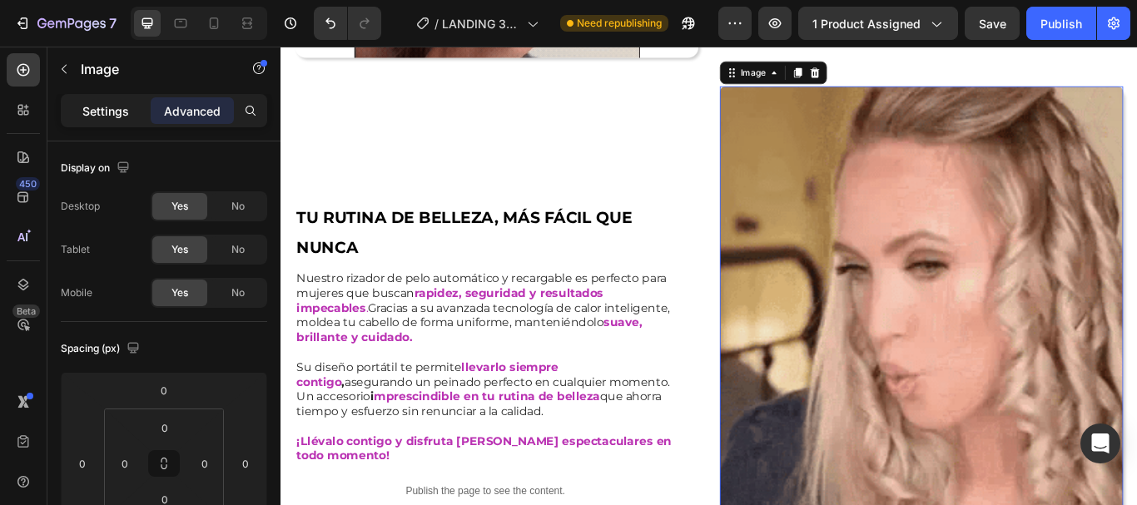
click at [98, 111] on p "Settings" at bounding box center [105, 110] width 47 height 17
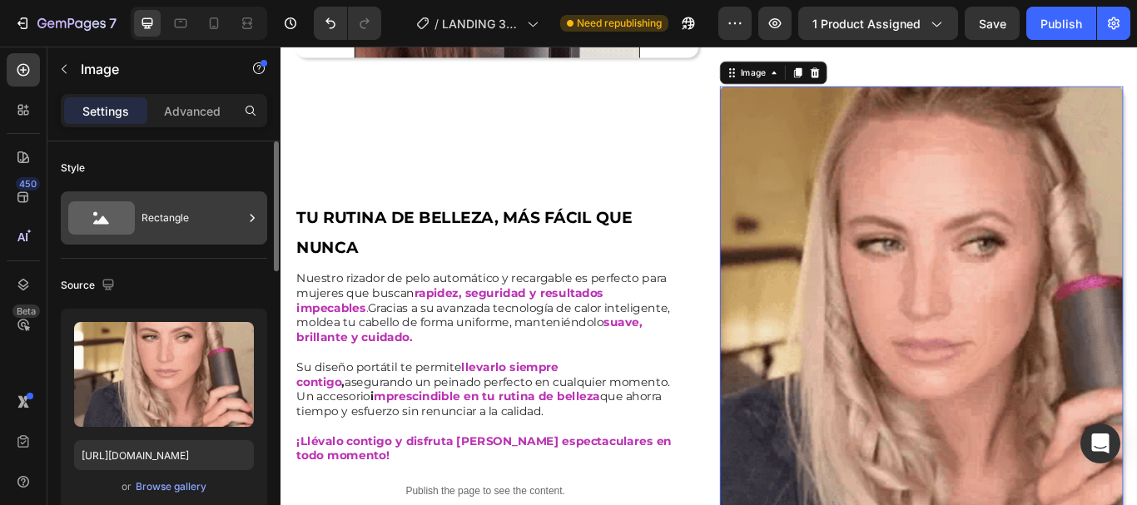
click at [247, 213] on icon at bounding box center [252, 218] width 17 height 17
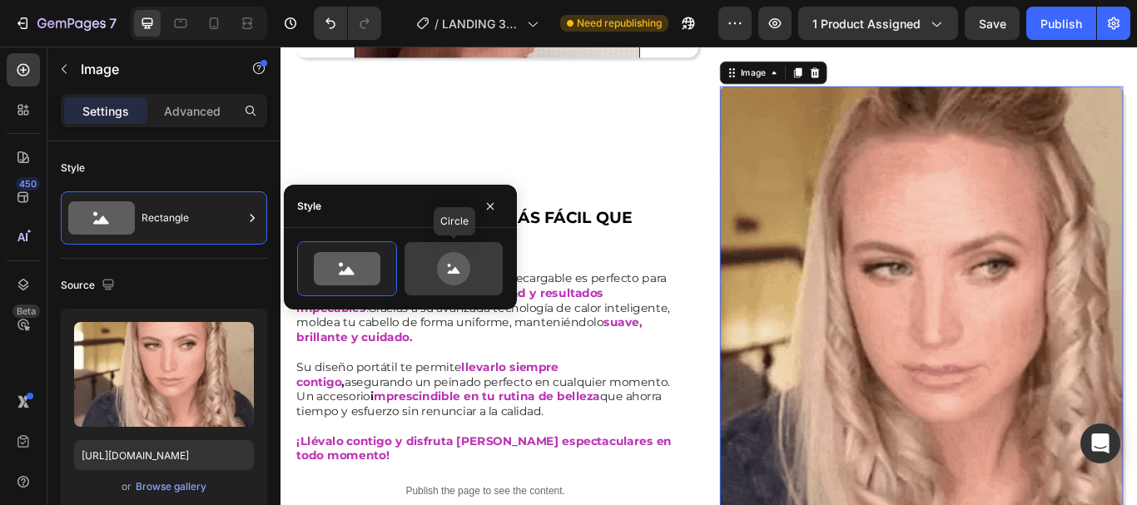
click at [450, 264] on icon at bounding box center [453, 268] width 33 height 33
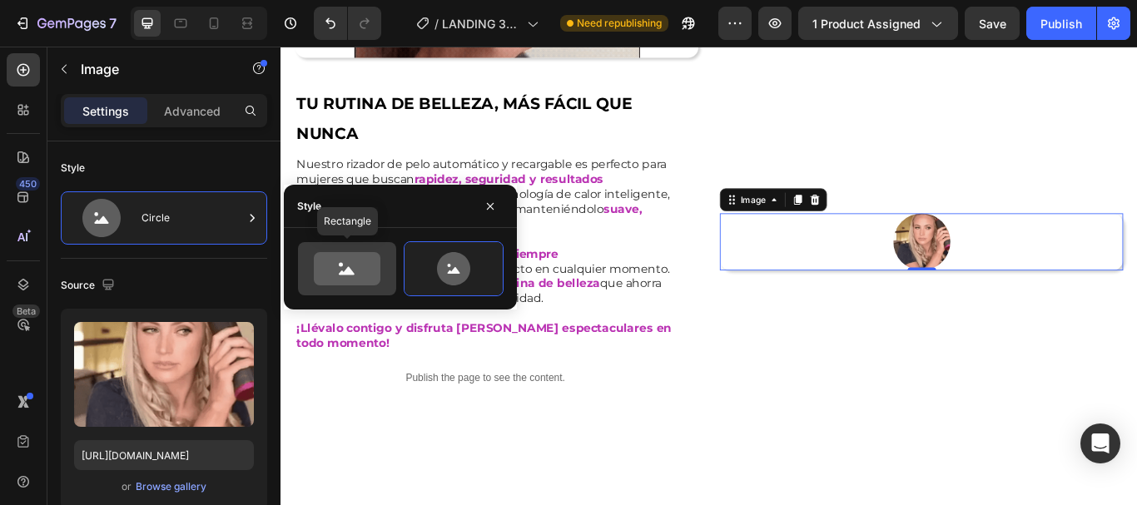
click at [371, 264] on icon at bounding box center [347, 268] width 67 height 33
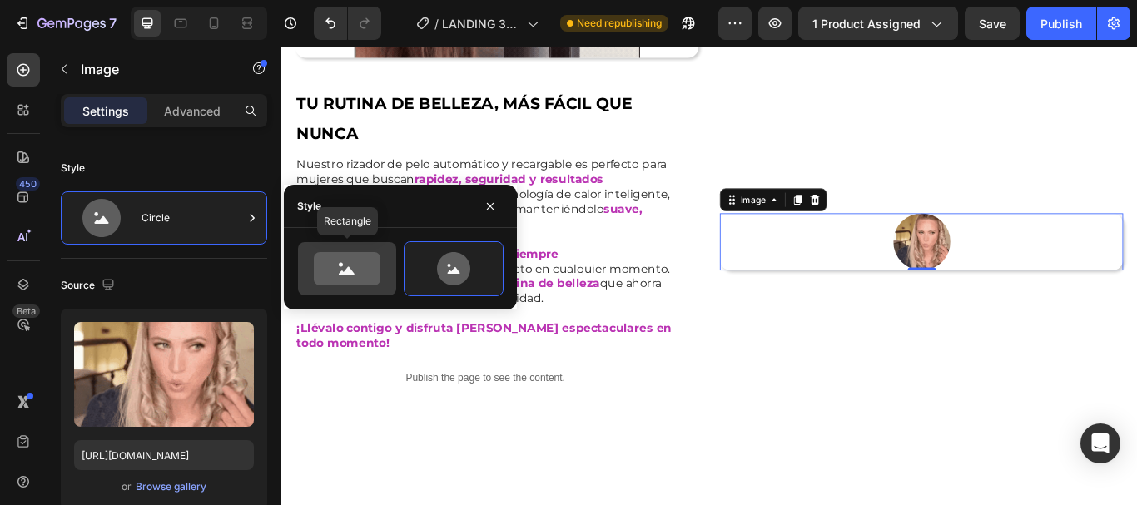
type input "100"
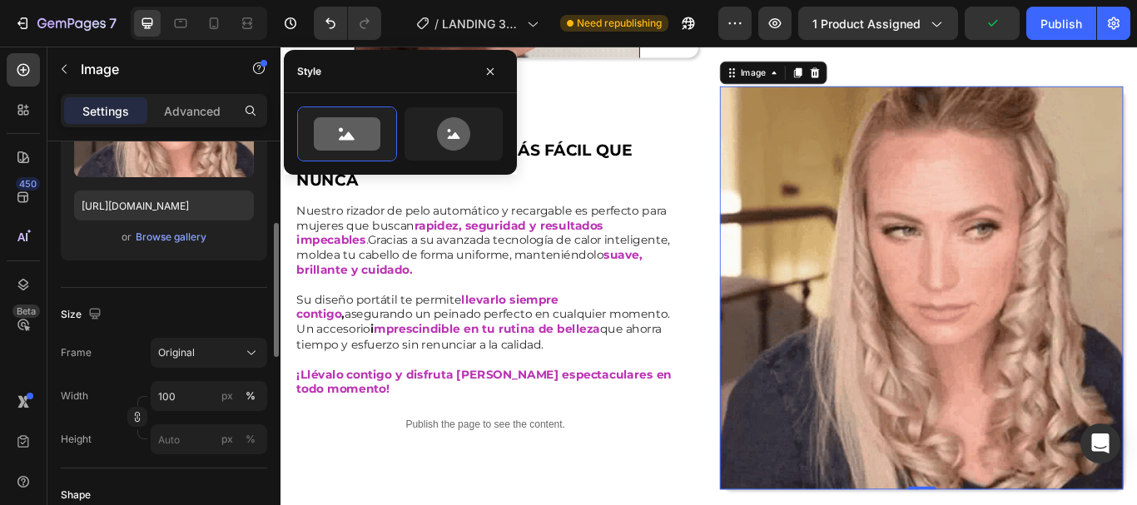
scroll to position [333, 0]
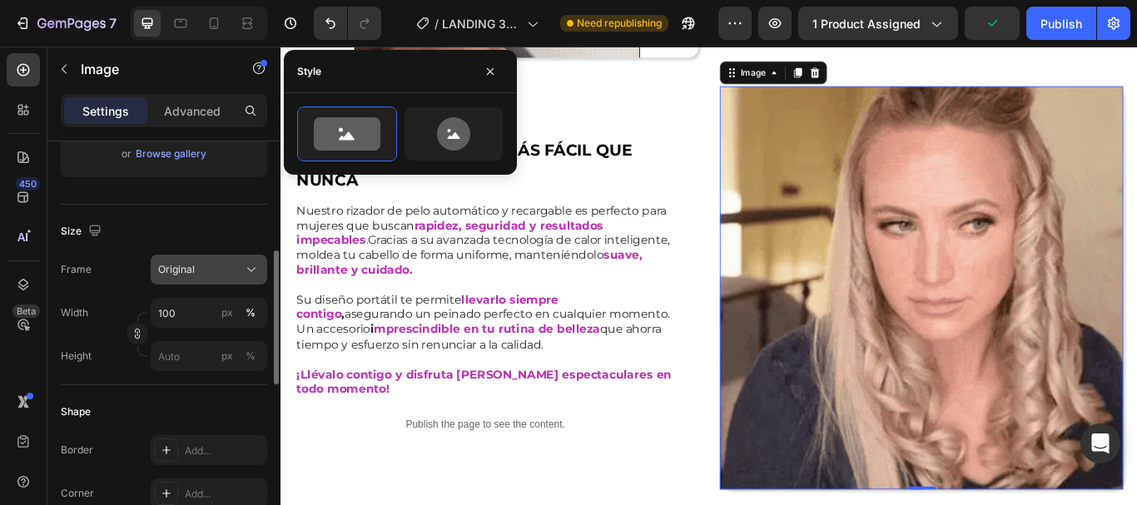
click at [253, 266] on icon at bounding box center [251, 269] width 17 height 17
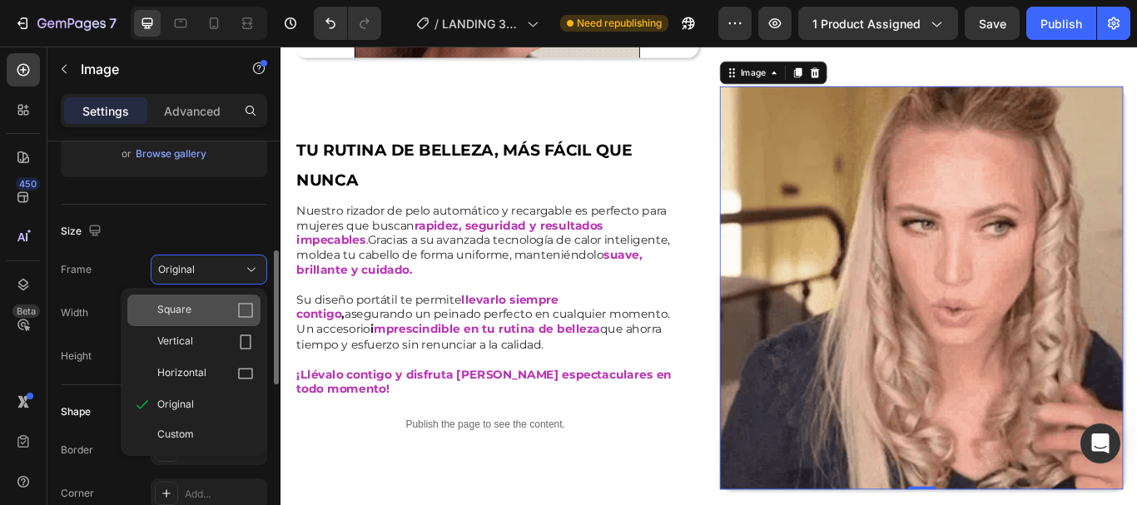
click at [245, 310] on icon at bounding box center [245, 310] width 17 height 17
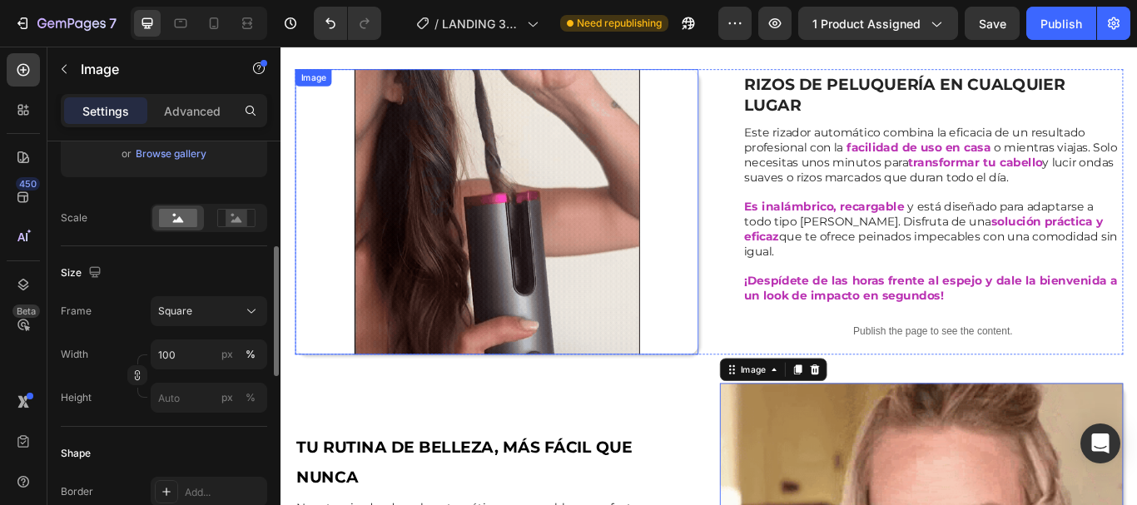
scroll to position [1331, 0]
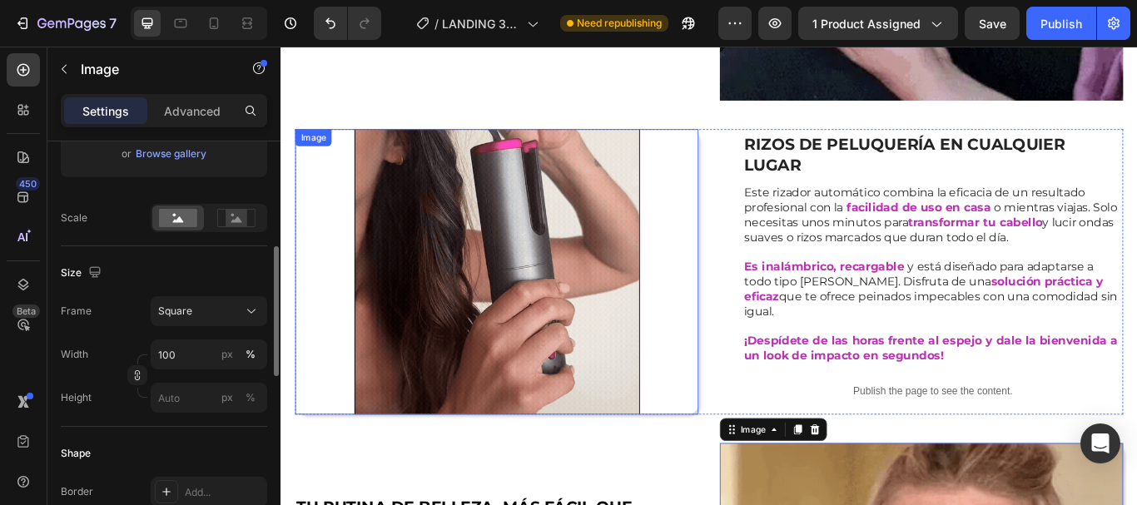
click at [557, 264] on img at bounding box center [532, 309] width 333 height 333
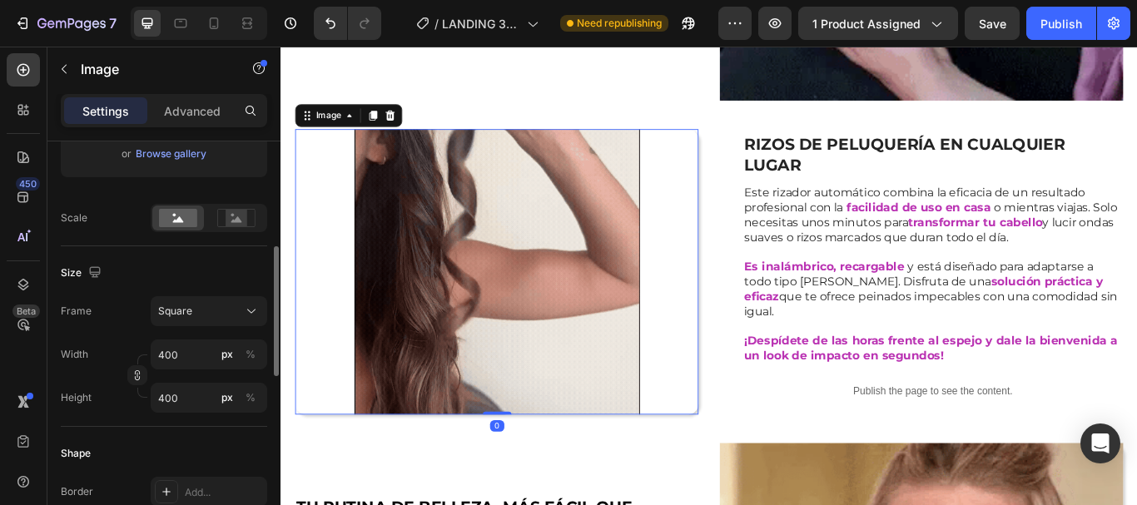
click at [478, 281] on img at bounding box center [532, 309] width 333 height 333
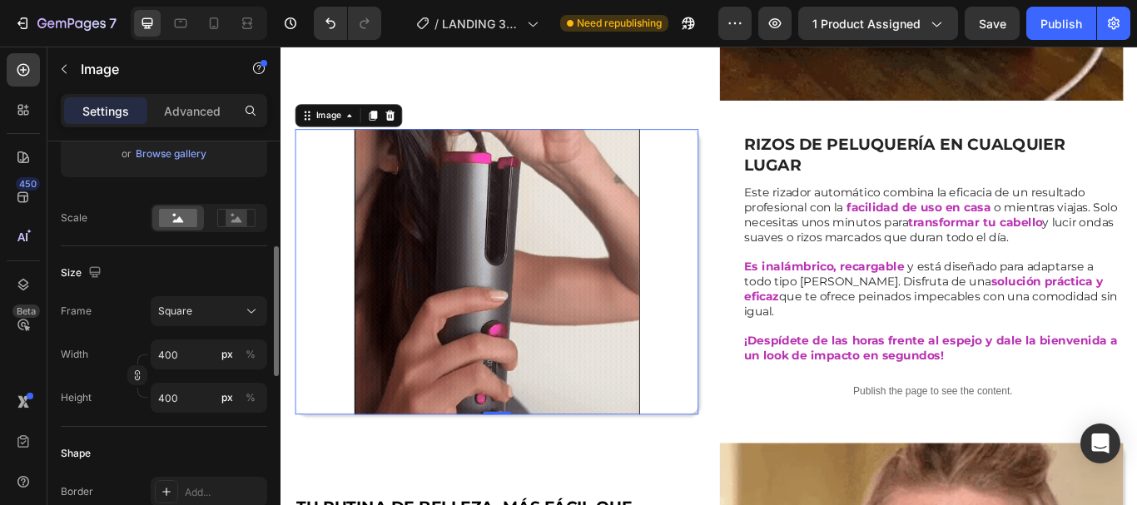
scroll to position [166, 0]
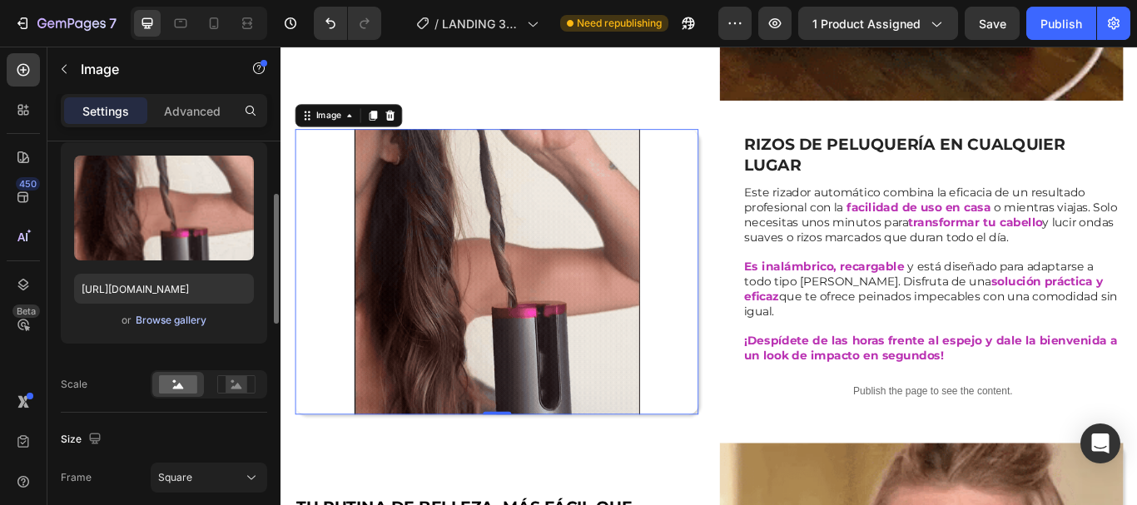
click at [170, 318] on div "Browse gallery" at bounding box center [171, 320] width 71 height 15
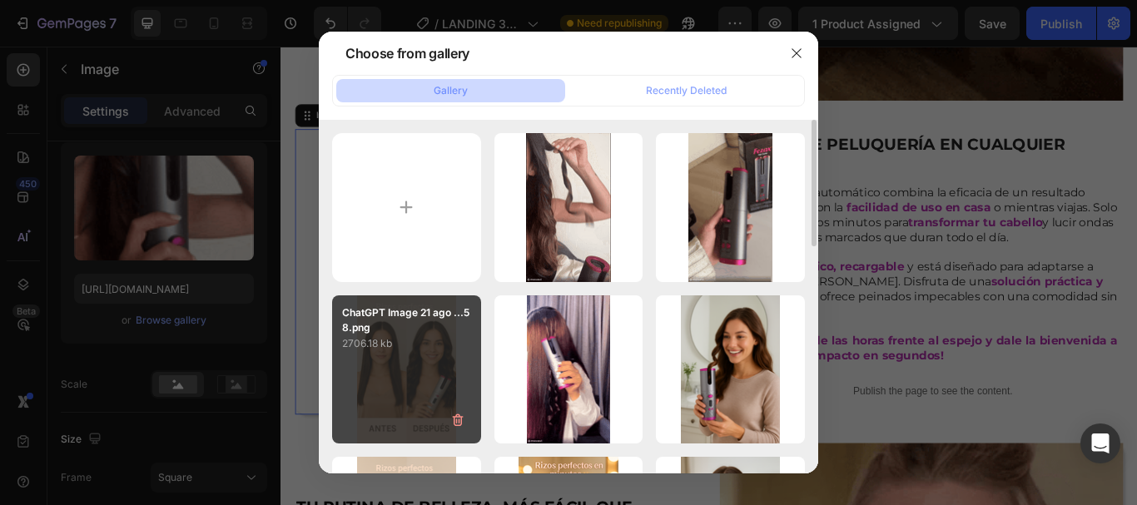
click at [401, 370] on div "ChatGPT Image 21 ago ...58.png 2706.18 kb" at bounding box center [406, 369] width 149 height 149
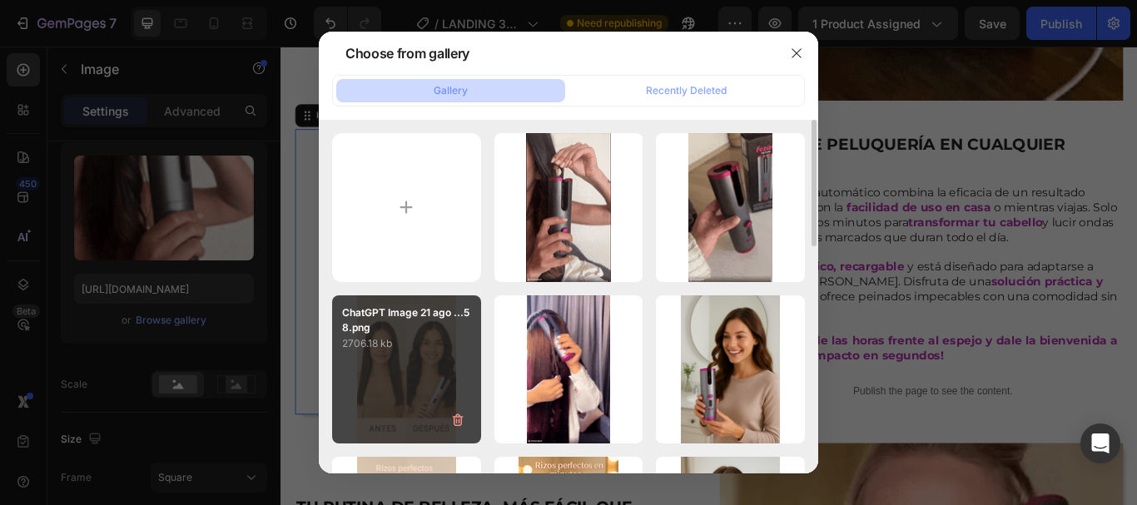
type input "https://cdn.shopify.com/s/files/1/0939/3215/9318/files/gempages_579765324400821…"
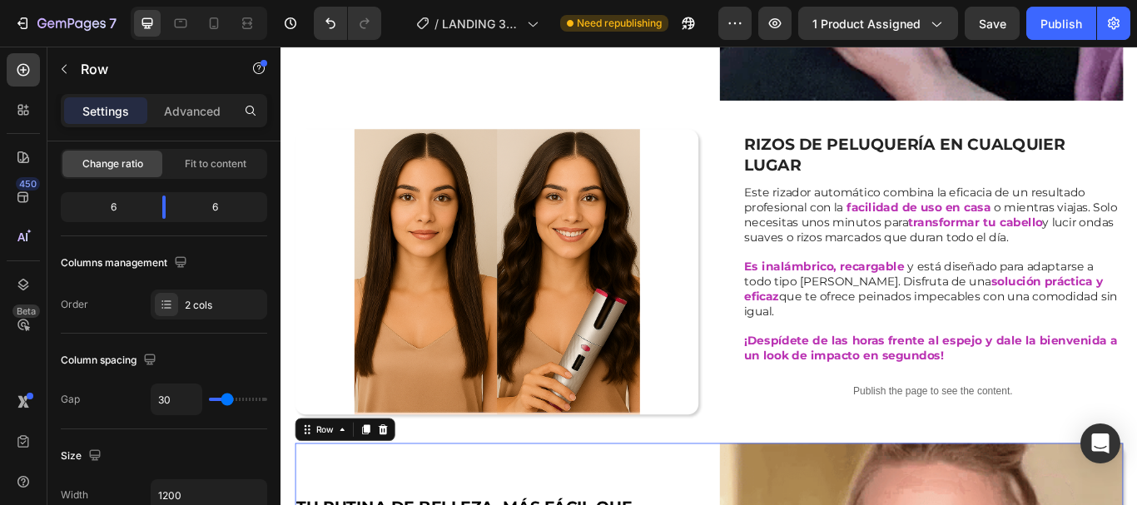
scroll to position [0, 0]
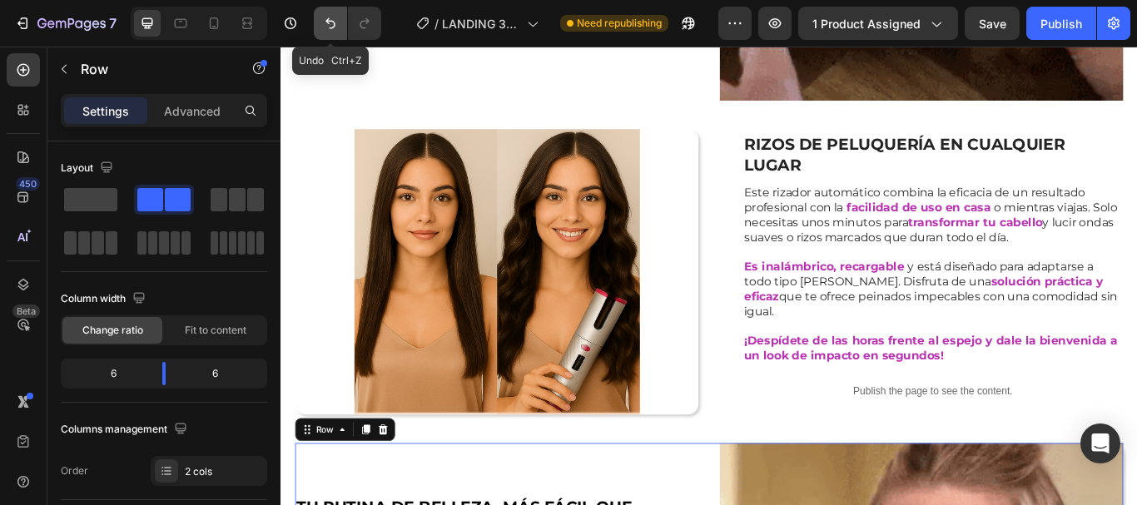
click at [326, 22] on icon "Undo/Redo" at bounding box center [330, 23] width 10 height 11
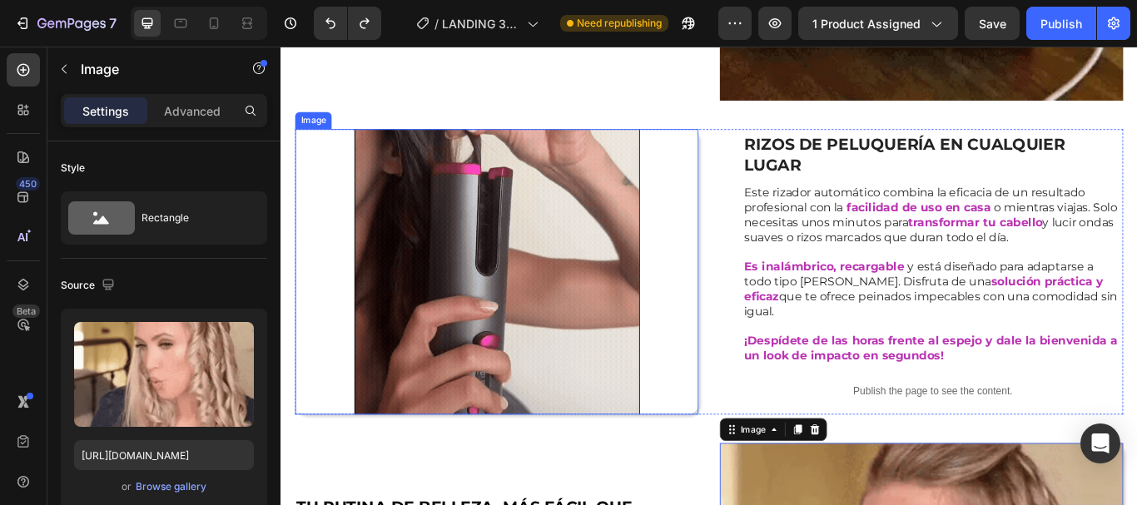
click at [547, 299] on img at bounding box center [532, 309] width 333 height 333
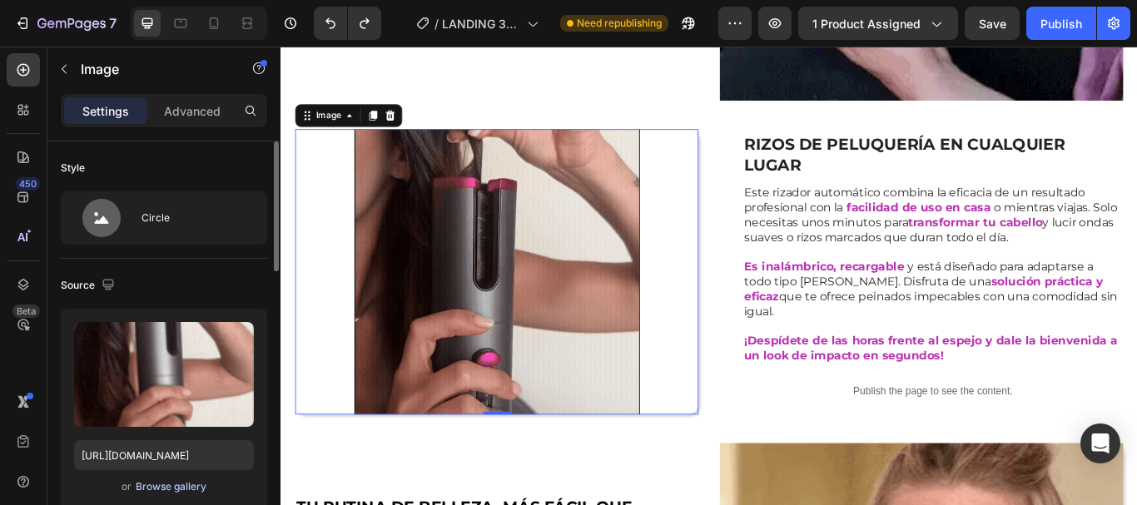
click at [163, 484] on div "Browse gallery" at bounding box center [171, 486] width 71 height 15
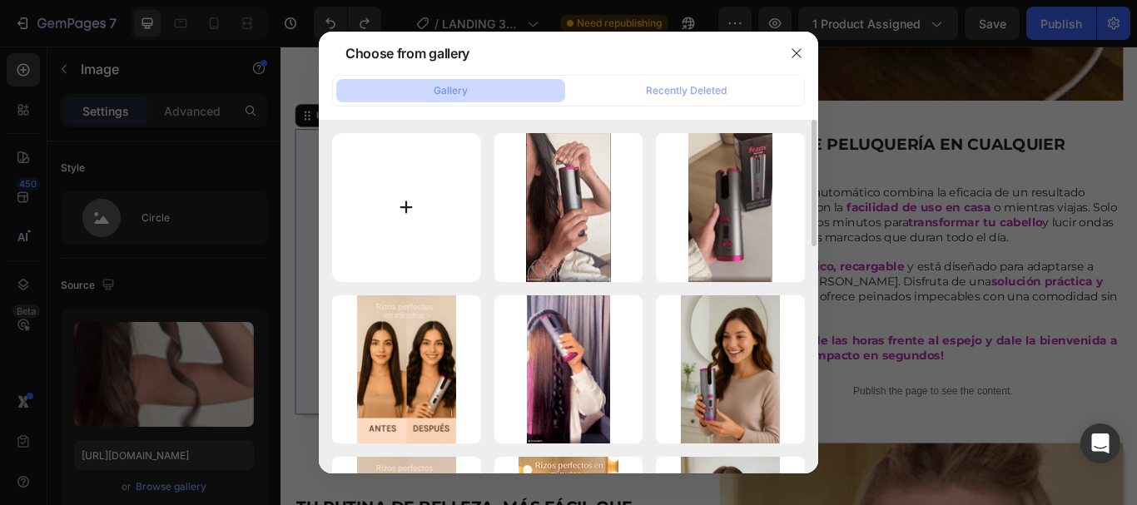
scroll to position [83, 0]
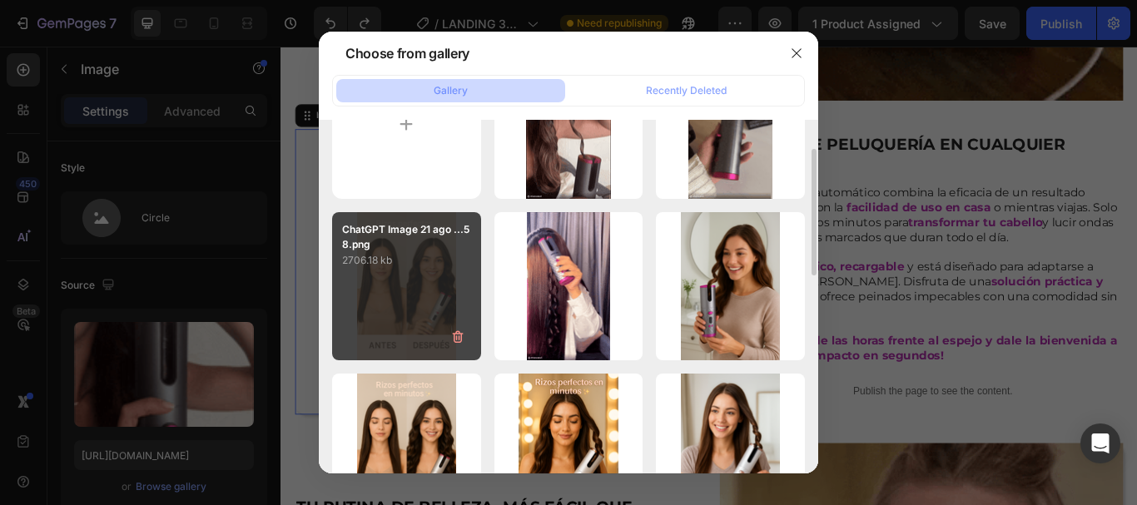
click at [404, 281] on div "ChatGPT Image 21 ago ...58.png 2706.18 kb" at bounding box center [406, 286] width 149 height 149
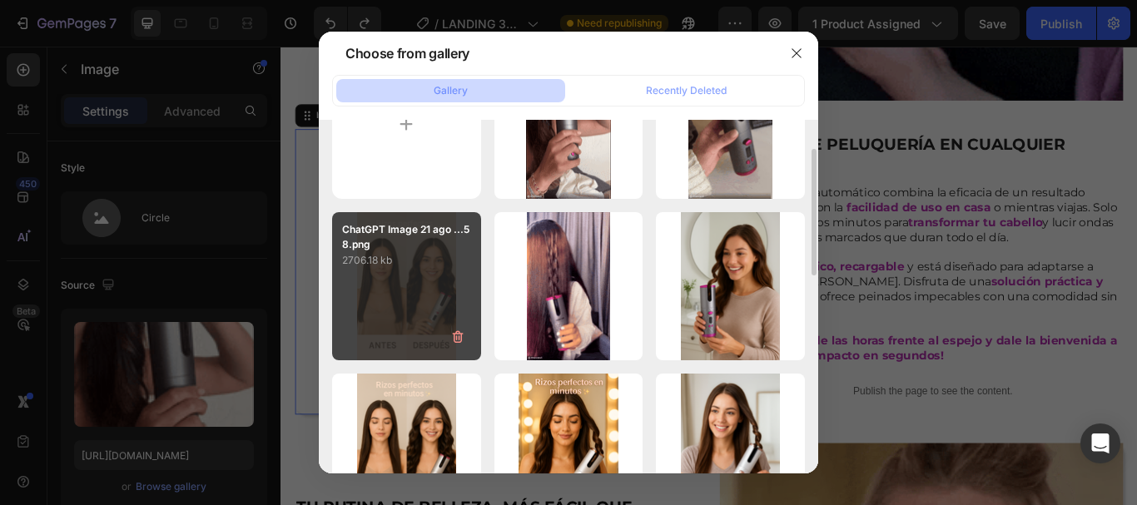
type input "https://cdn.shopify.com/s/files/1/0939/3215/9318/files/gempages_579765324400821…"
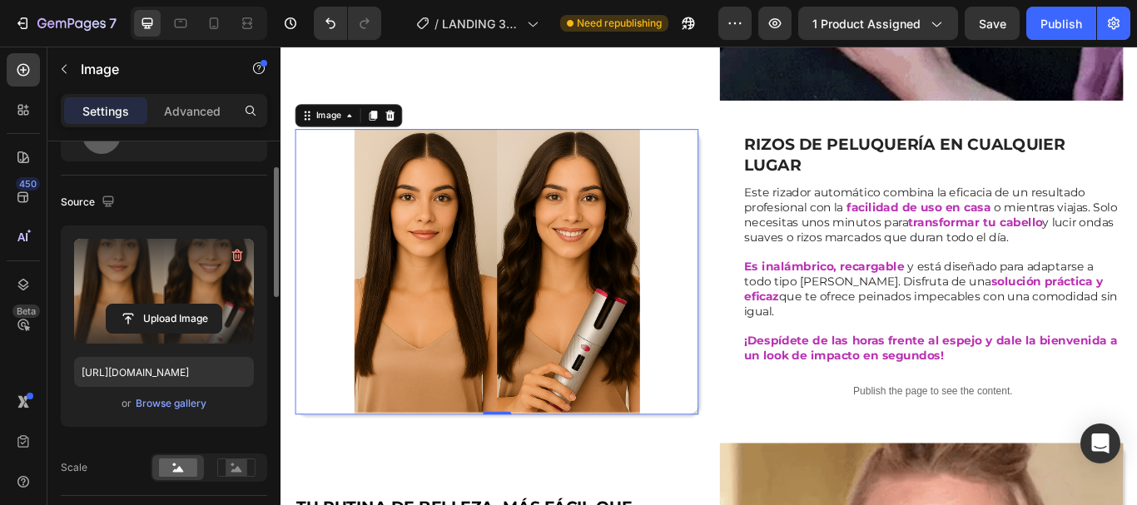
scroll to position [0, 0]
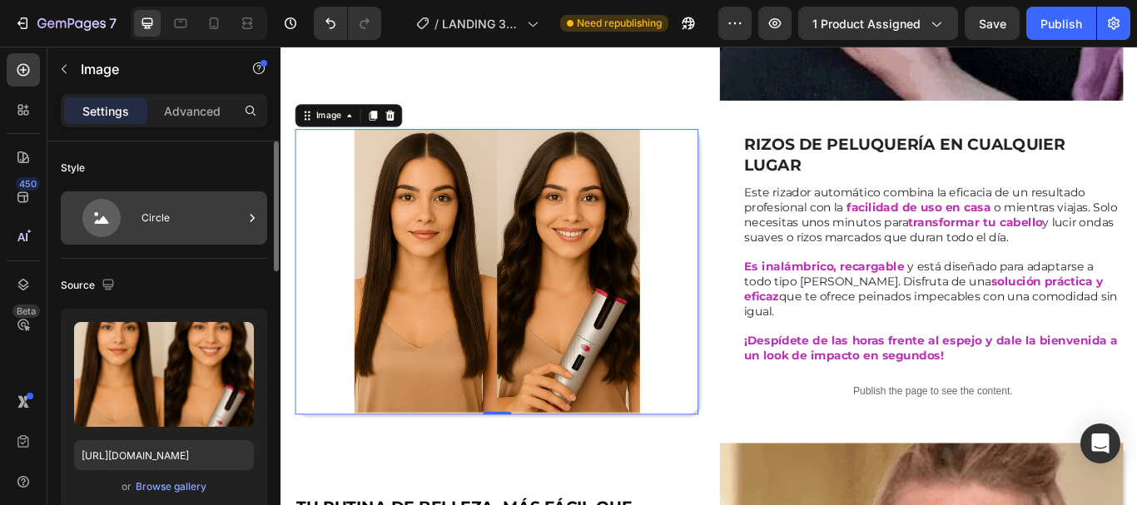
click at [198, 224] on div "Circle" at bounding box center [192, 218] width 102 height 38
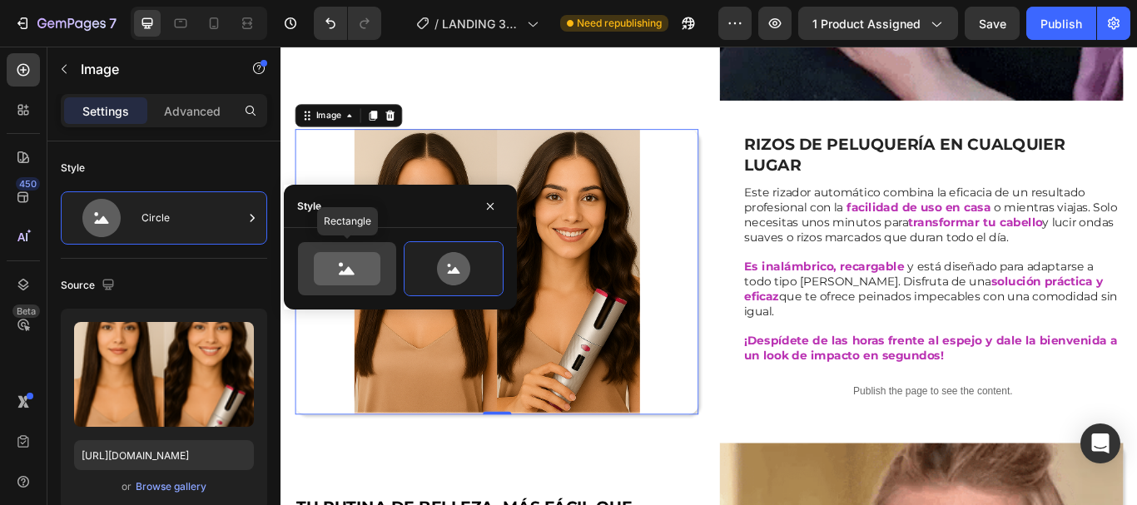
click at [358, 268] on icon at bounding box center [347, 268] width 67 height 33
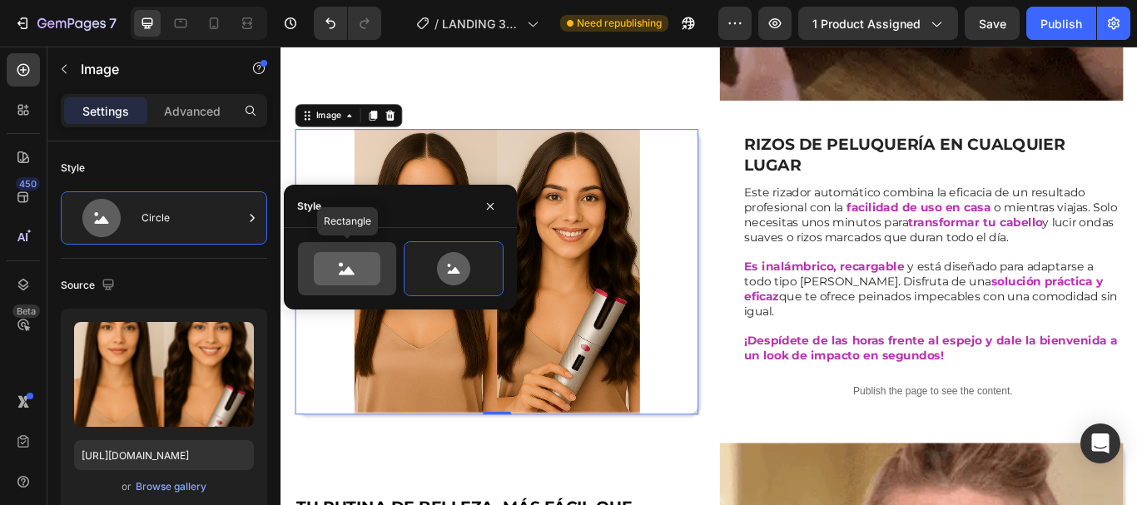
type input "100"
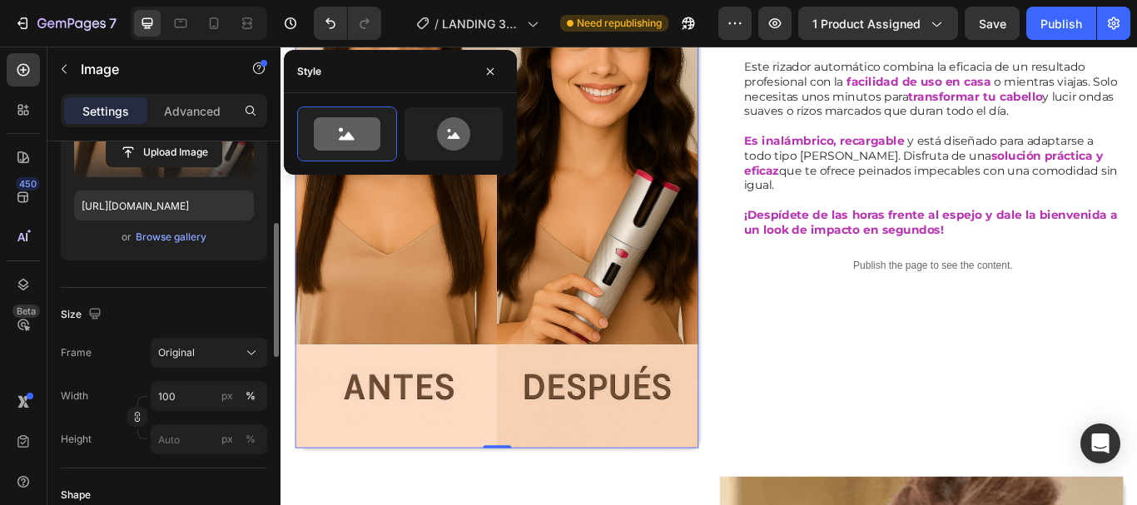
scroll to position [333, 0]
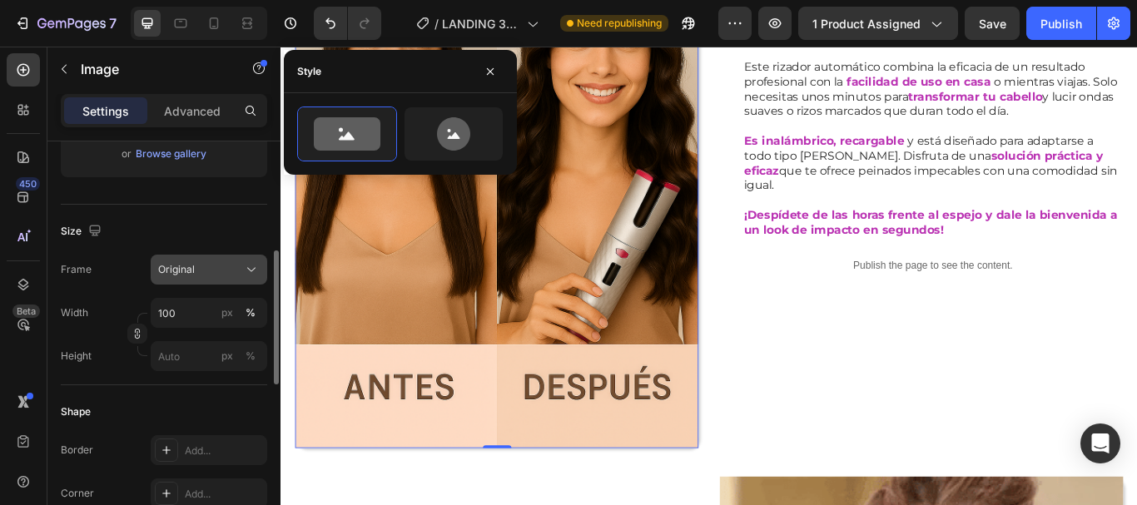
click at [219, 265] on div "Original" at bounding box center [199, 269] width 82 height 15
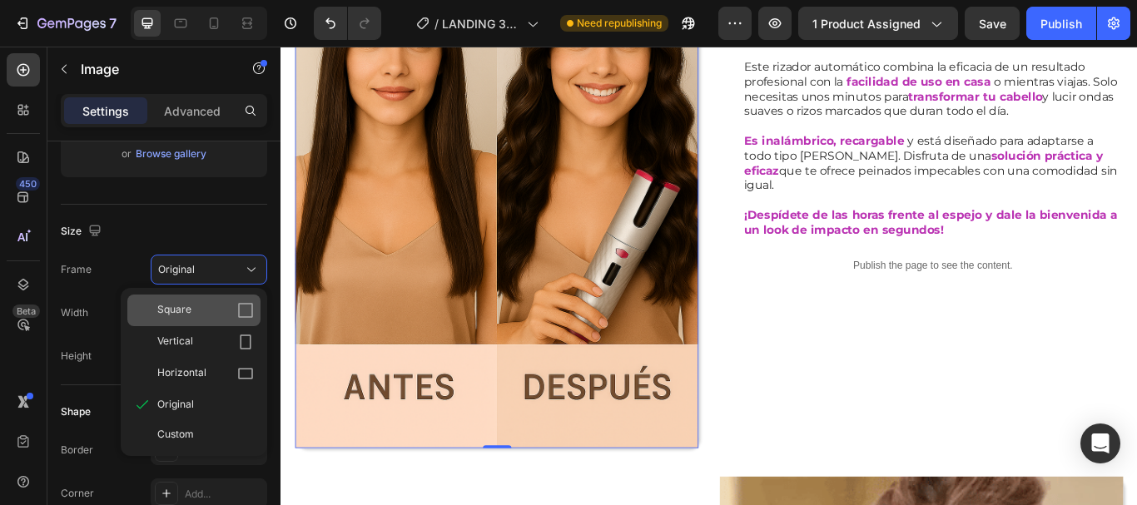
click at [201, 303] on div "Square" at bounding box center [205, 310] width 97 height 17
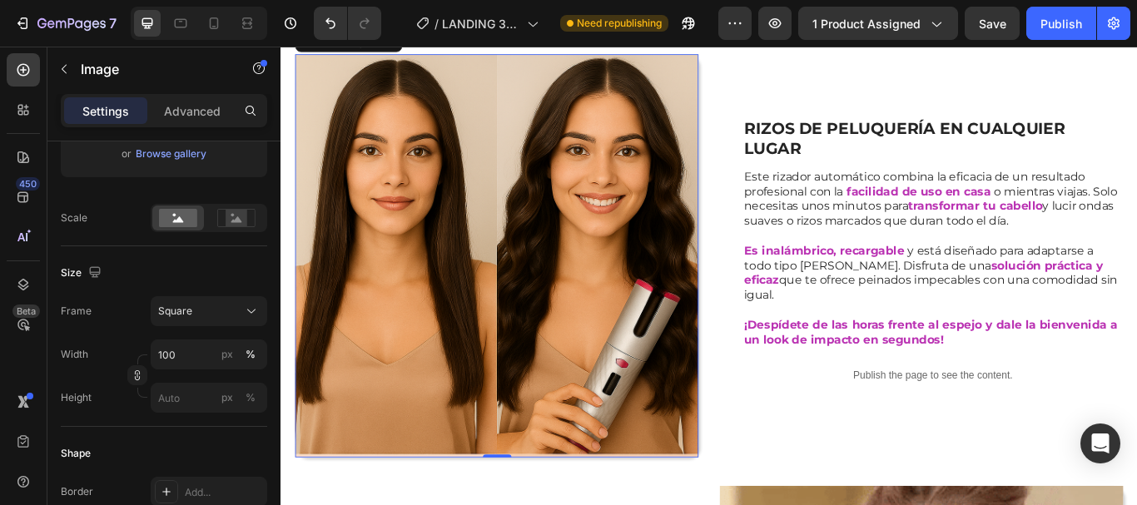
scroll to position [1465, 0]
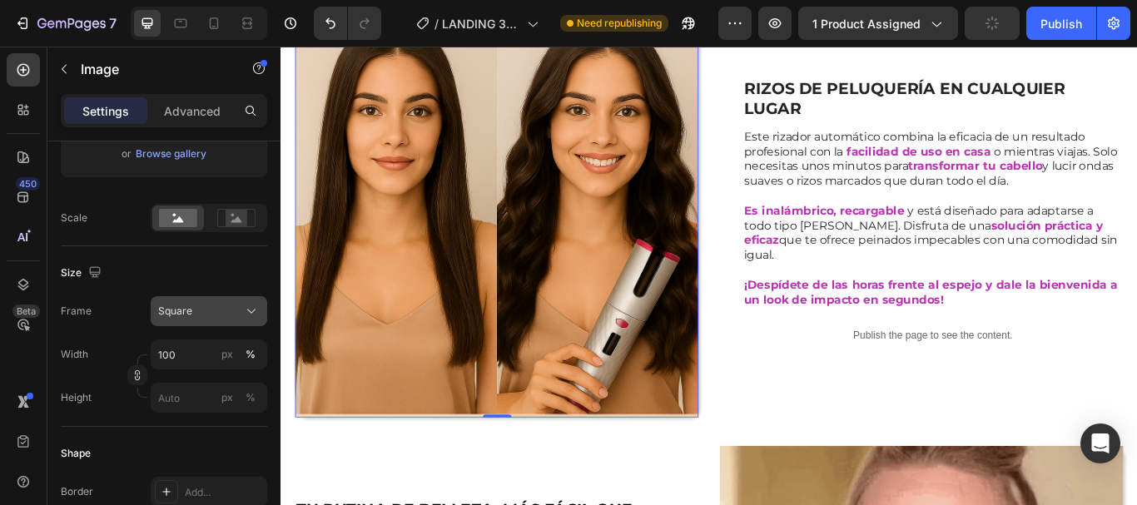
click at [257, 305] on icon at bounding box center [251, 311] width 17 height 17
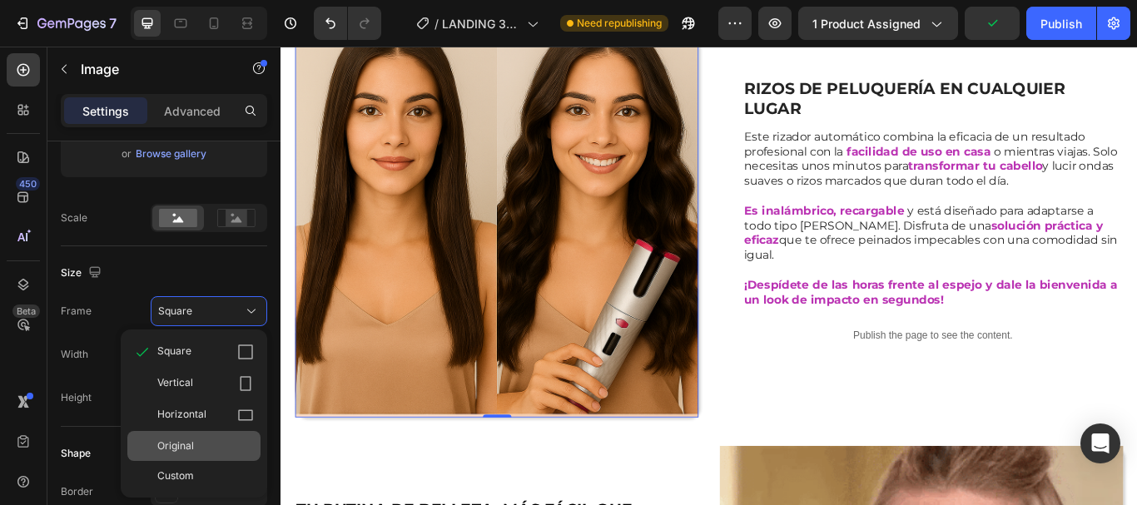
click at [191, 443] on span "Original" at bounding box center [175, 446] width 37 height 15
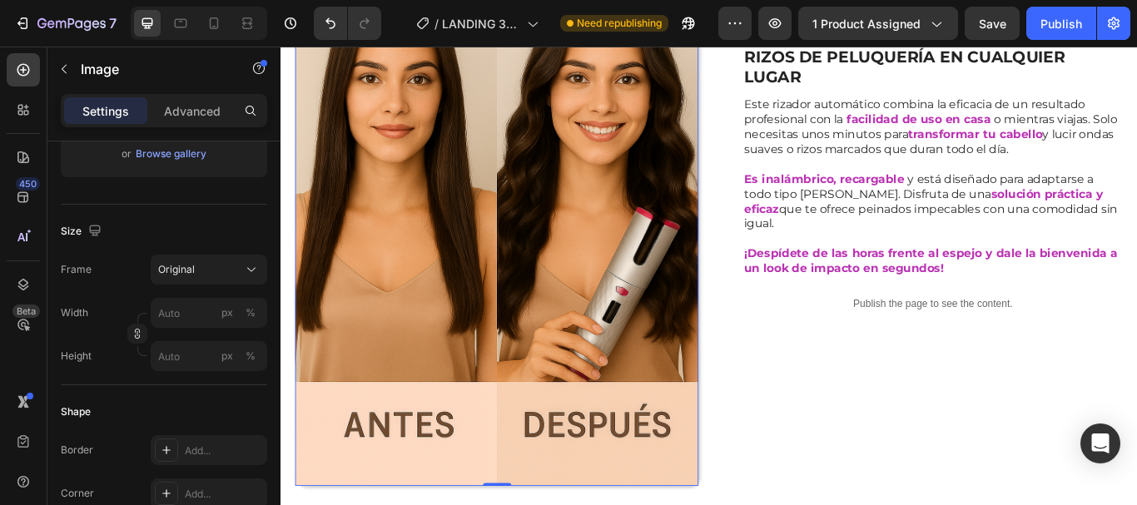
scroll to position [1581, 0]
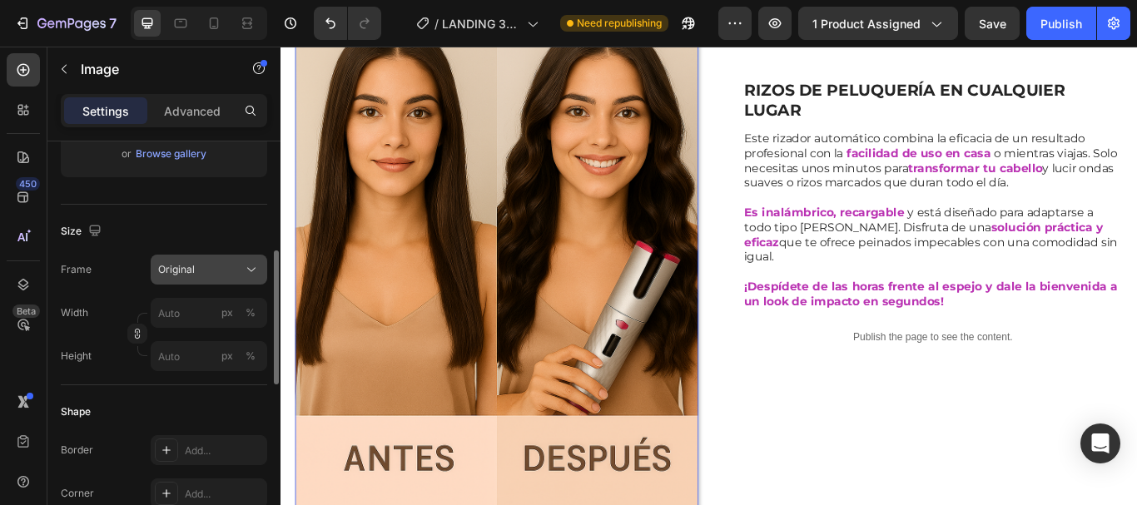
click at [220, 275] on div "Original" at bounding box center [199, 269] width 82 height 15
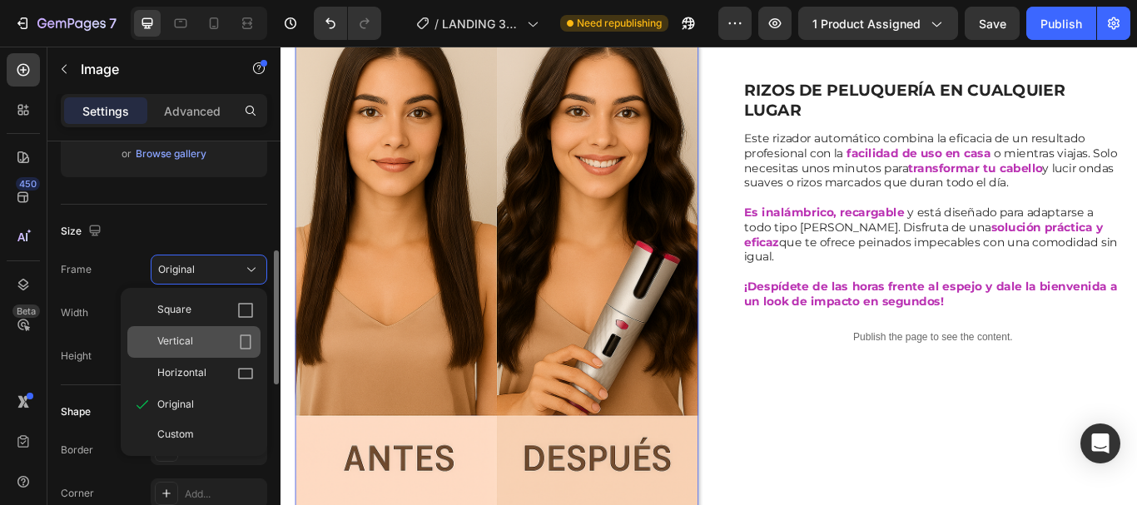
click at [235, 335] on div "Vertical" at bounding box center [205, 342] width 97 height 17
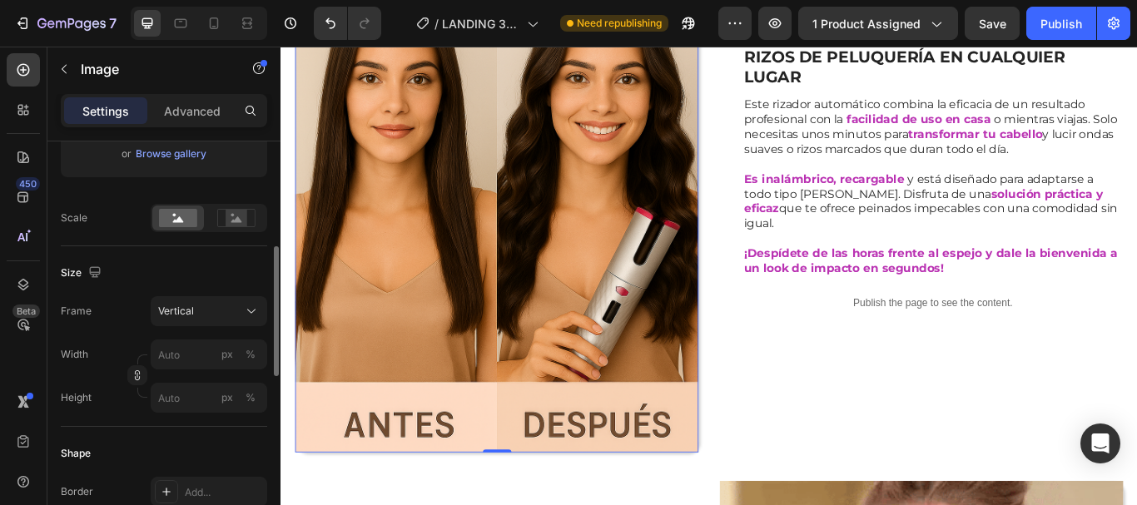
scroll to position [1543, 0]
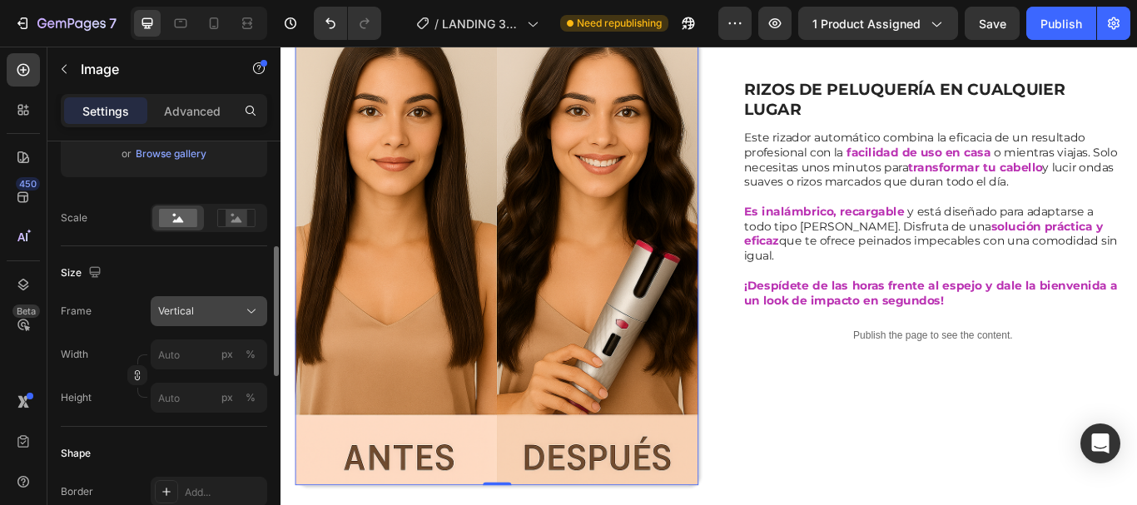
click at [250, 310] on icon at bounding box center [251, 311] width 17 height 17
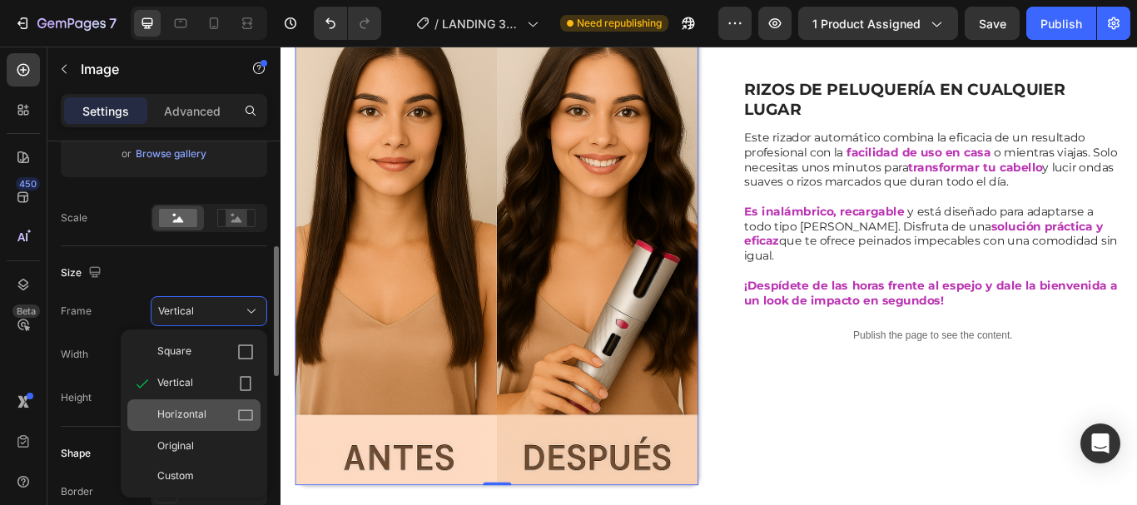
click at [246, 419] on icon at bounding box center [245, 415] width 17 height 17
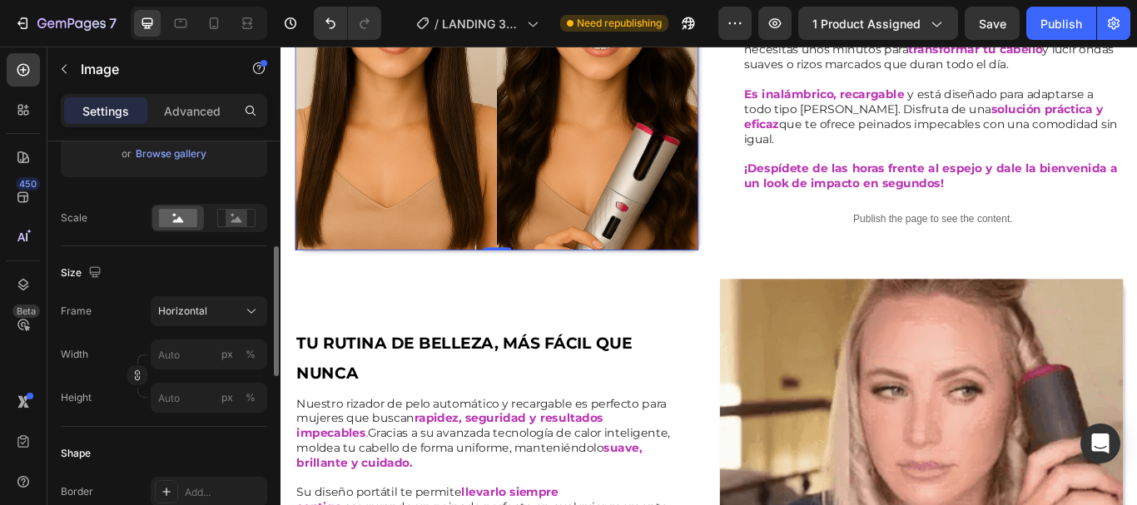
scroll to position [1407, 0]
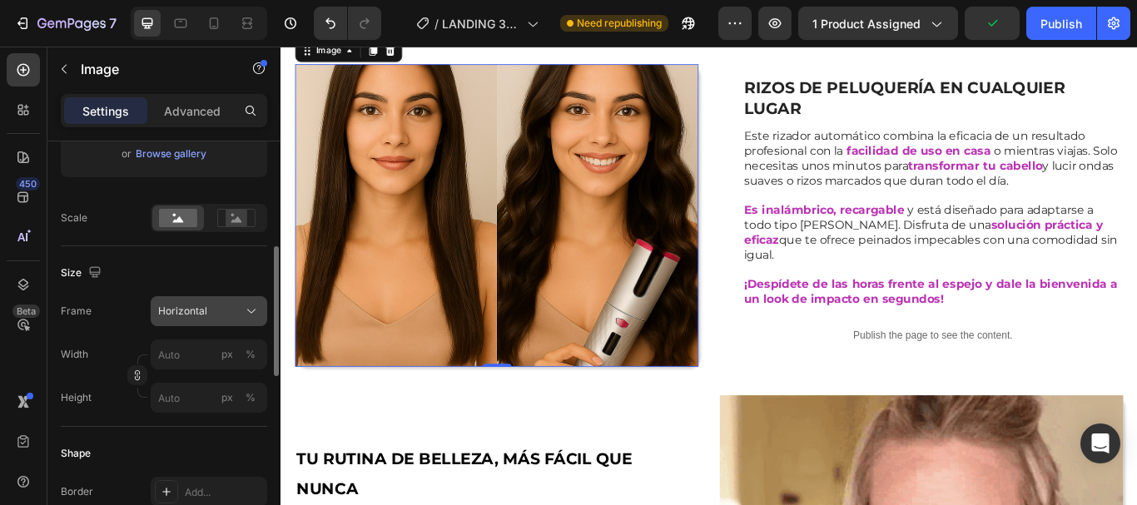
click at [250, 307] on icon at bounding box center [251, 311] width 17 height 17
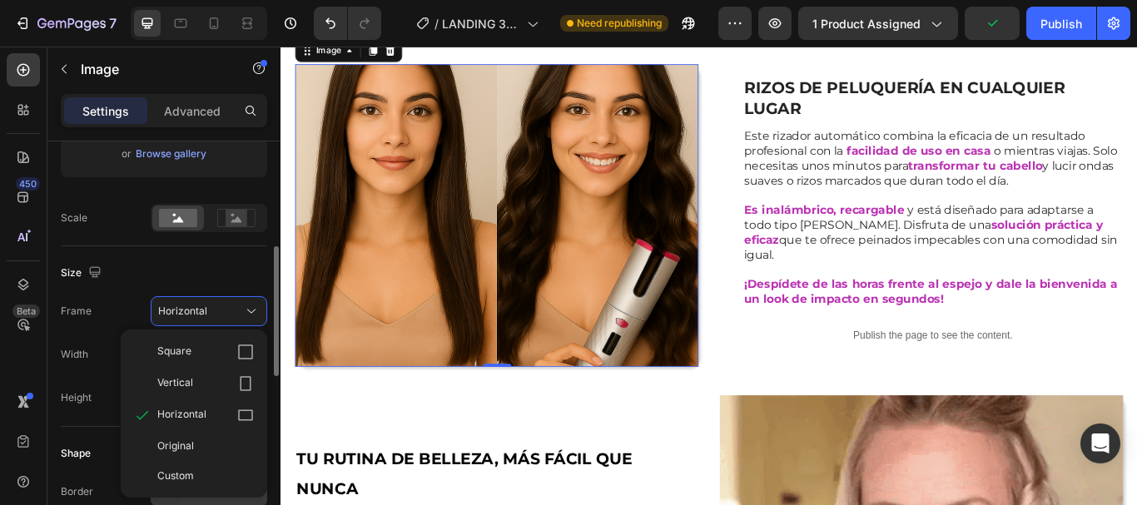
click at [199, 442] on div "Original" at bounding box center [205, 446] width 97 height 15
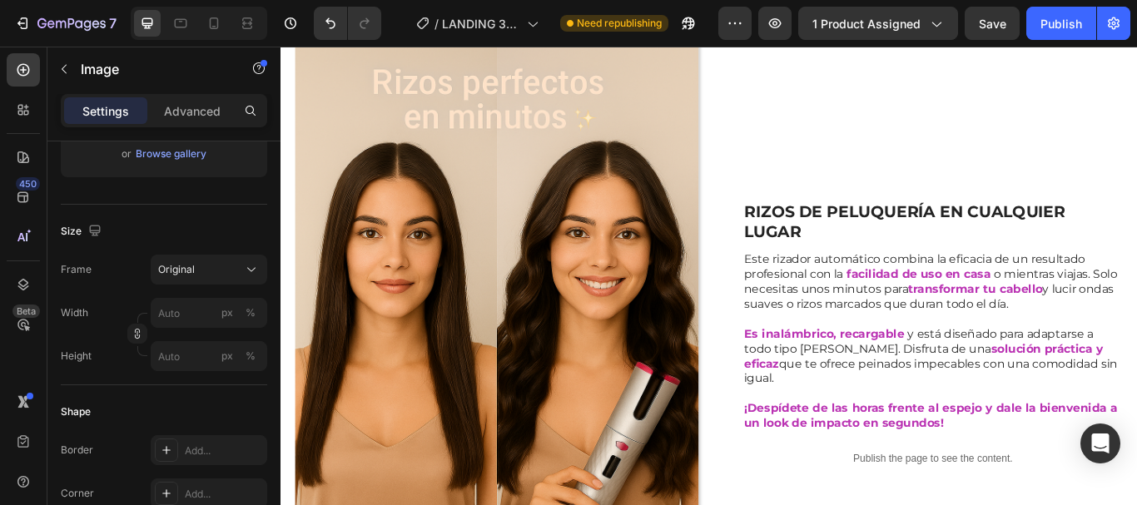
scroll to position [1498, 0]
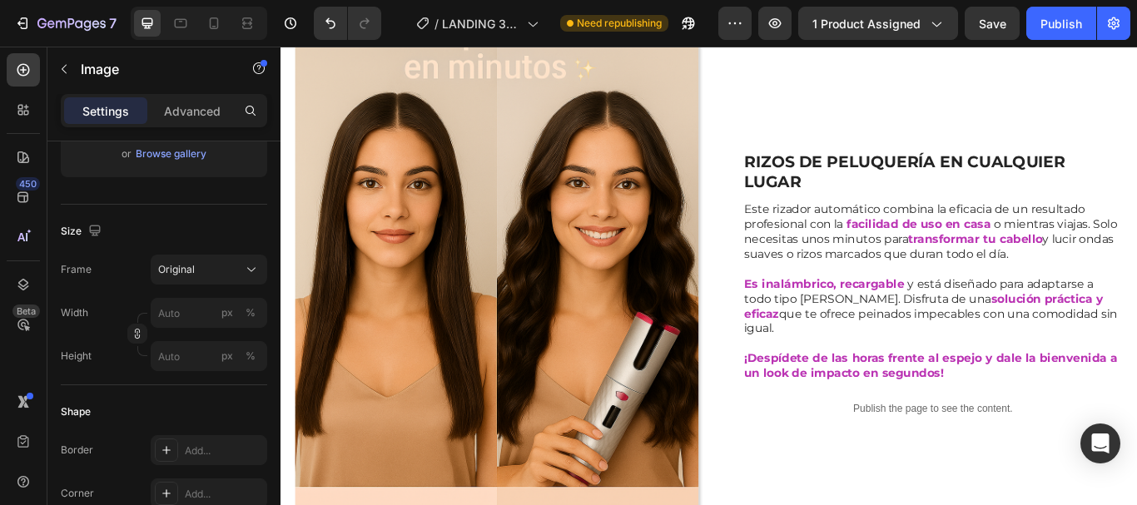
click at [549, 282] on img at bounding box center [532, 330] width 470 height 706
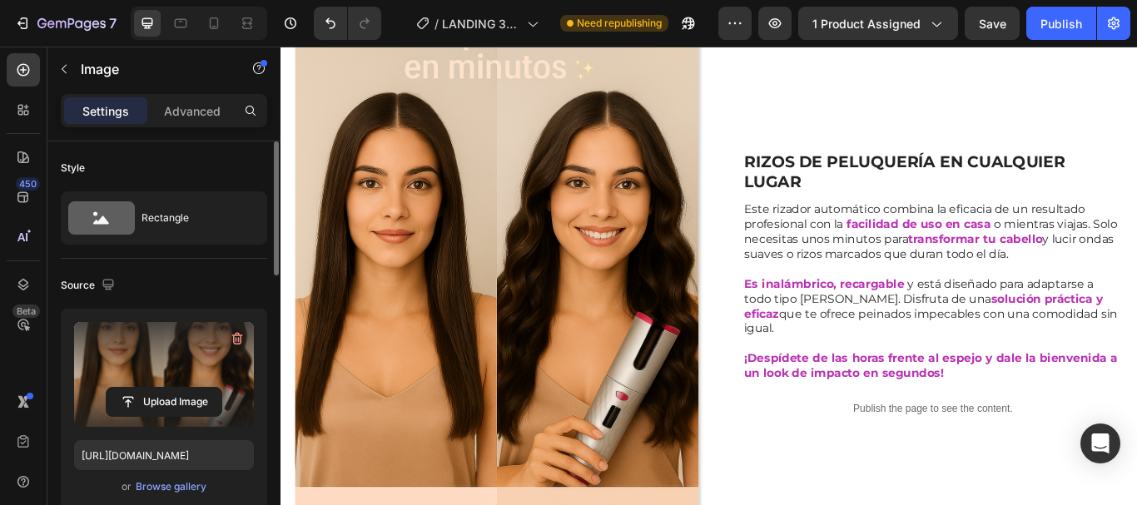
scroll to position [83, 0]
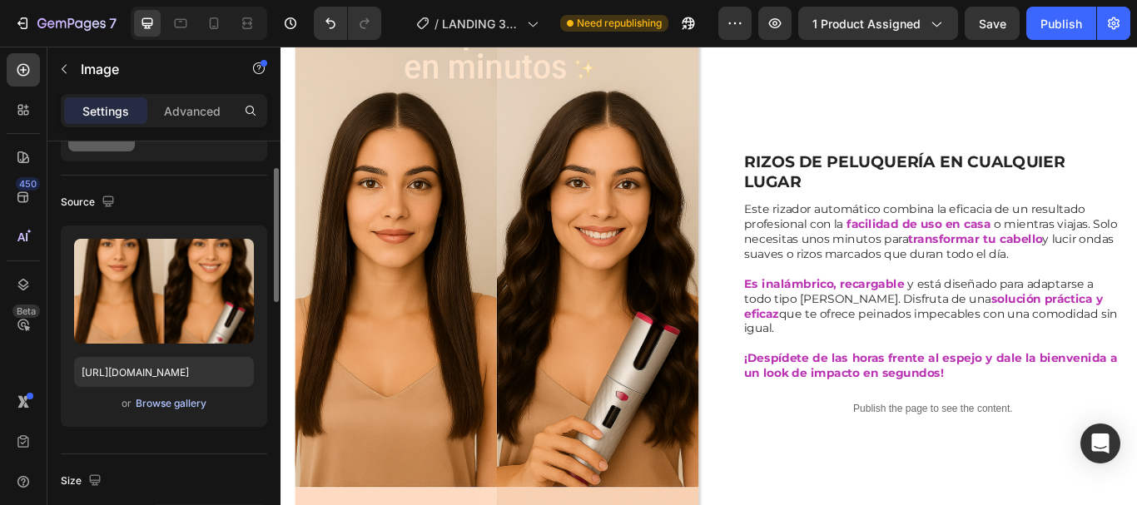
click at [159, 401] on div "Browse gallery" at bounding box center [171, 403] width 71 height 15
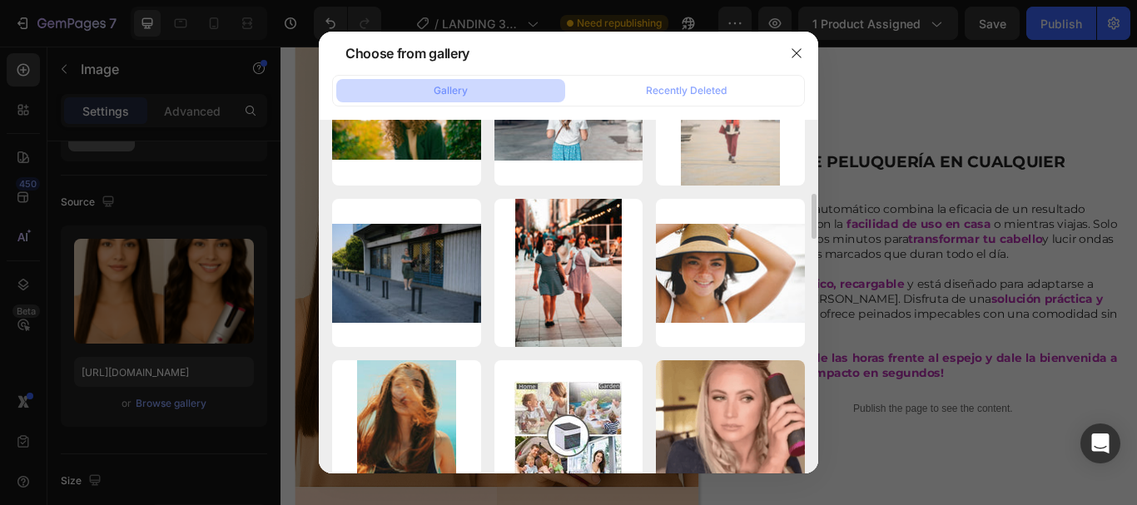
scroll to position [0, 0]
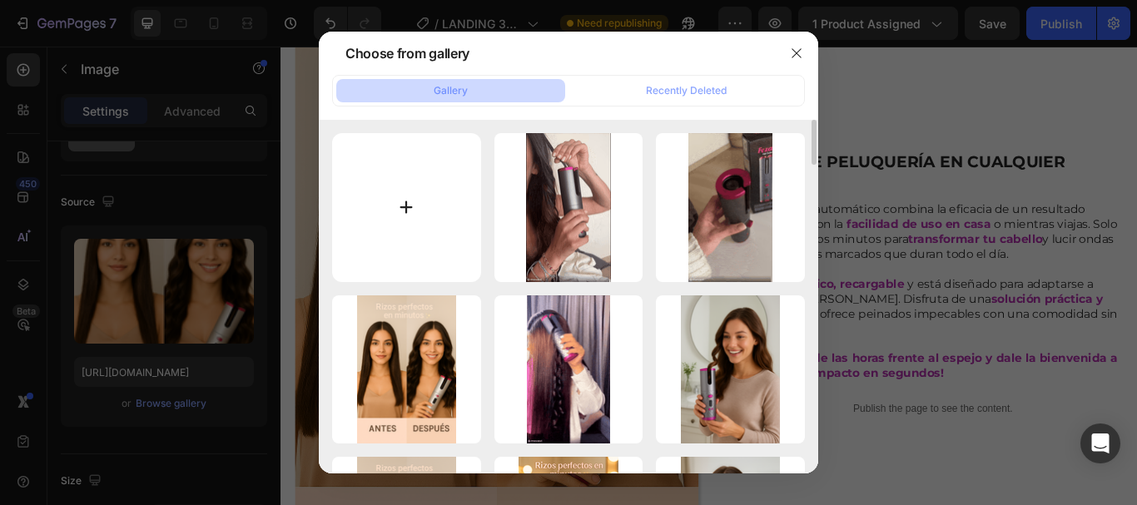
click at [408, 200] on input "file" at bounding box center [406, 207] width 149 height 149
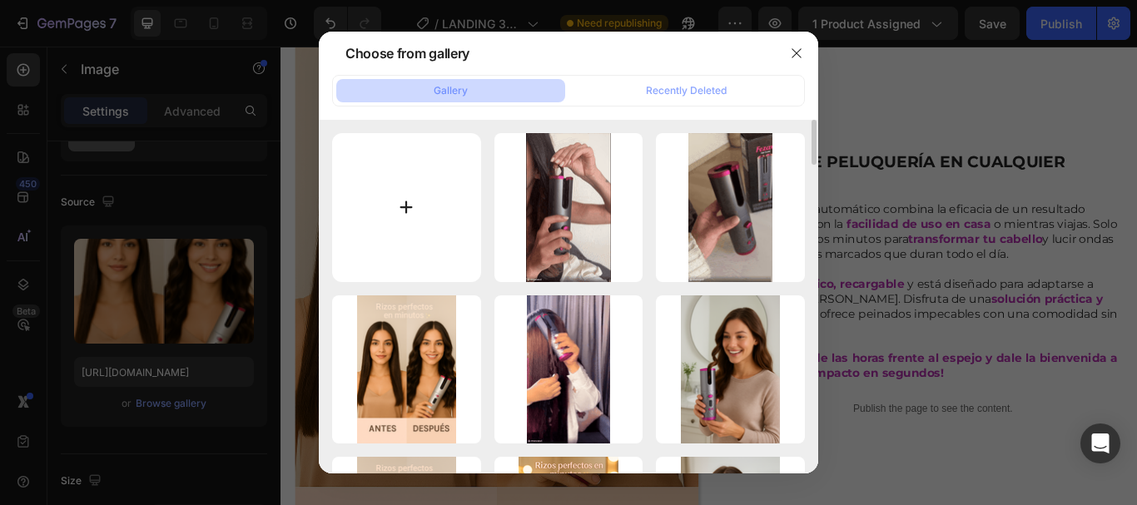
type input "C:\fakepath\ezgif.com-gif-maker_750x.webp"
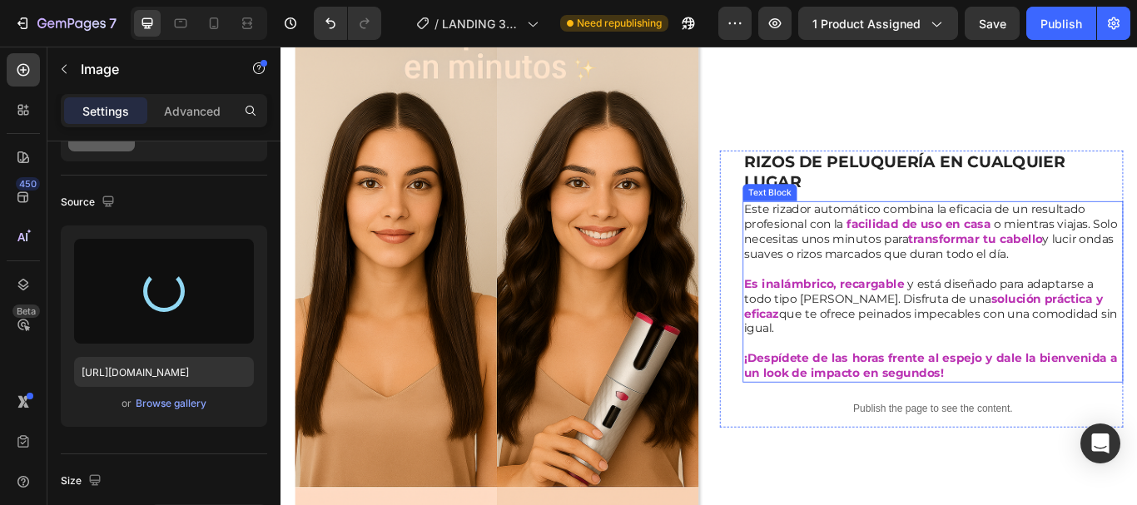
type input "https://cdn.shopify.com/s/files/1/0939/3215/9318/files/gempages_579765324400821…"
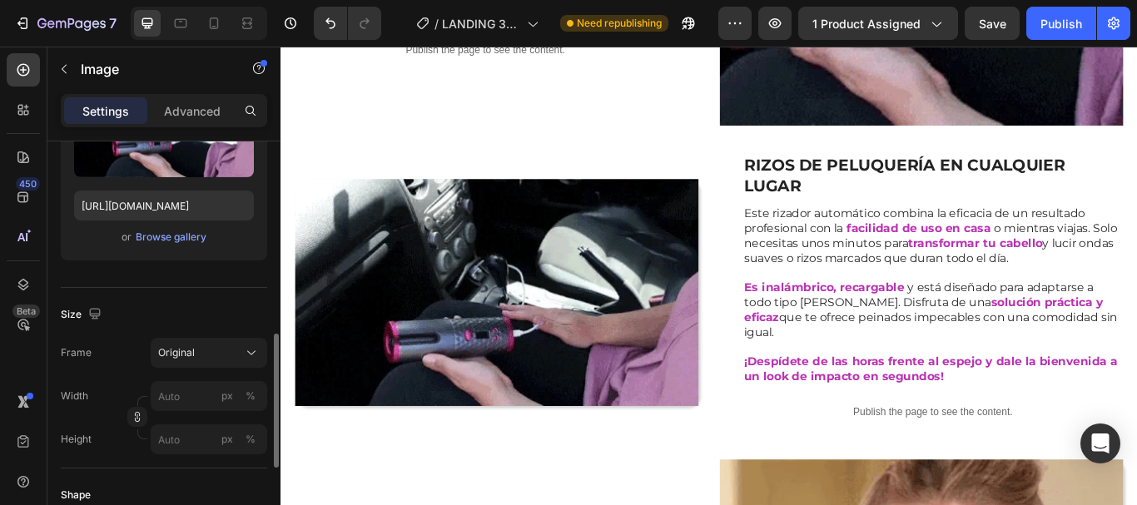
scroll to position [333, 0]
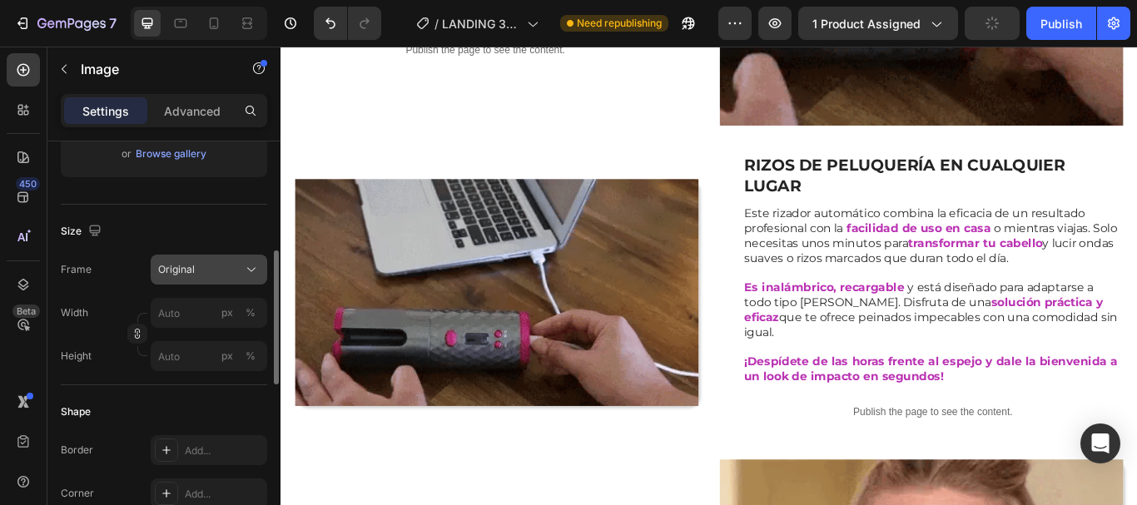
click at [235, 265] on div "Original" at bounding box center [199, 269] width 82 height 15
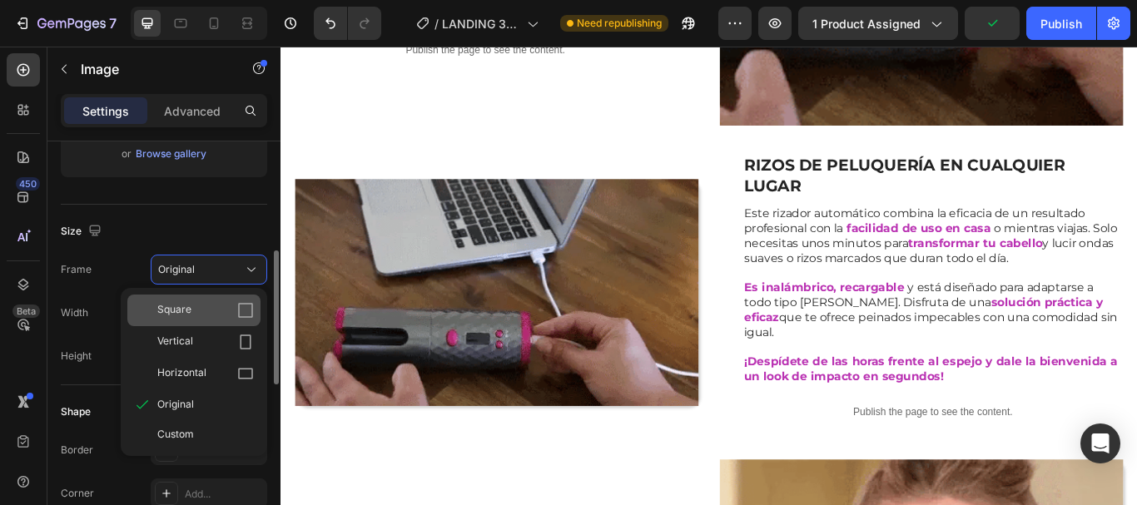
click at [246, 309] on icon at bounding box center [245, 310] width 17 height 17
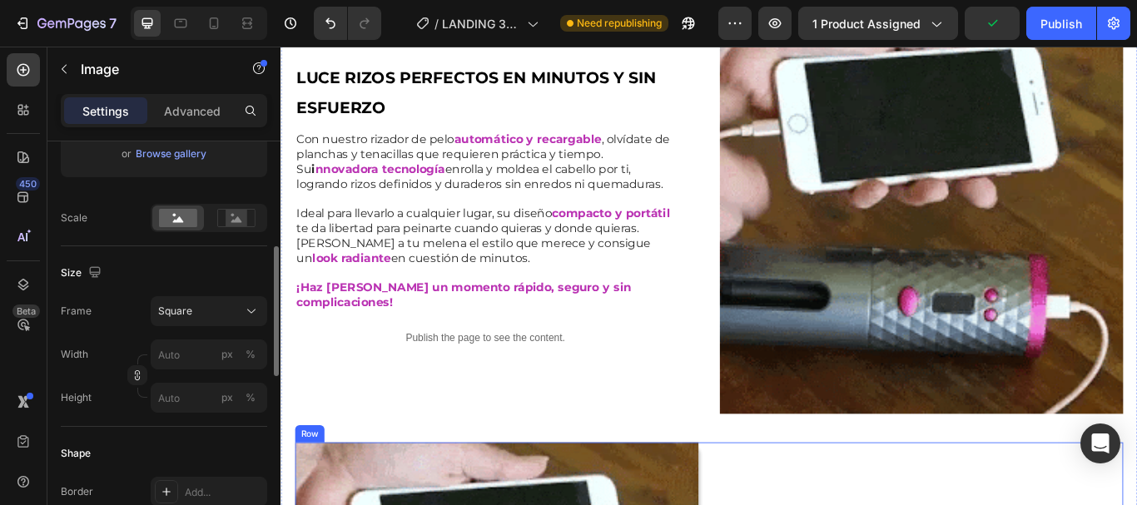
scroll to position [883, 0]
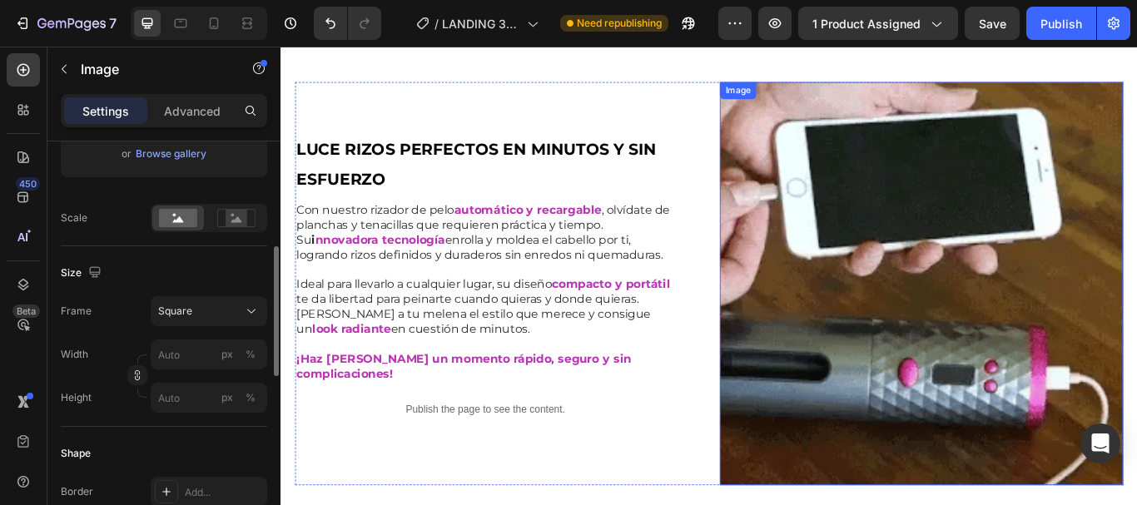
click at [973, 293] on img at bounding box center [1027, 323] width 470 height 470
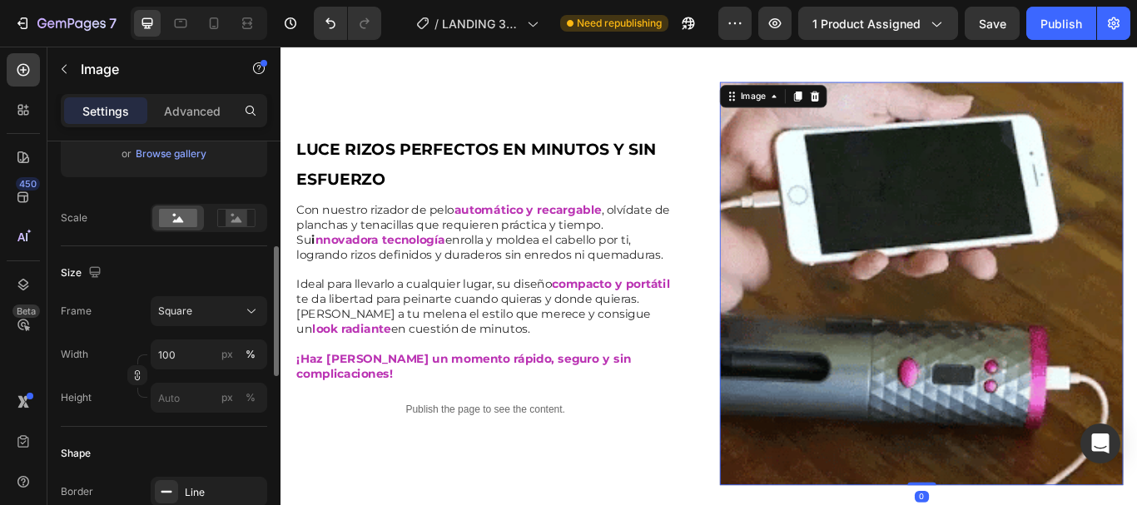
scroll to position [0, 0]
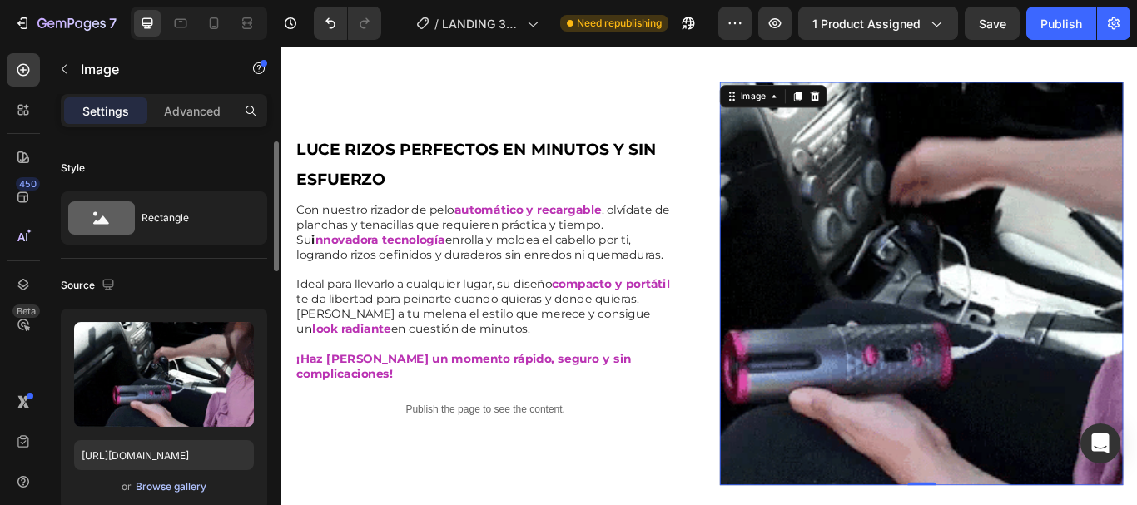
click at [199, 483] on div "Browse gallery" at bounding box center [171, 486] width 71 height 15
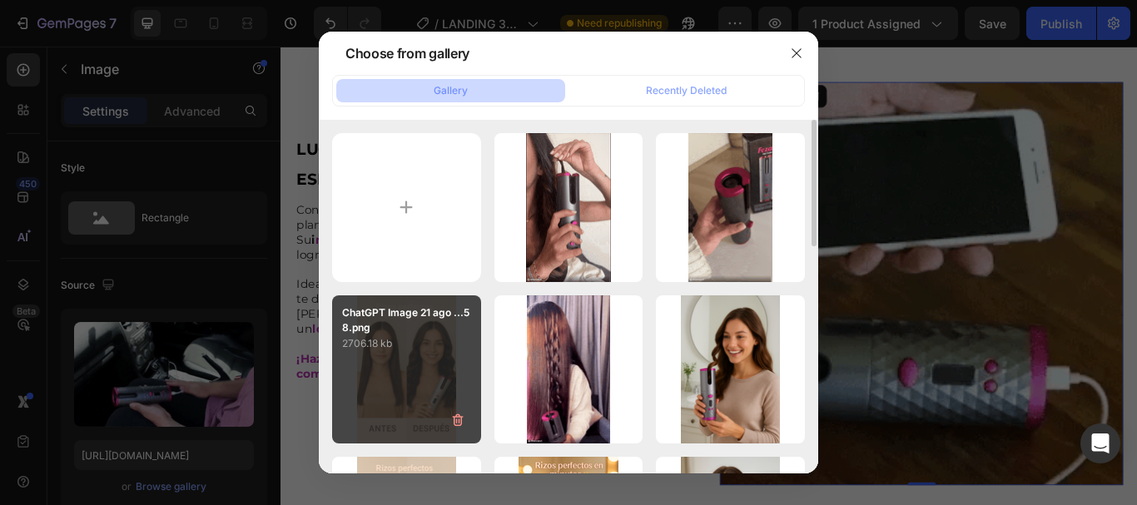
click at [403, 320] on p "ChatGPT Image 21 ago ...58.png" at bounding box center [406, 320] width 129 height 30
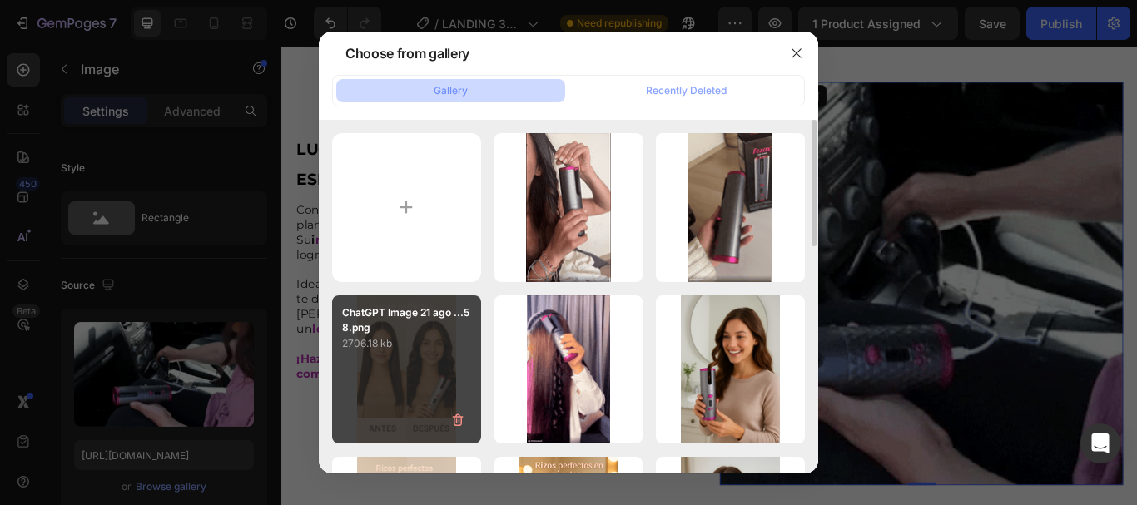
type input "https://cdn.shopify.com/s/files/1/0939/3215/9318/files/gempages_579765324400821…"
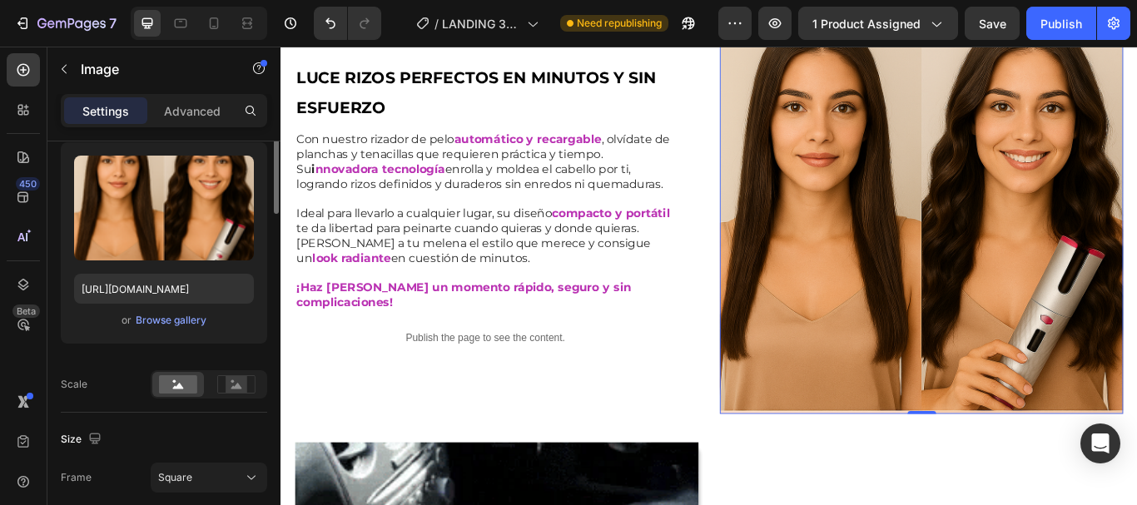
scroll to position [250, 0]
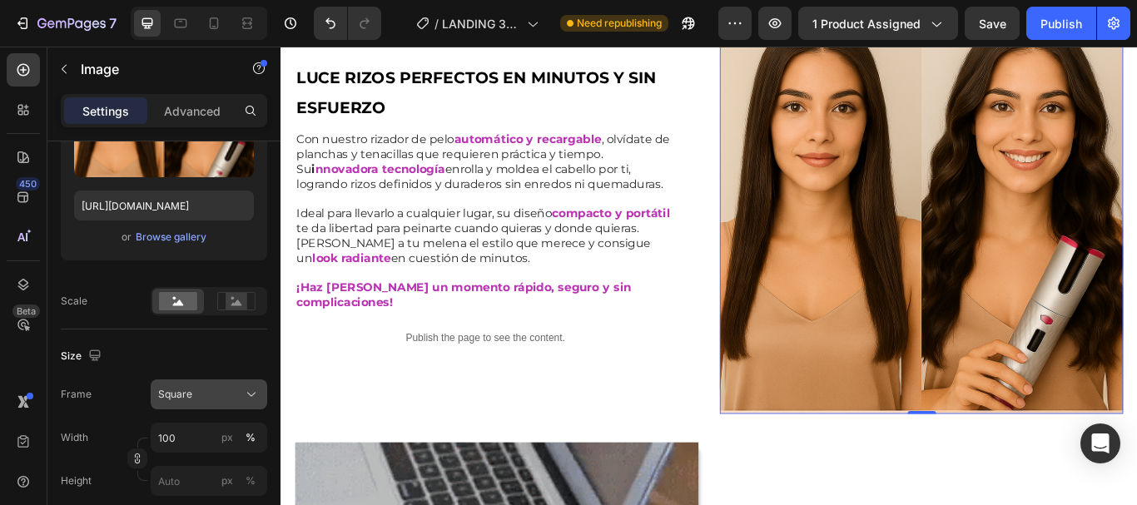
click at [250, 394] on icon at bounding box center [251, 395] width 8 height 4
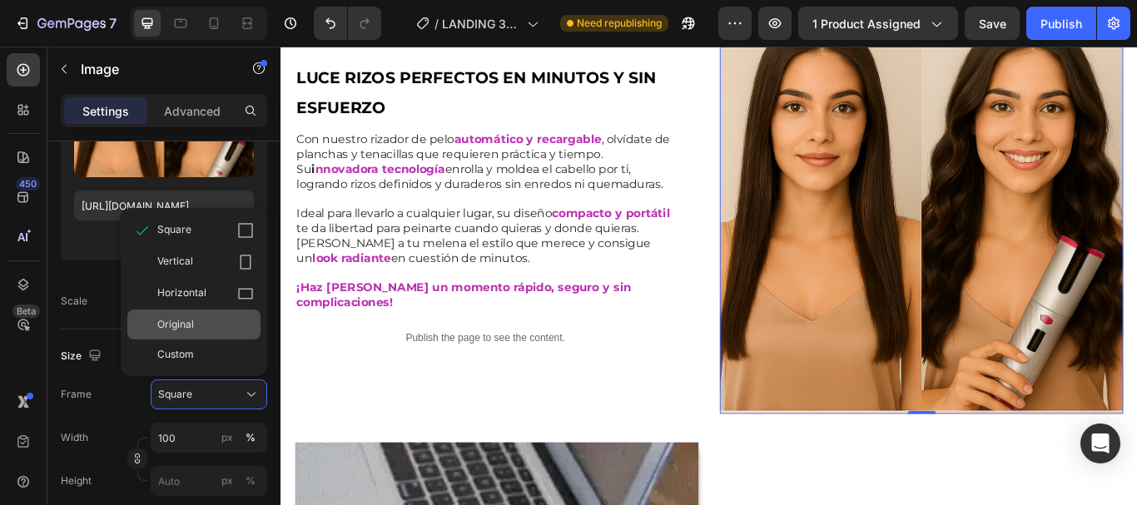
click at [220, 322] on div "Original" at bounding box center [205, 324] width 97 height 15
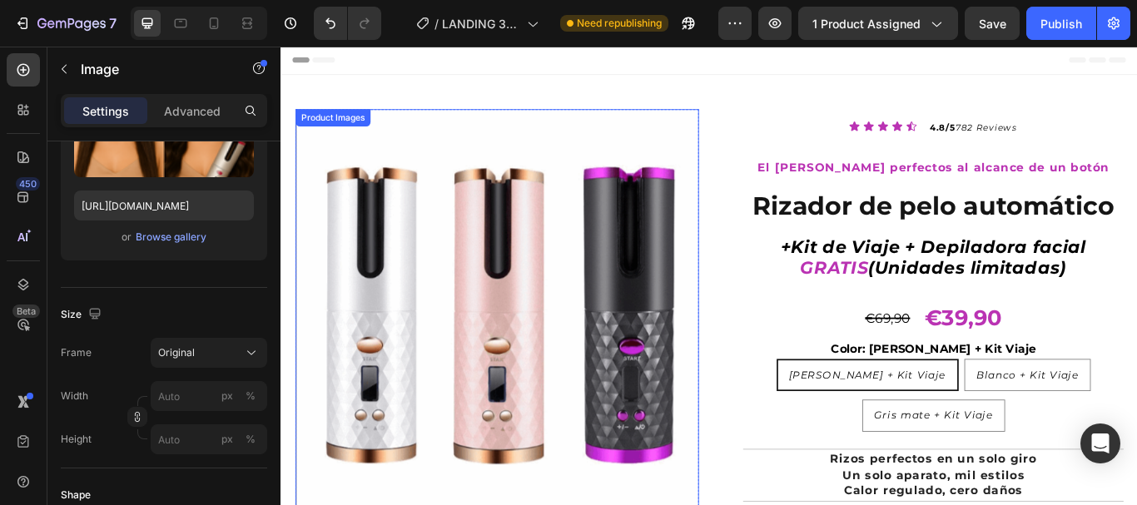
scroll to position [0, 0]
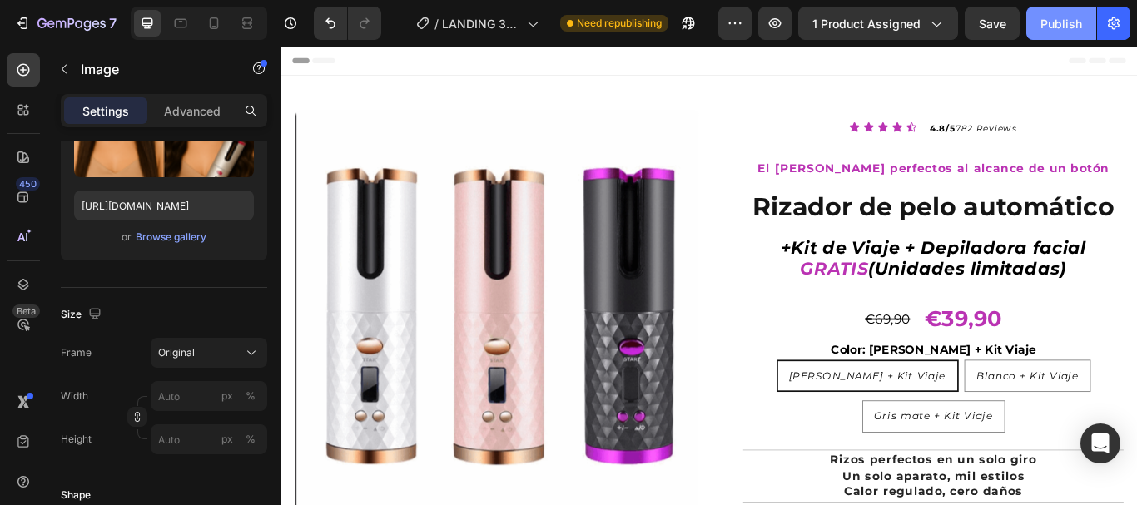
click at [1072, 23] on div "Publish" at bounding box center [1061, 23] width 42 height 17
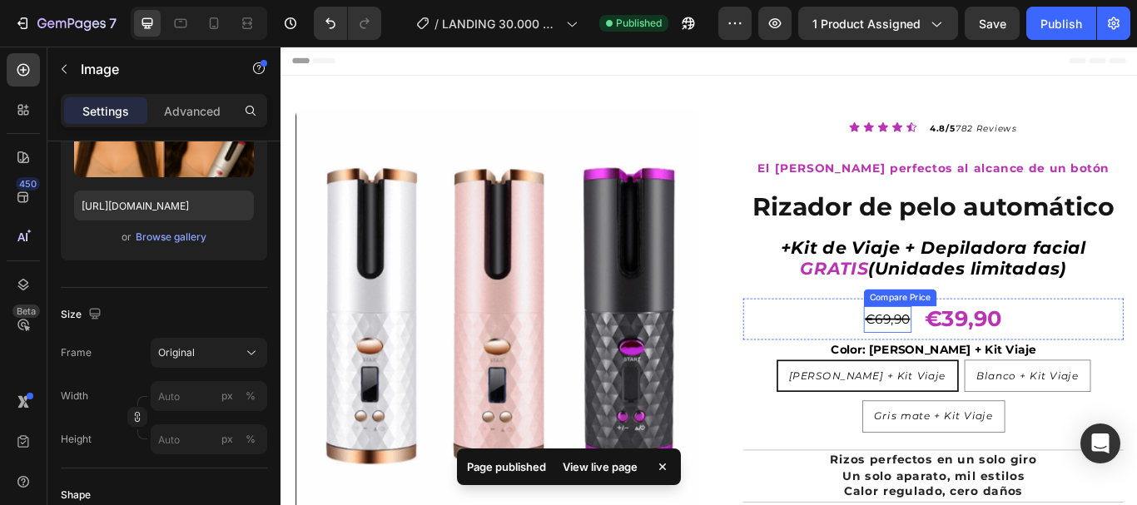
click at [976, 359] on div "€69,90" at bounding box center [987, 364] width 56 height 30
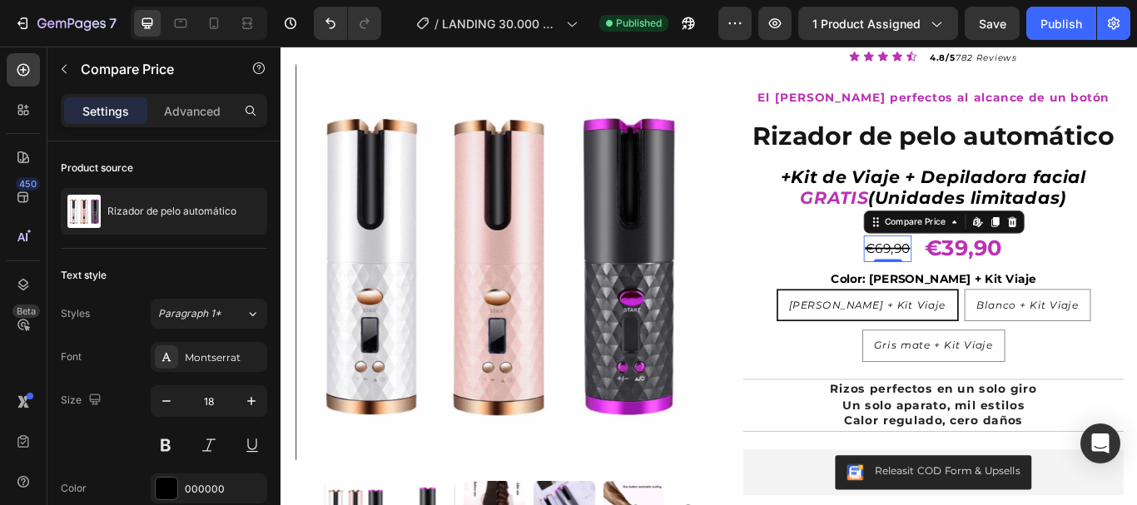
scroll to position [83, 0]
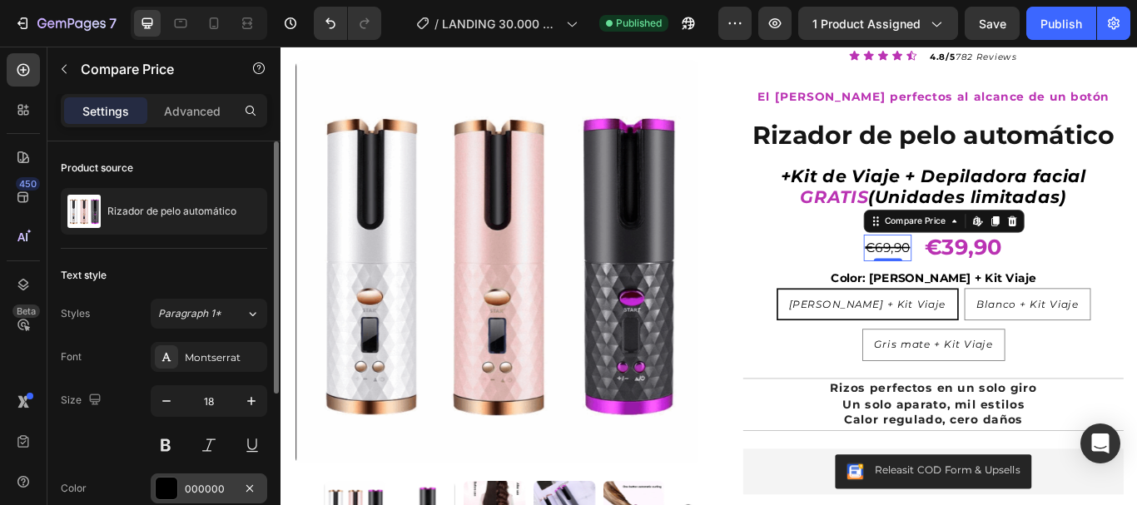
click at [224, 484] on div "000000" at bounding box center [209, 489] width 48 height 15
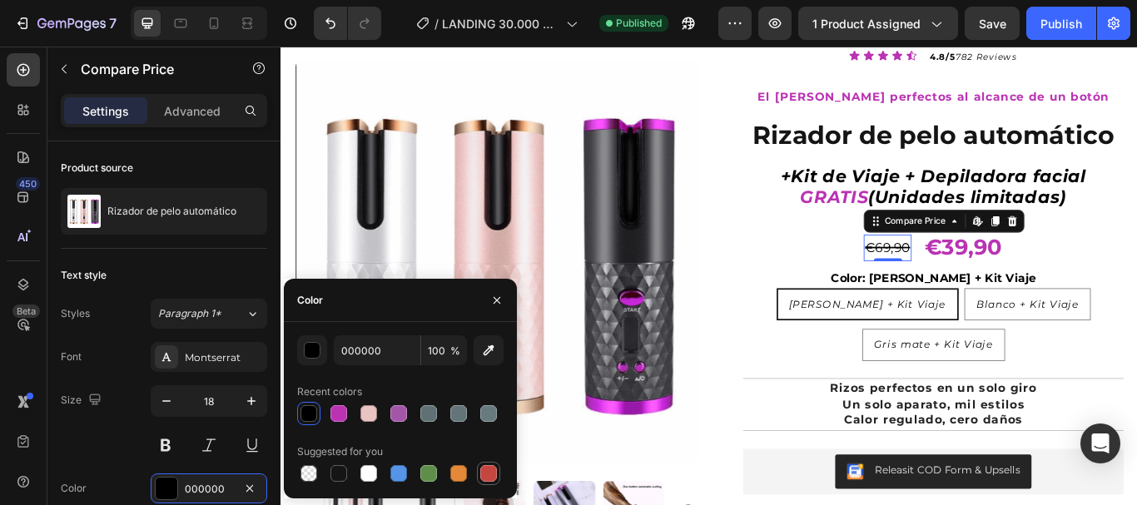
click at [488, 476] on div at bounding box center [488, 473] width 17 height 17
type input "C5453F"
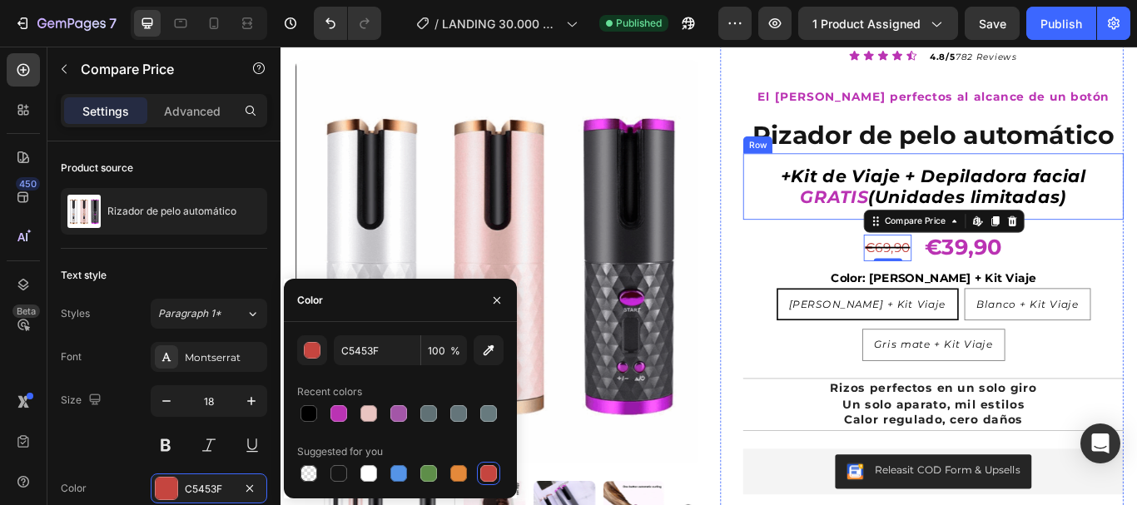
click at [883, 248] on div "+Kit de Viaje + Depiladora facial GRATIS (Unidades limitadas) Heading Row" at bounding box center [1040, 210] width 443 height 78
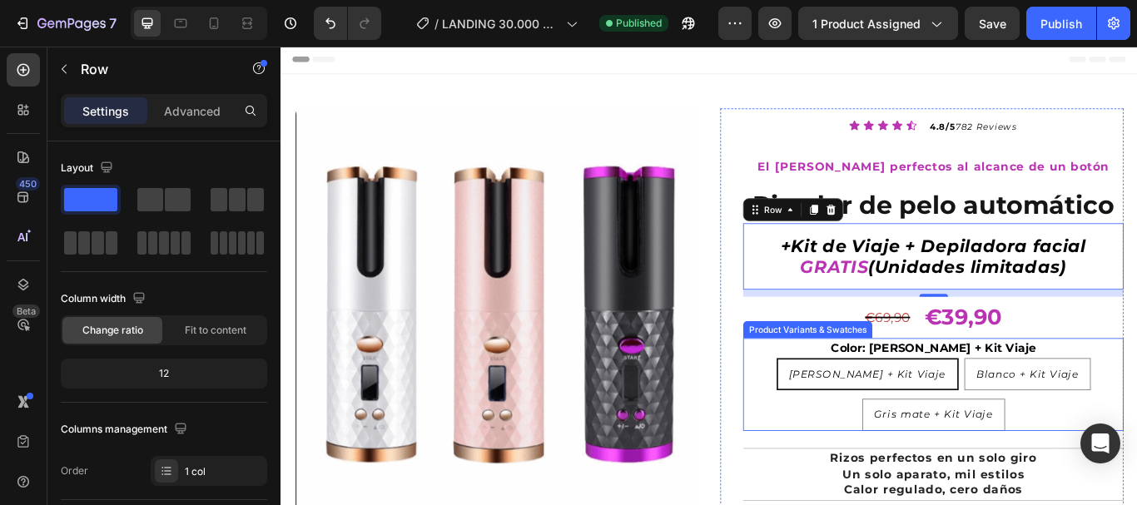
scroll to position [0, 0]
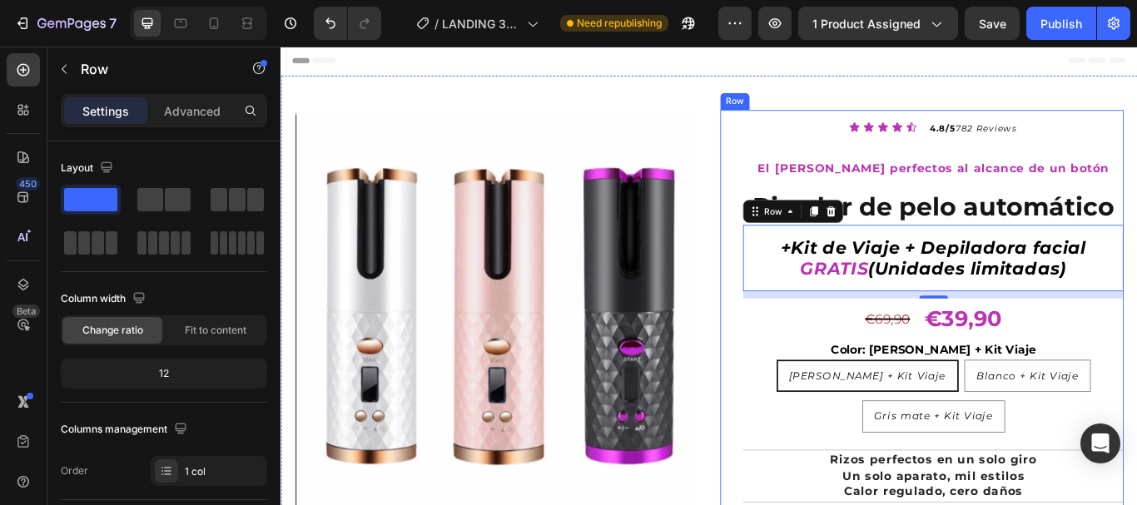
click at [832, 148] on div "Icon Icon Icon Icon Icon Icon List 4.8/5 782 Reviews Text Block Row" at bounding box center [1040, 143] width 443 height 44
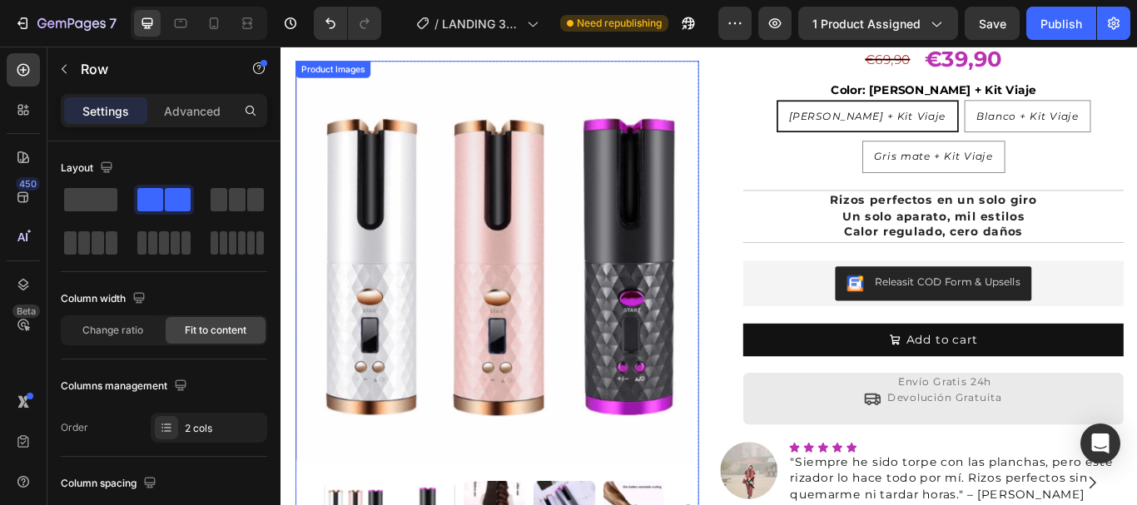
scroll to position [499, 0]
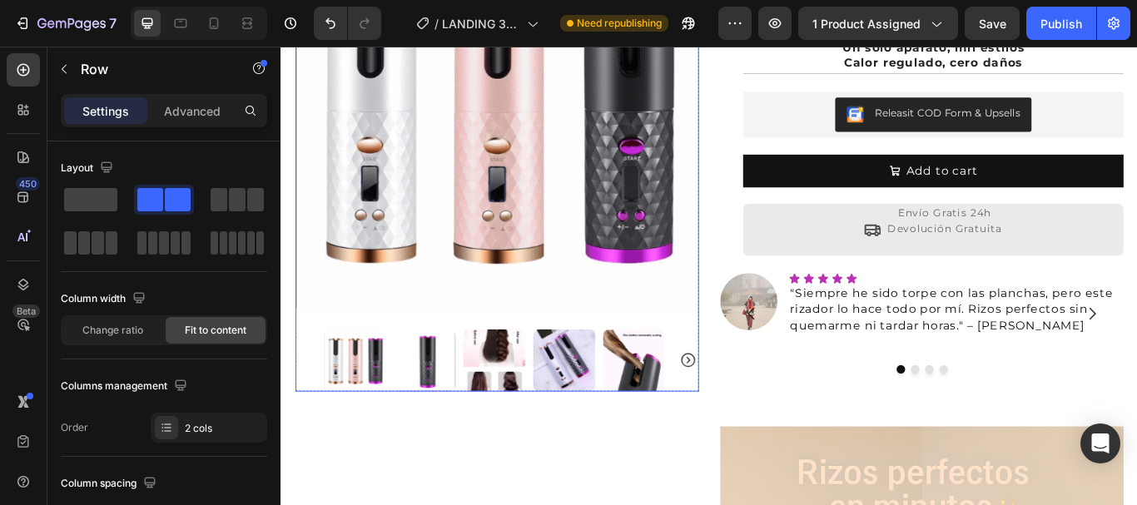
click at [746, 403] on icon "Carousel Next Arrow" at bounding box center [755, 413] width 20 height 20
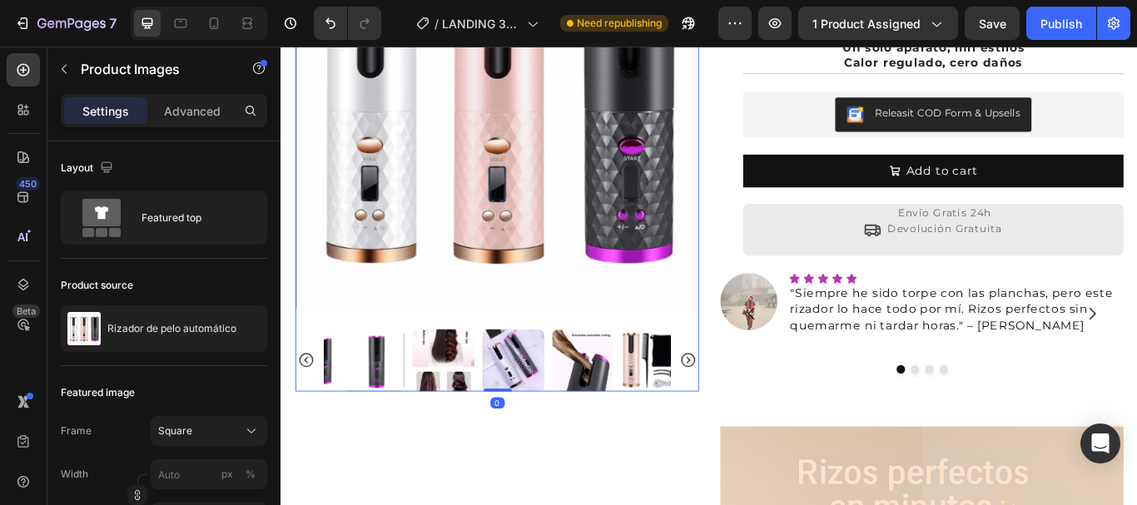
click at [748, 403] on icon "Carousel Next Arrow" at bounding box center [755, 413] width 20 height 20
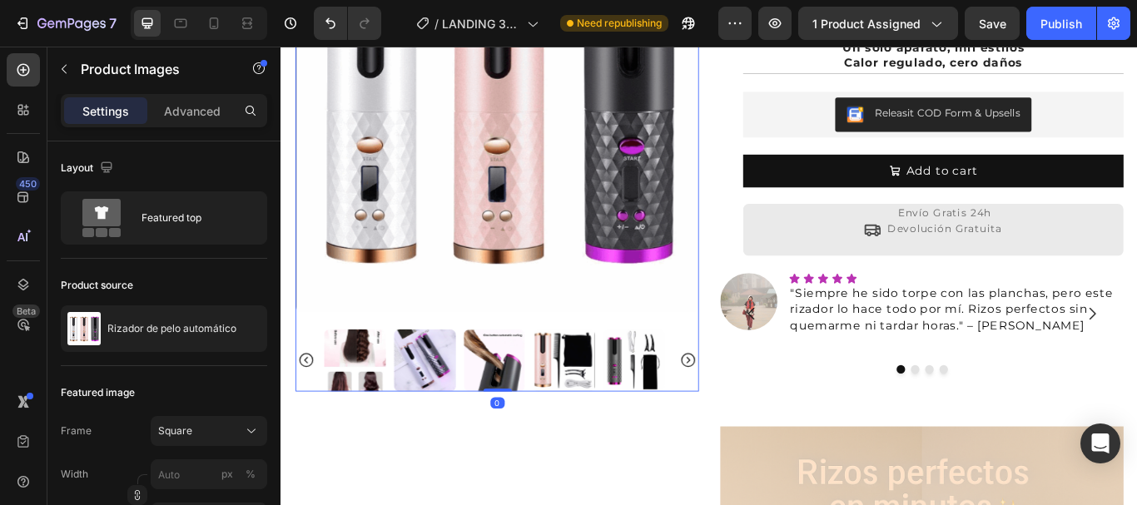
click at [748, 403] on icon "Carousel Next Arrow" at bounding box center [755, 413] width 20 height 20
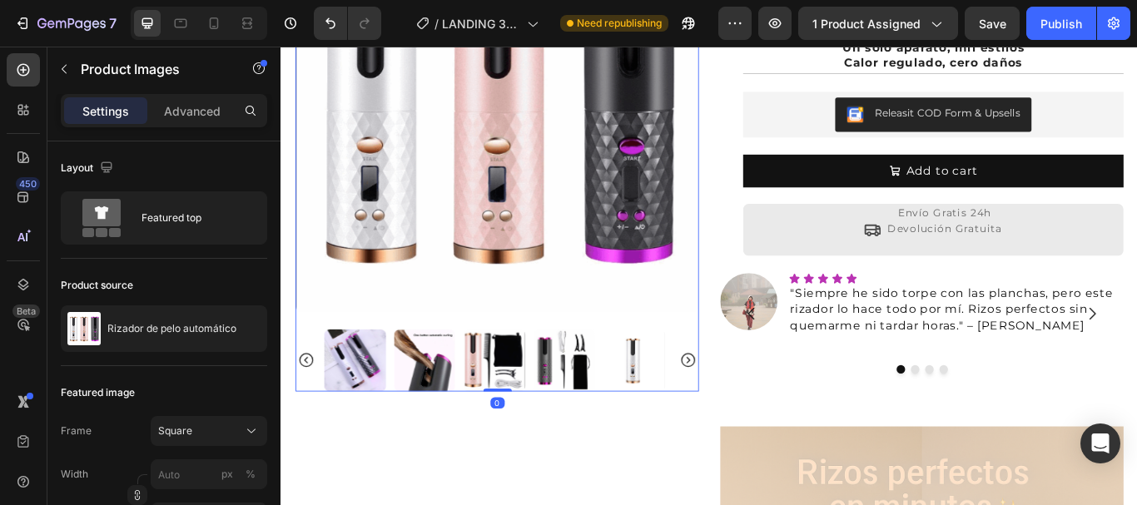
click at [750, 403] on icon "Carousel Next Arrow" at bounding box center [755, 413] width 20 height 20
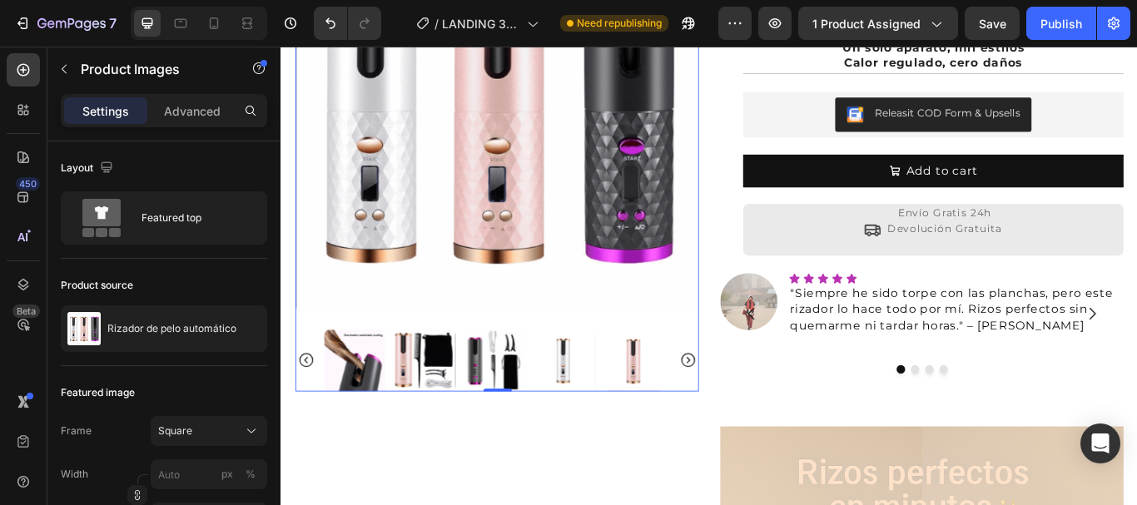
click at [750, 403] on icon "Carousel Next Arrow" at bounding box center [755, 413] width 20 height 20
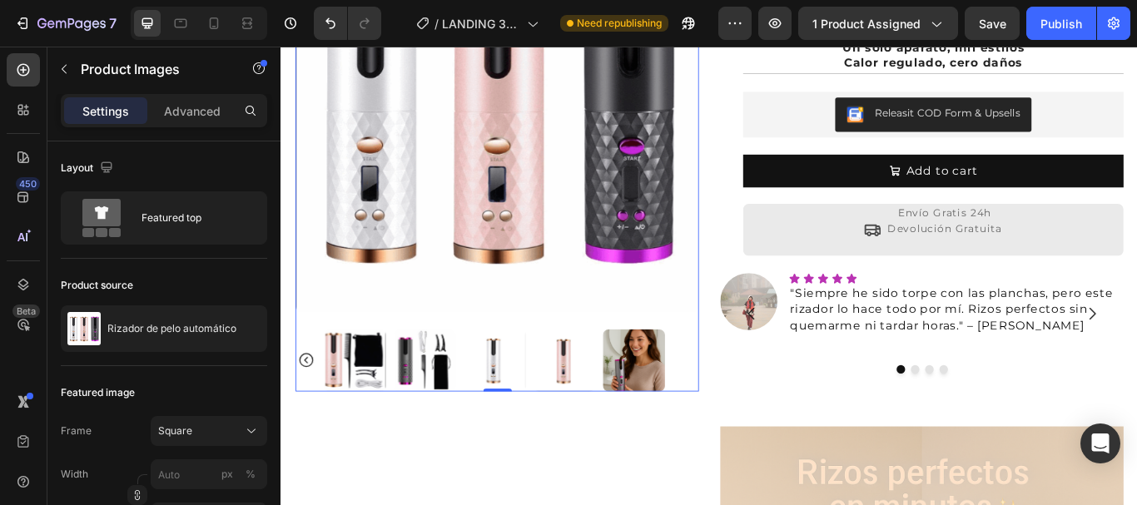
click at [750, 389] on div at bounding box center [532, 413] width 470 height 72
click at [751, 389] on div at bounding box center [532, 413] width 470 height 72
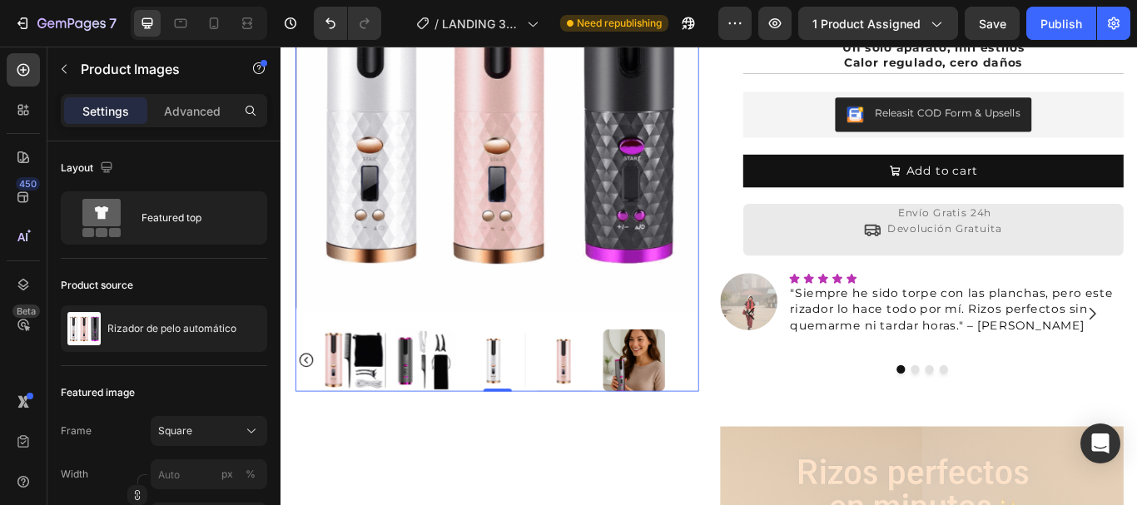
click at [376, 398] on img at bounding box center [366, 413] width 72 height 72
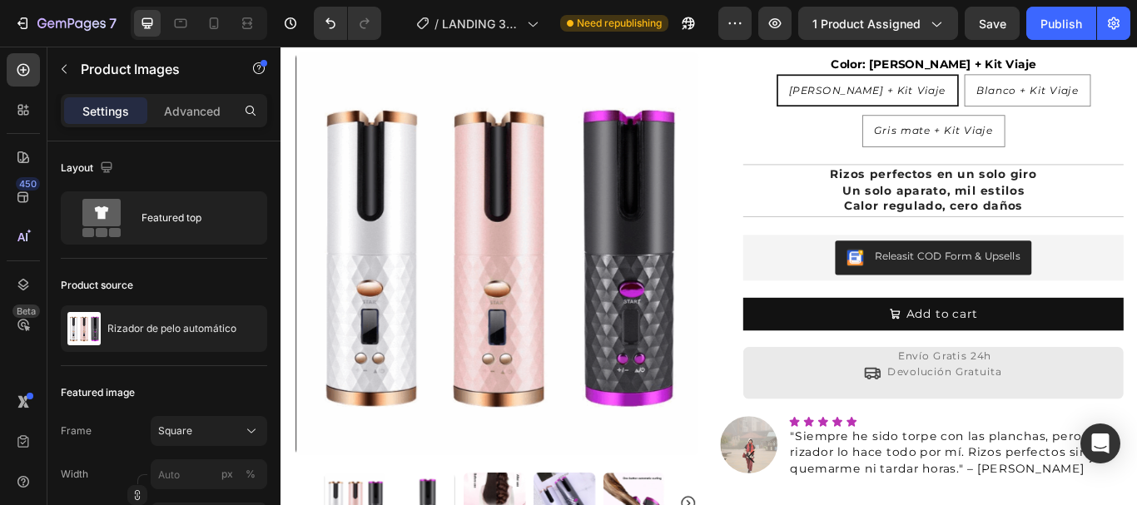
scroll to position [416, 0]
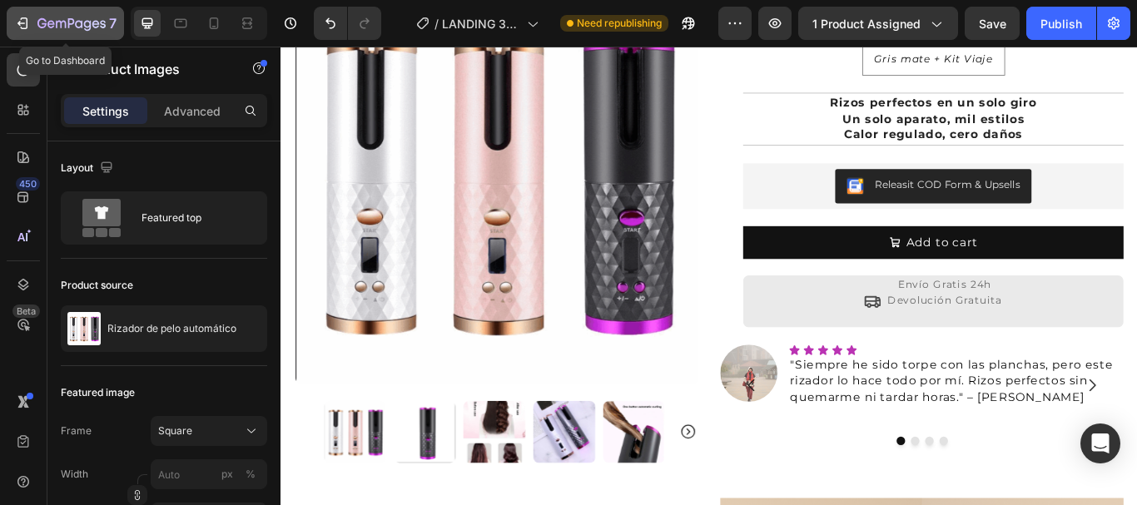
click at [18, 14] on div "7" at bounding box center [65, 23] width 102 height 20
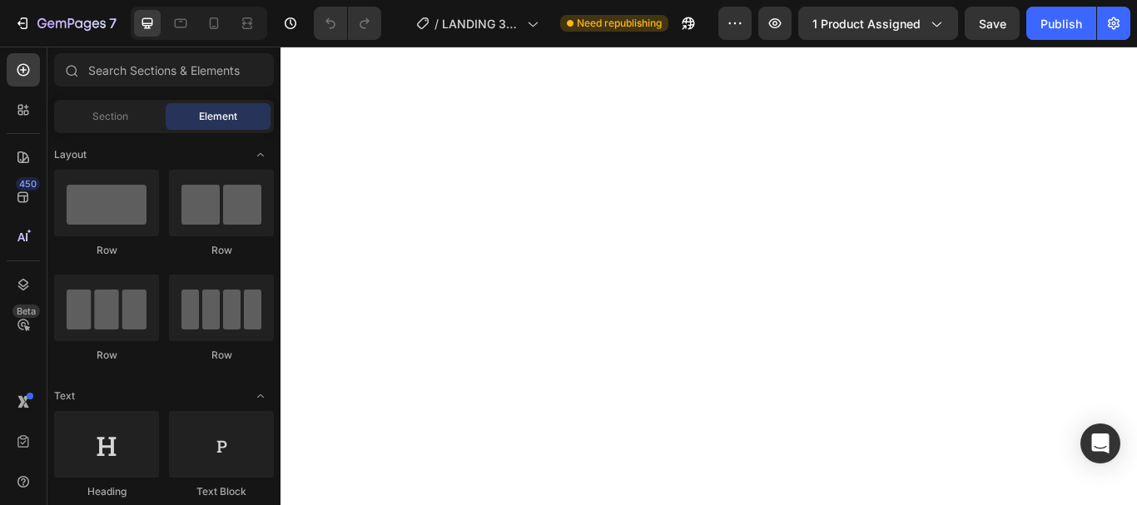
click at [1078, 15] on div "Publish" at bounding box center [1061, 23] width 42 height 17
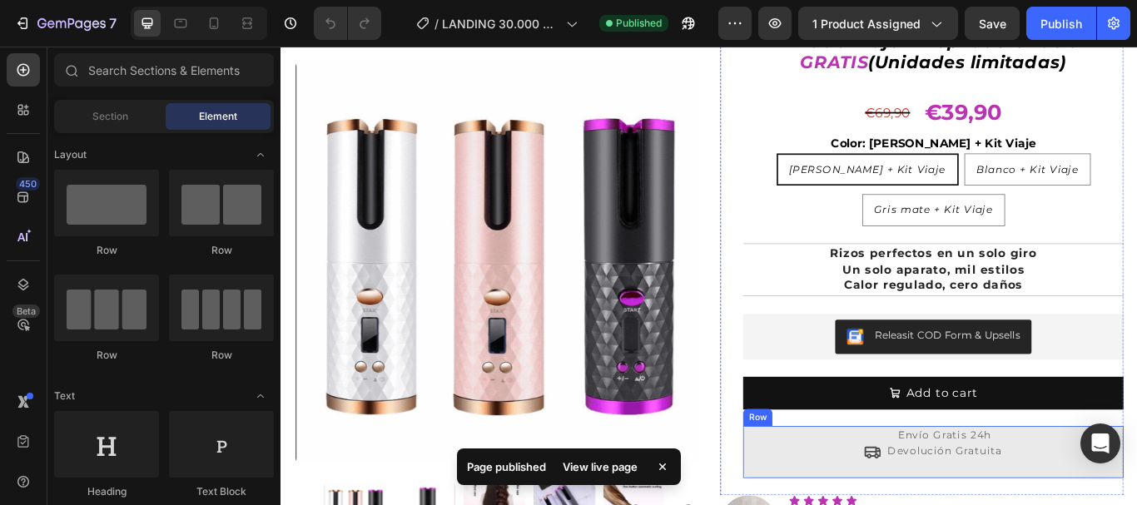
scroll to position [416, 0]
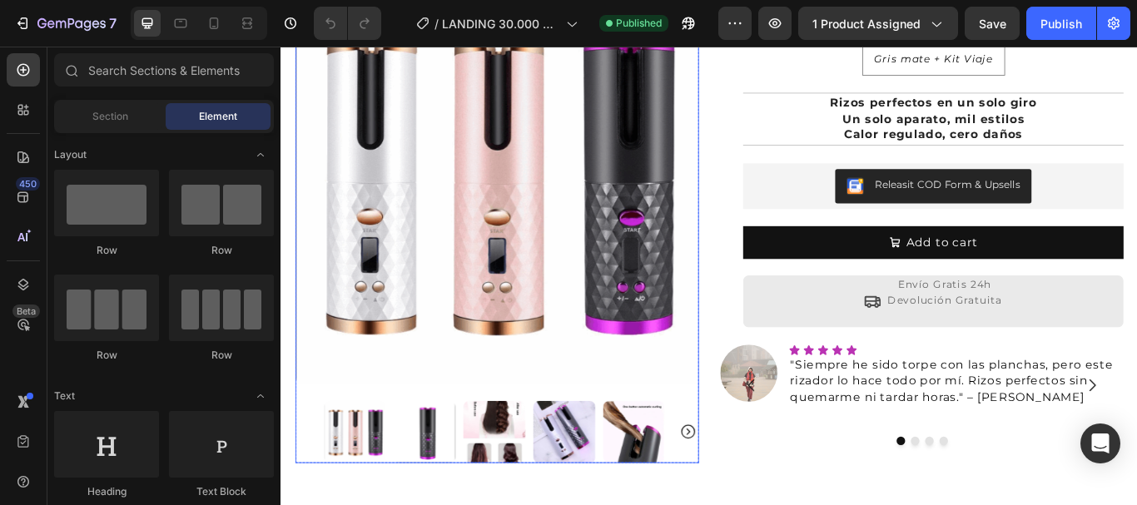
click at [749, 486] on icon "Carousel Next Arrow" at bounding box center [755, 496] width 20 height 20
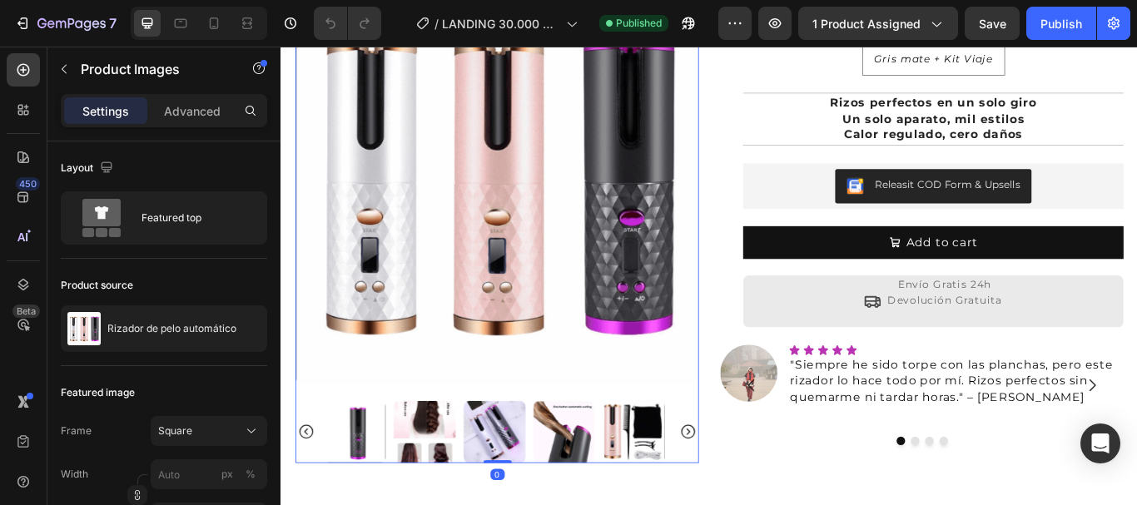
click at [749, 486] on icon "Carousel Next Arrow" at bounding box center [755, 496] width 20 height 20
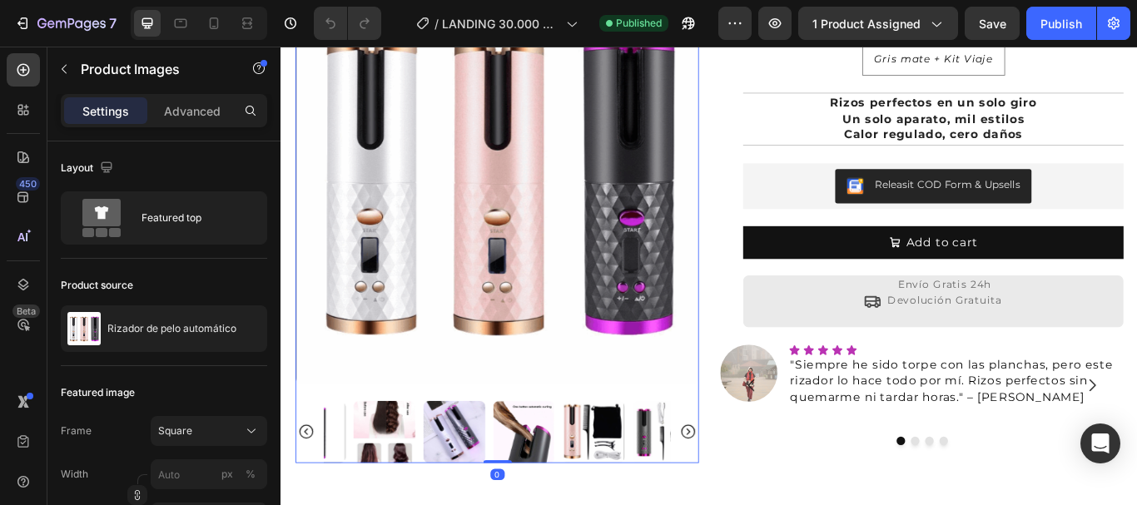
click at [749, 486] on icon "Carousel Next Arrow" at bounding box center [755, 496] width 20 height 20
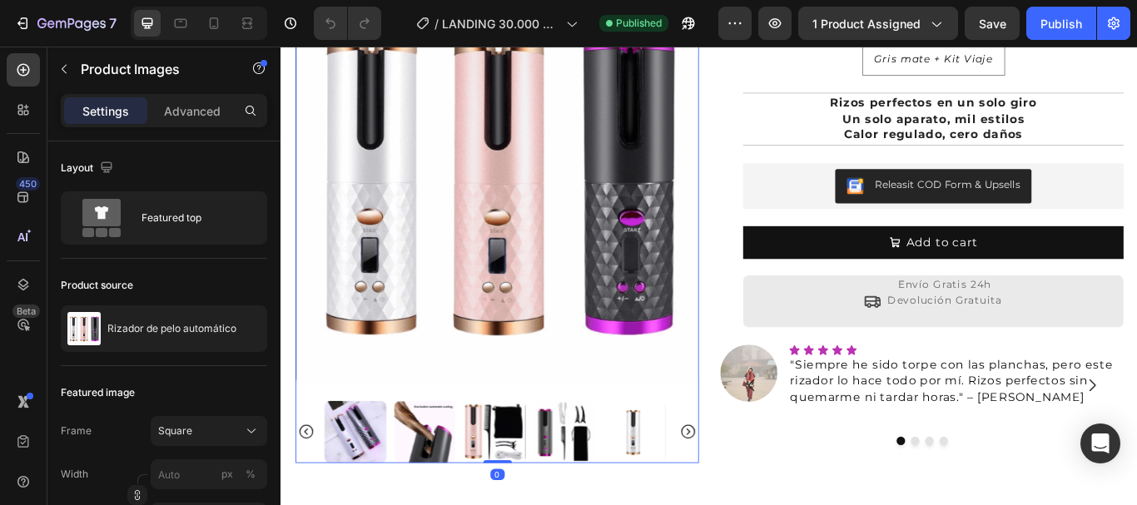
click at [749, 486] on icon "Carousel Next Arrow" at bounding box center [755, 496] width 20 height 20
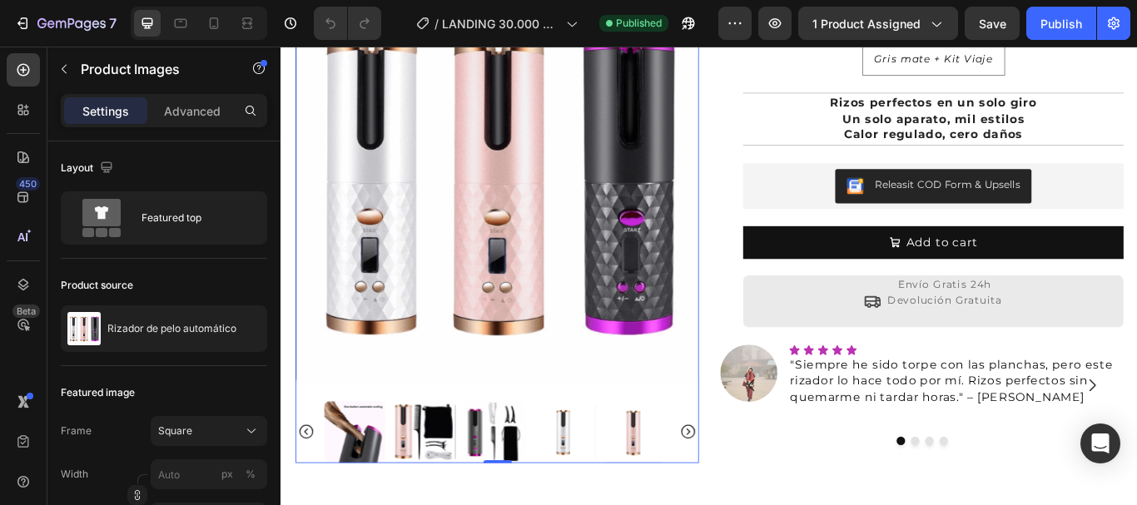
click at [749, 486] on icon "Carousel Next Arrow" at bounding box center [755, 496] width 20 height 20
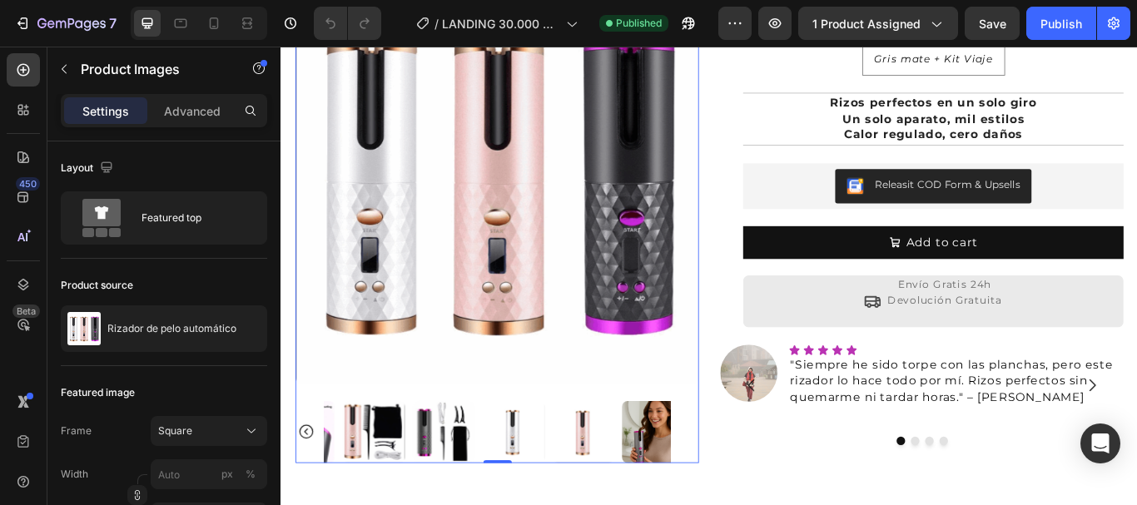
click at [749, 477] on div at bounding box center [532, 496] width 470 height 72
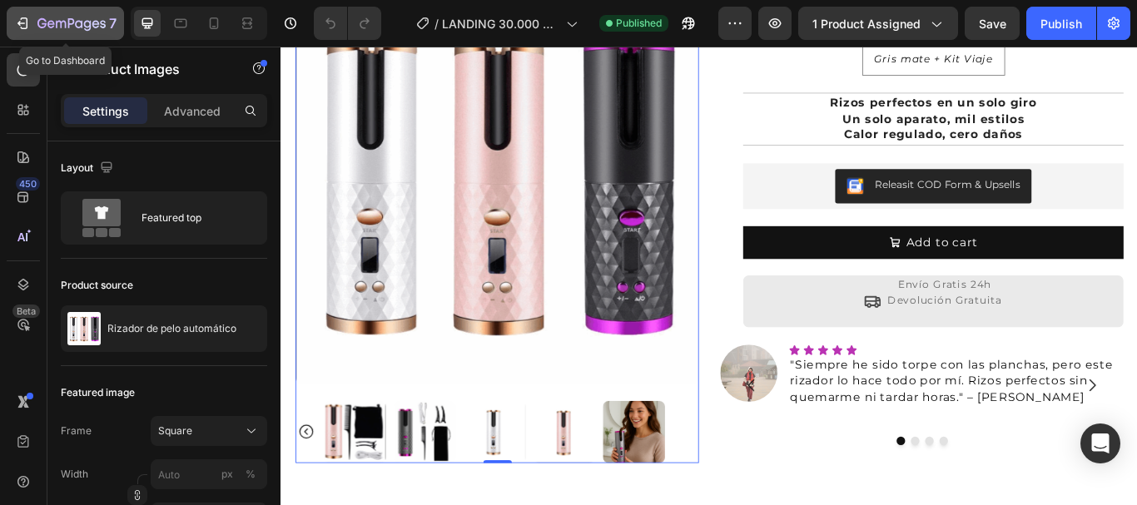
click at [23, 17] on icon "button" at bounding box center [24, 23] width 7 height 12
